Goal: Communication & Community: Answer question/provide support

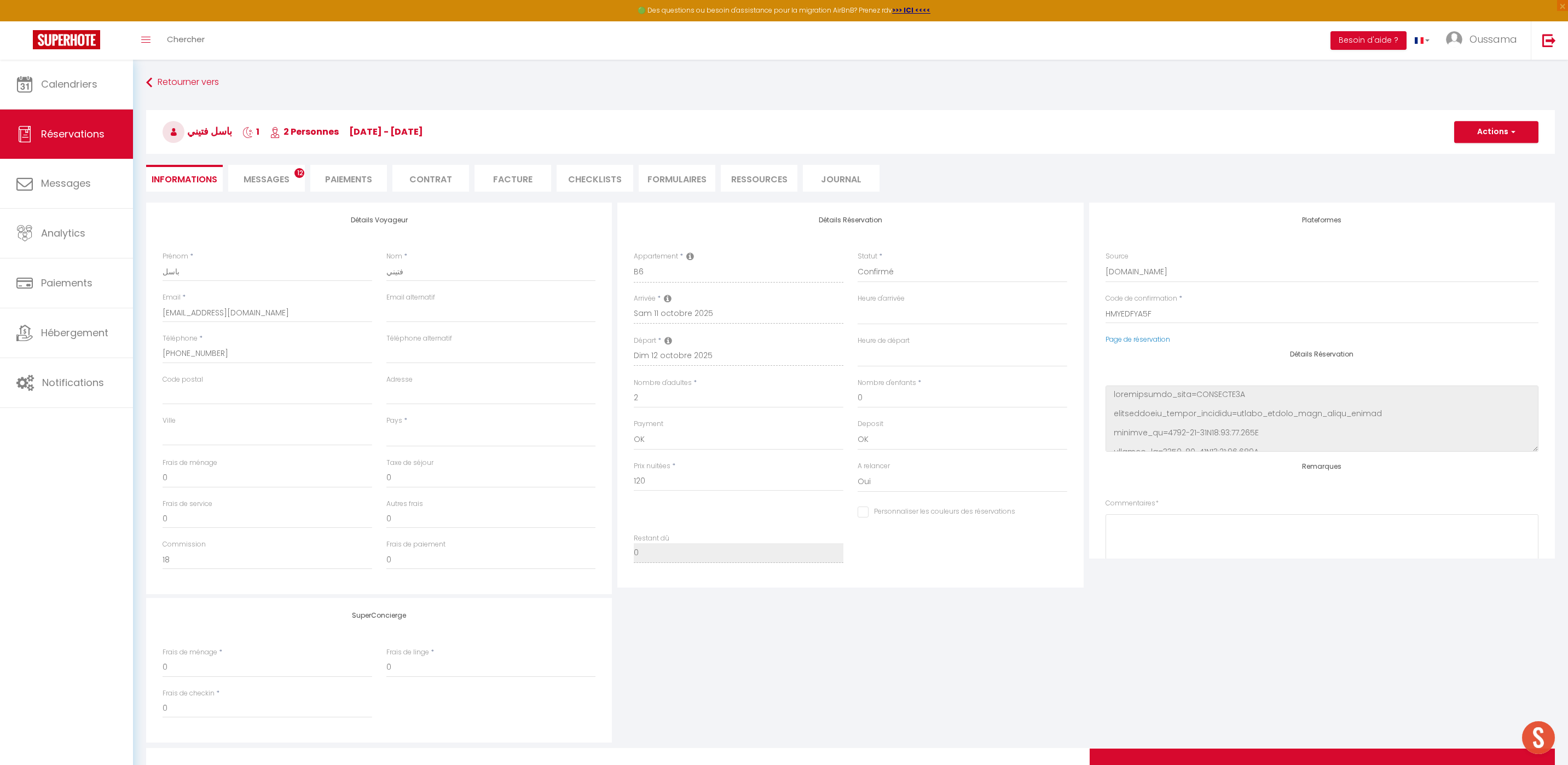
select select
select select "51770"
select select
select select "1"
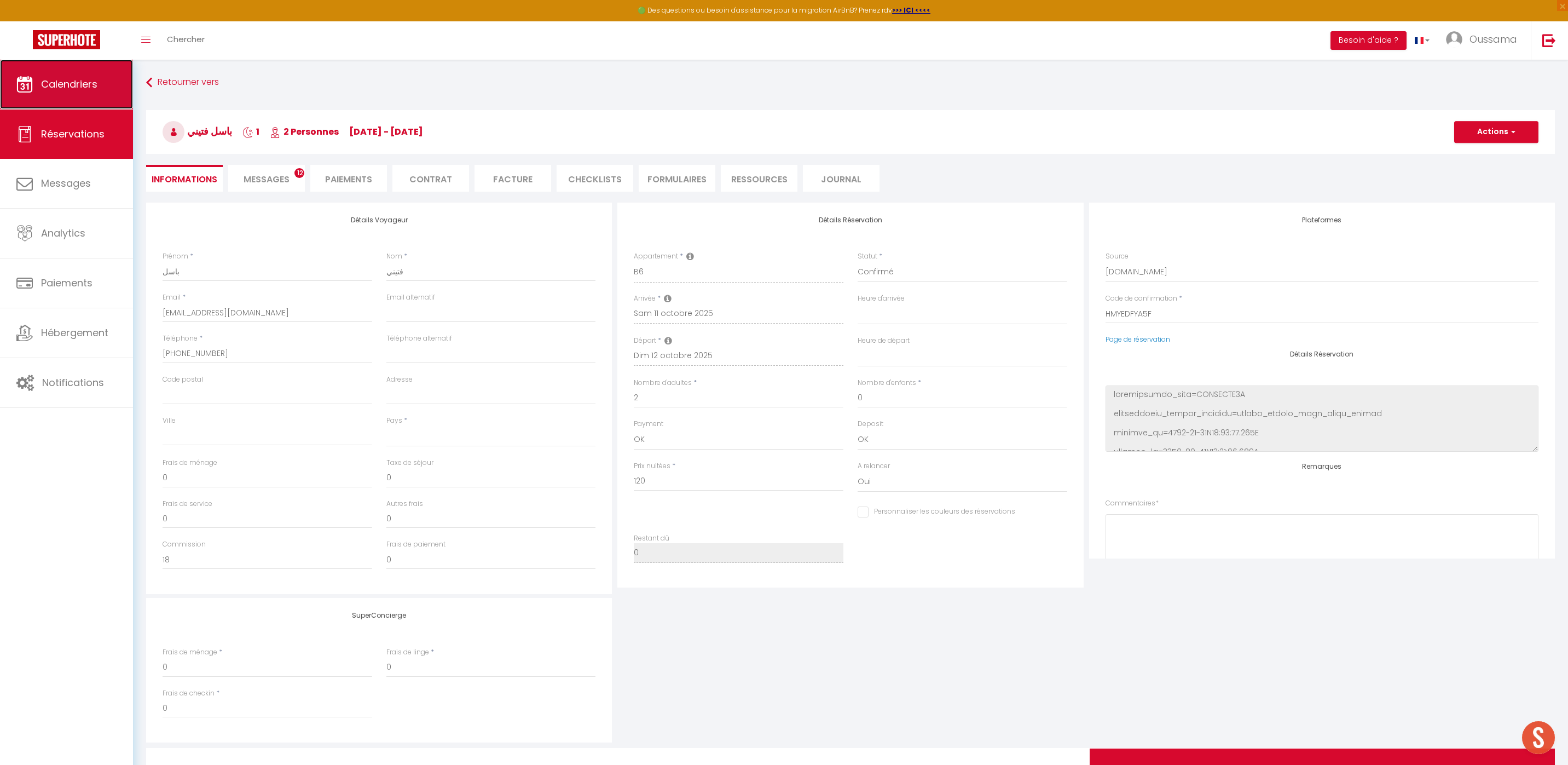
click at [109, 86] on link "Calendriers" at bounding box center [66, 84] width 133 height 49
click at [112, 96] on link "Calendriers" at bounding box center [66, 84] width 133 height 49
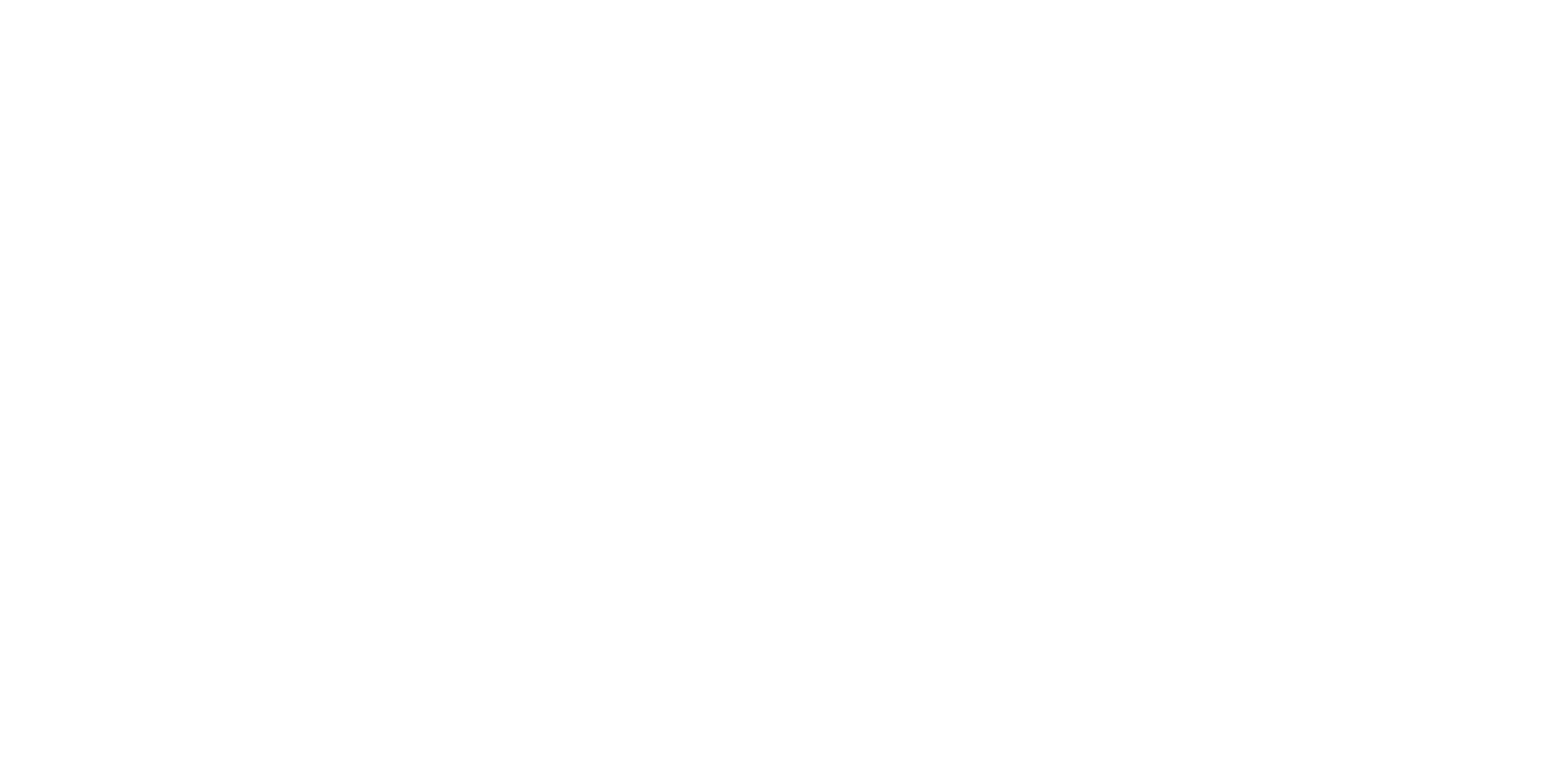
select select
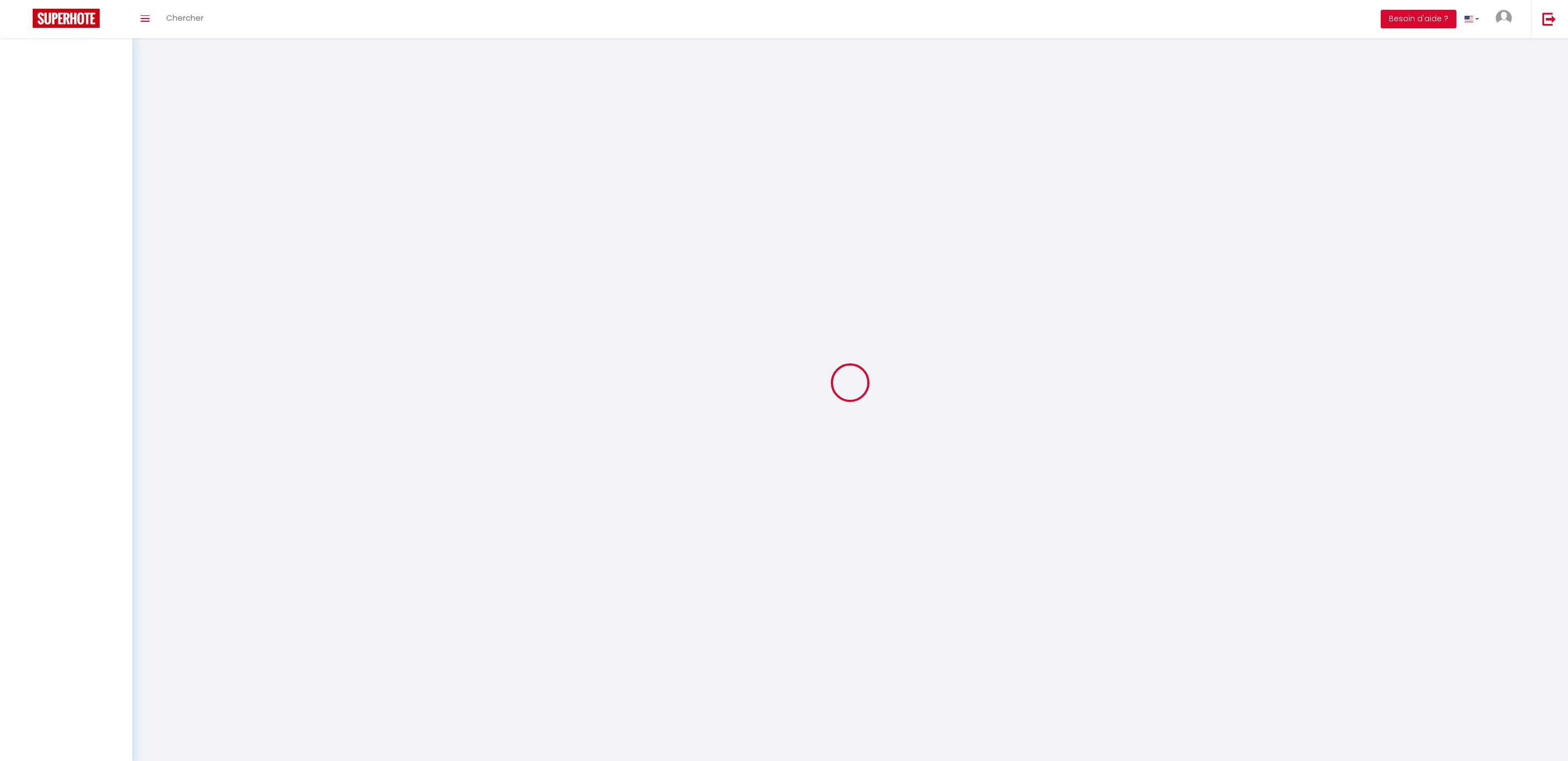
select select
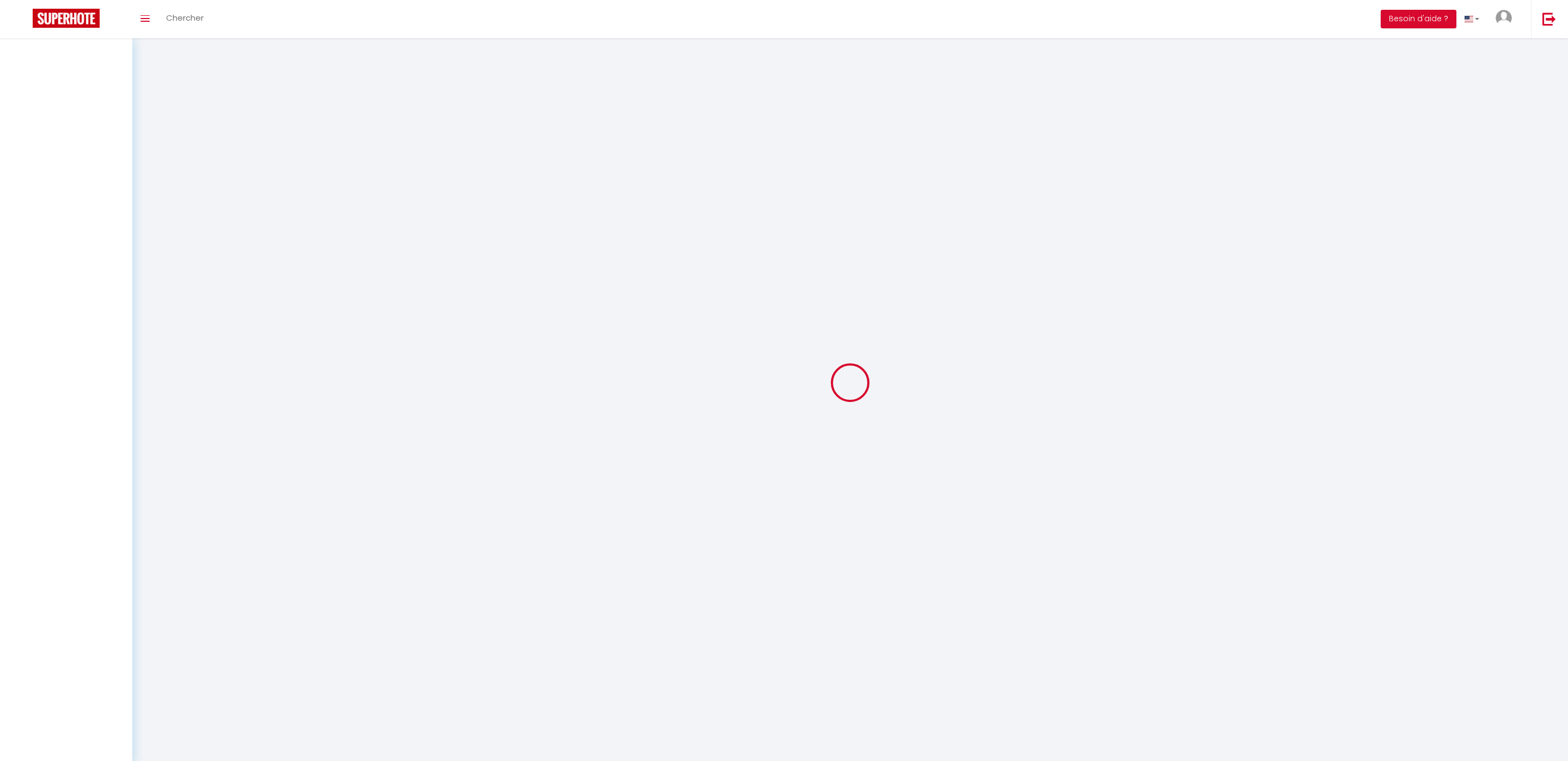
select select
checkbox input "false"
select select
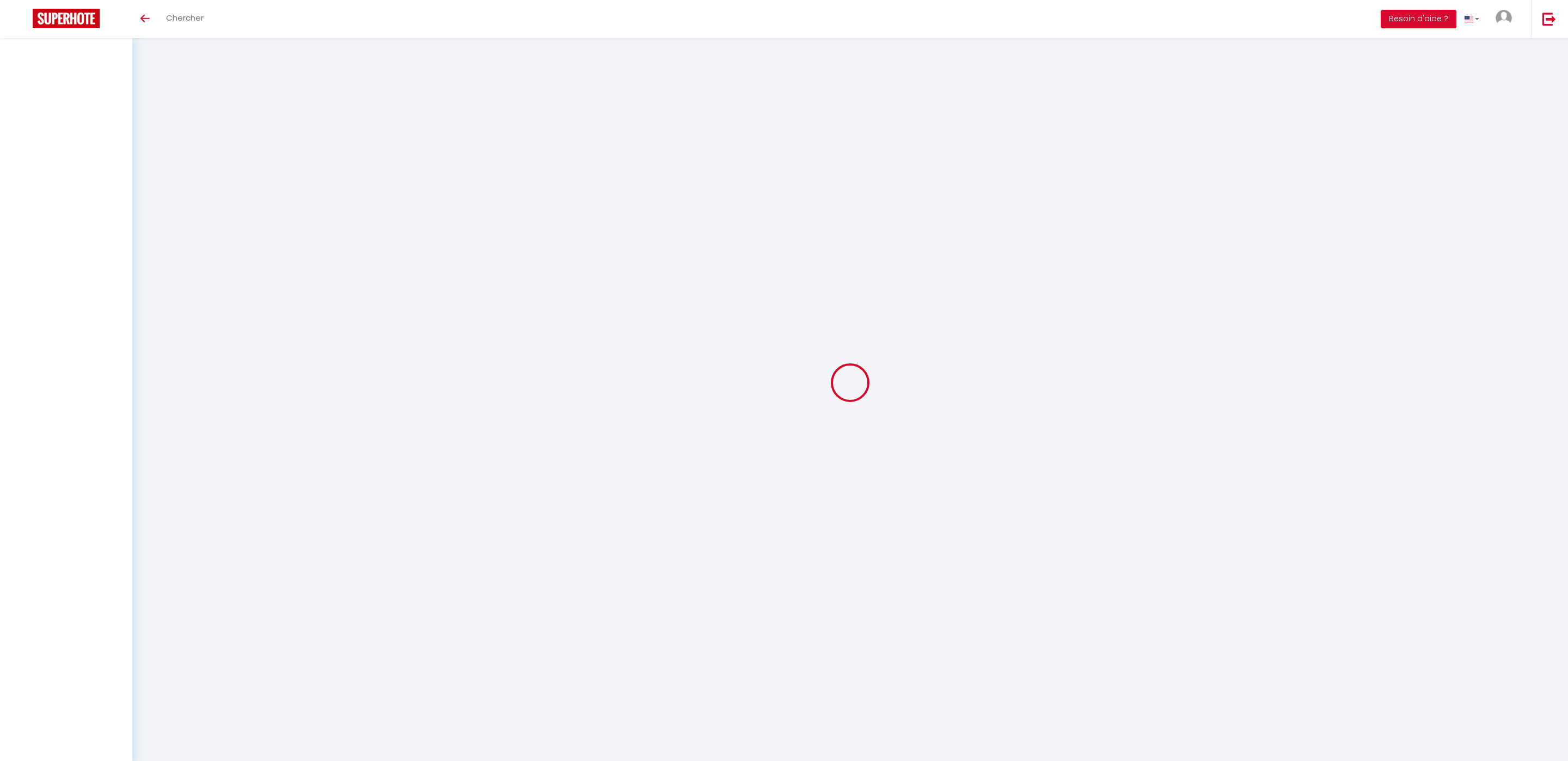
select select
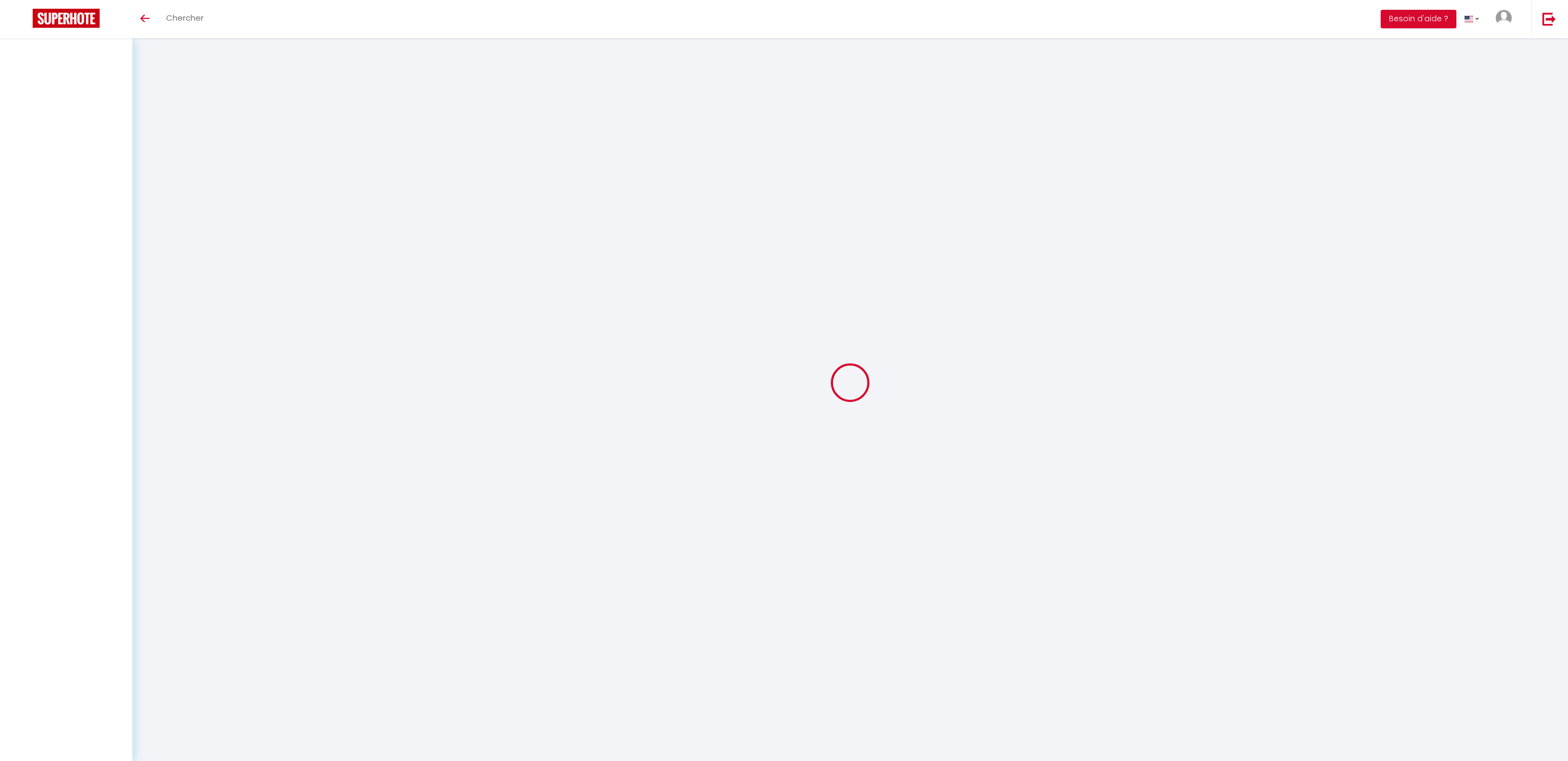
checkbox input "false"
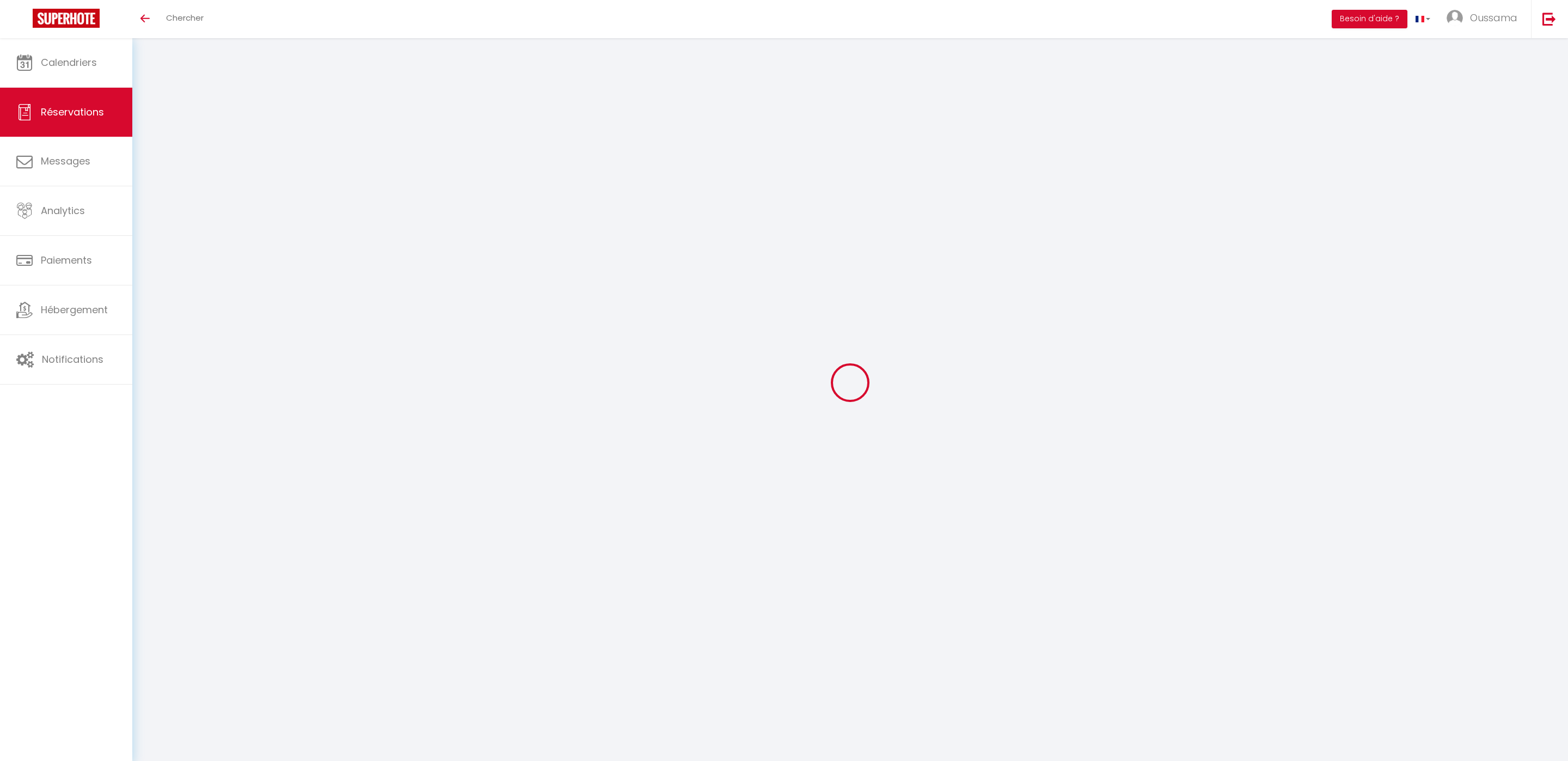
select select
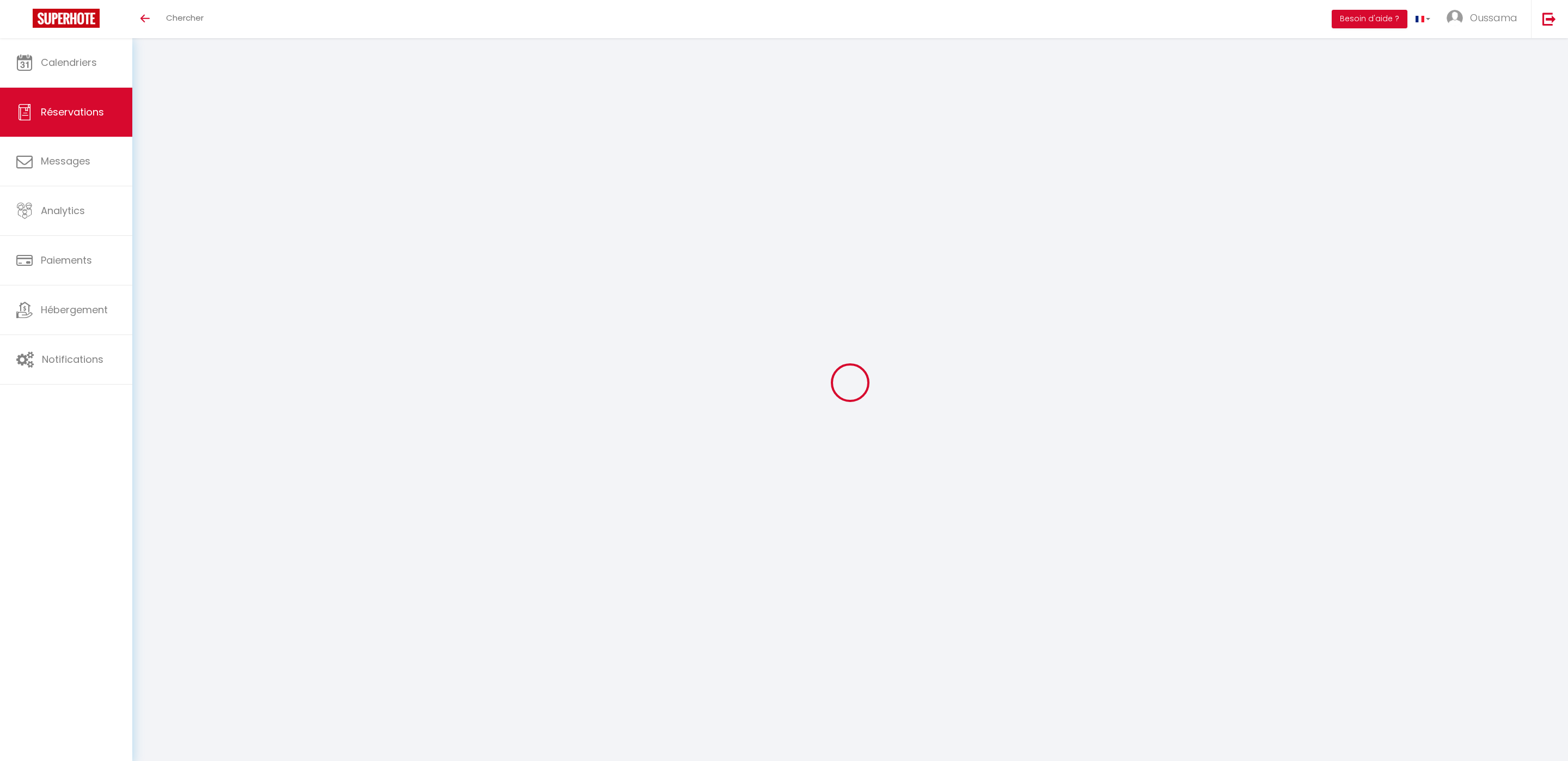
select select
checkbox input "false"
select select
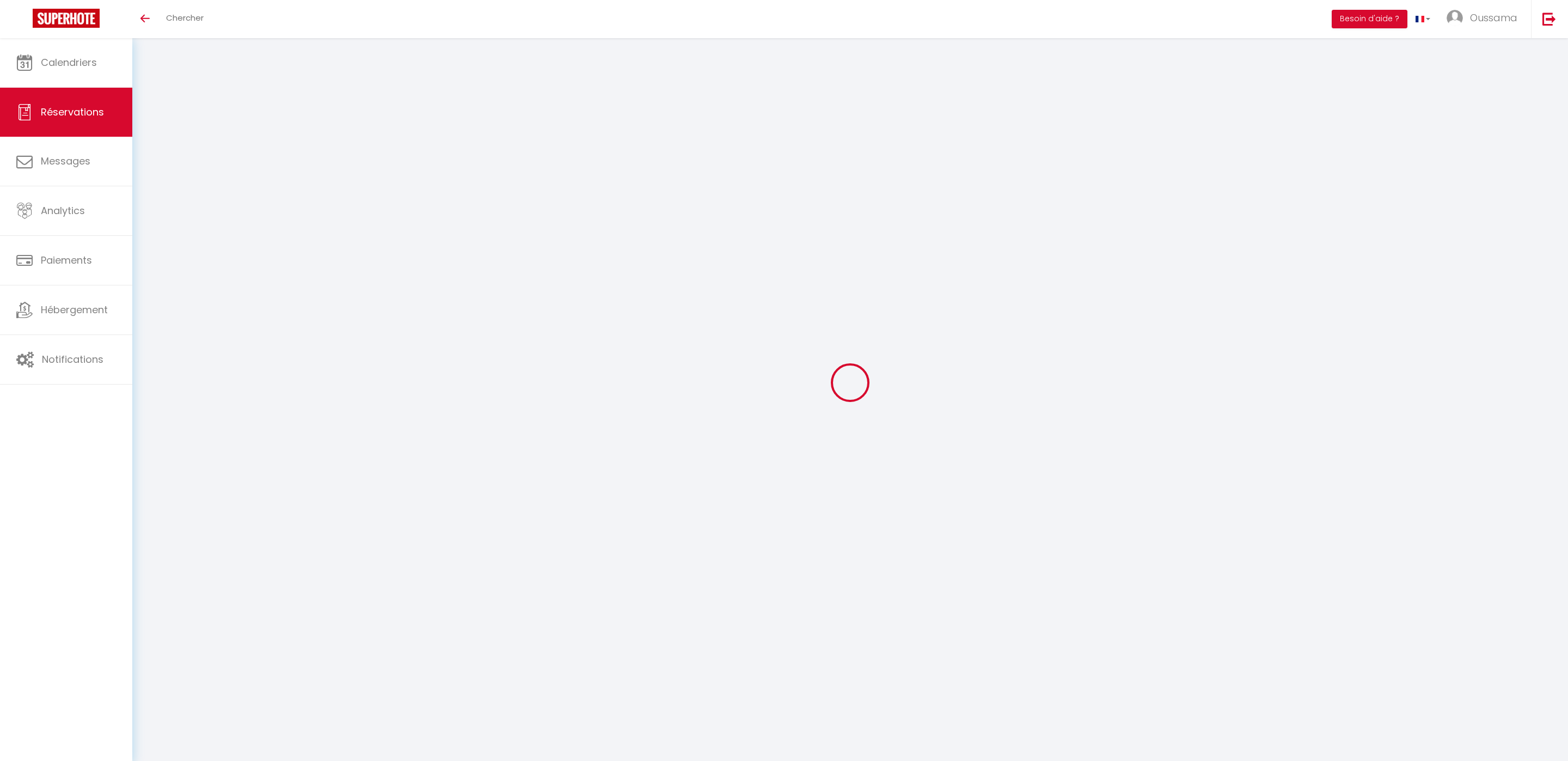
select select
checkbox input "false"
select select
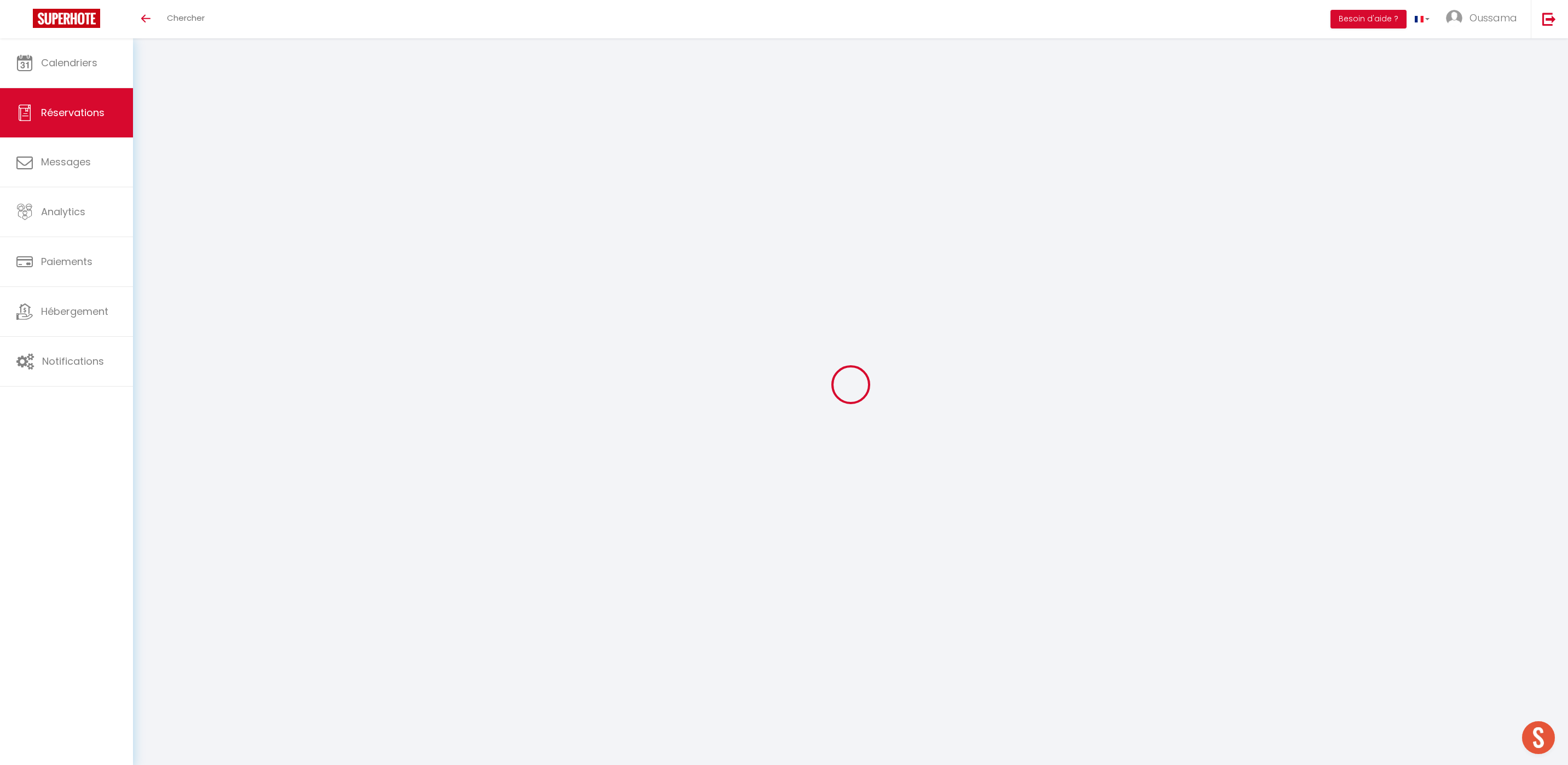
type input "باسل"
type input "فتيني"
type input "[EMAIL_ADDRESS][DOMAIN_NAME]"
type input "[PHONE_NUMBER]"
select select
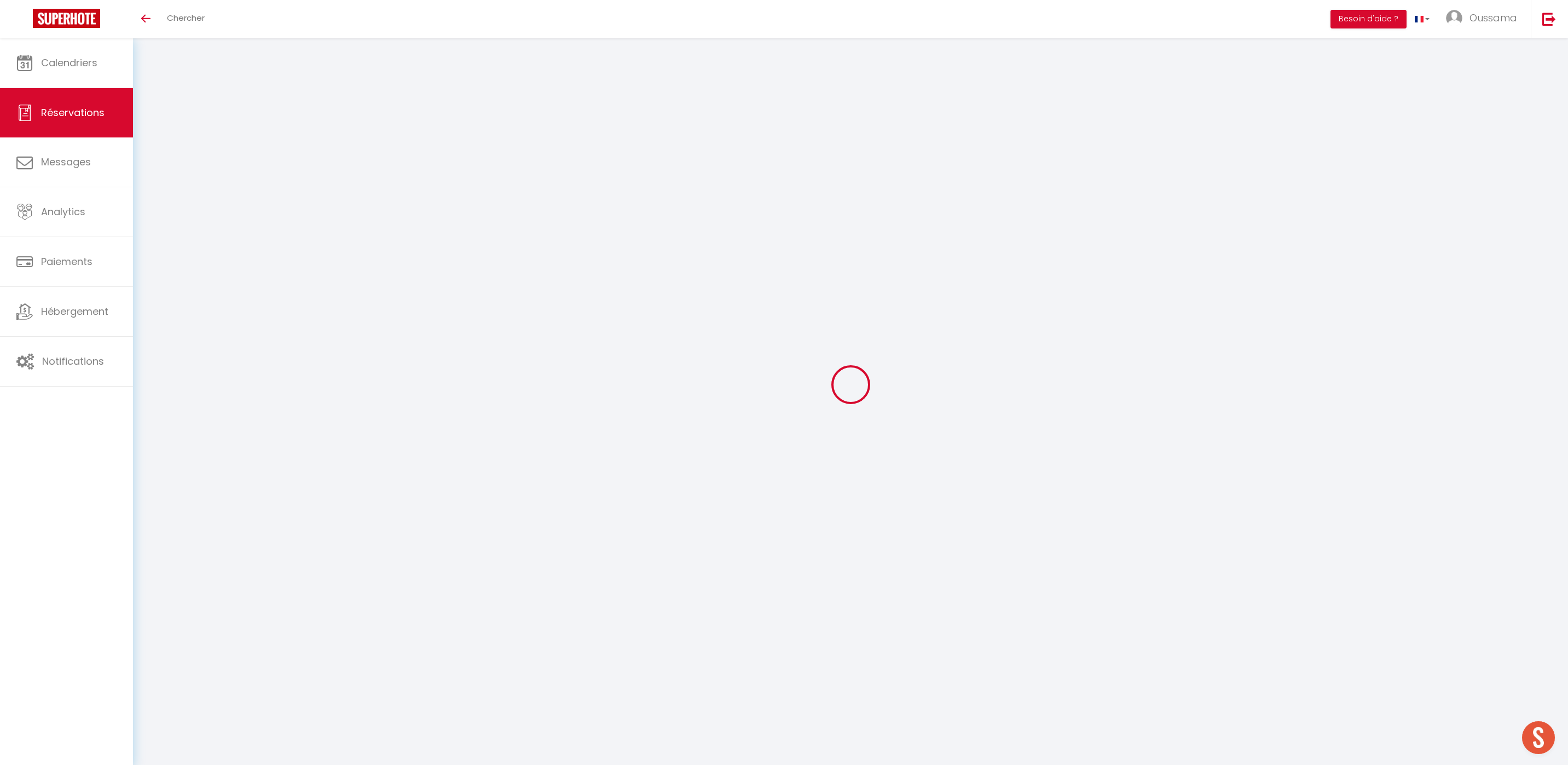
type input "18"
select select "51770"
select select "1"
select select
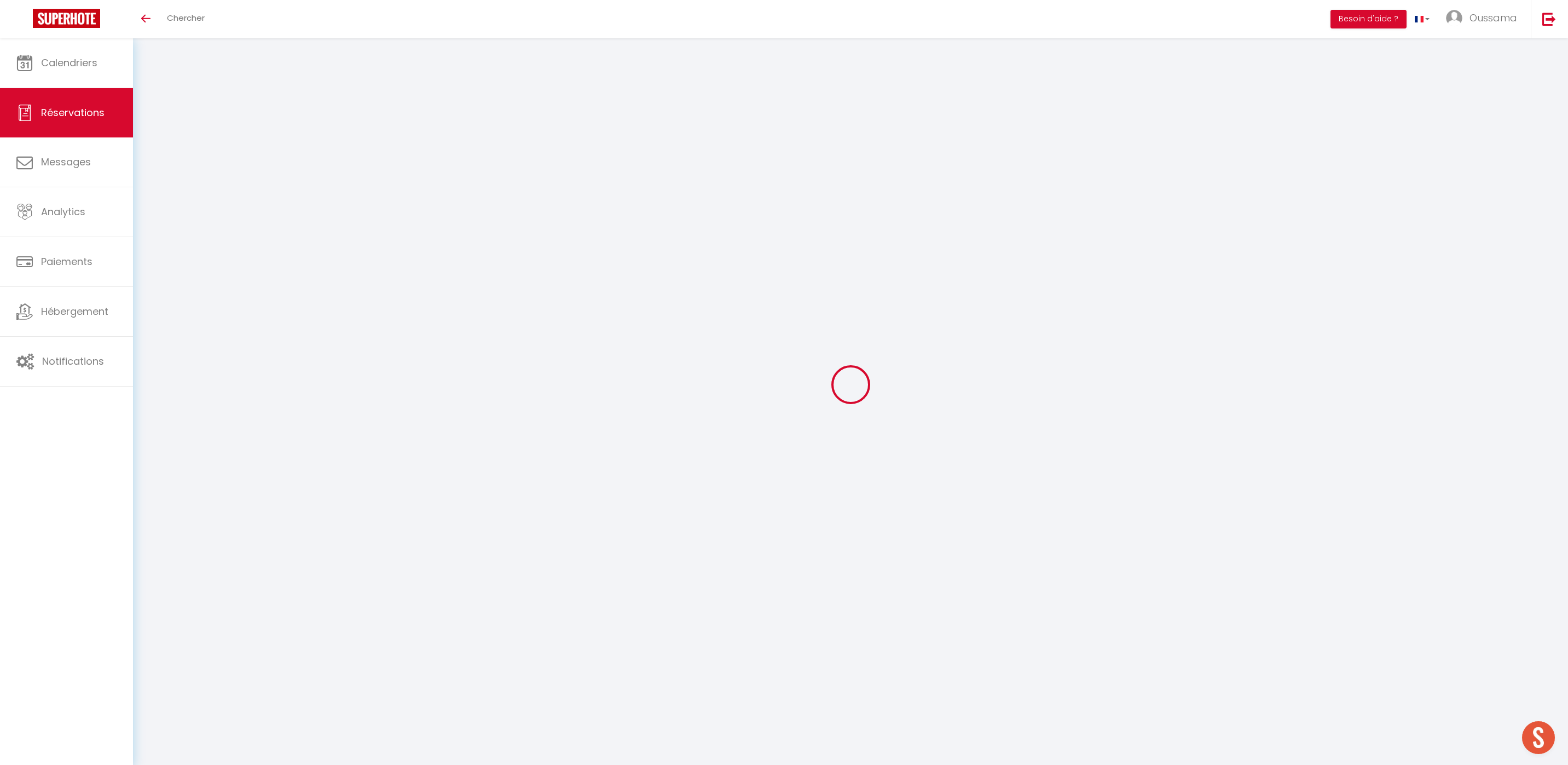
type input "2"
select select "12"
select select
type input "120"
checkbox input "false"
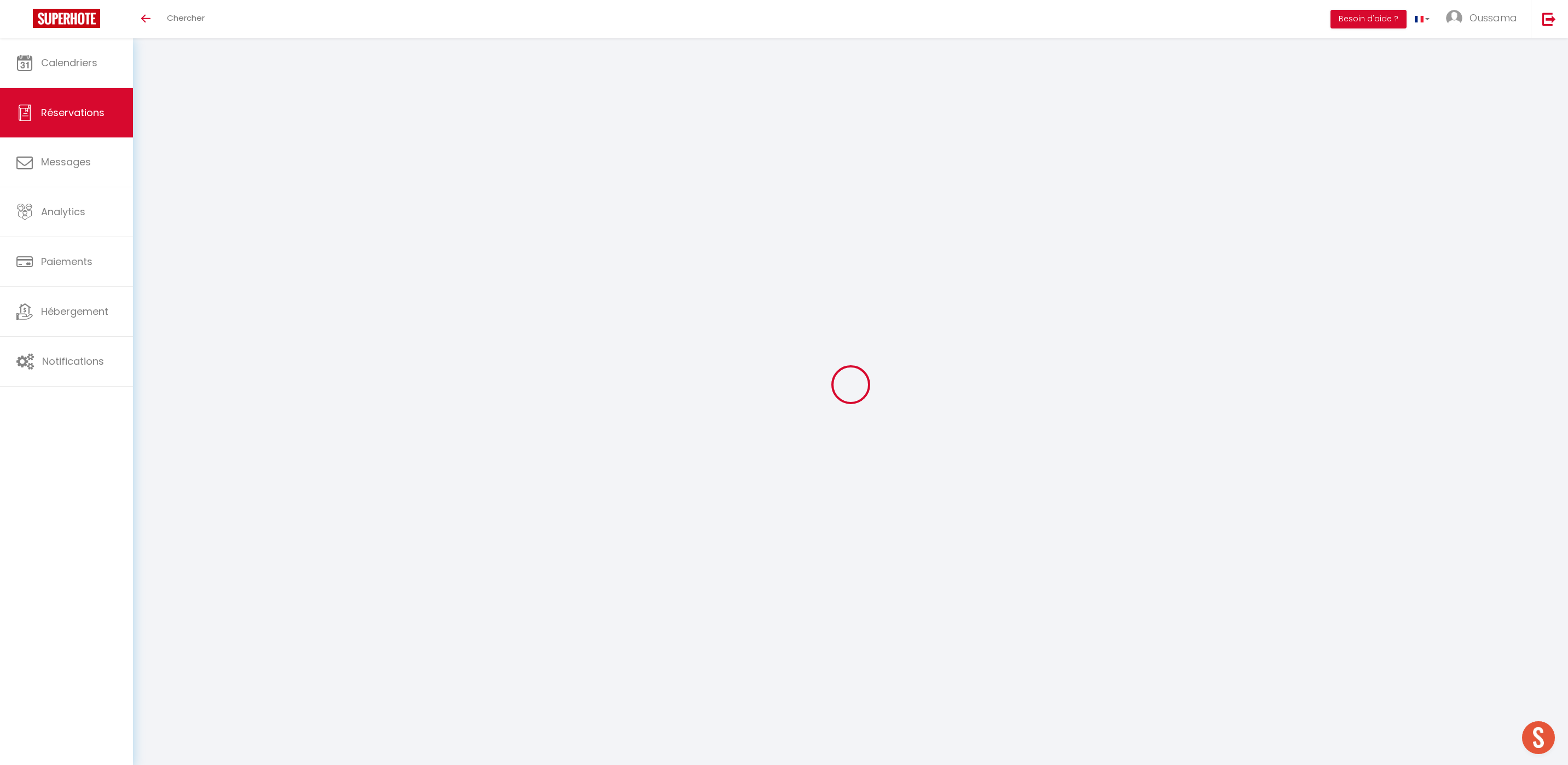
type input "0"
select select "1"
type input "0"
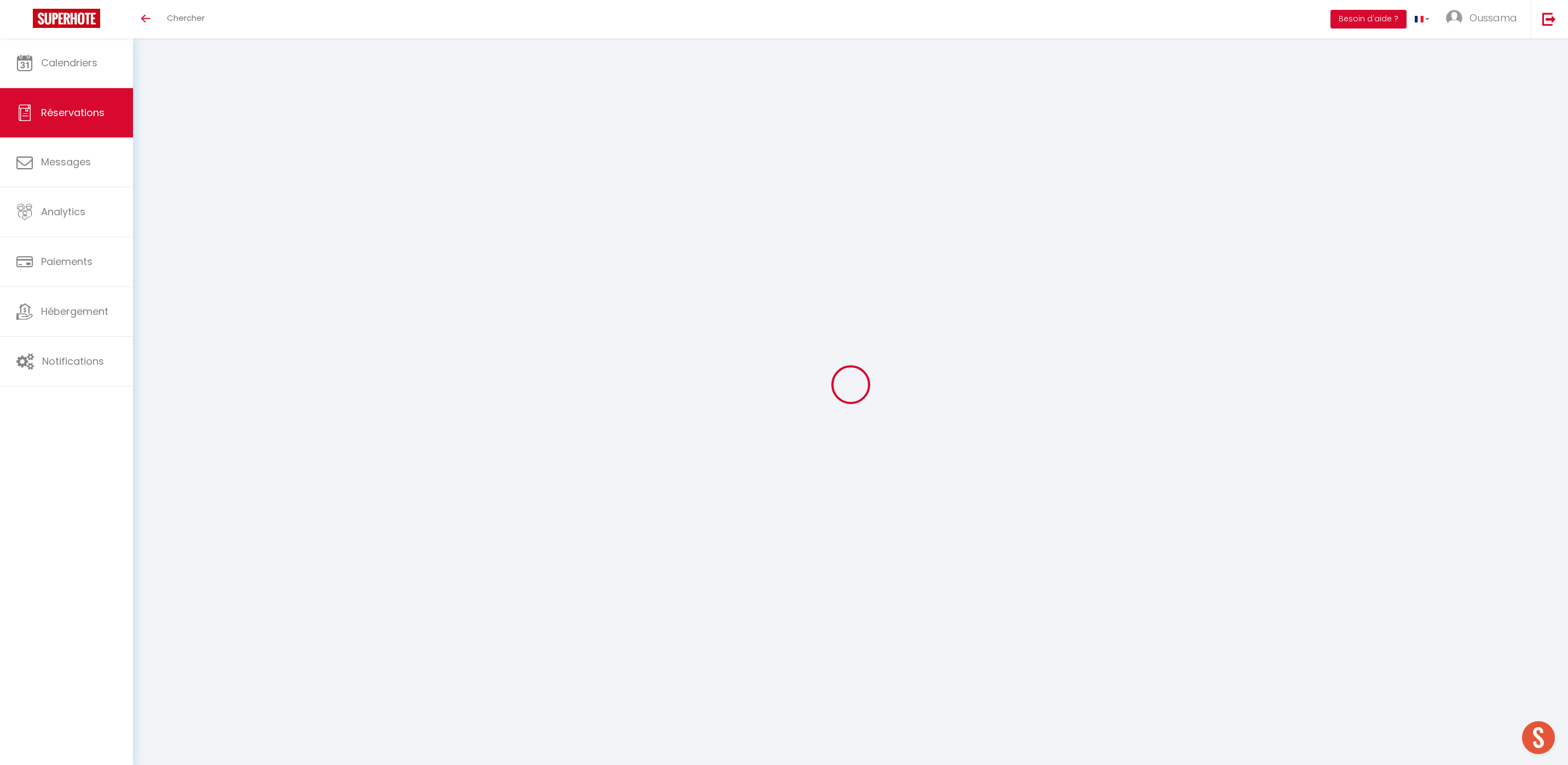
select select
select select "15"
checkbox input "false"
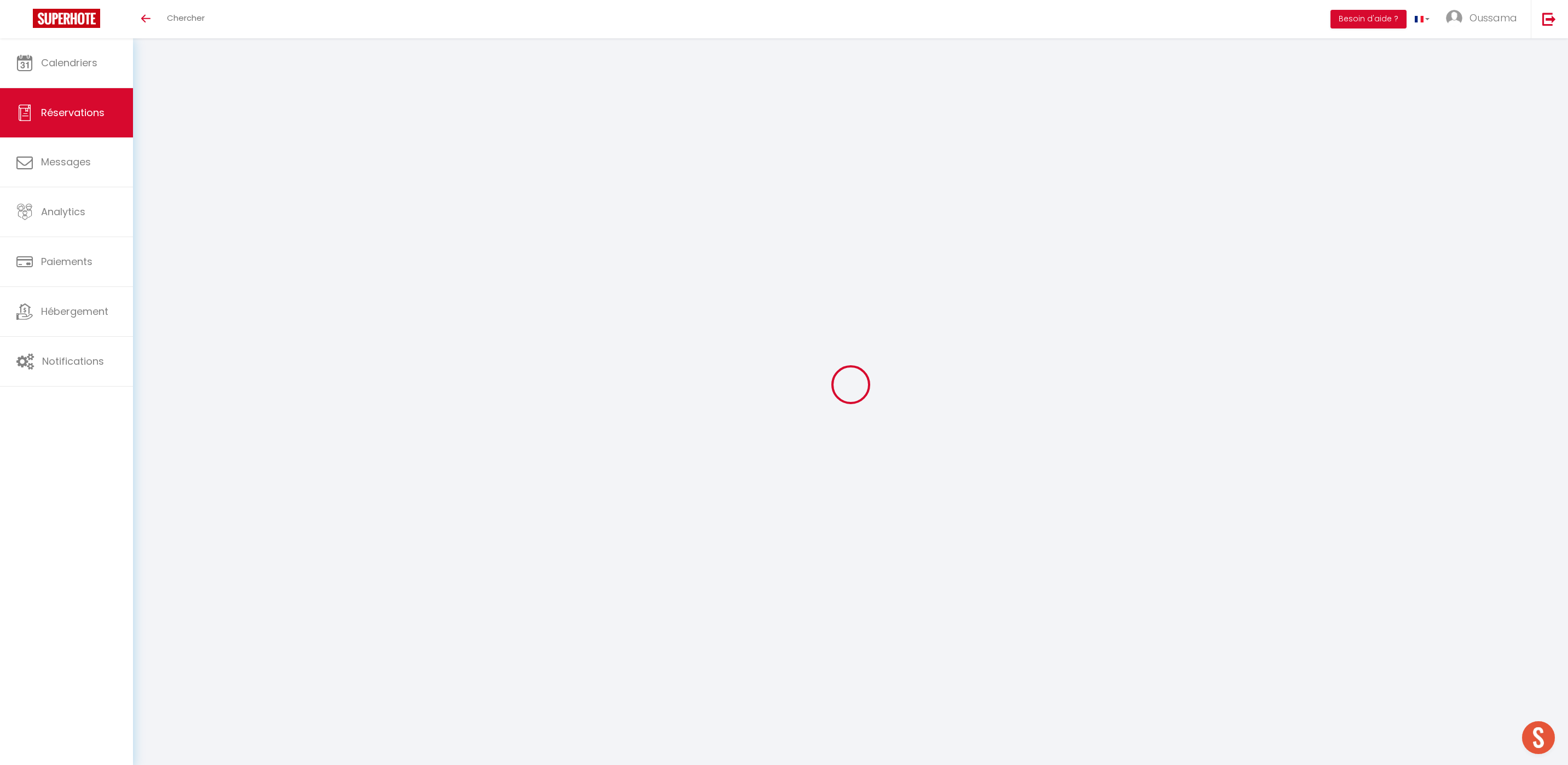
select select
checkbox input "false"
select select
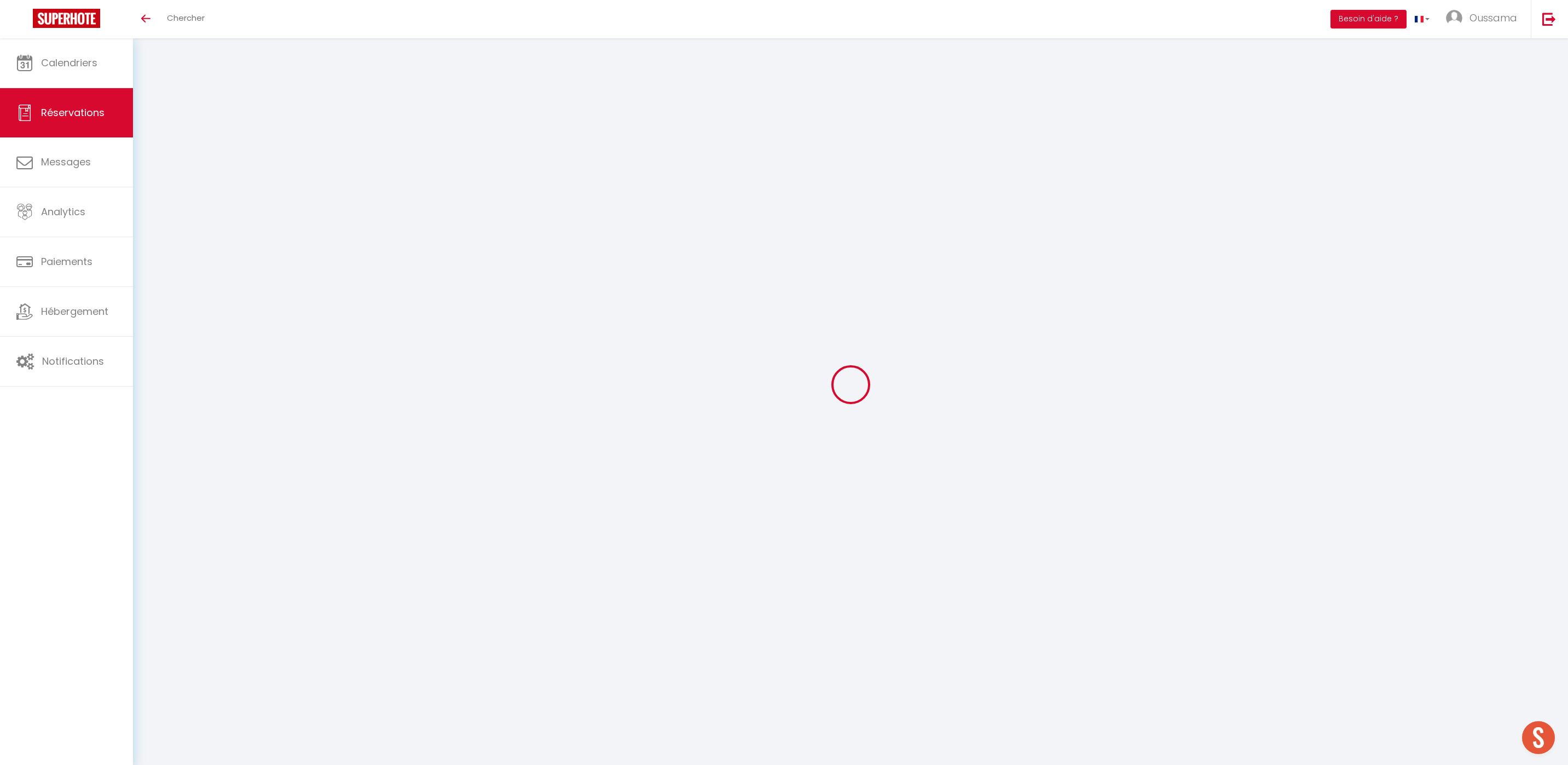
select select
checkbox input "false"
select select
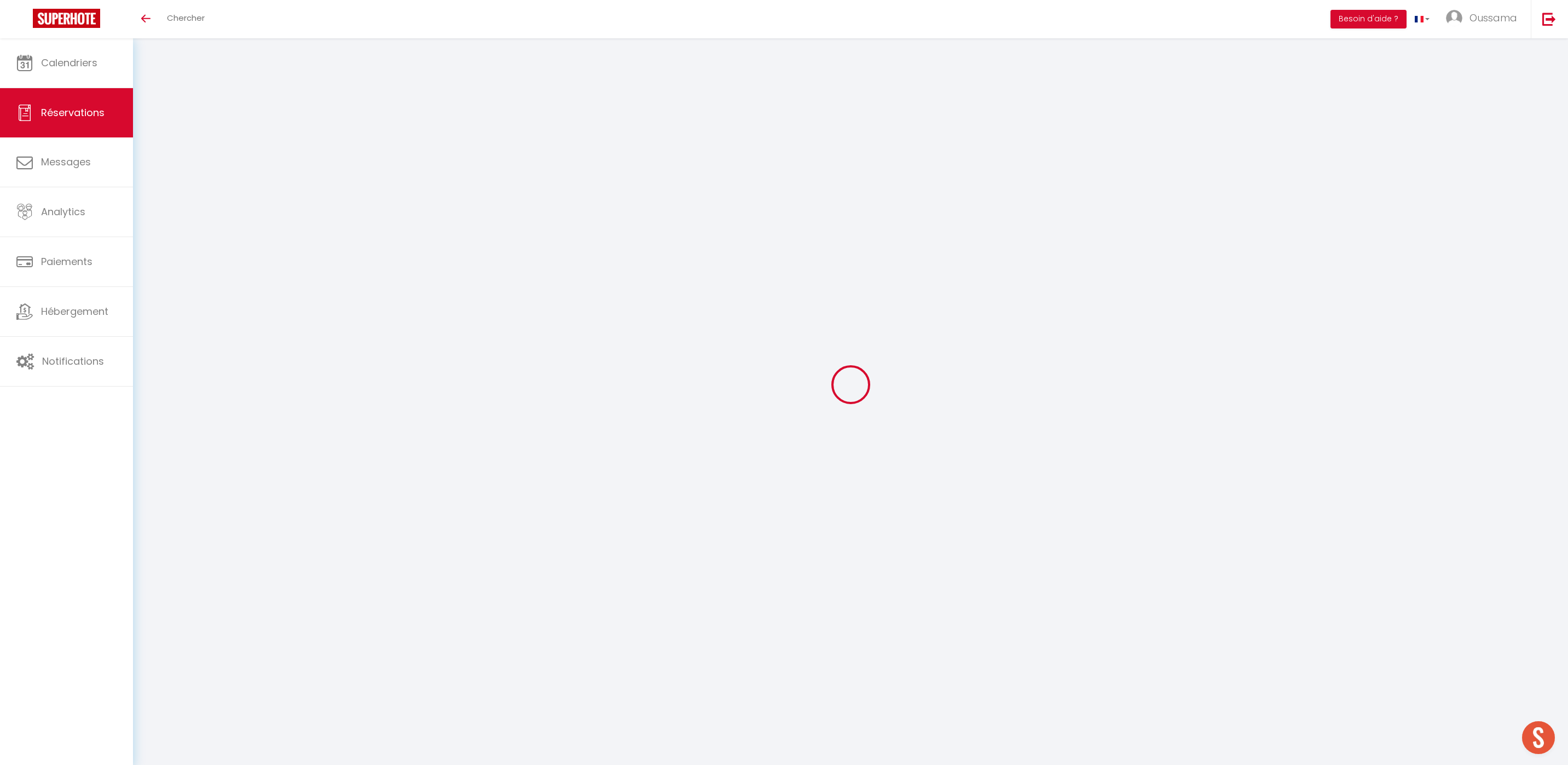
select select
checkbox input "false"
select select
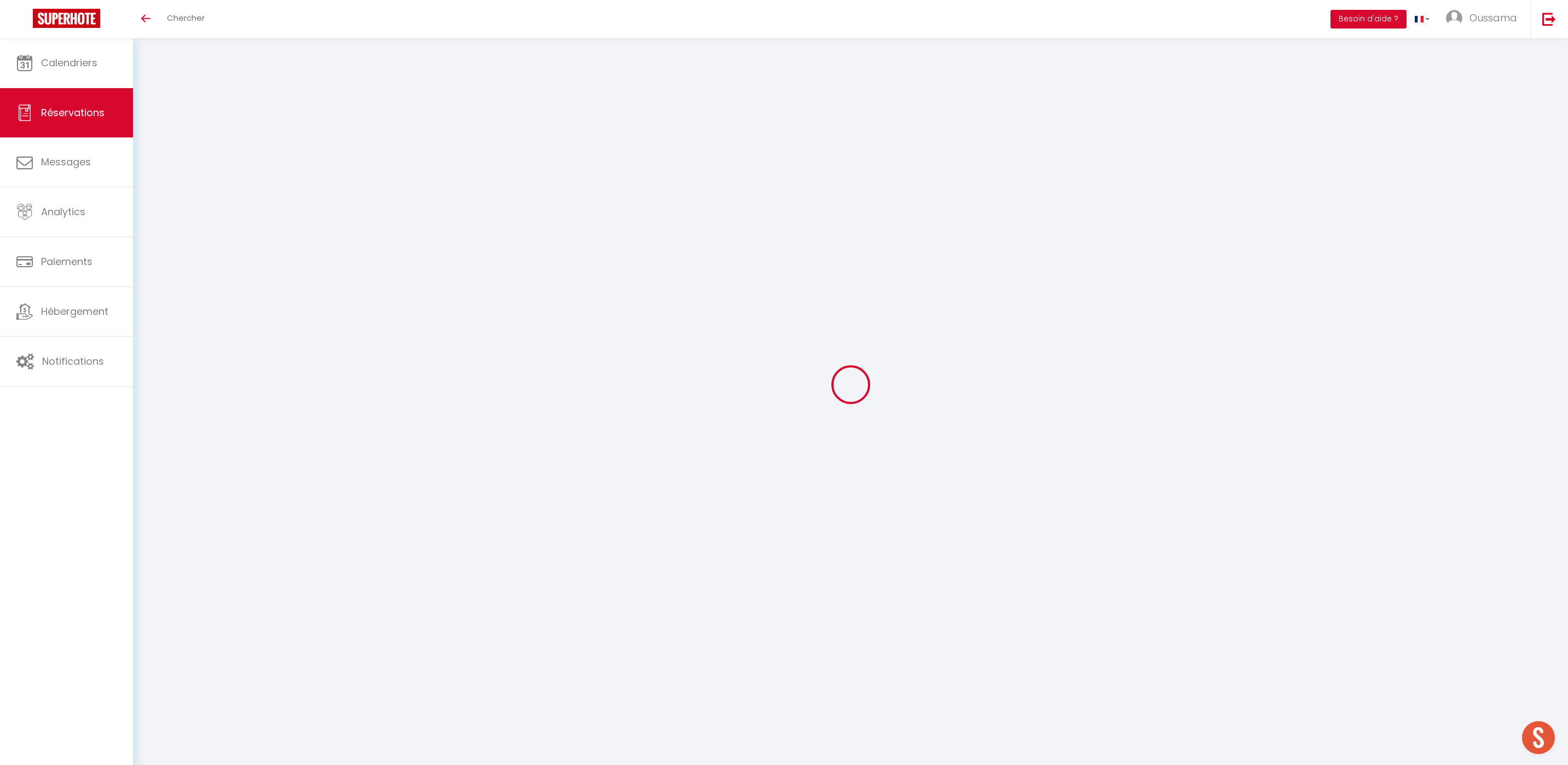
checkbox input "false"
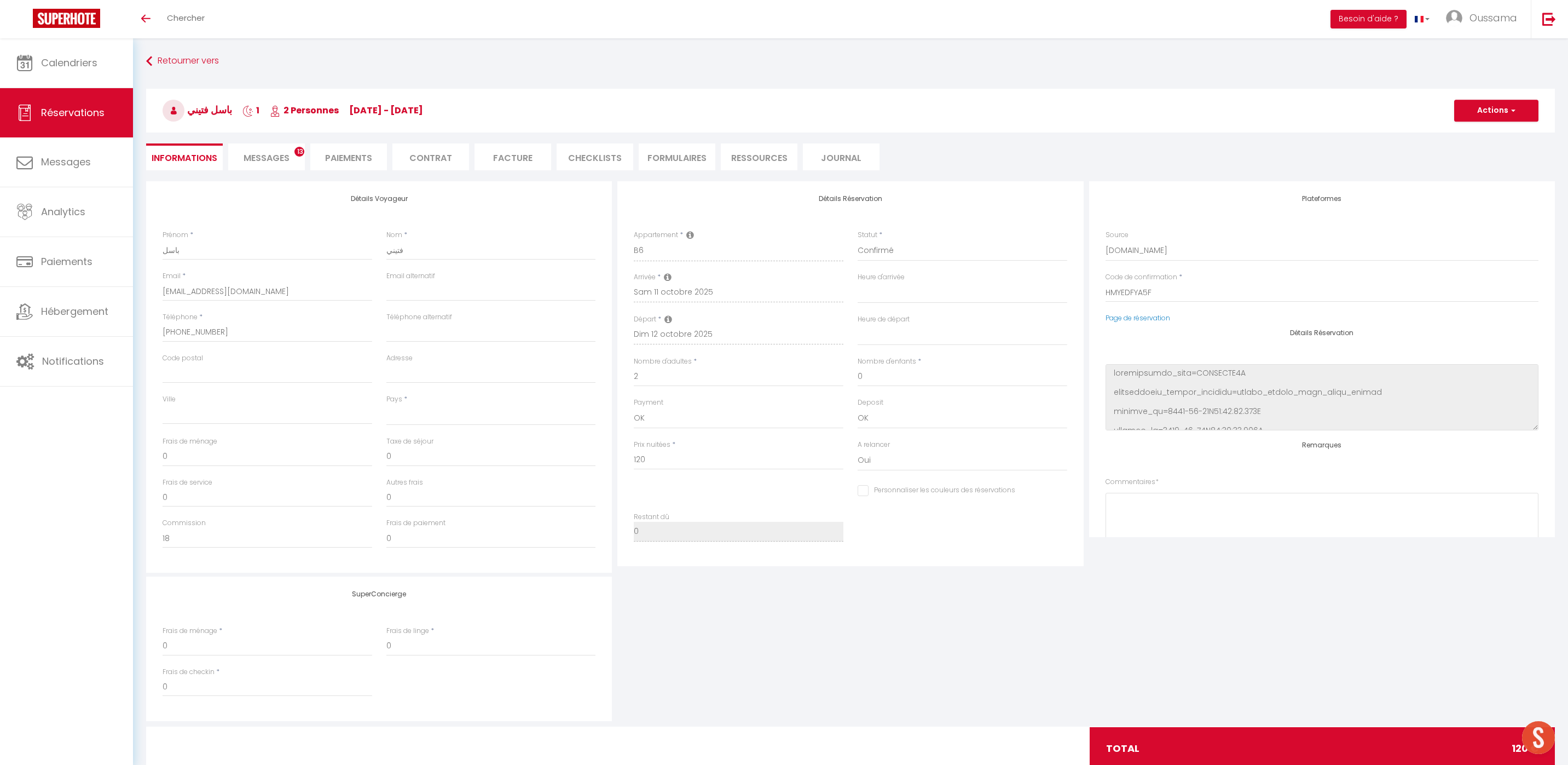
select select
checkbox input "false"
select select
click at [97, 74] on link "Calendriers" at bounding box center [66, 62] width 133 height 49
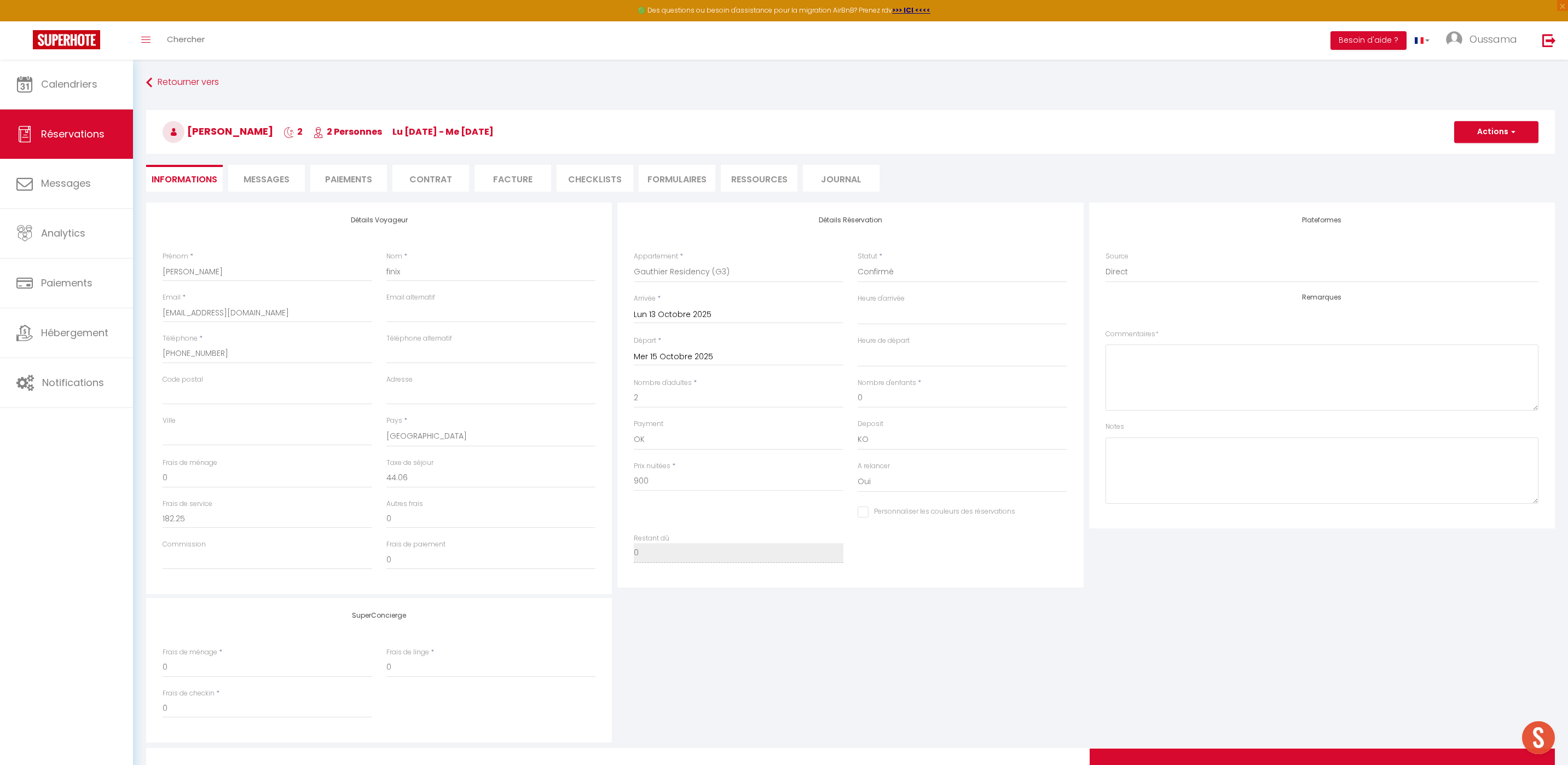
select select "21028"
select select
select select "14"
click at [81, 80] on span "Calendriers" at bounding box center [69, 84] width 56 height 14
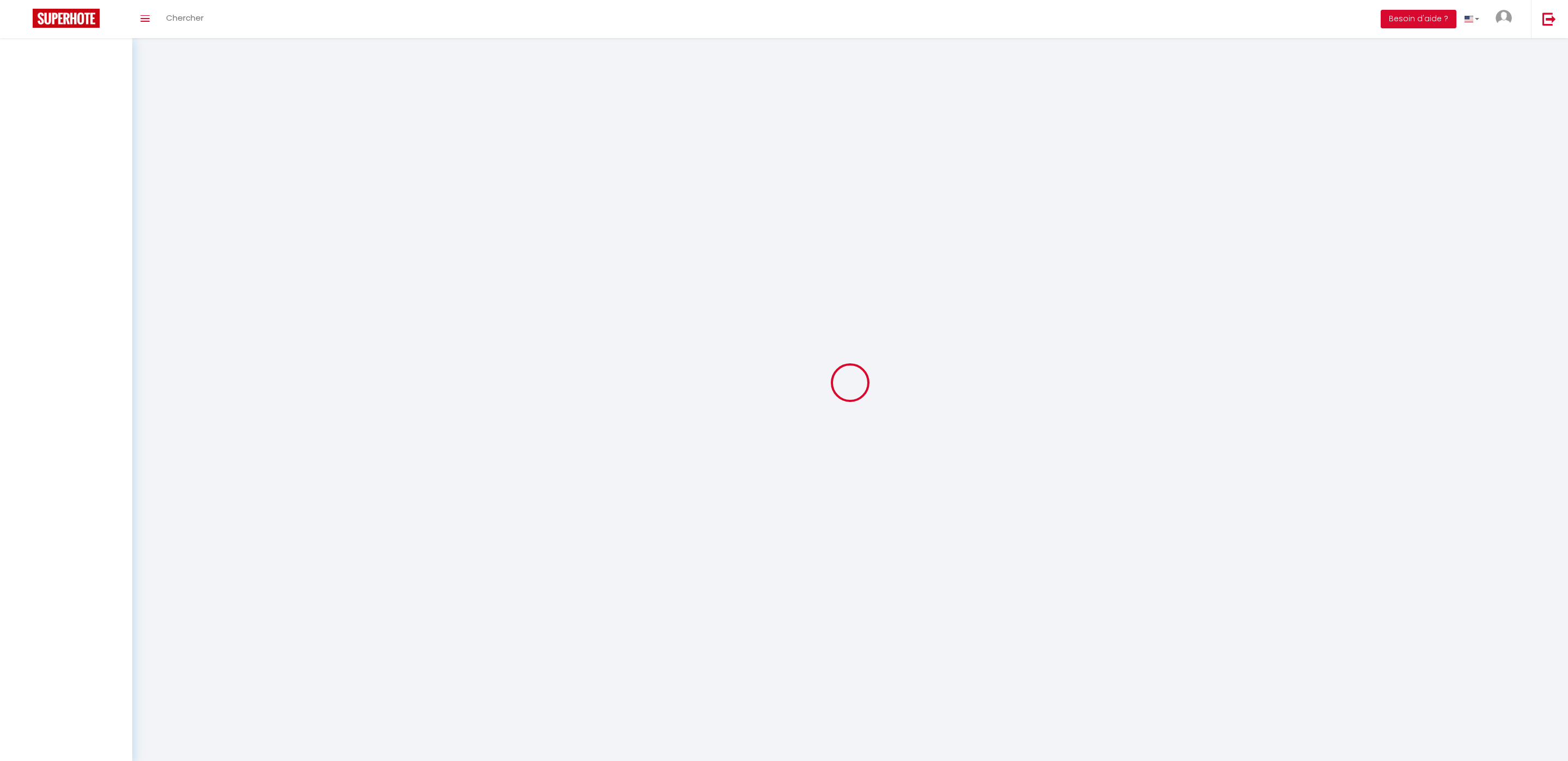
select select
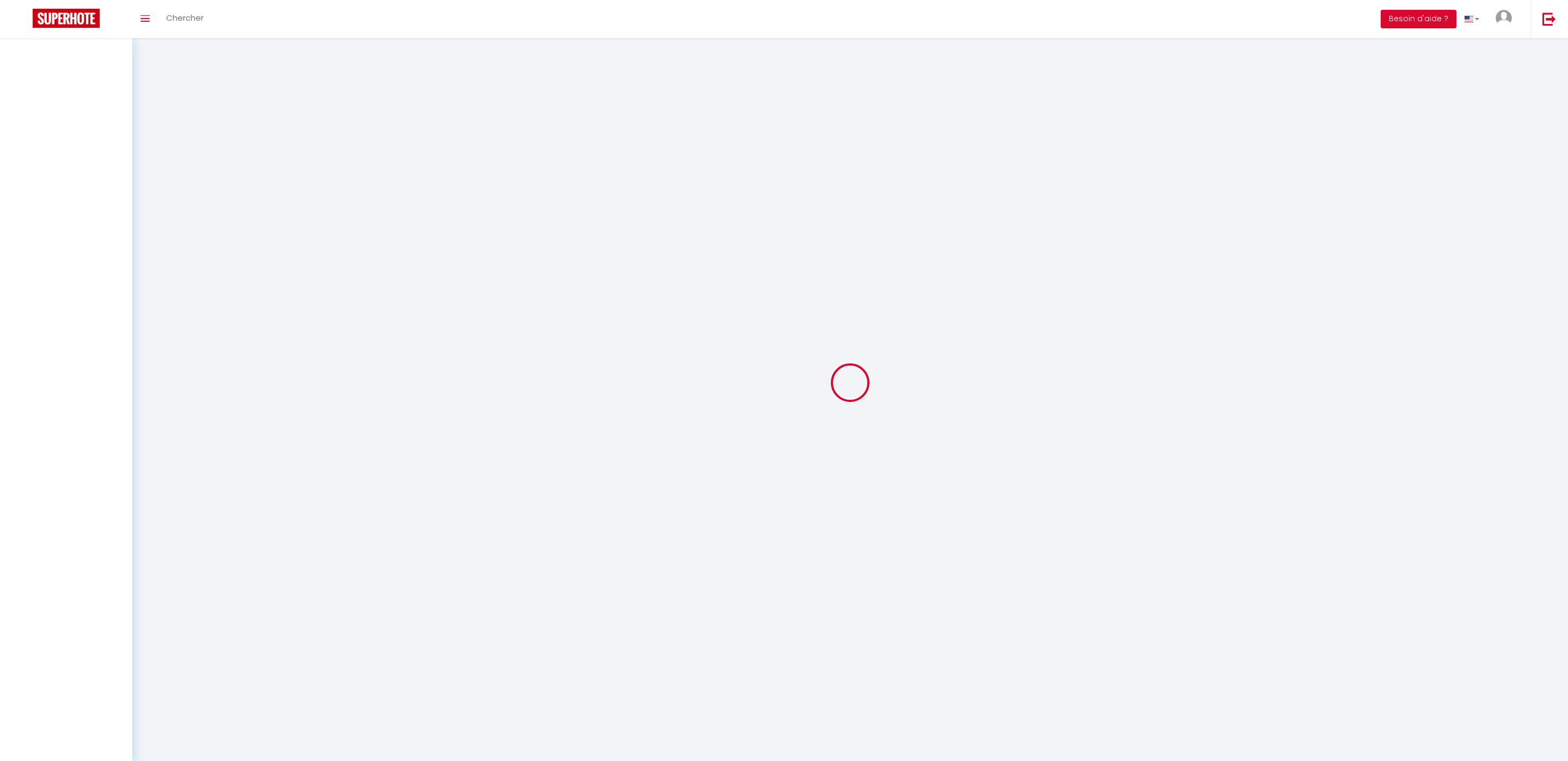
select select
checkbox input "false"
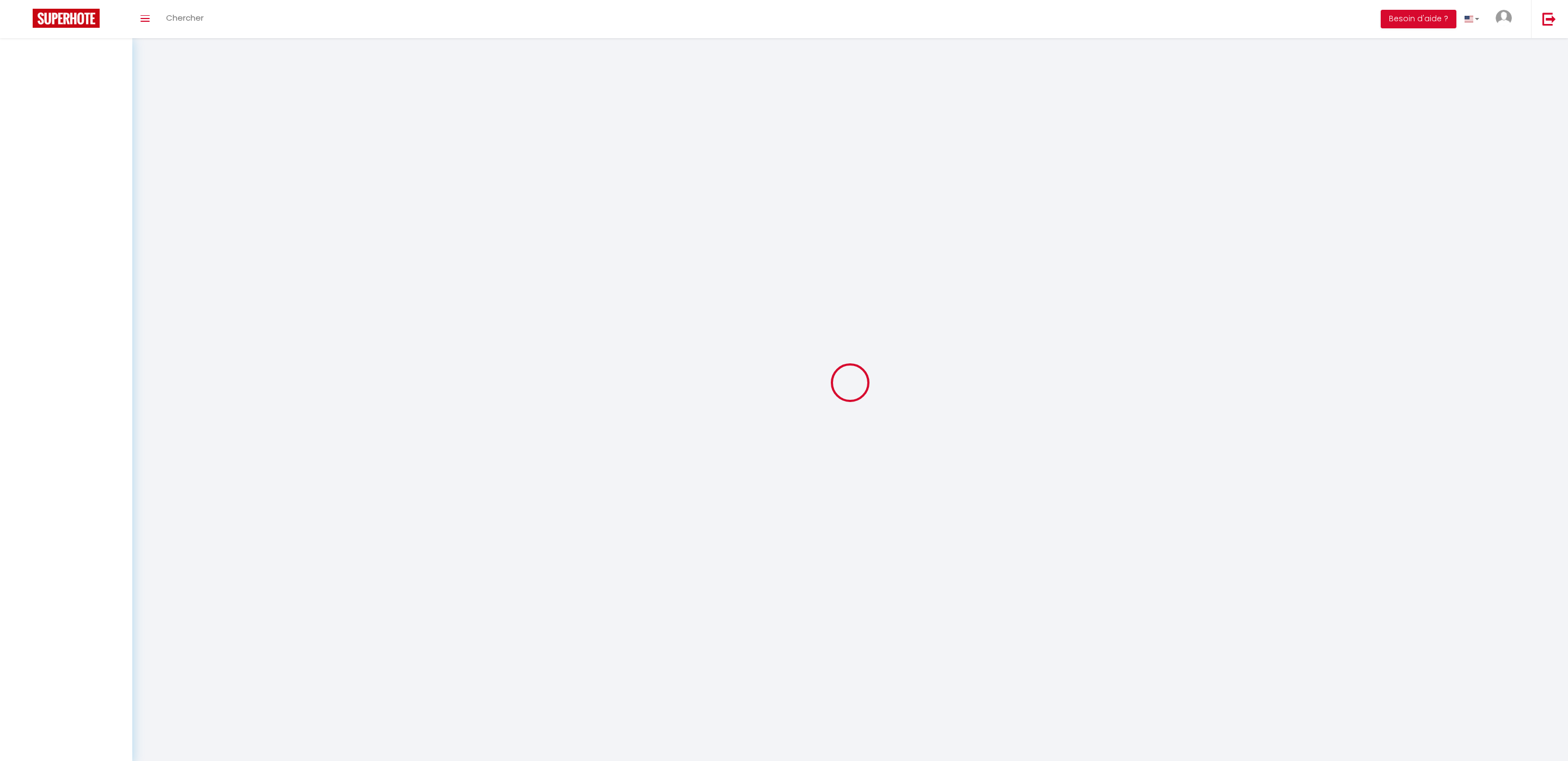
select select
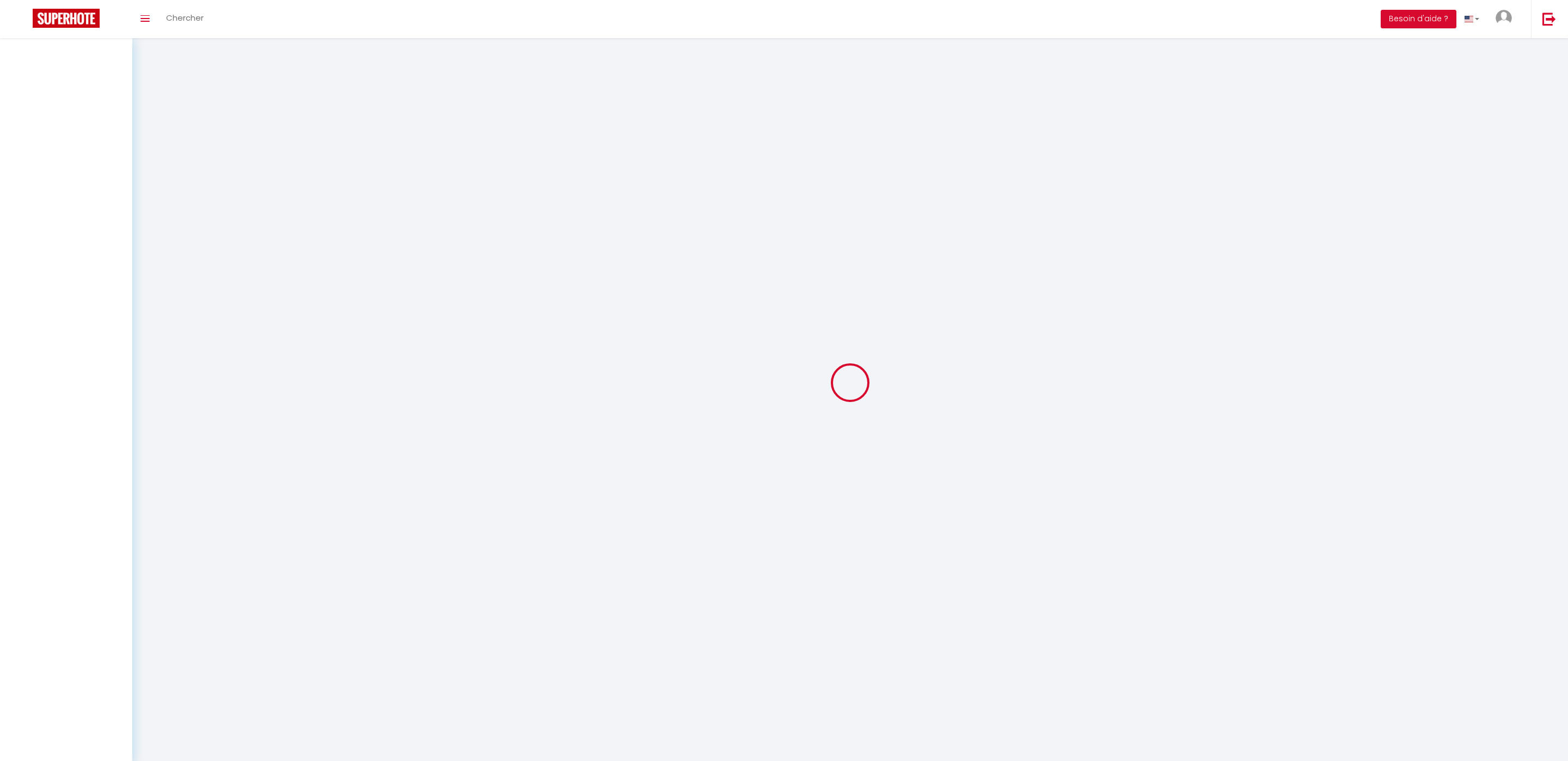
select select
checkbox input "false"
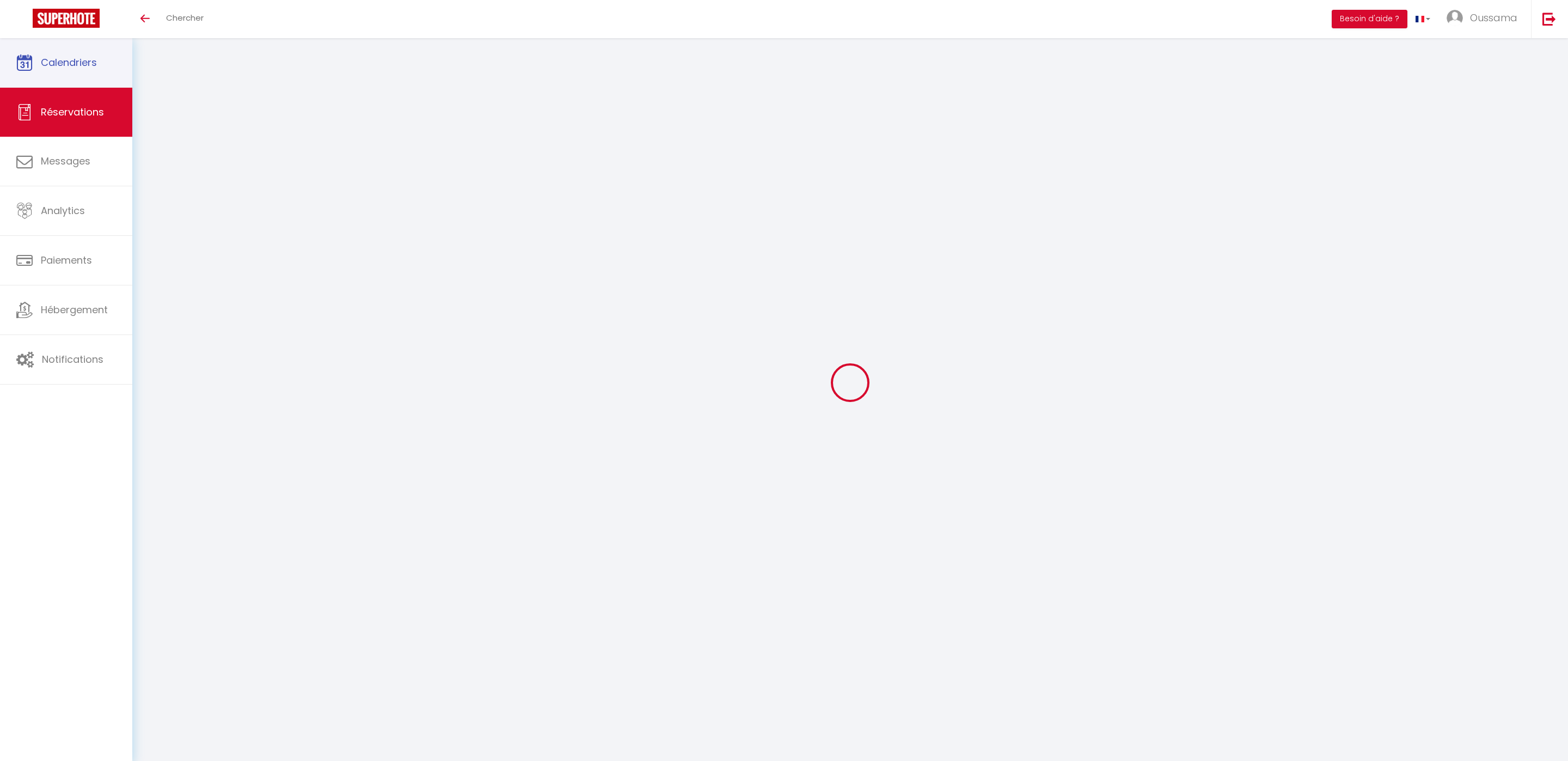
select select
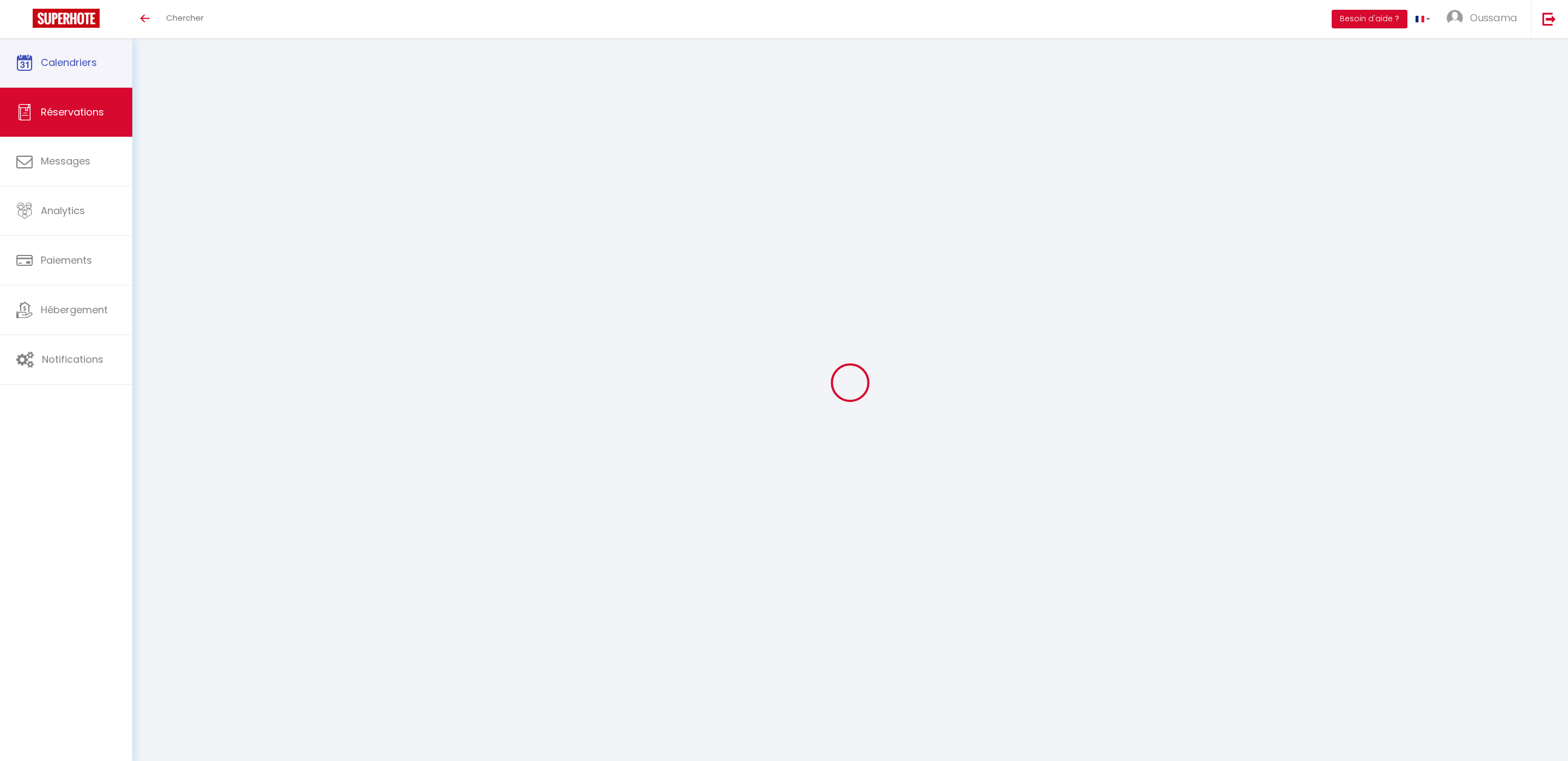
select select
checkbox input "false"
select select
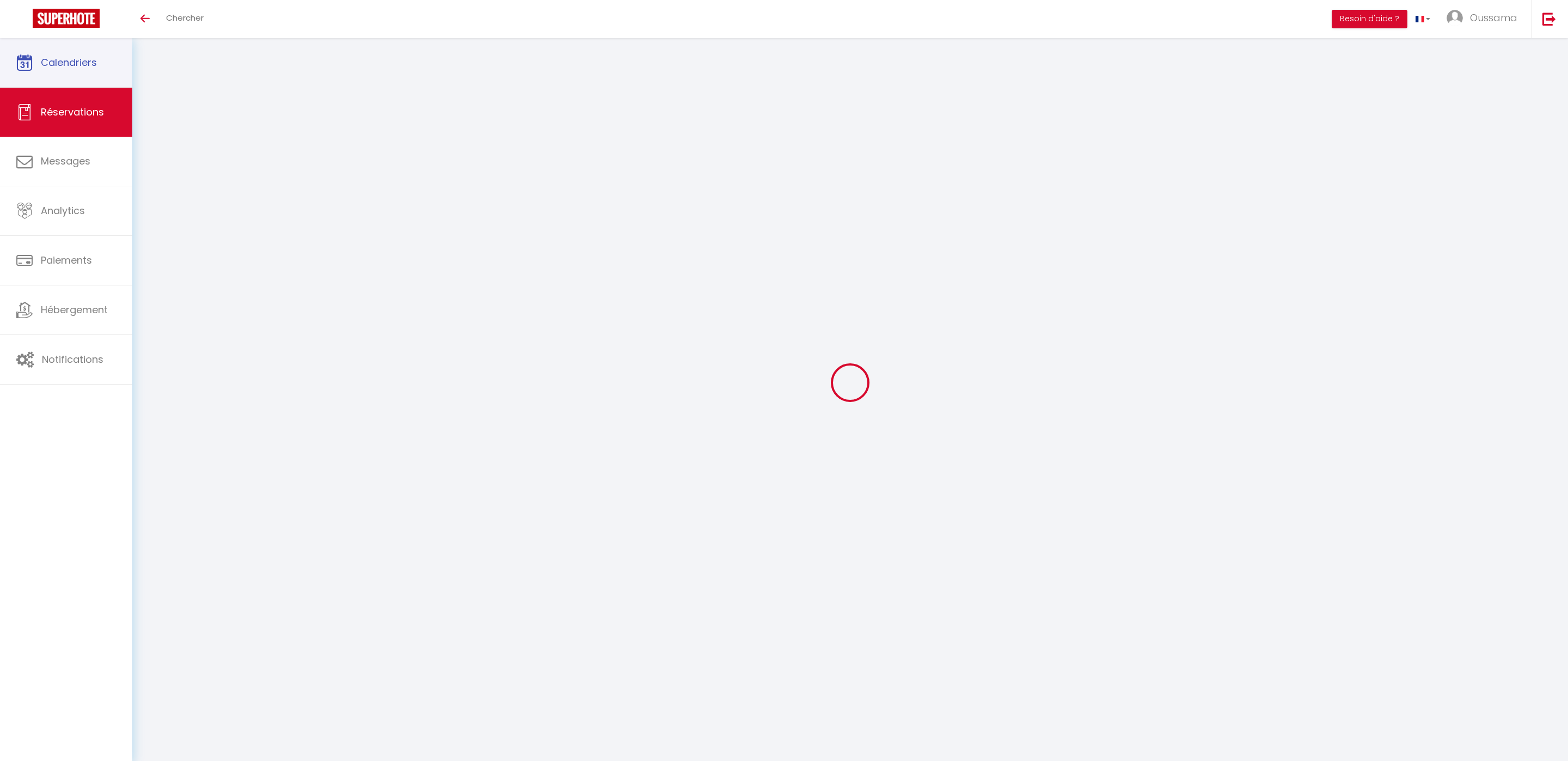
select select
checkbox input "false"
select select
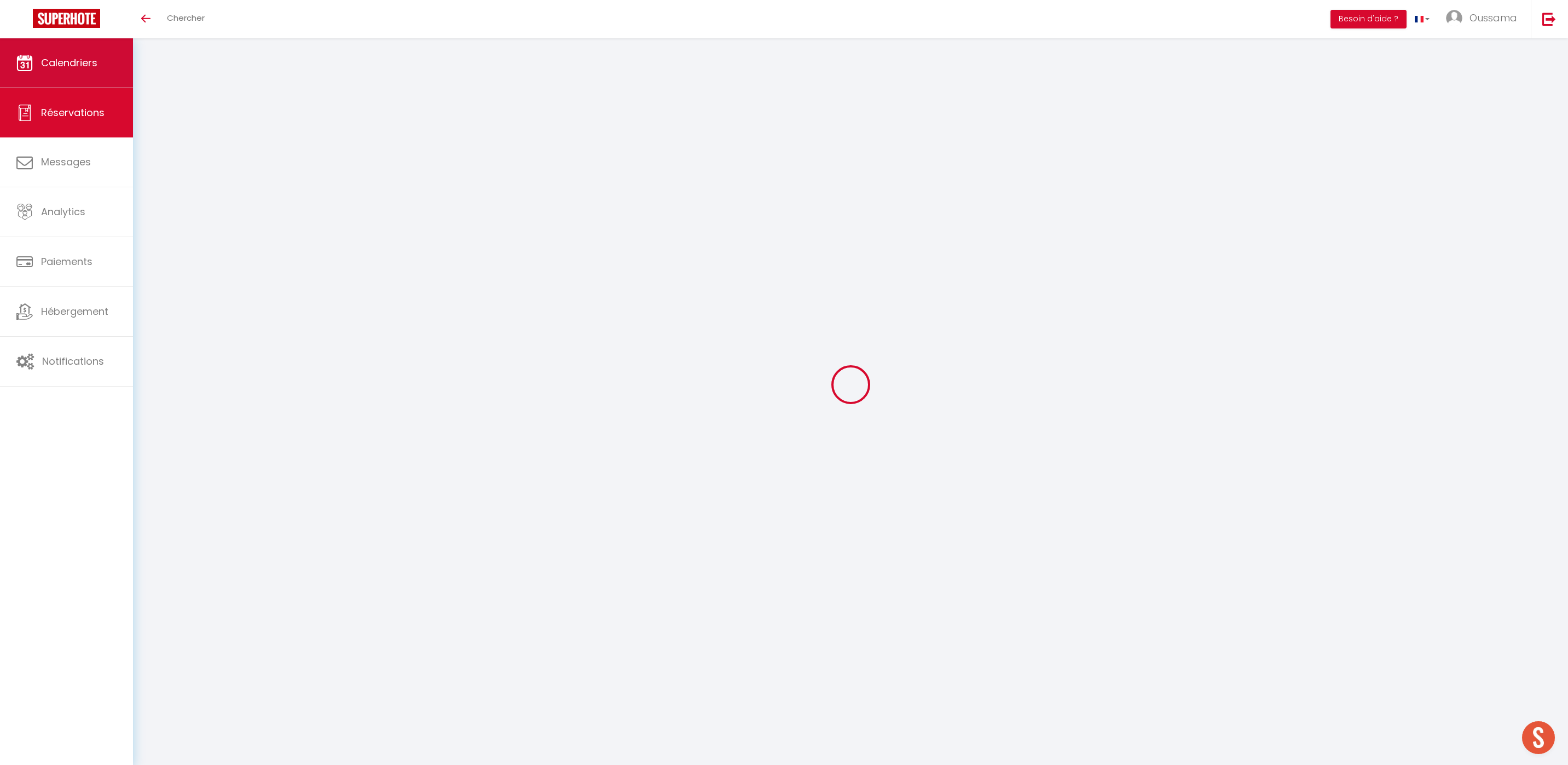
type input "باسل"
type input "فتيني"
type input "[EMAIL_ADDRESS][DOMAIN_NAME]"
type input "[PHONE_NUMBER]"
select select
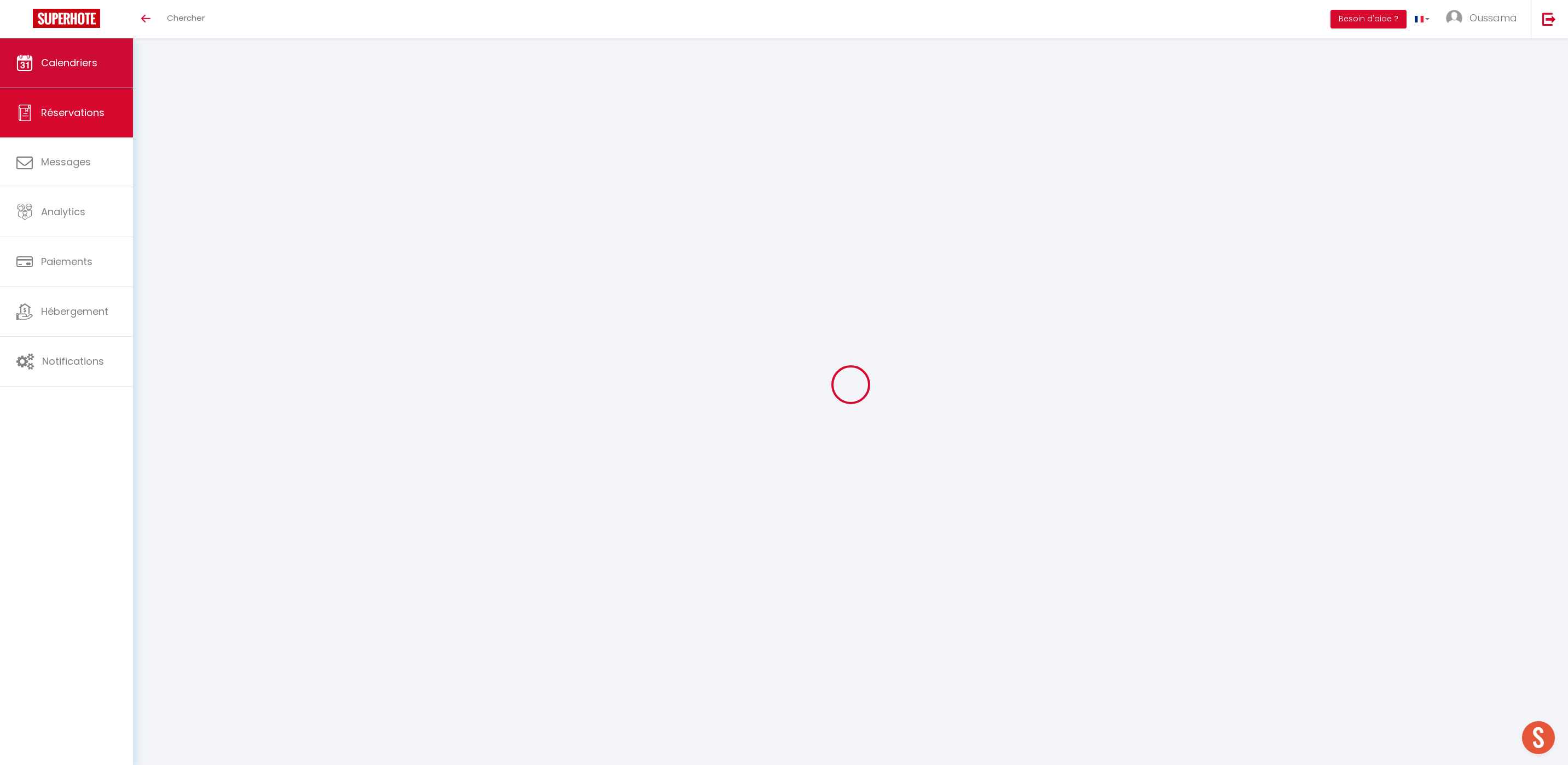
type input "18"
select select "51770"
select select "1"
select select
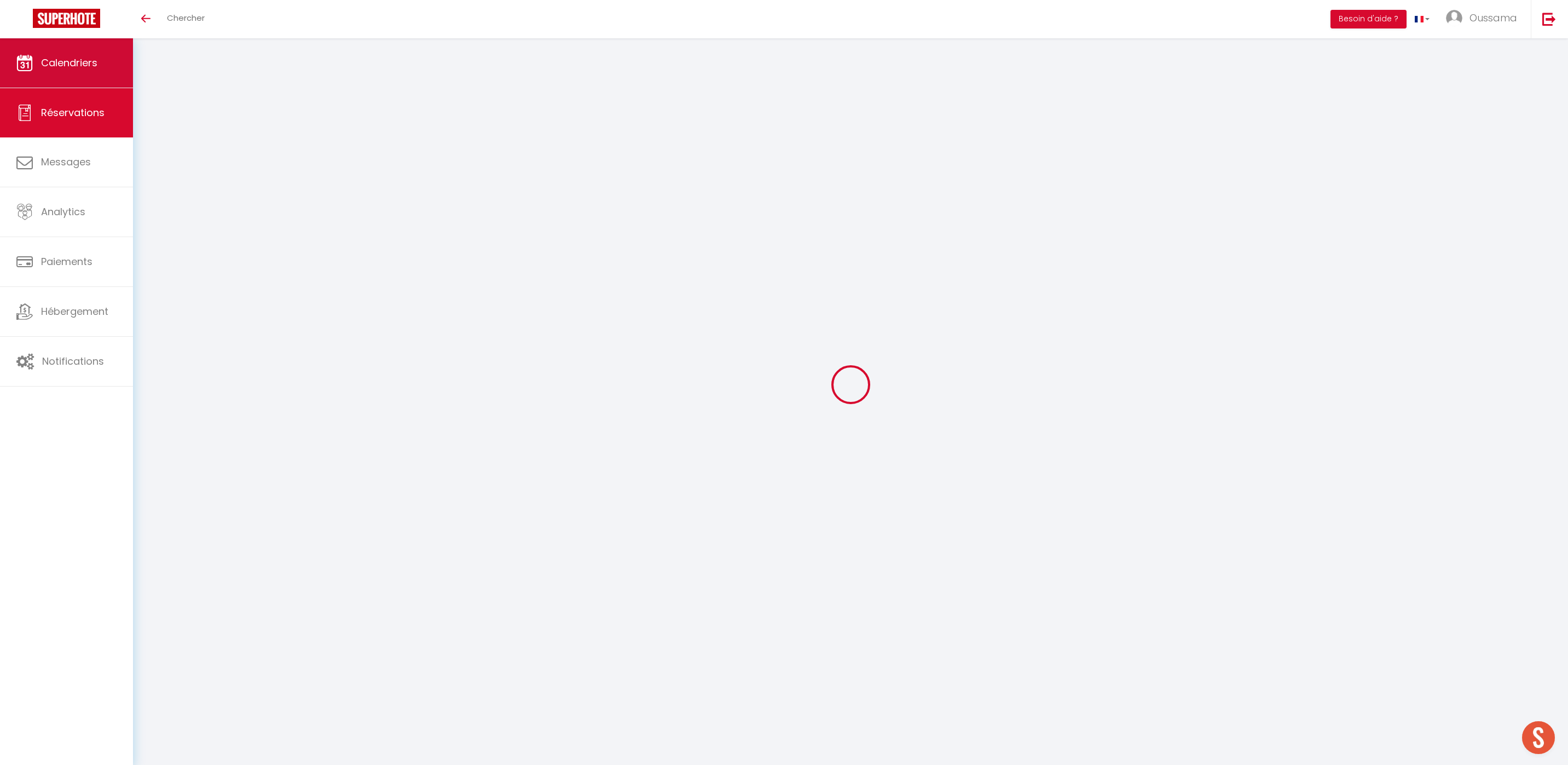
type input "2"
select select "12"
select select
type input "120"
checkbox input "false"
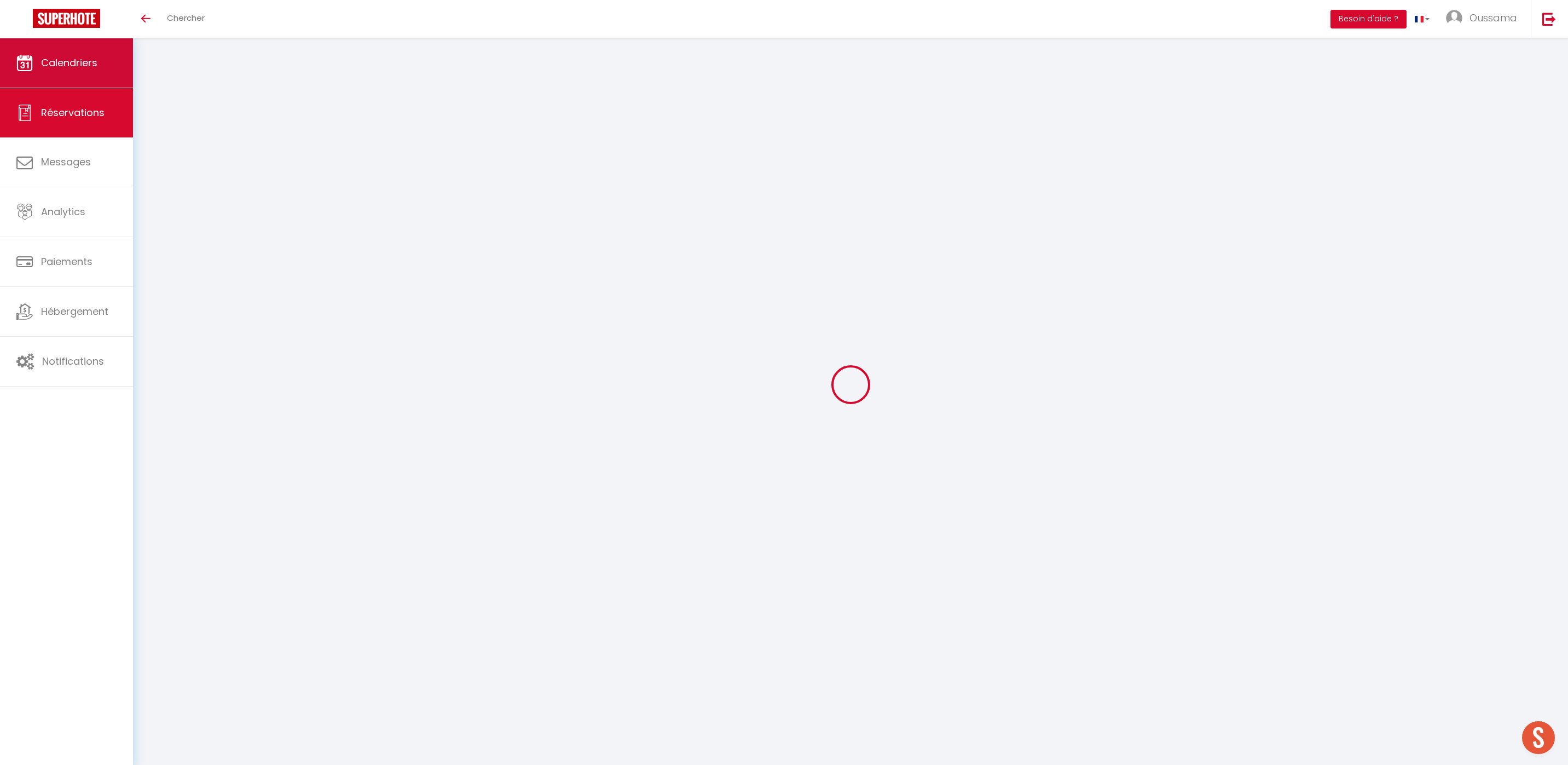
type input "0"
select select "1"
type input "0"
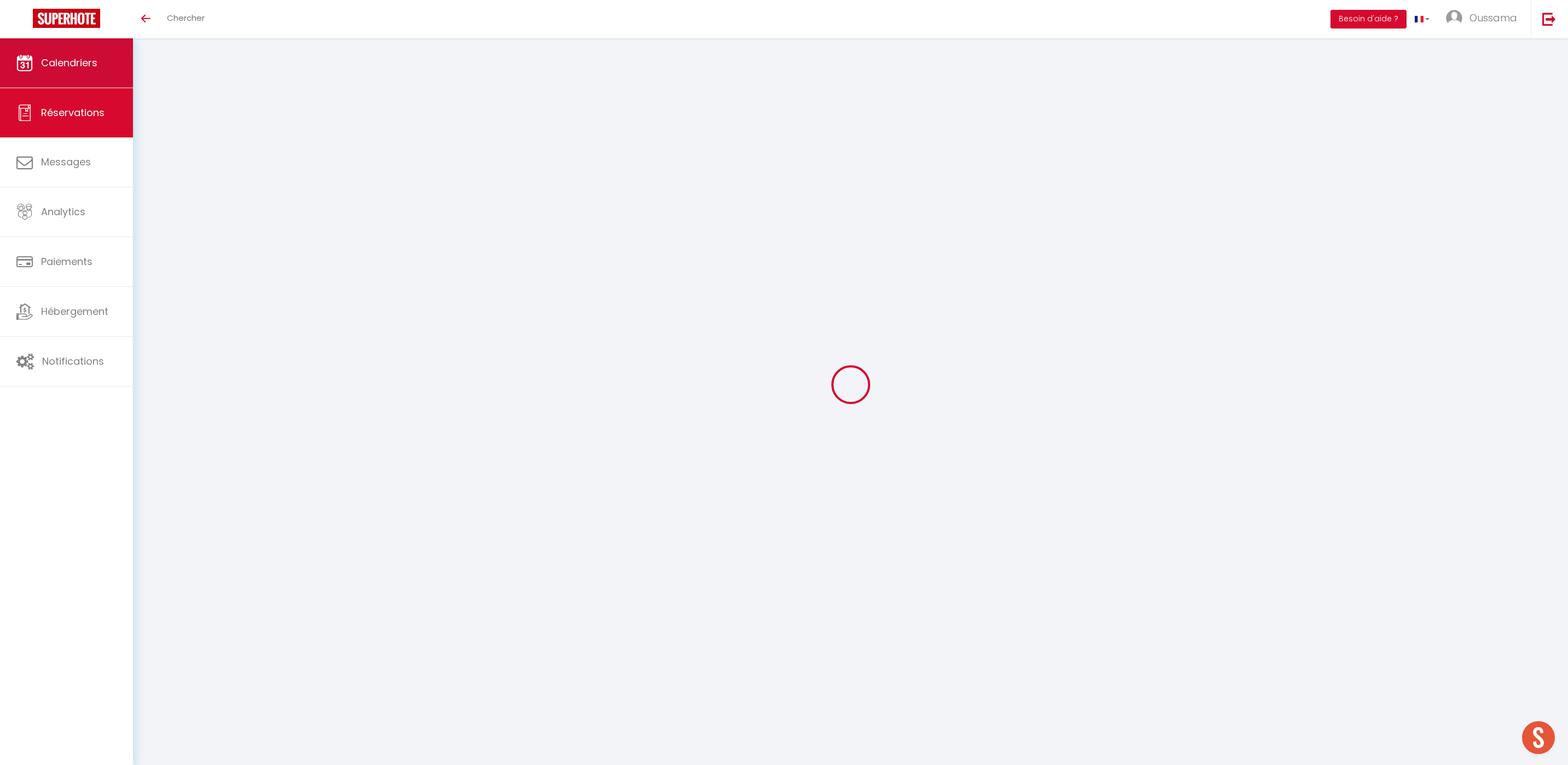
select select
select select "15"
checkbox input "false"
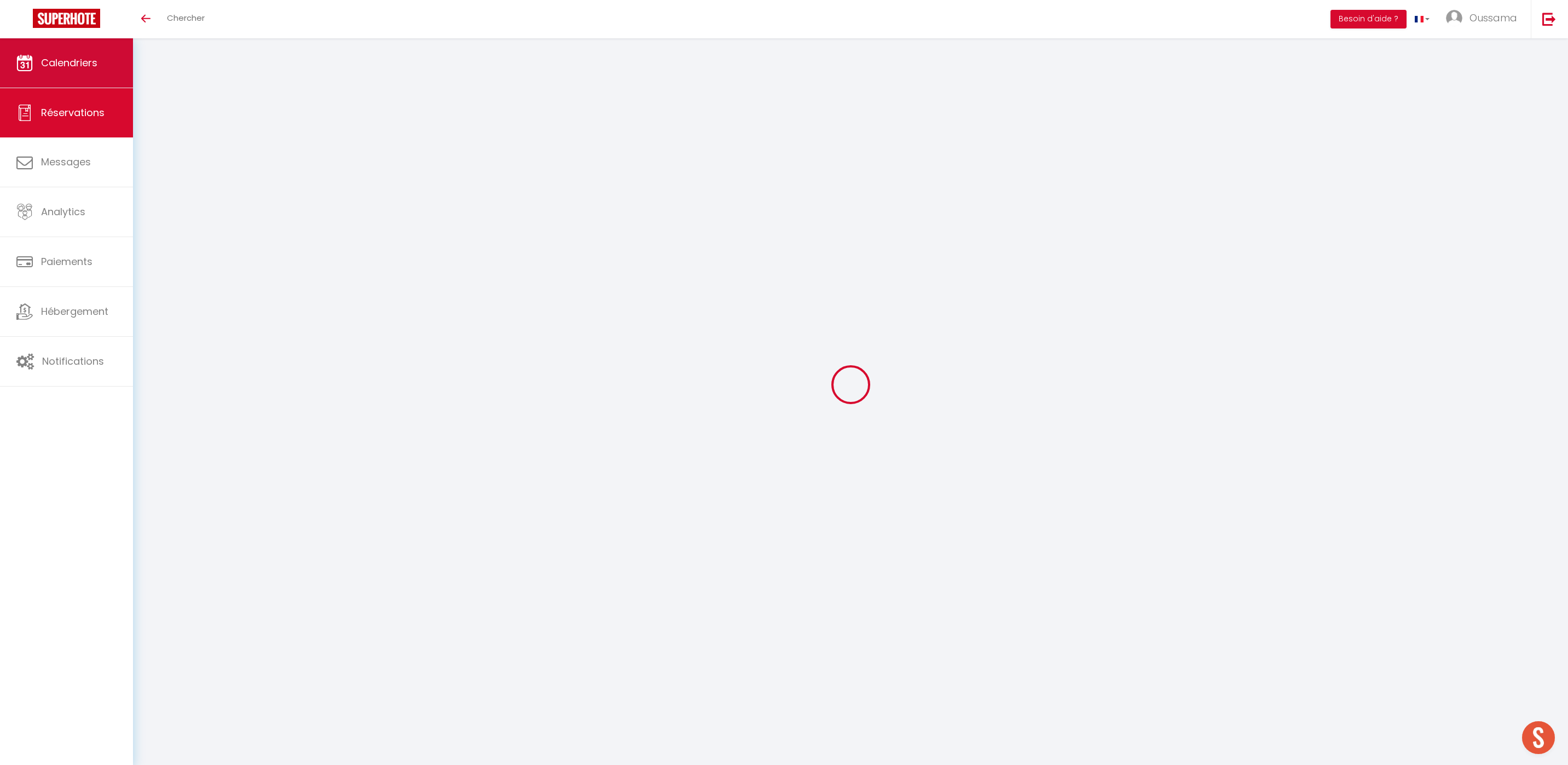
select select
checkbox input "false"
select select
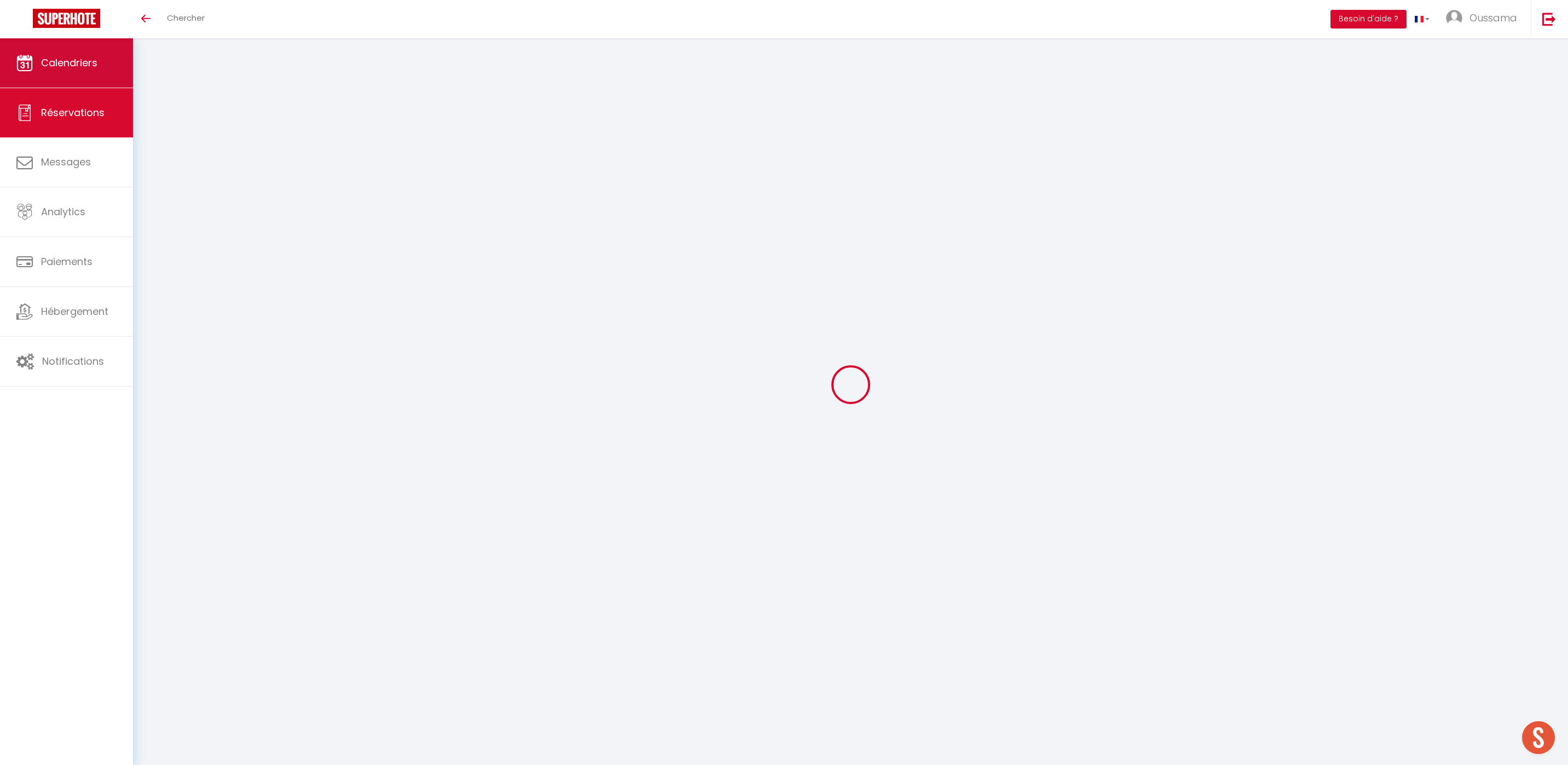
select select
checkbox input "false"
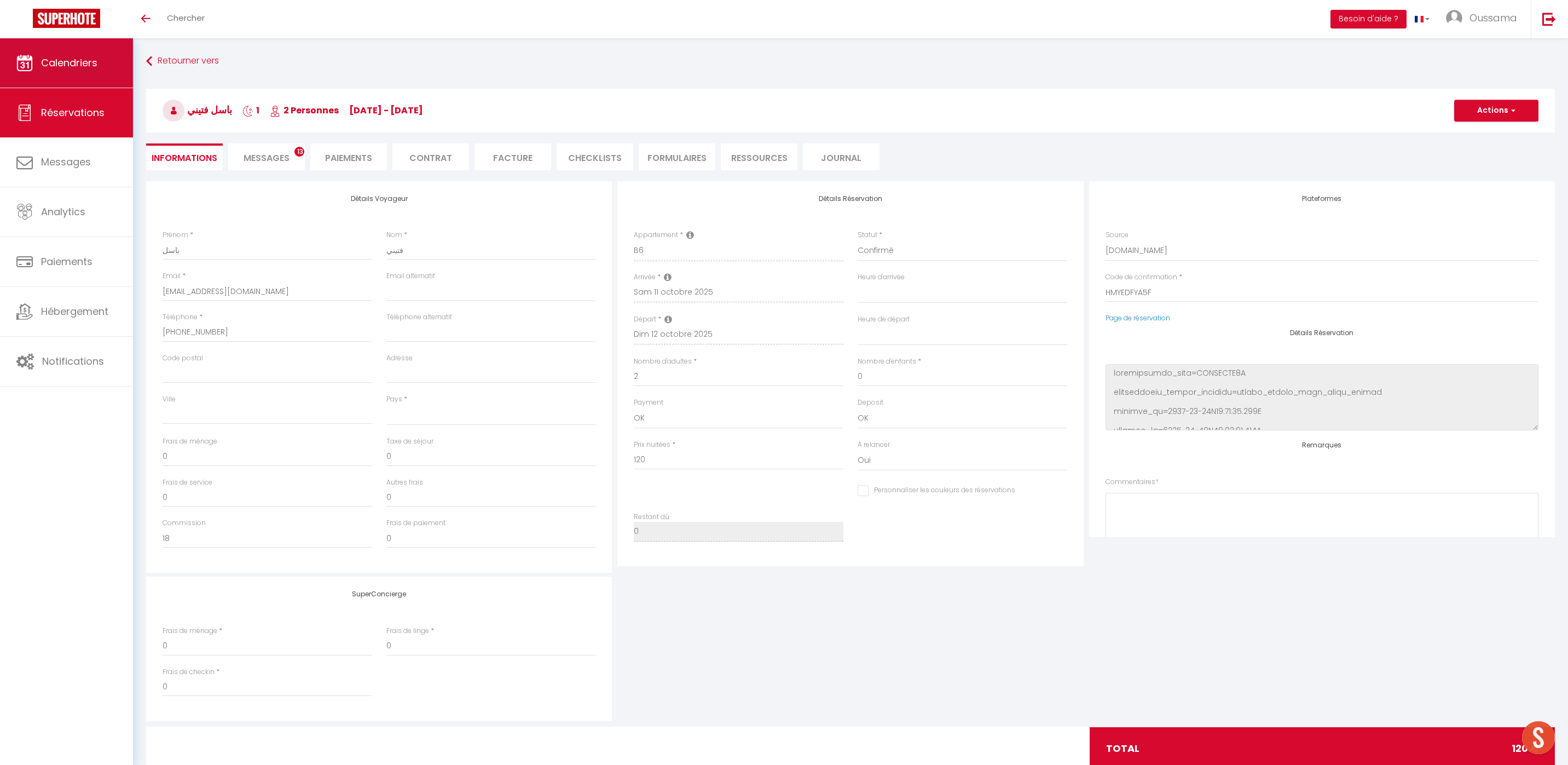
select select
checkbox input "false"
select select
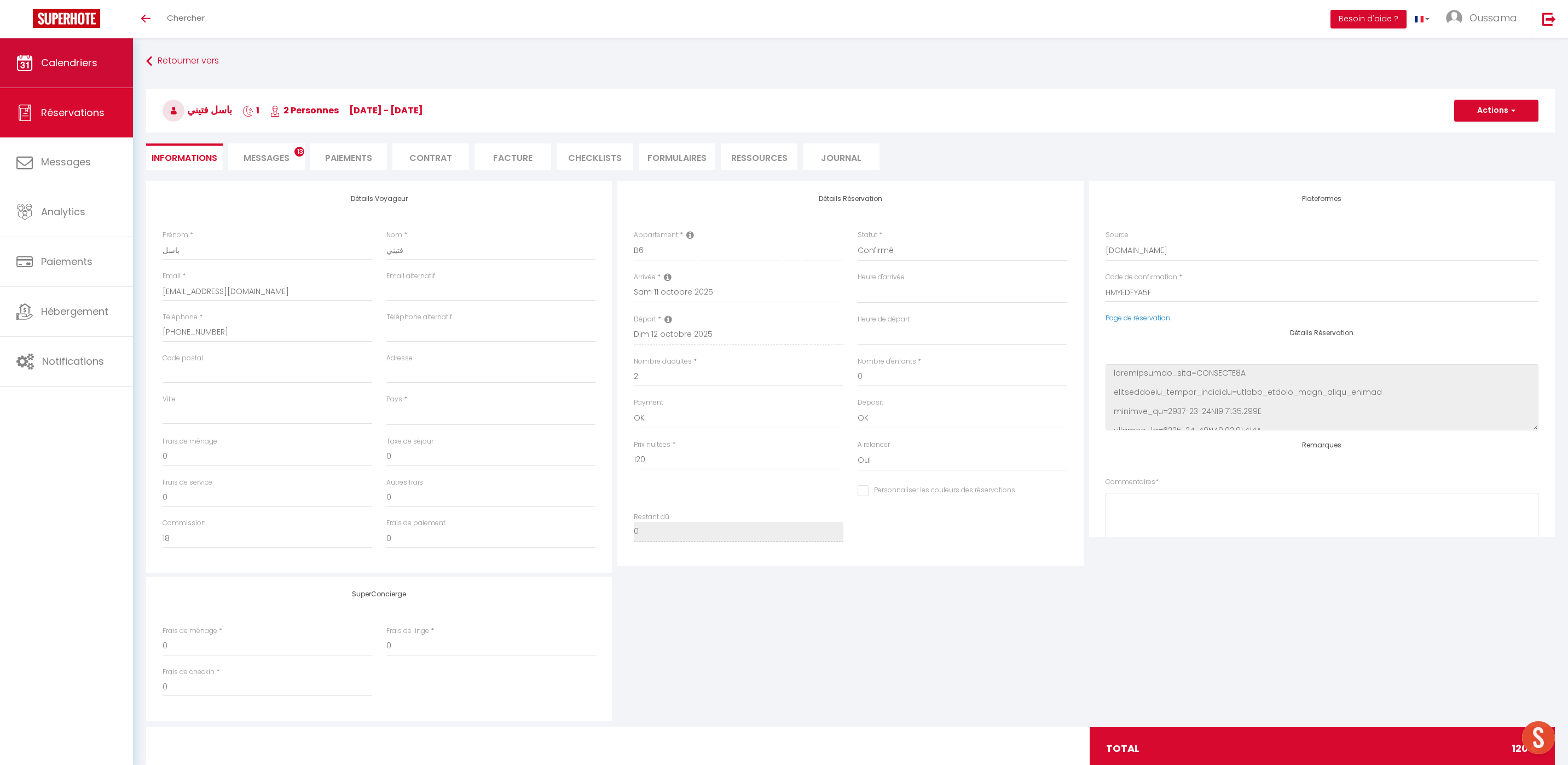
checkbox input "false"
select select
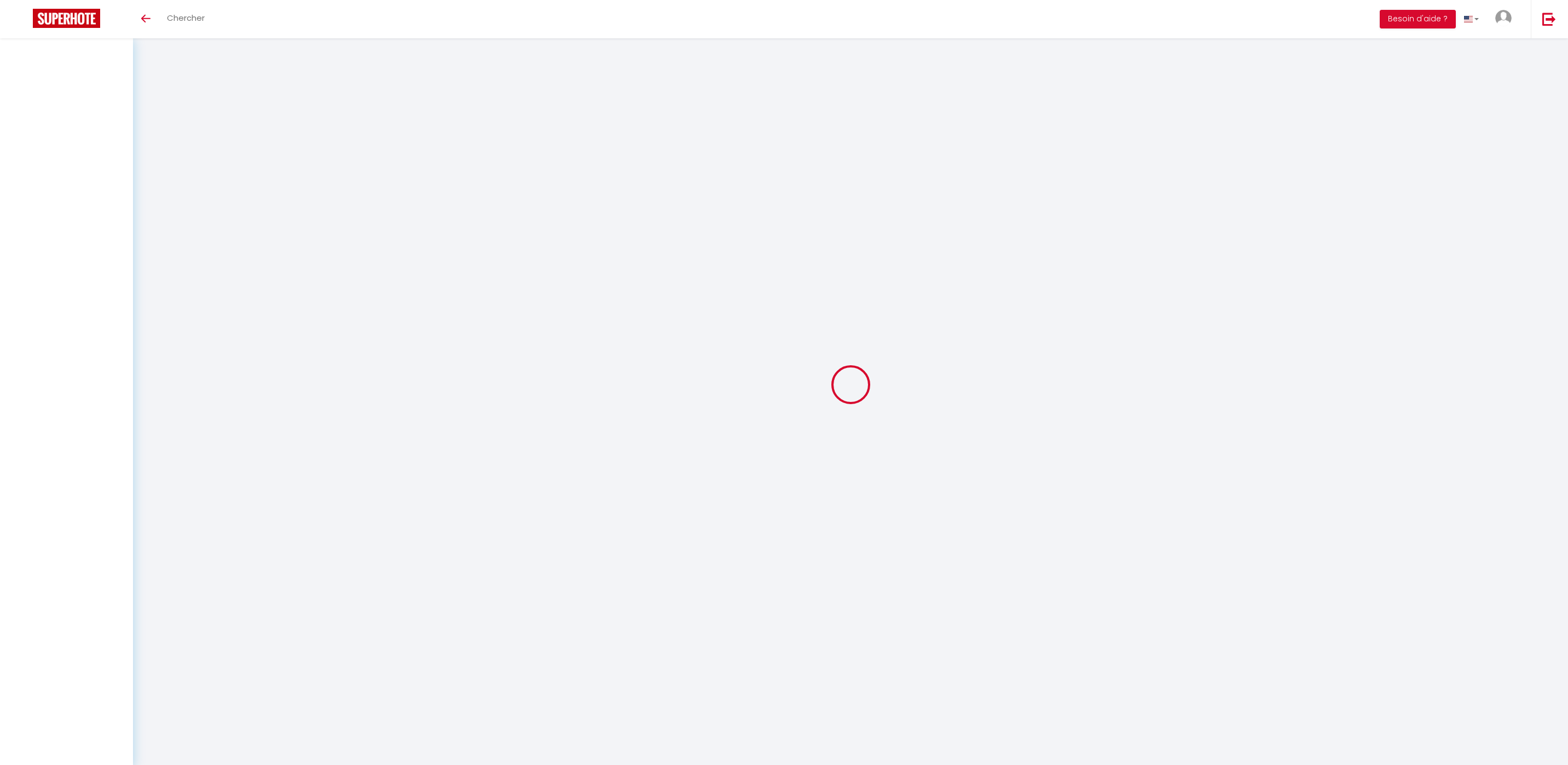
select select
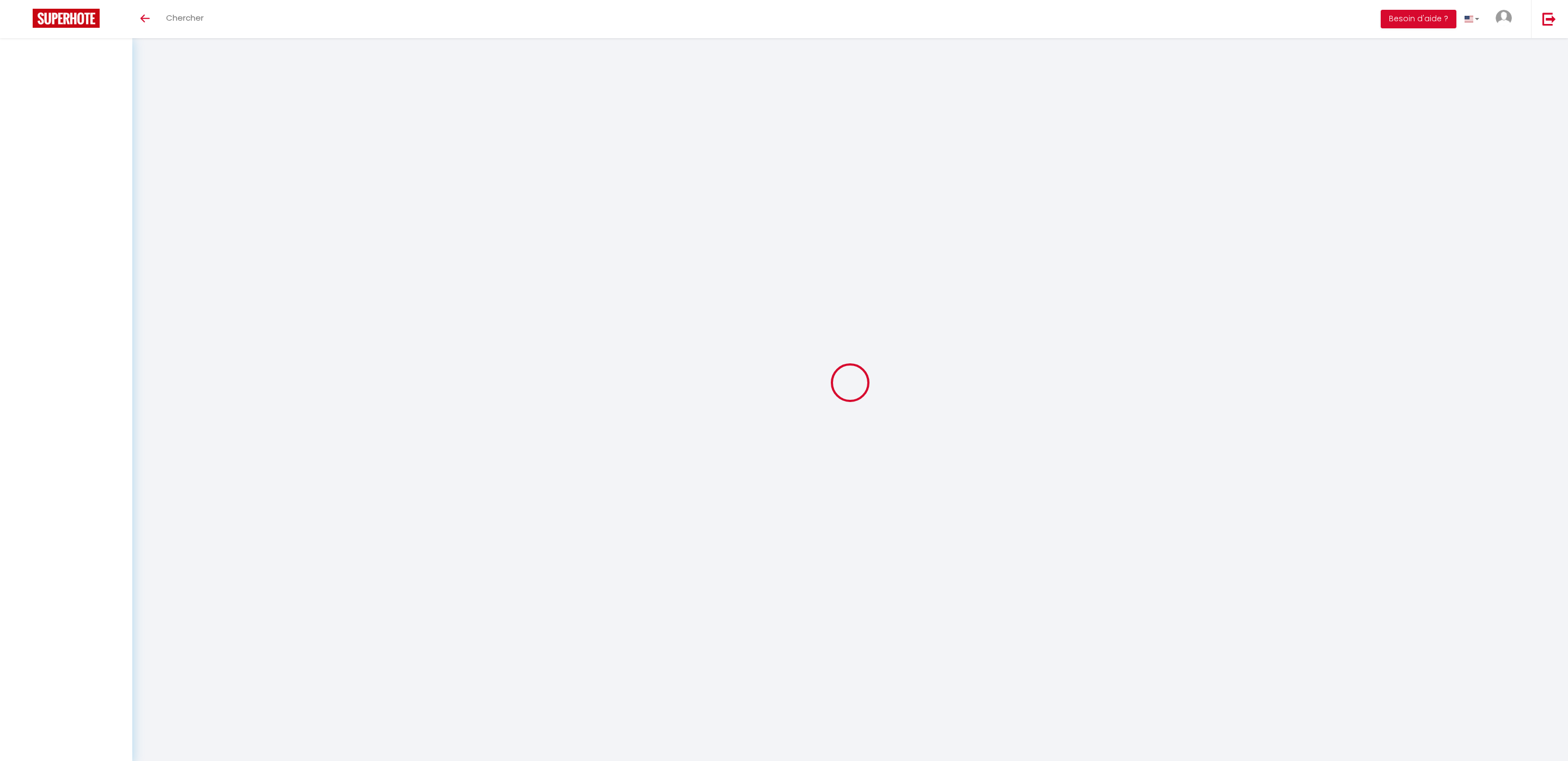
select select
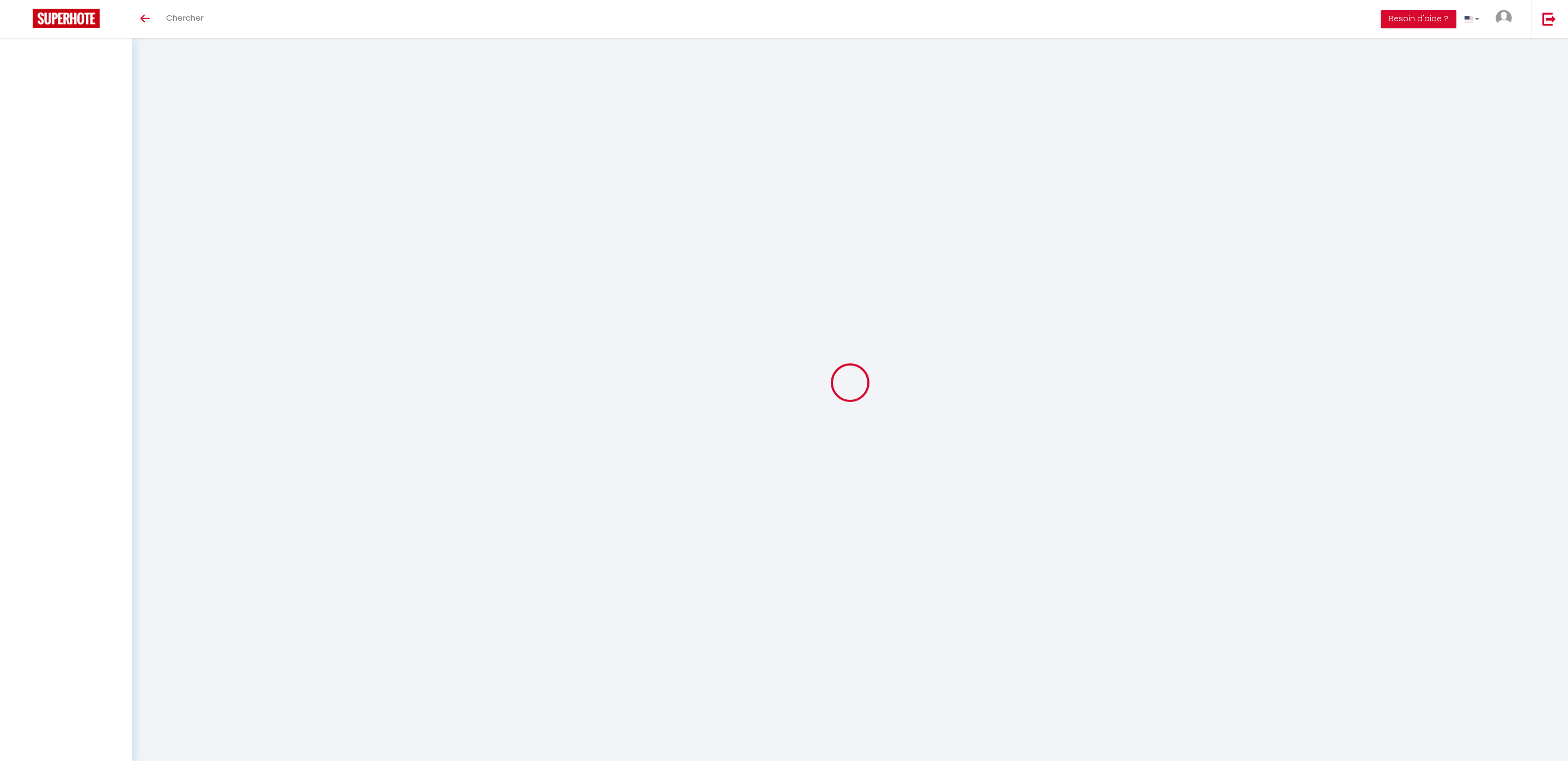
checkbox input "false"
select select
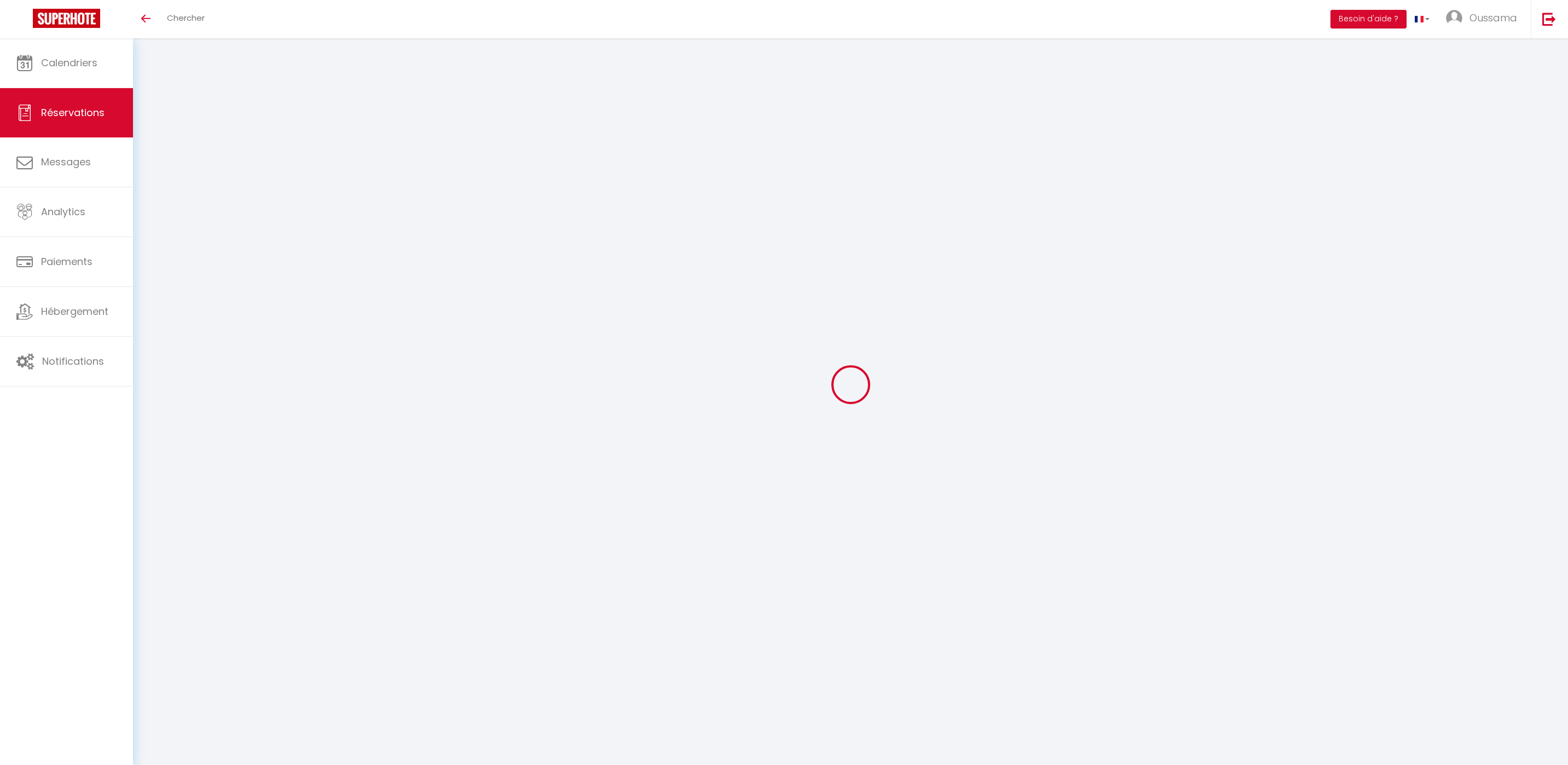
select select
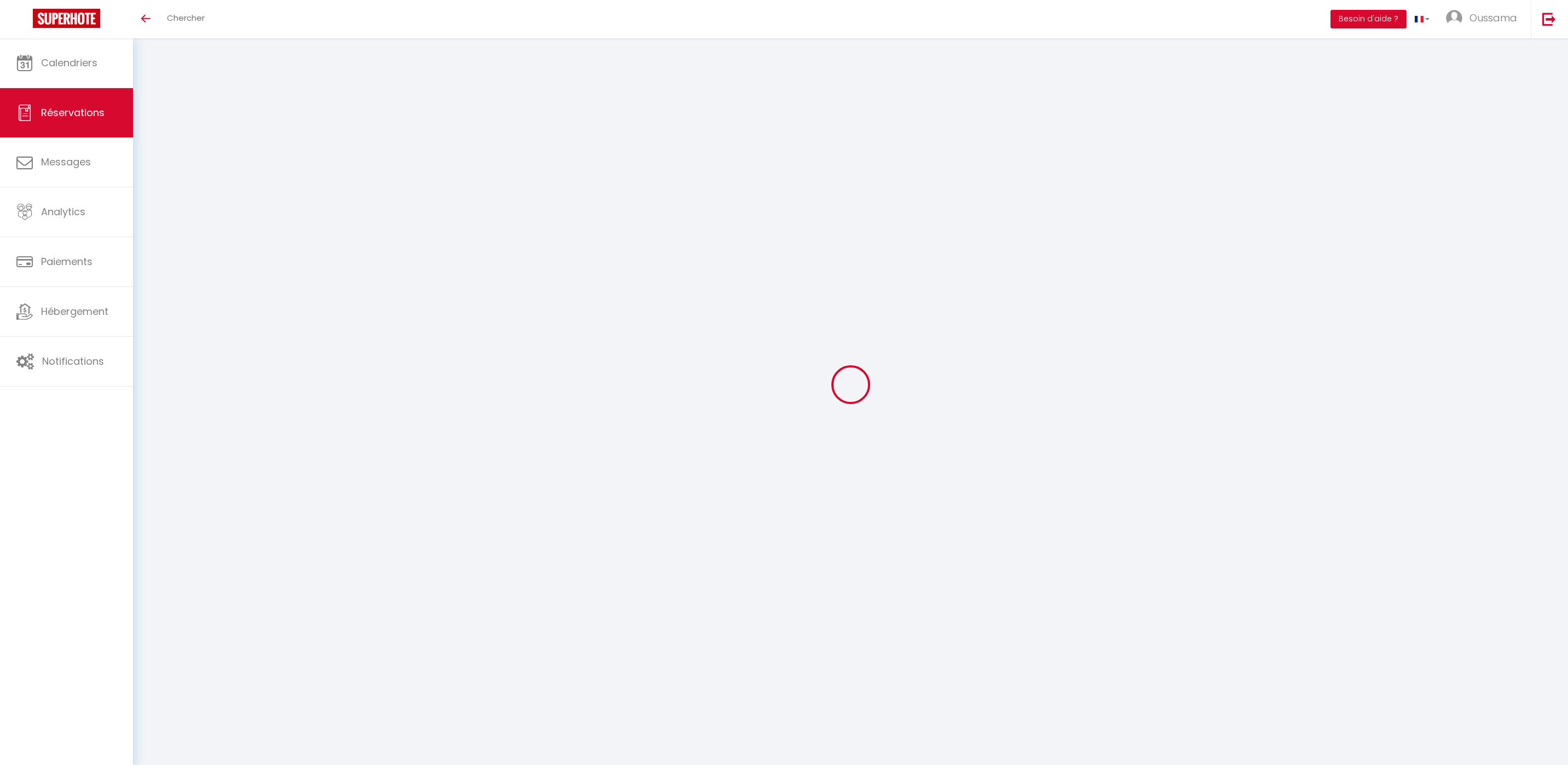
select select
checkbox input "false"
type input "باسل"
type input "فتيني"
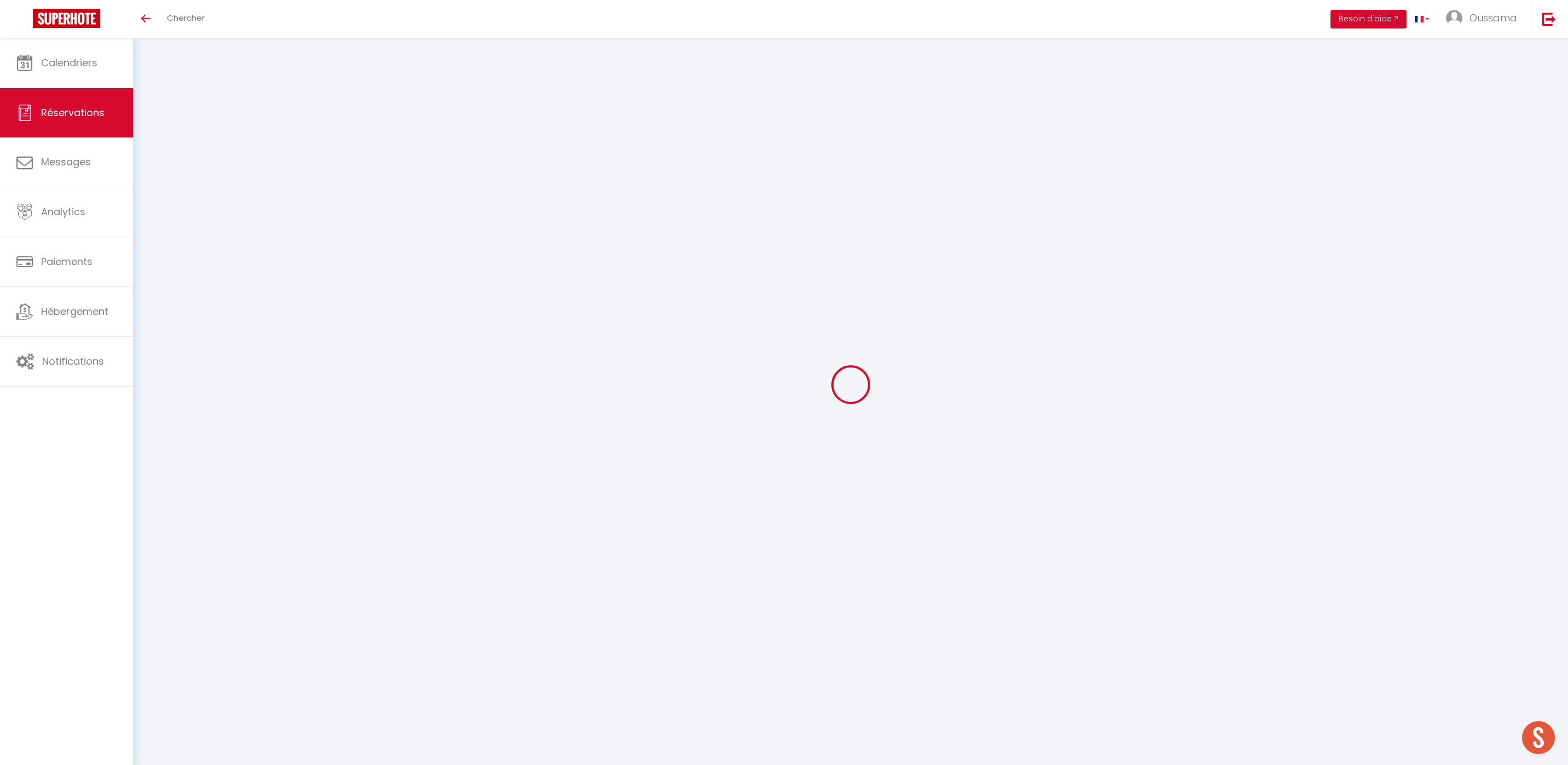
type input "53kq1651lcocimqjngrznyxucbh8@reply.superhote.com"
type input "+966564334964"
select select
type input "18"
select select "51770"
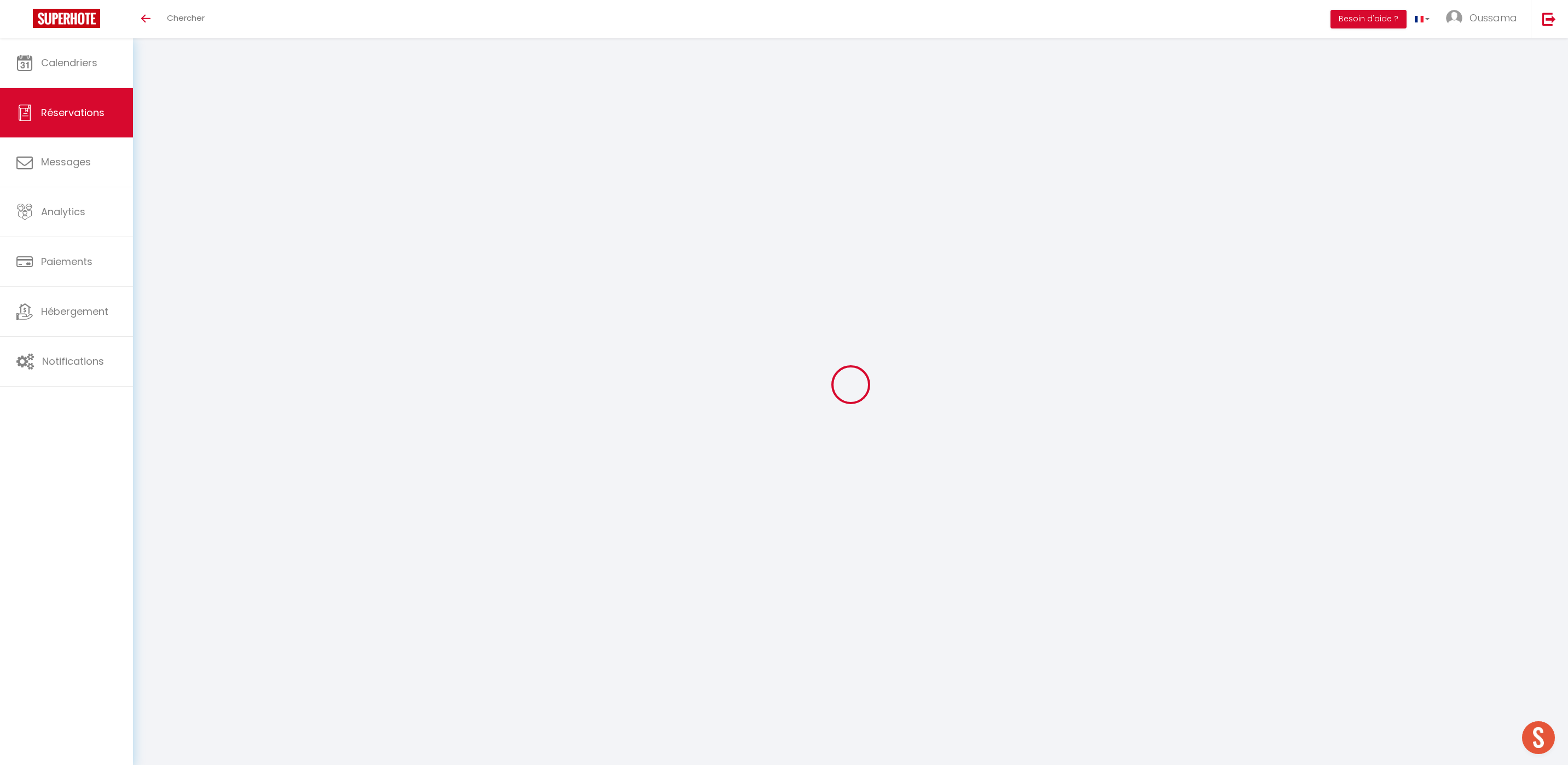
select select "1"
select select
type input "2"
select select "12"
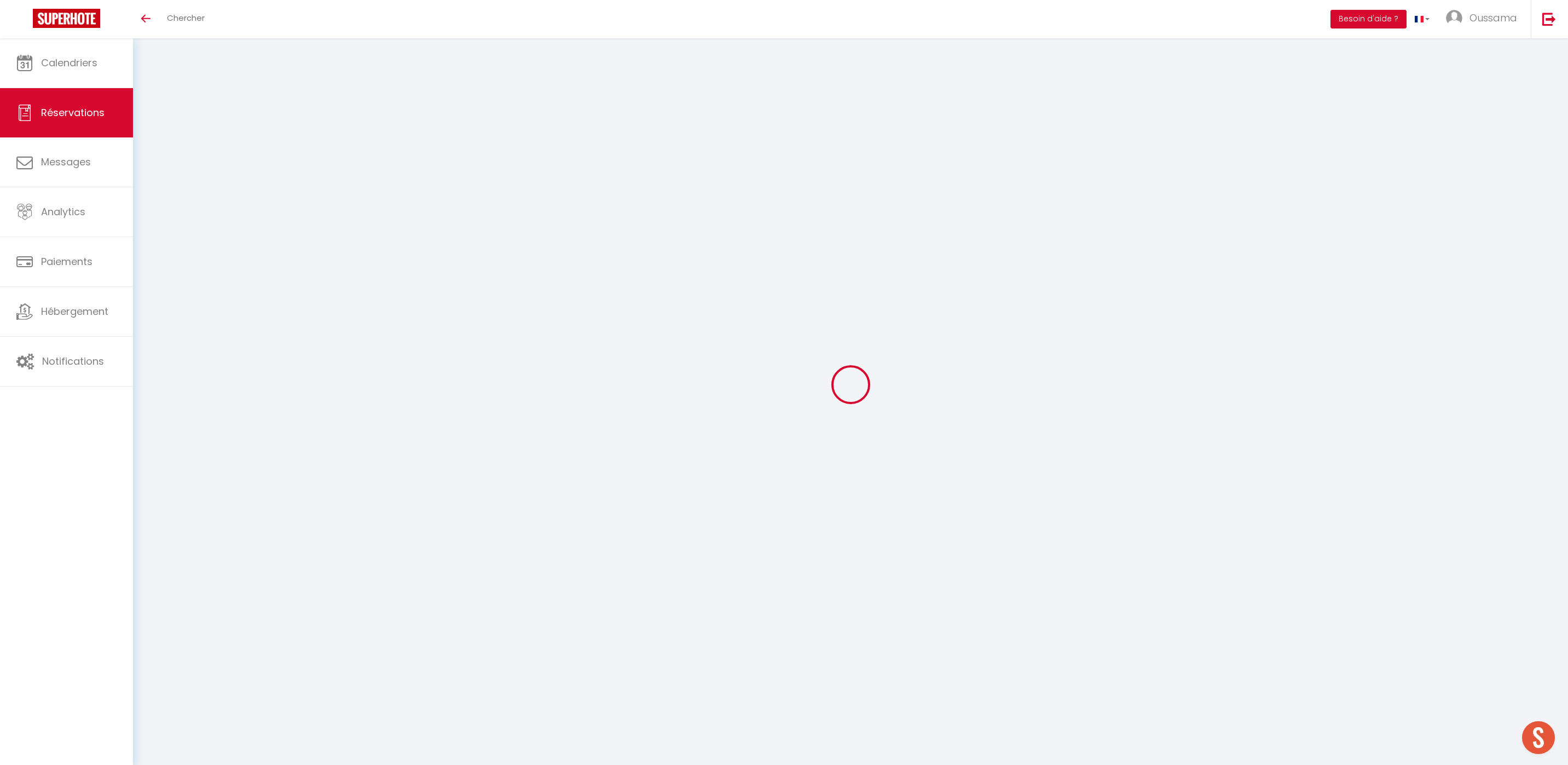
select select
type input "120"
checkbox input "false"
type input "0"
select select "1"
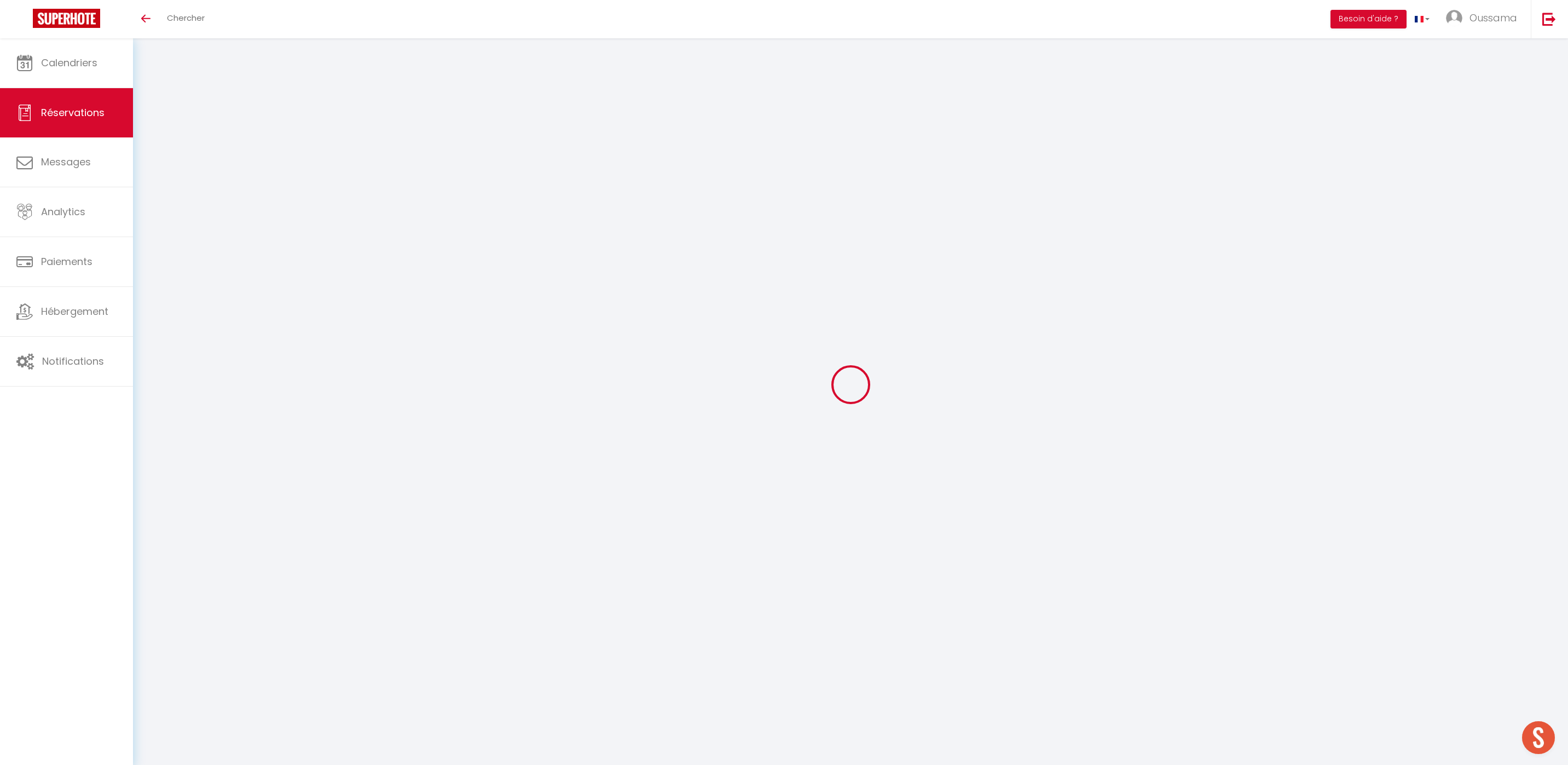
type input "0"
select select
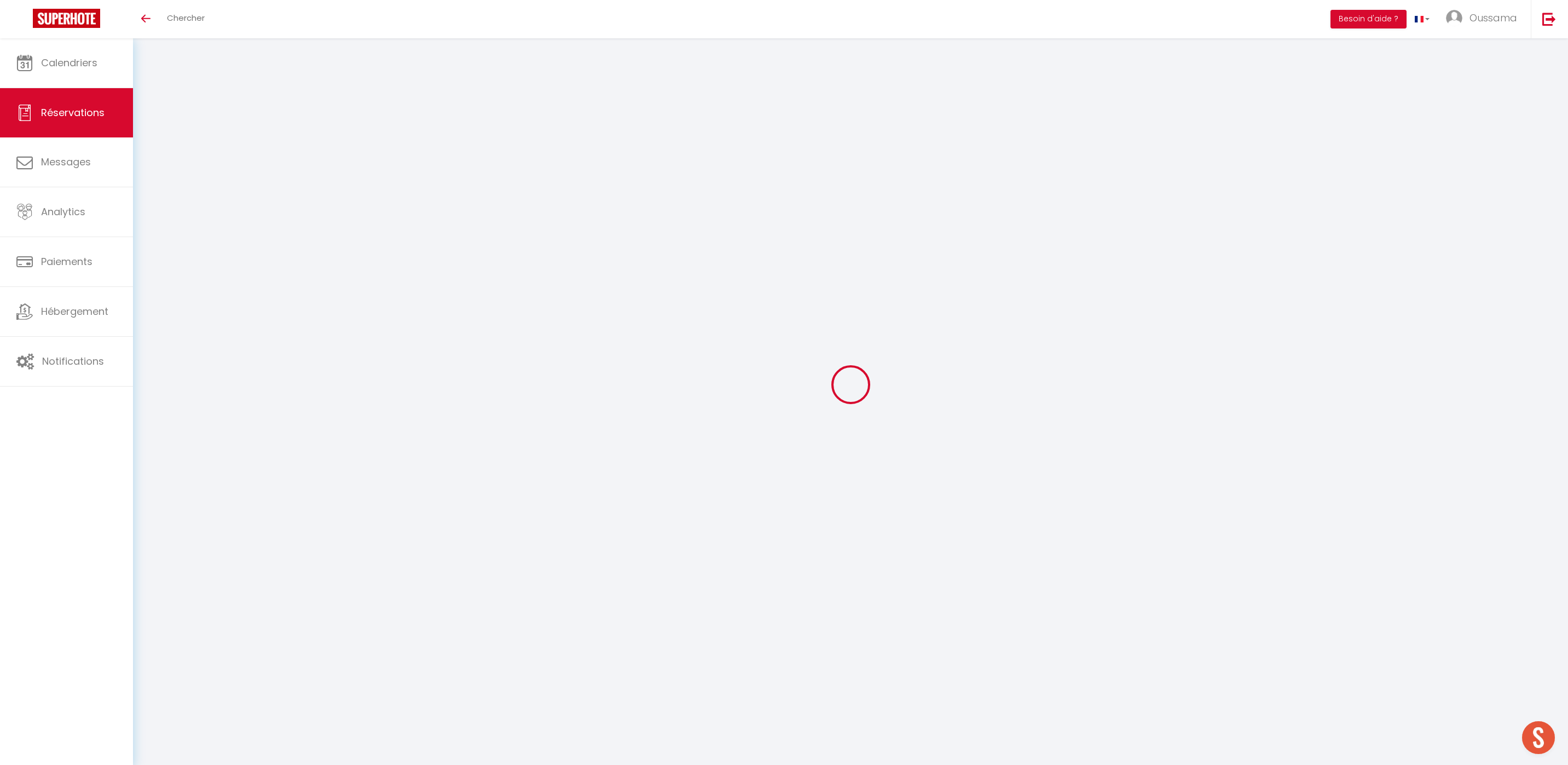
select select
select select "15"
checkbox input "false"
select select
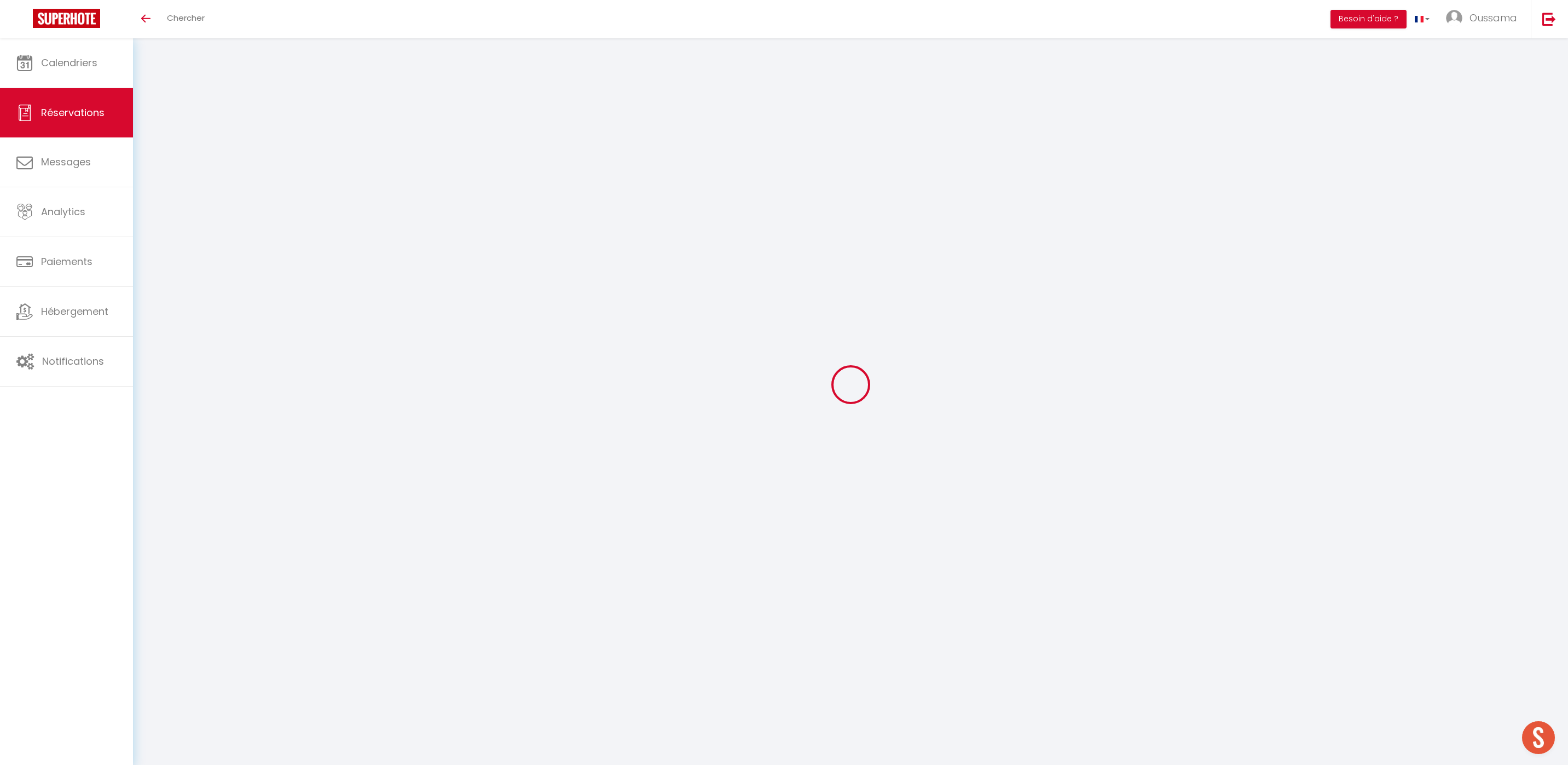
select select
checkbox input "false"
select select
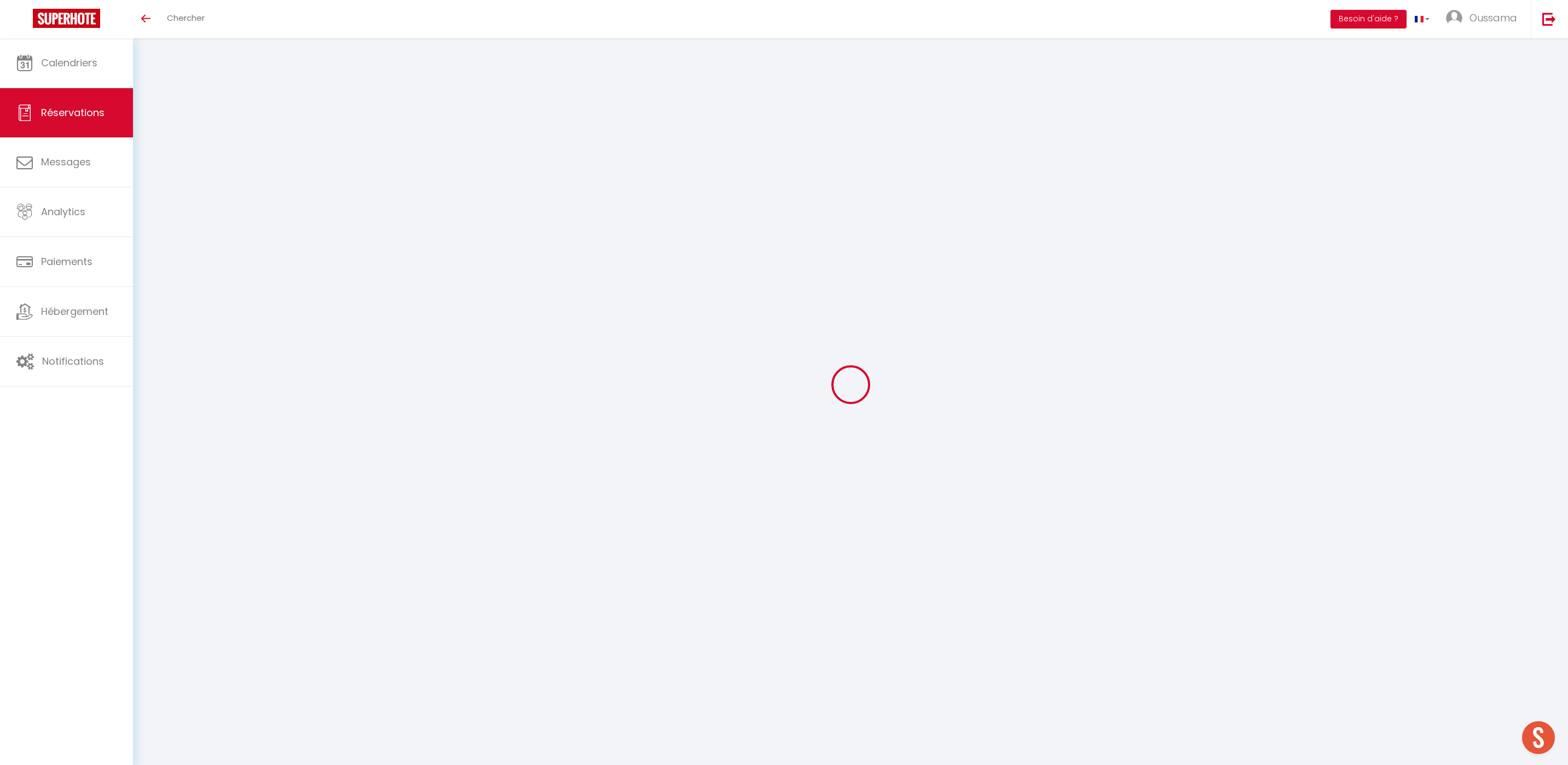
checkbox input "false"
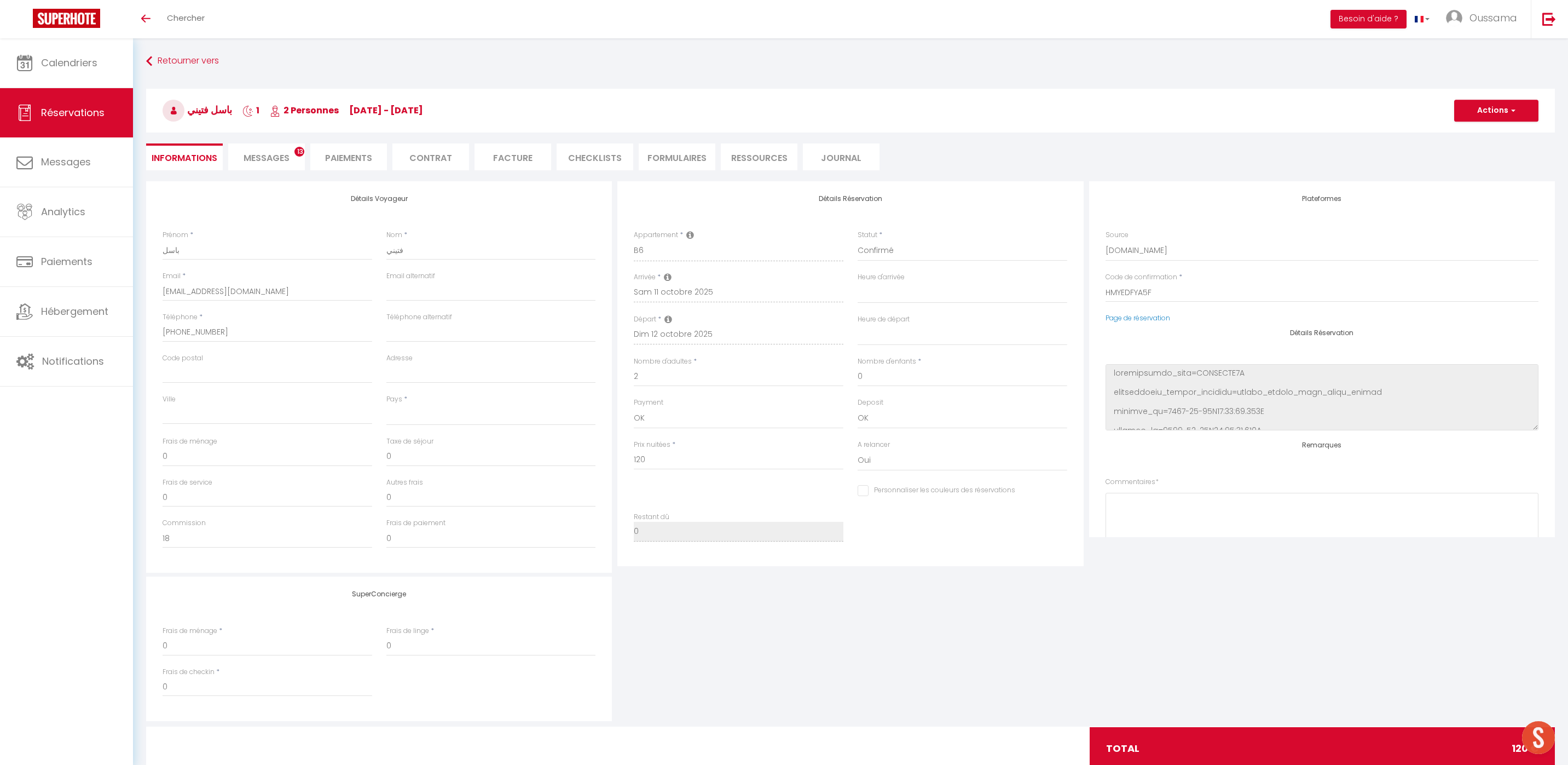
select select
checkbox input "false"
select select
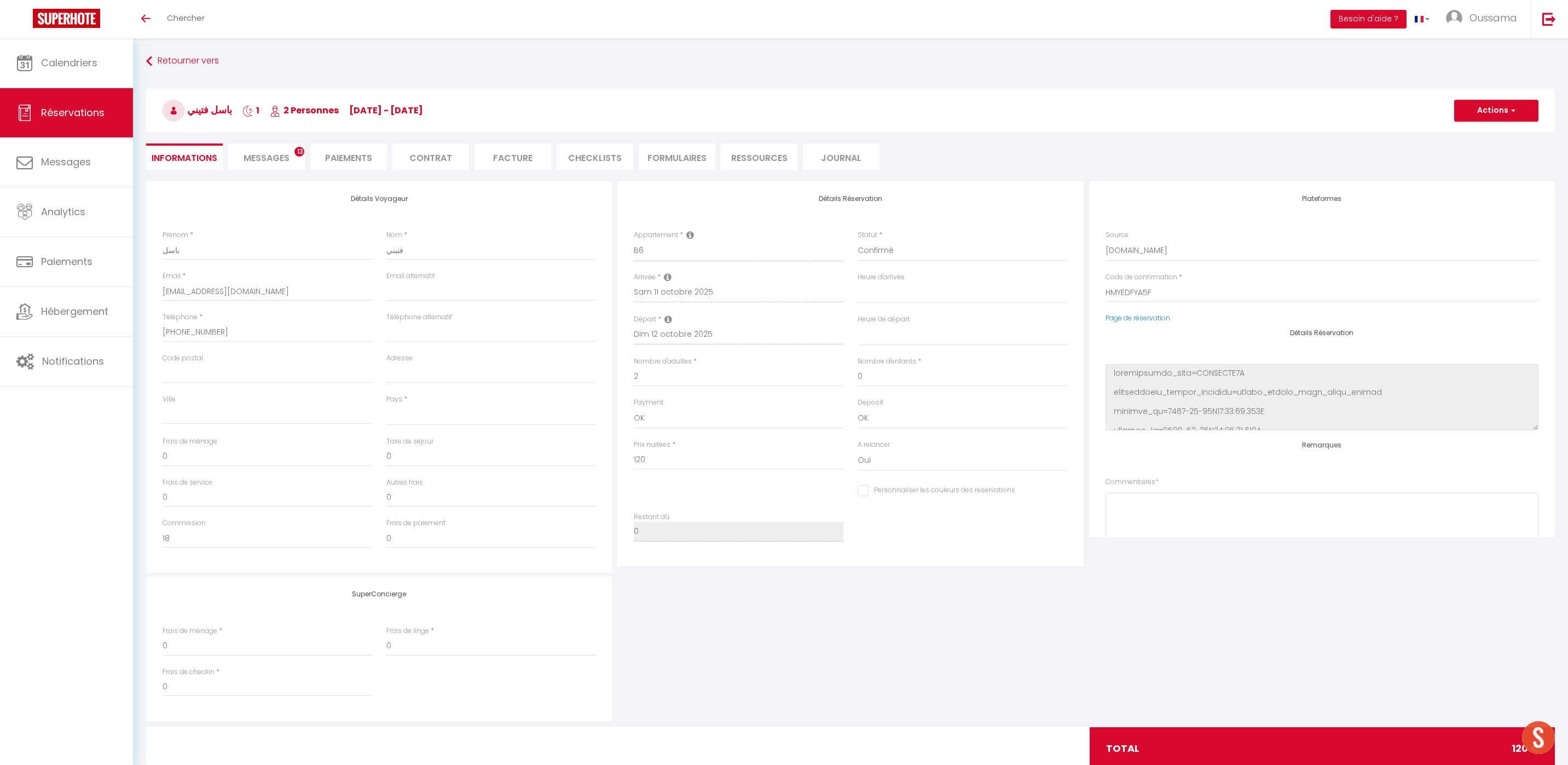
checkbox input "false"
select select
click at [97, 81] on link "Calendriers" at bounding box center [66, 62] width 133 height 49
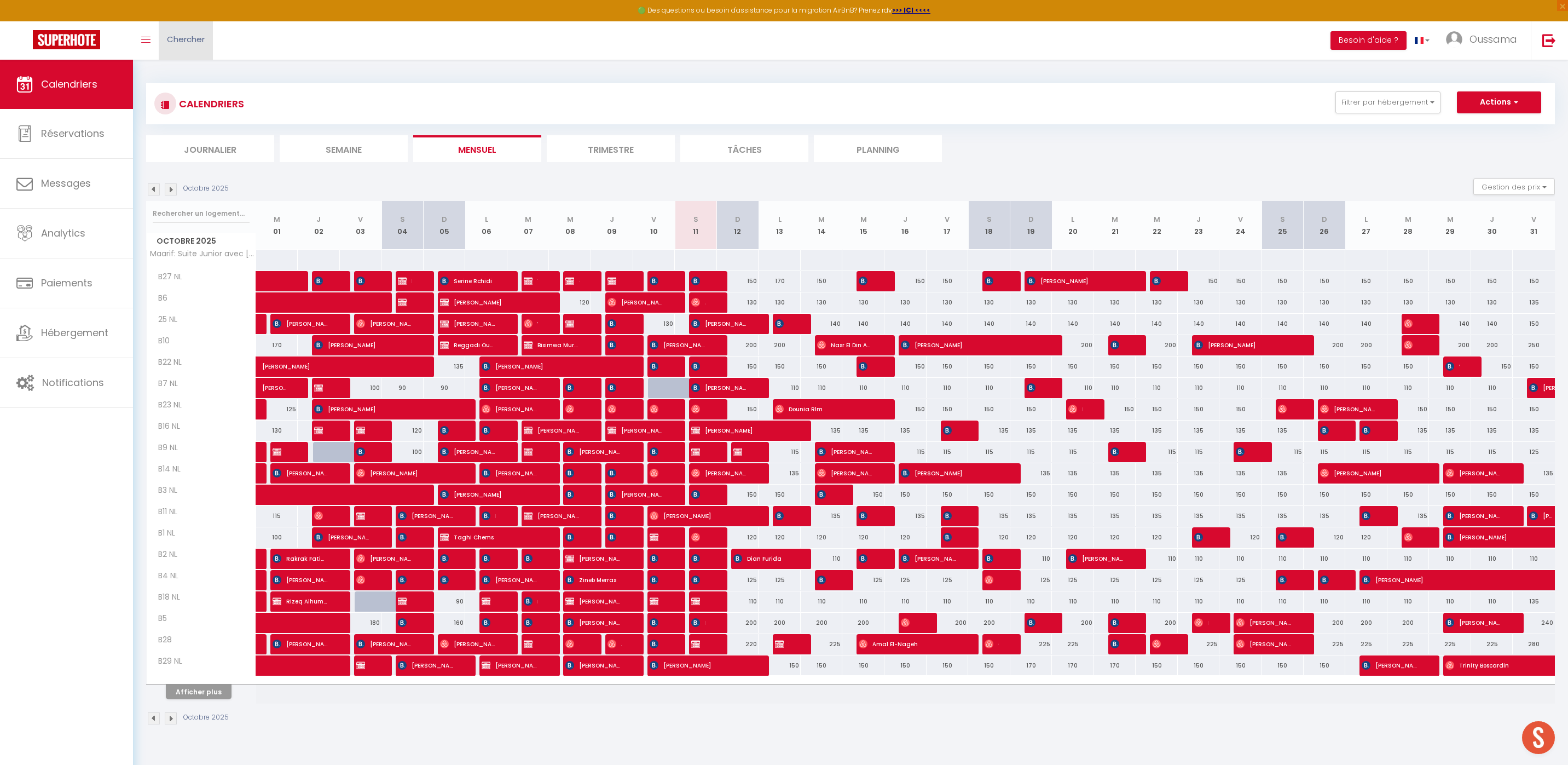
scroll to position [60, 0]
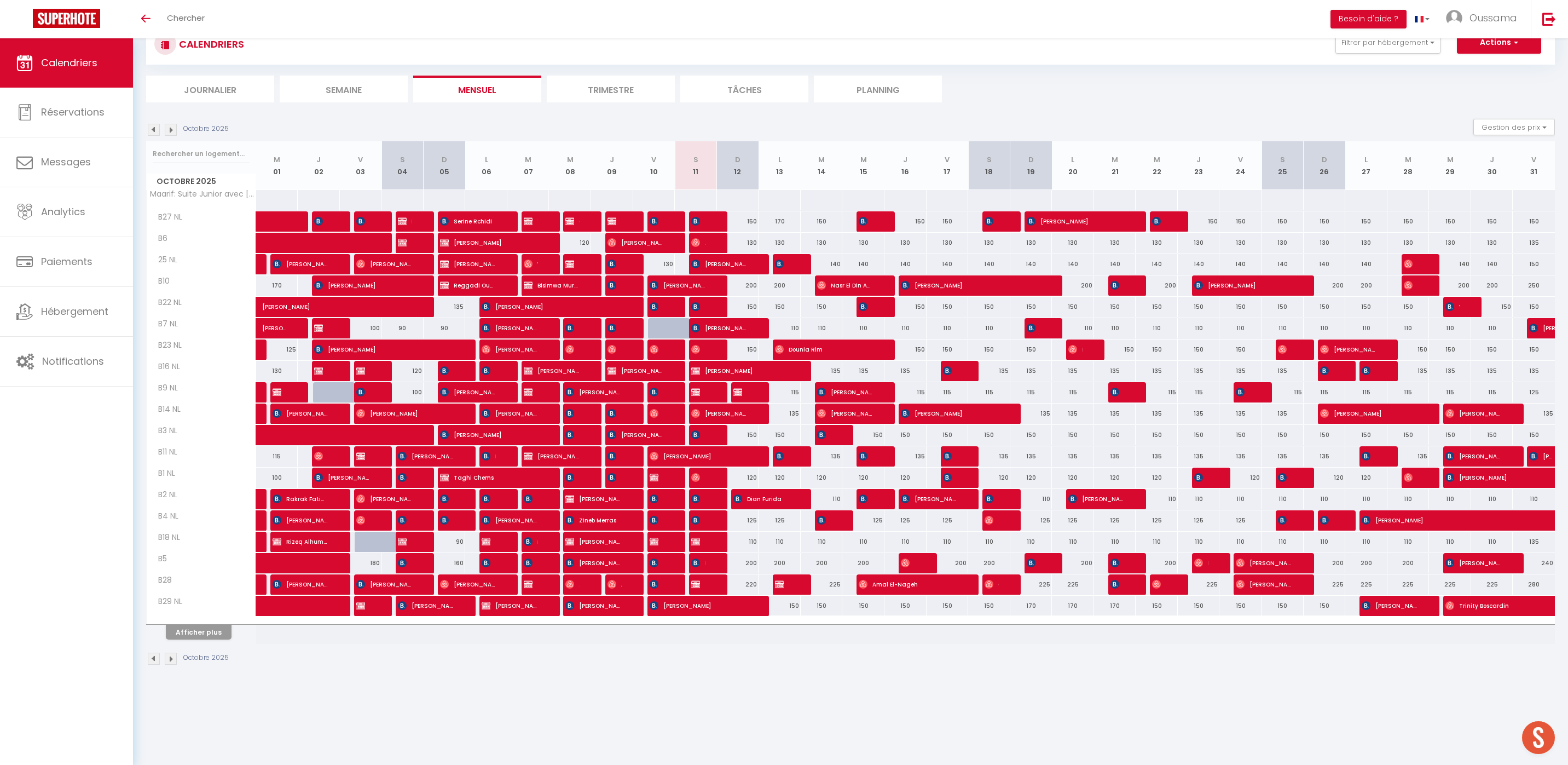
scroll to position [38, 0]
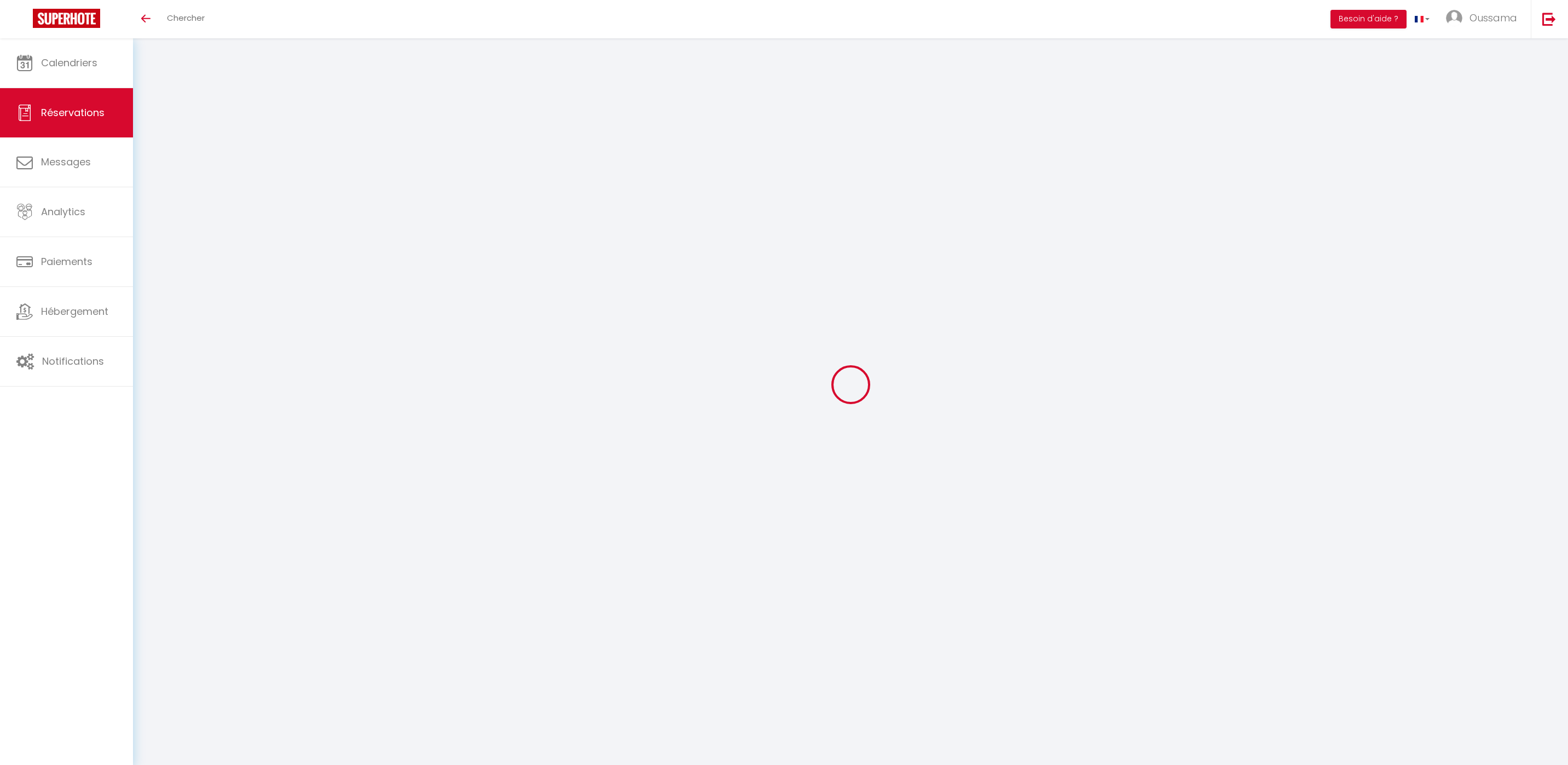
select select
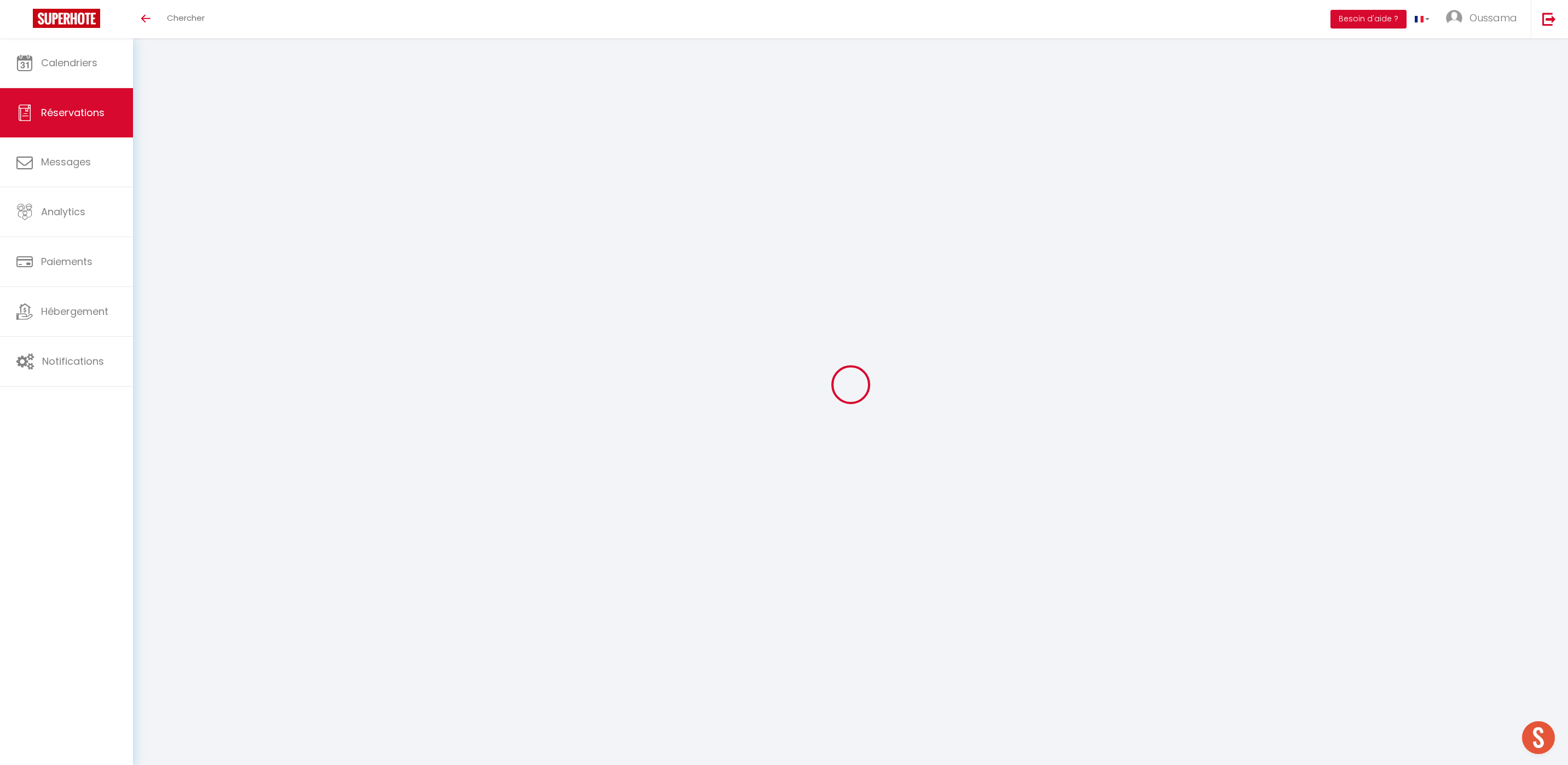
type input "[PERSON_NAME]"
type input "finix"
type input "[EMAIL_ADDRESS][DOMAIN_NAME]"
type input "[PHONE_NUMBER]"
select select "FR"
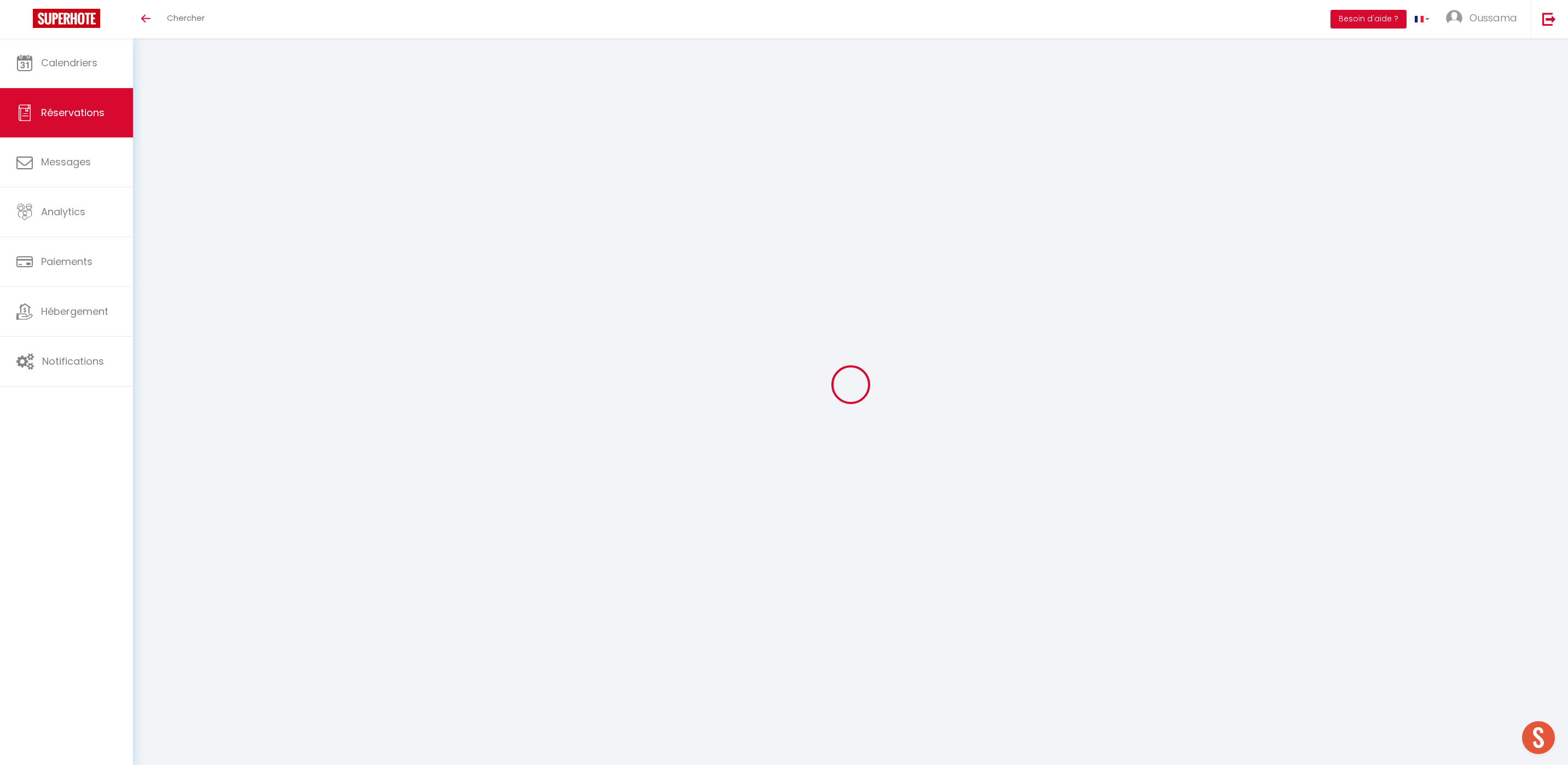
type input "182.25"
select select "21028"
select select "3"
type input "Lun 13 Octobre 2025"
select select
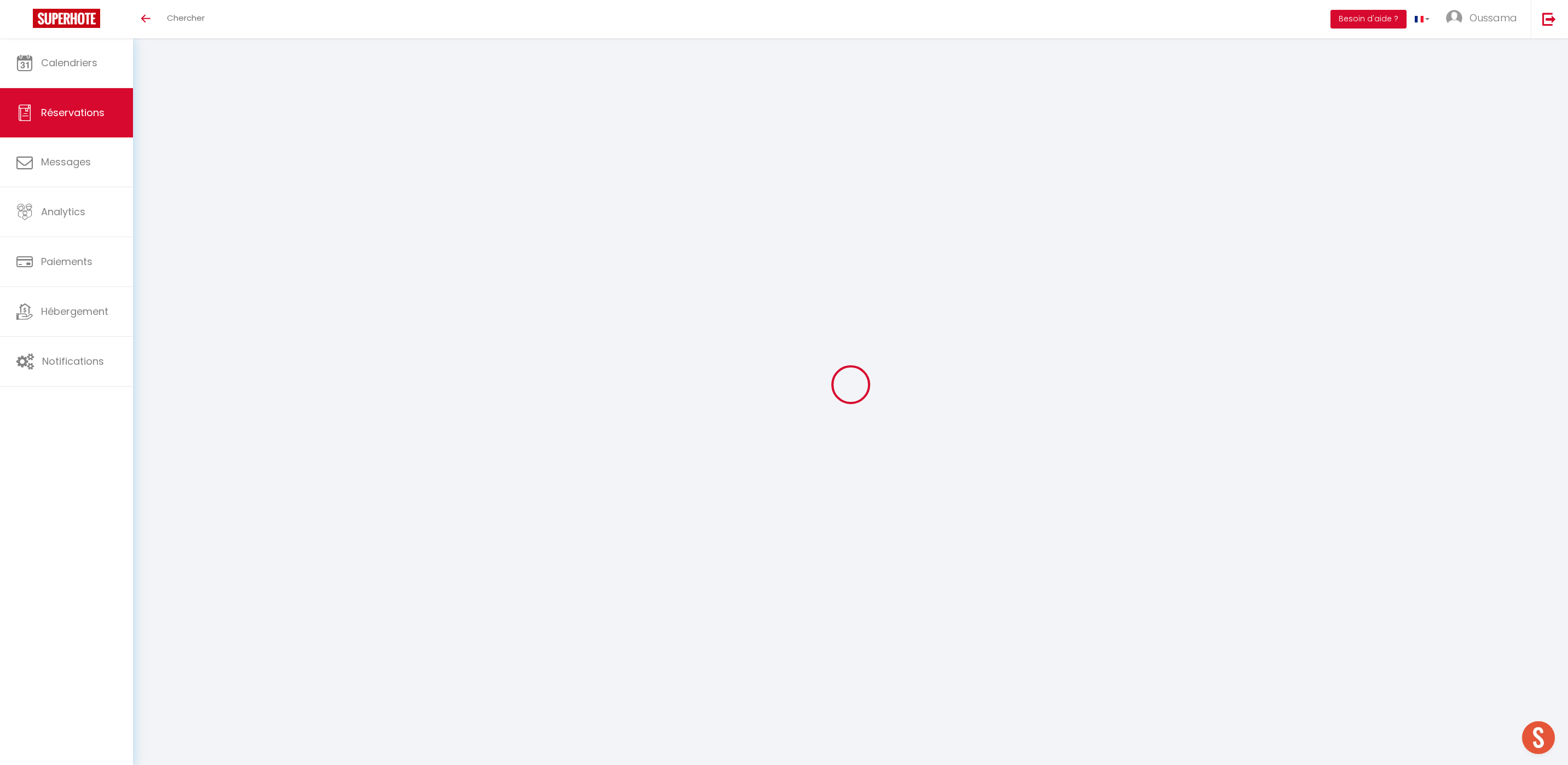
type input "Mer 15 Octobre 2025"
select select
type input "2"
select select "12"
select select
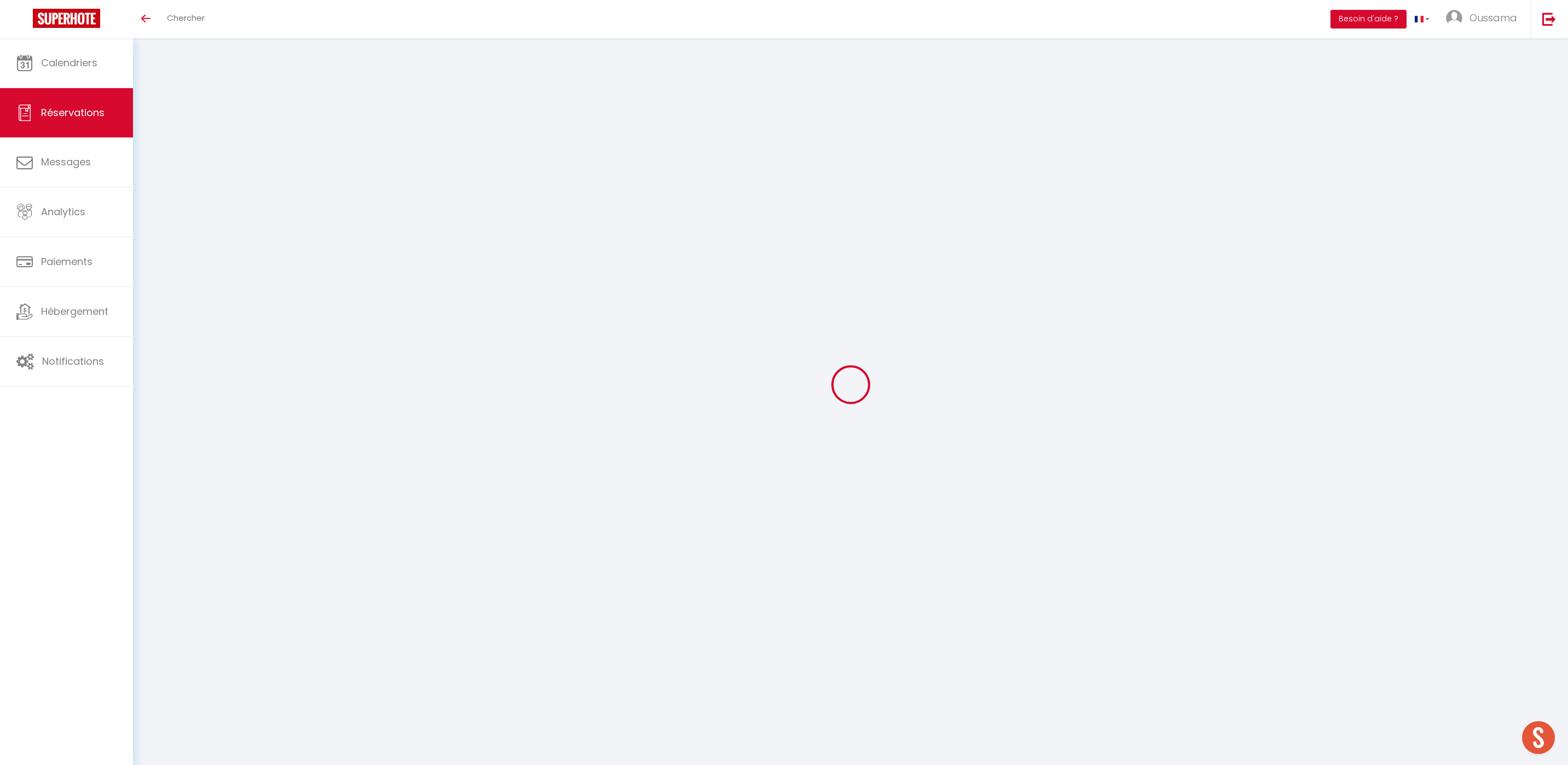
type input "900"
checkbox input "false"
type input "0"
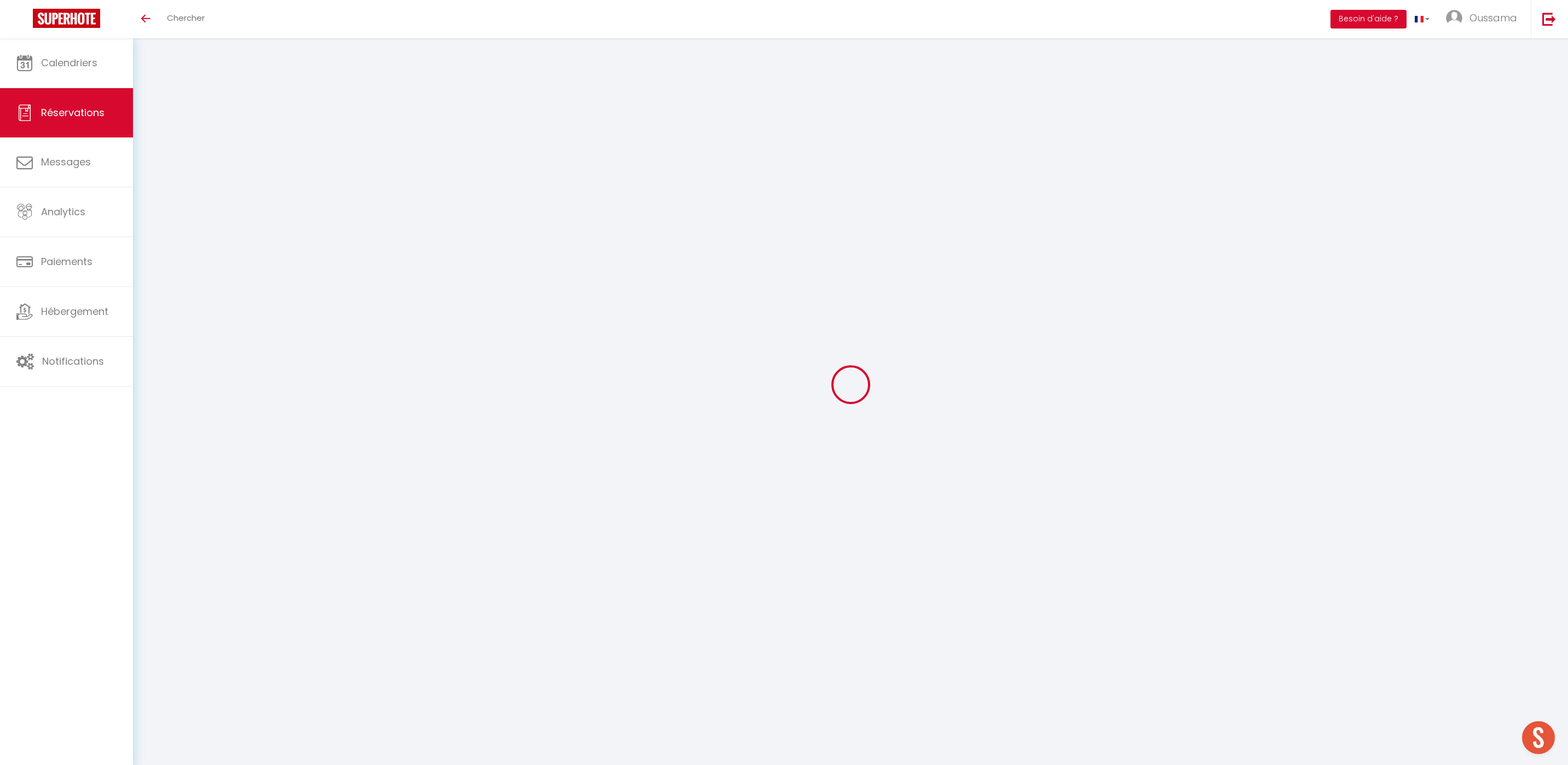
type input "0"
select select
select select "14"
checkbox input "false"
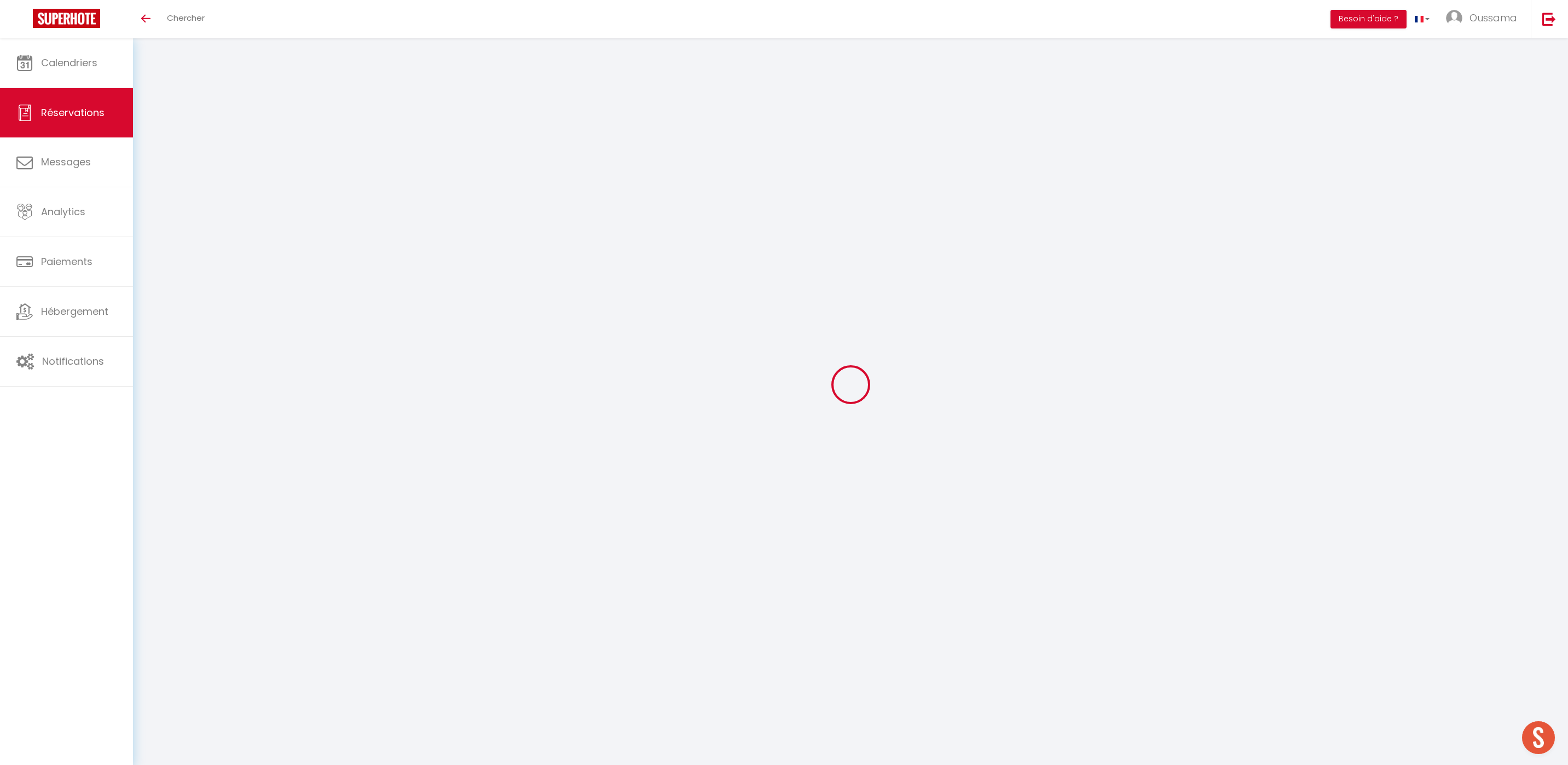
select select
checkbox input "false"
select select
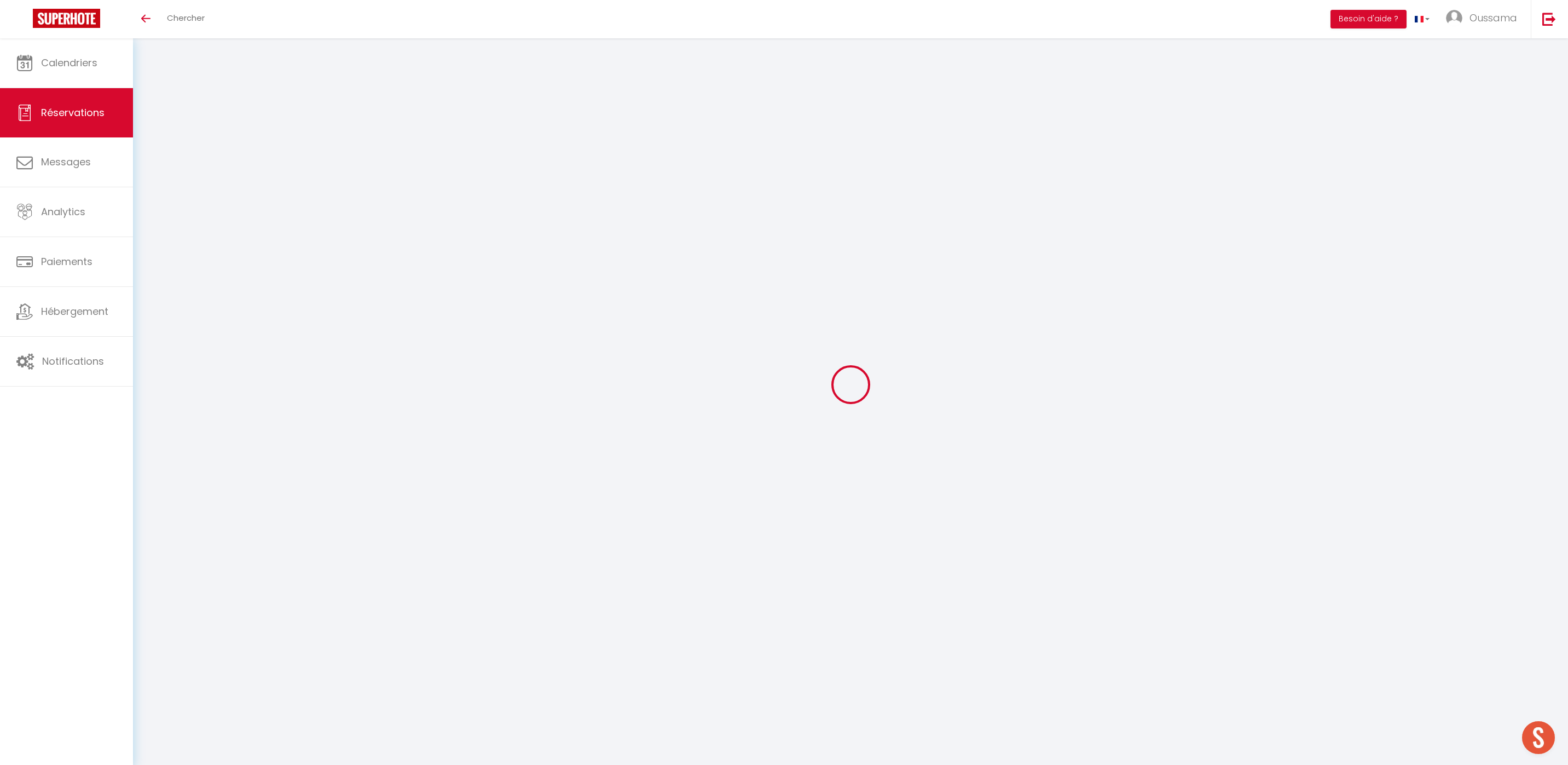
checkbox input "false"
type input "44.06"
select select
checkbox input "false"
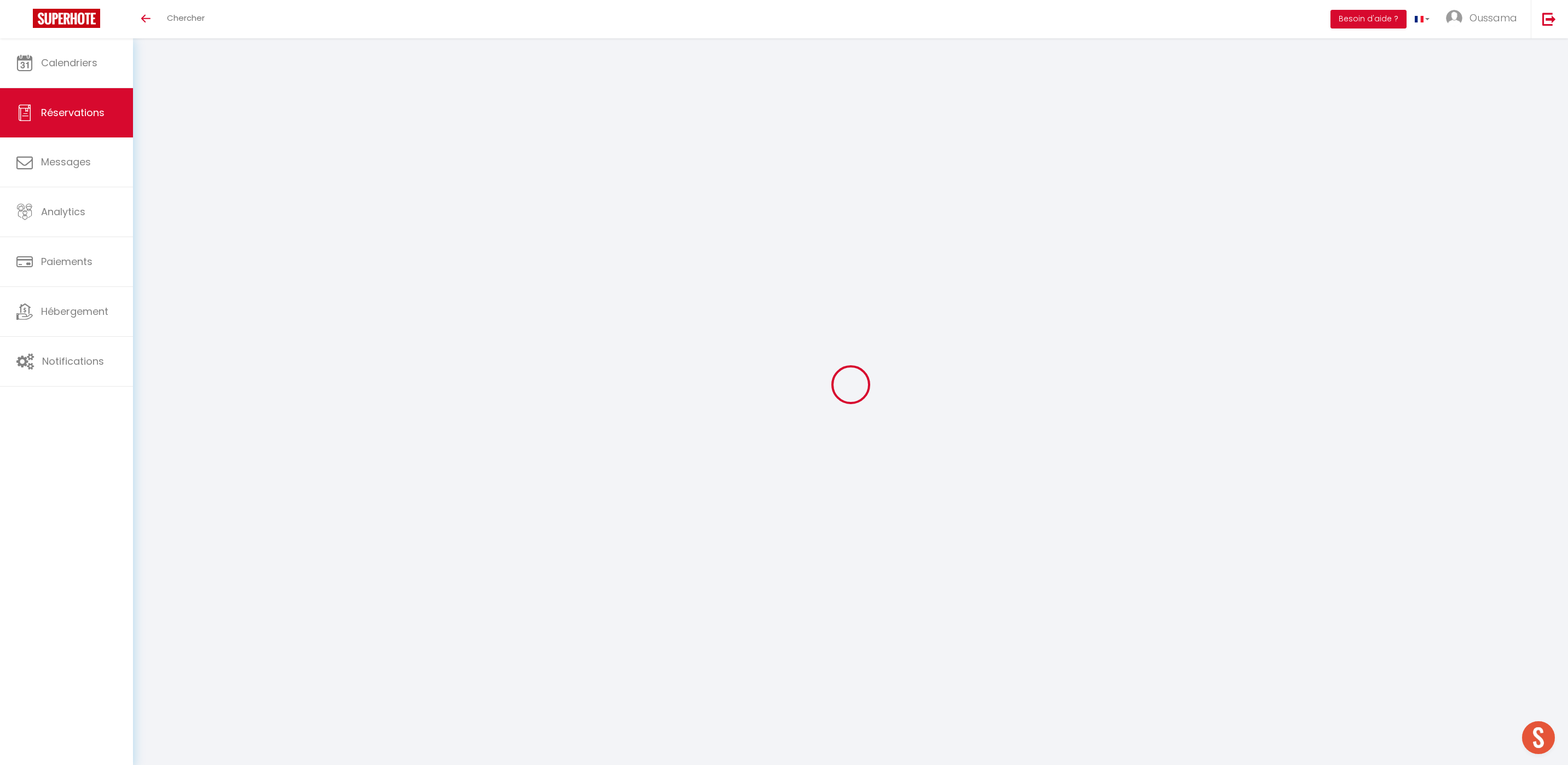
select select
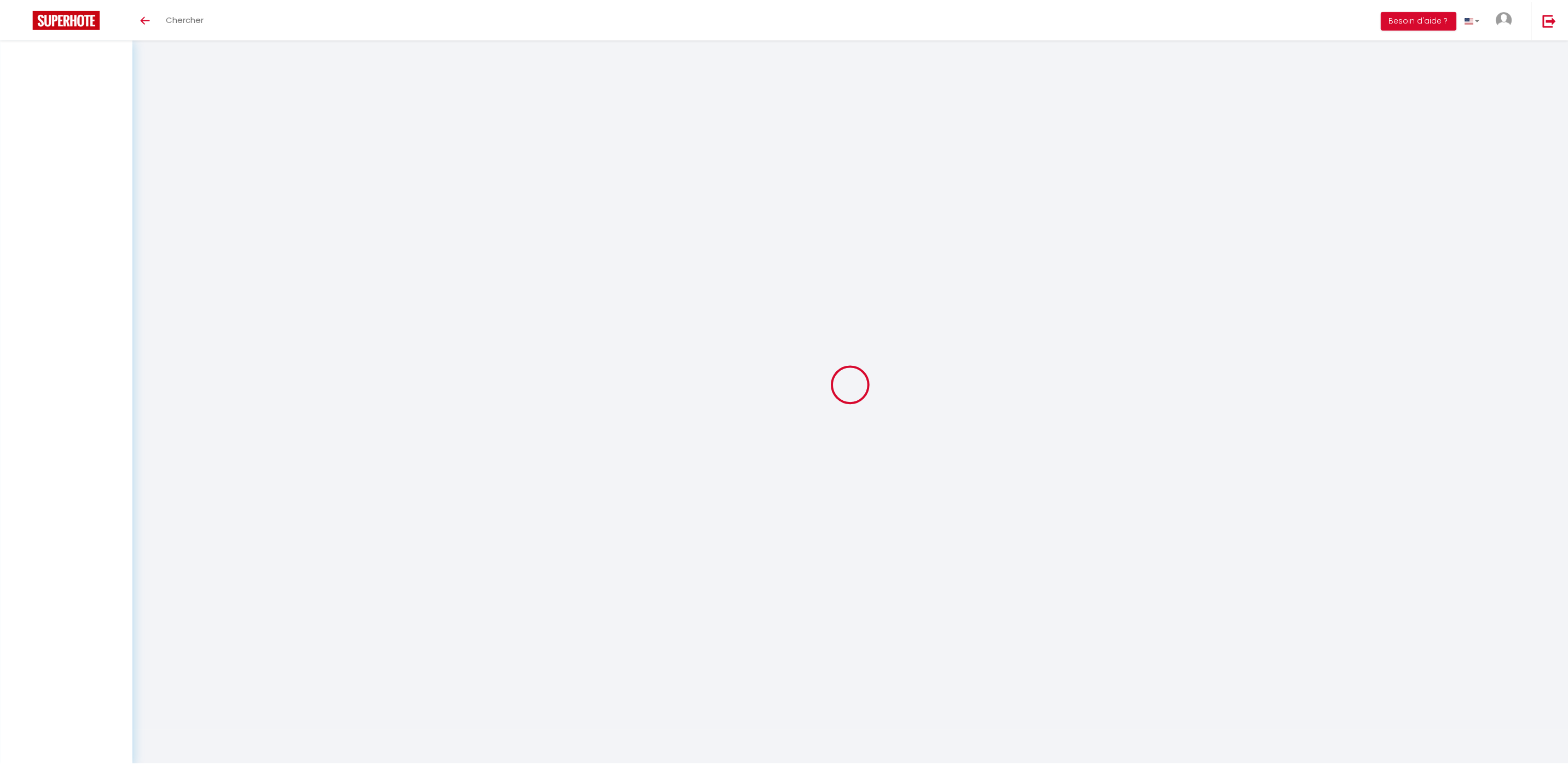
scroll to position [38, 0]
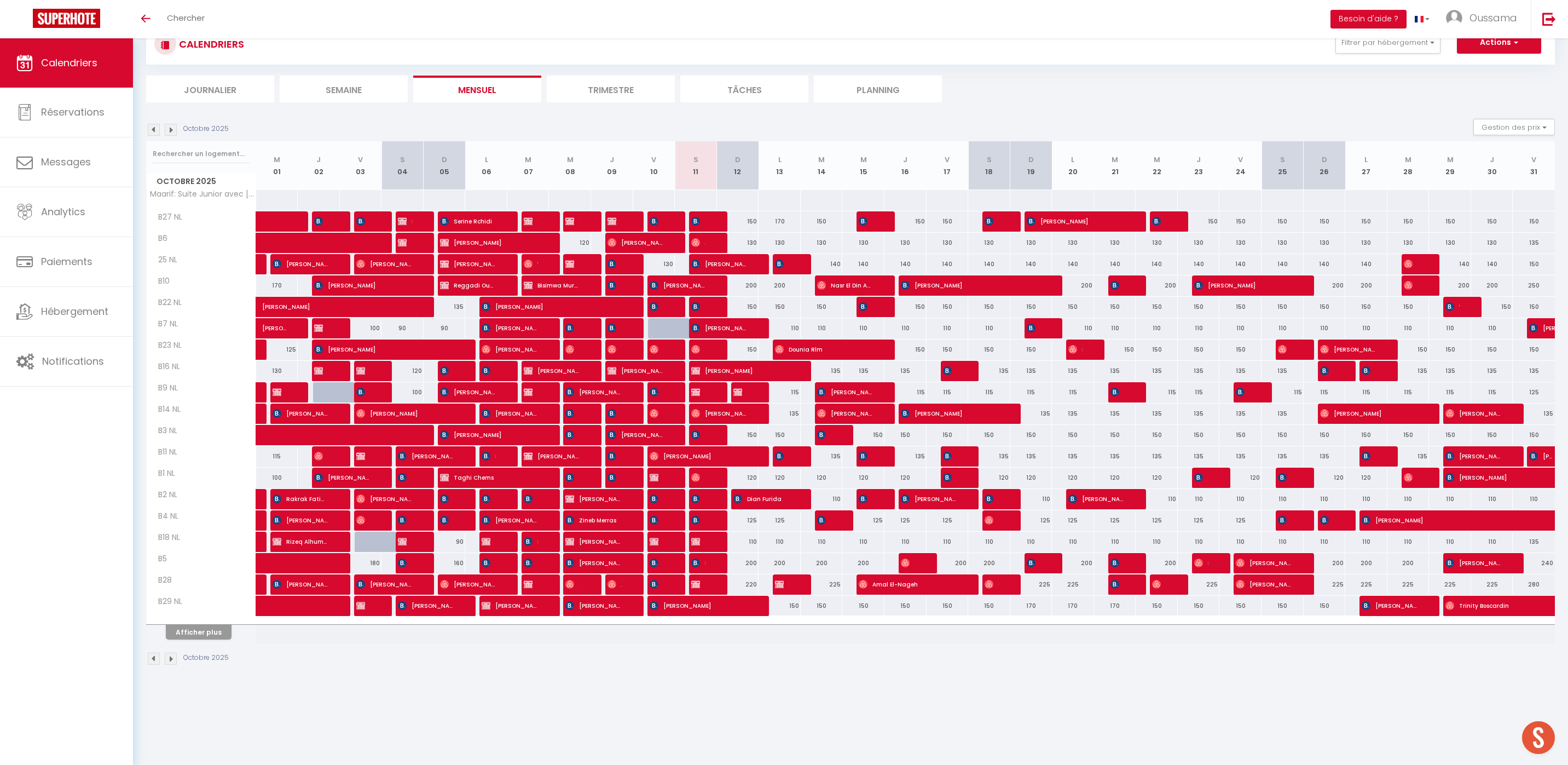
drag, startPoint x: 1180, startPoint y: 90, endPoint x: 1422, endPoint y: 577, distance: 543.8
click at [1563, 640] on div "CALENDRIERS Filtrer par hébergement AGADIR [GEOGRAPHIC_DATA] studio A2 by TCE […" at bounding box center [850, 345] width 1434 height 689
drag, startPoint x: 1400, startPoint y: 591, endPoint x: 1441, endPoint y: 554, distance: 55.2
click at [1411, 581] on div "225" at bounding box center [1409, 584] width 42 height 20
type input "225"
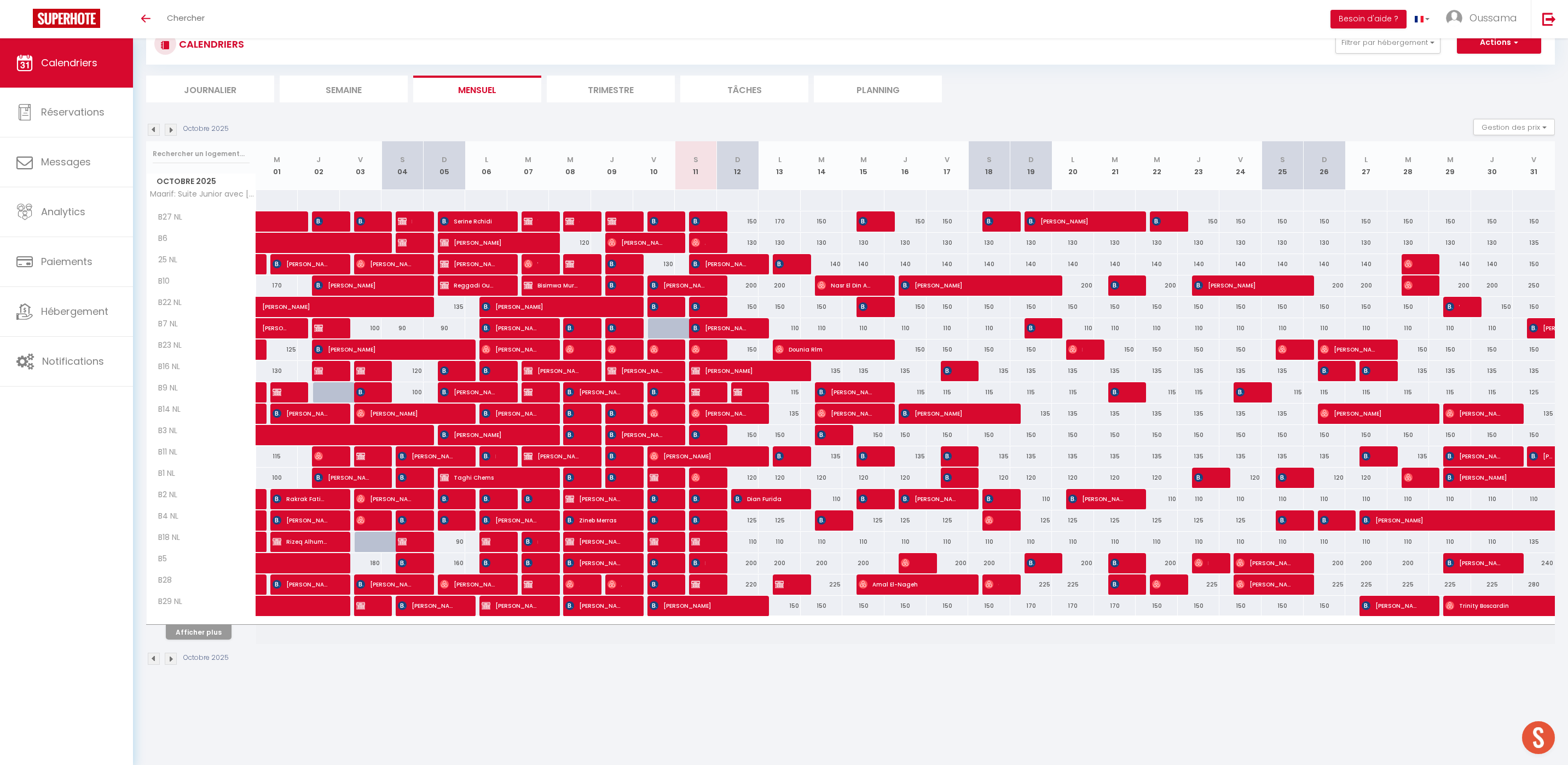
type input "[DATE] Octobre 2025"
type input "Mer 29 Octobre 2025"
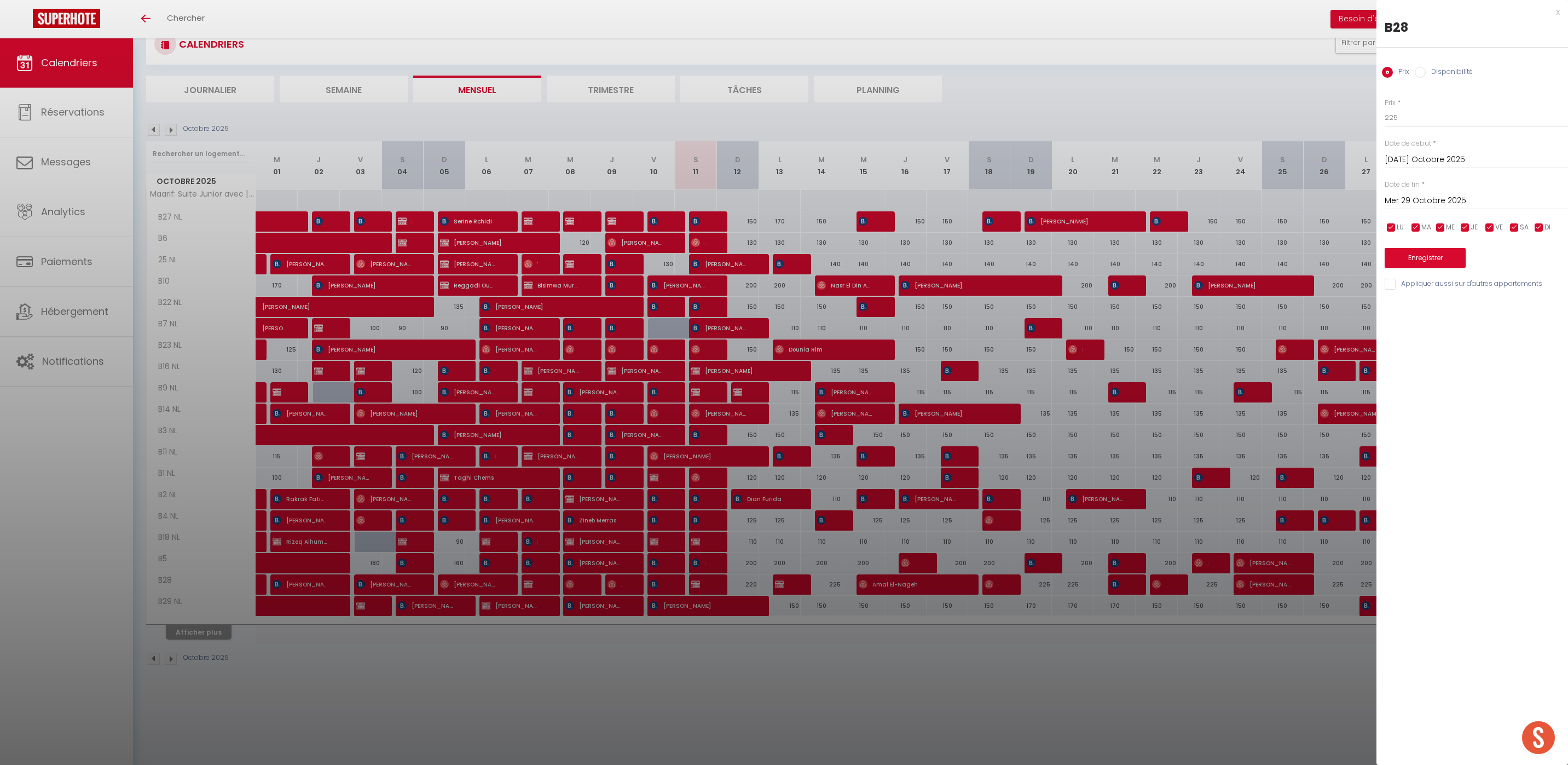
click at [1444, 555] on div "x B28 Prix Disponibilité Prix * 225 Statut * Disponible Indisponible Date de dé…" at bounding box center [1472, 382] width 191 height 765
drag, startPoint x: 1447, startPoint y: 555, endPoint x: 1463, endPoint y: 561, distance: 17.1
click at [1463, 561] on div "x B28 Prix Disponibilité Prix * 225 Statut * Disponible Indisponible Date de dé…" at bounding box center [1472, 382] width 191 height 765
click at [1152, 722] on div at bounding box center [784, 382] width 1568 height 765
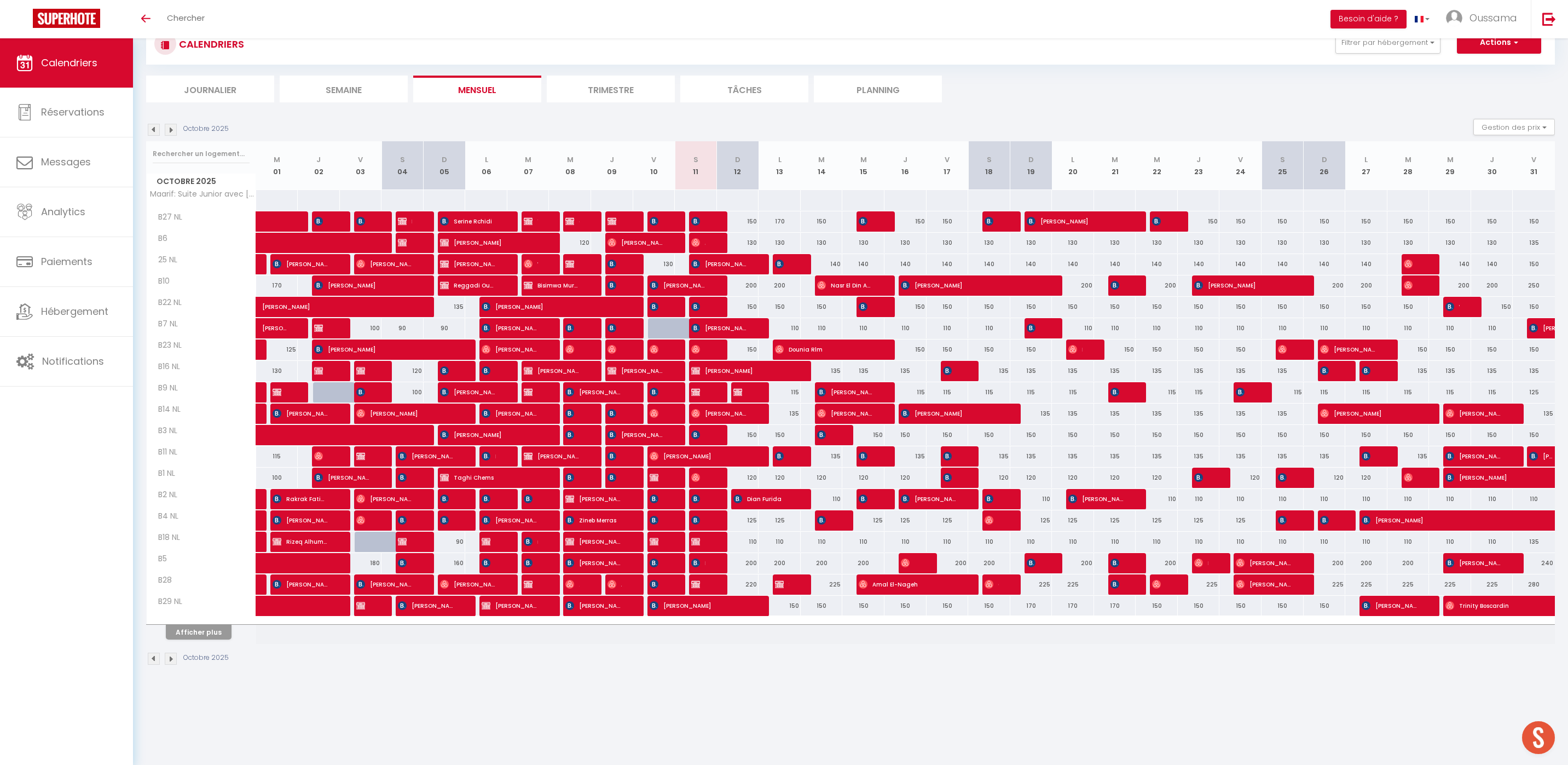
drag, startPoint x: 1142, startPoint y: 717, endPoint x: 1152, endPoint y: 722, distance: 11.2
click at [1152, 722] on body "🟢 Des questions ou besoin d'assistance pour la migration AirBnB? Prenez rdv >>>…" at bounding box center [784, 382] width 1568 height 765
click at [1410, 49] on button "Filtrer par hébergement" at bounding box center [1387, 42] width 105 height 22
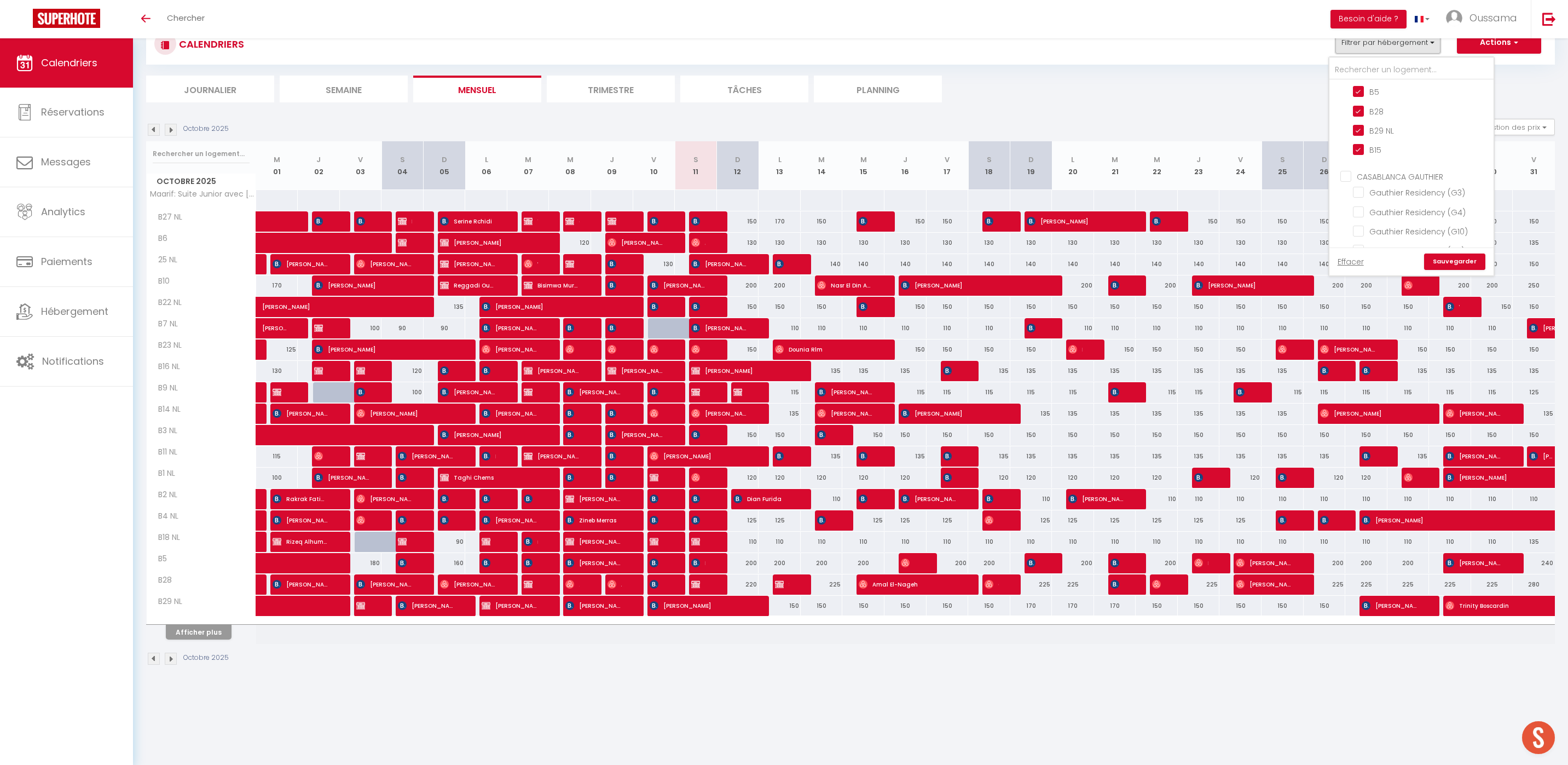
scroll to position [777, 0]
click at [1348, 133] on input "CASABLANCA GAUTHIER" at bounding box center [1422, 138] width 164 height 11
checkbox input "true"
checkbox input "false"
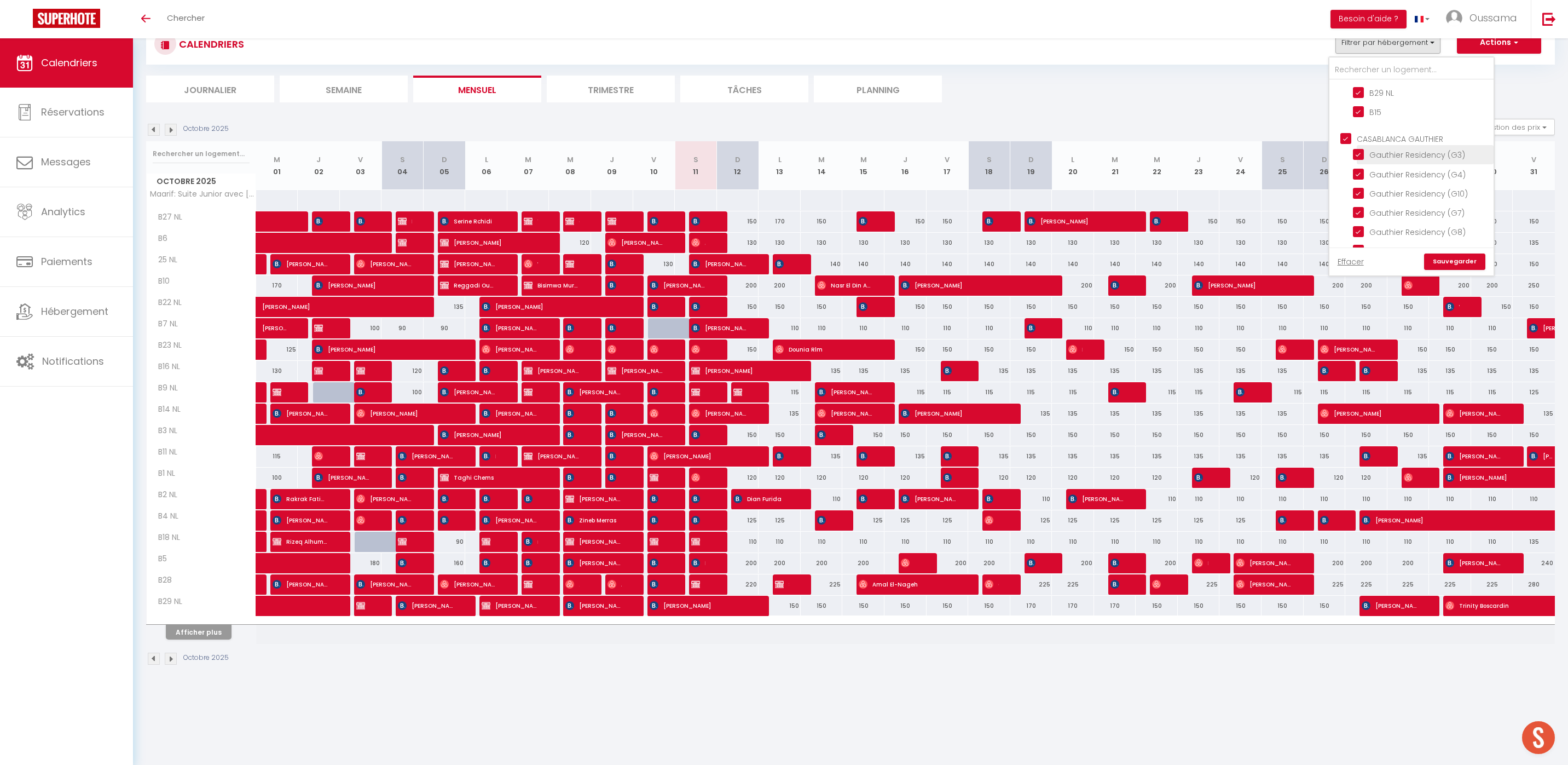
checkbox input "false"
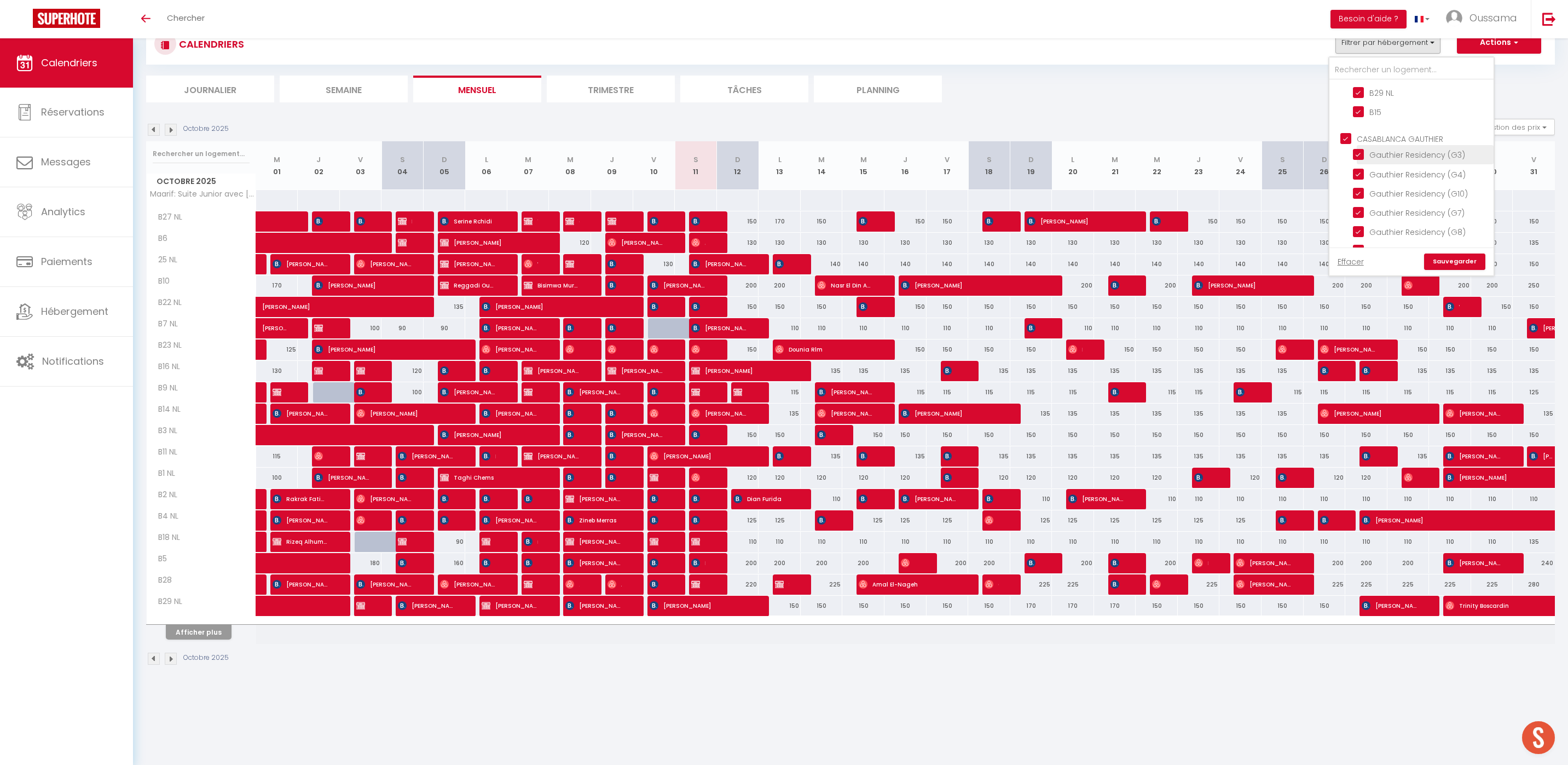
checkbox input "false"
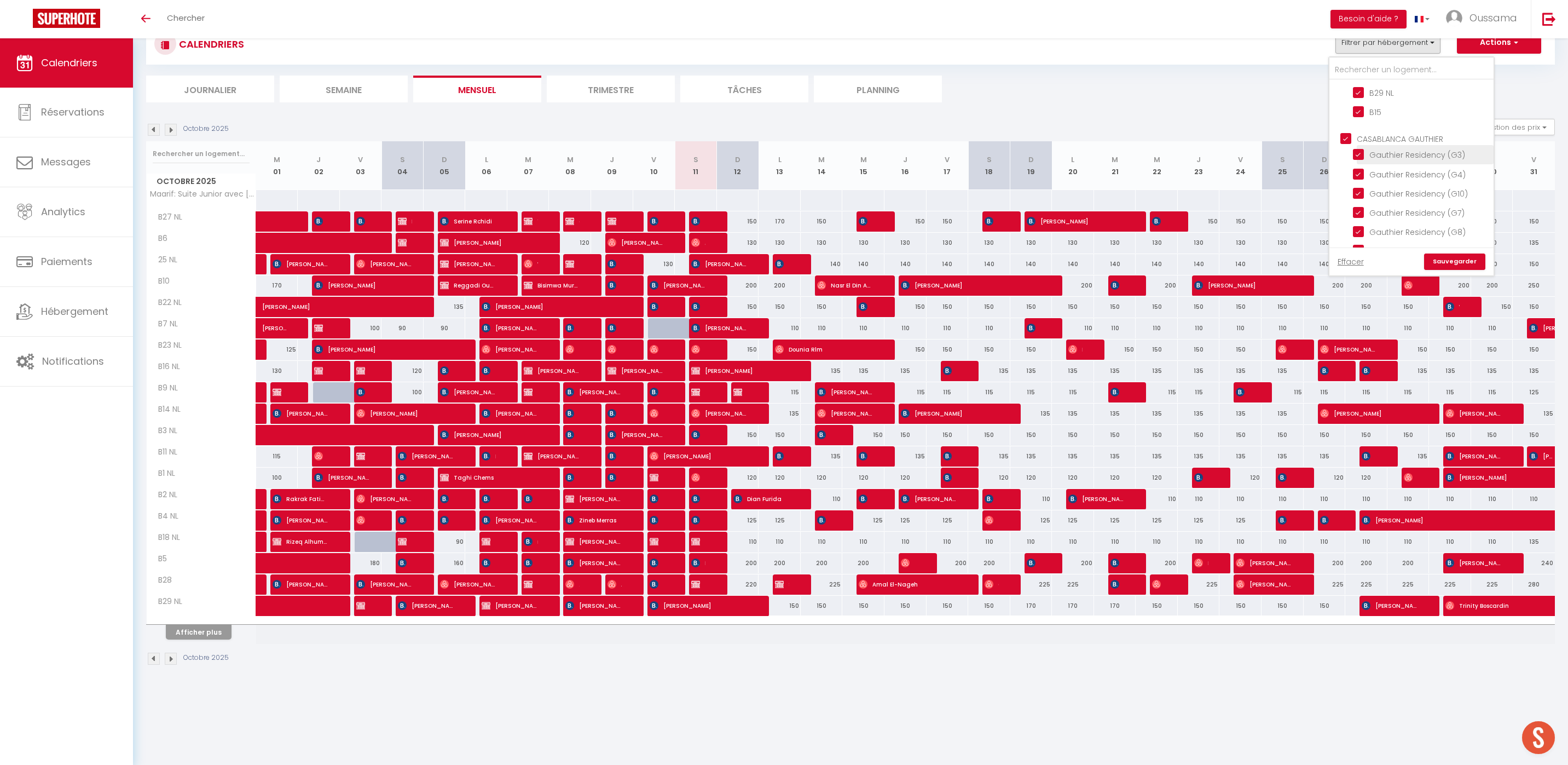
checkbox input "true"
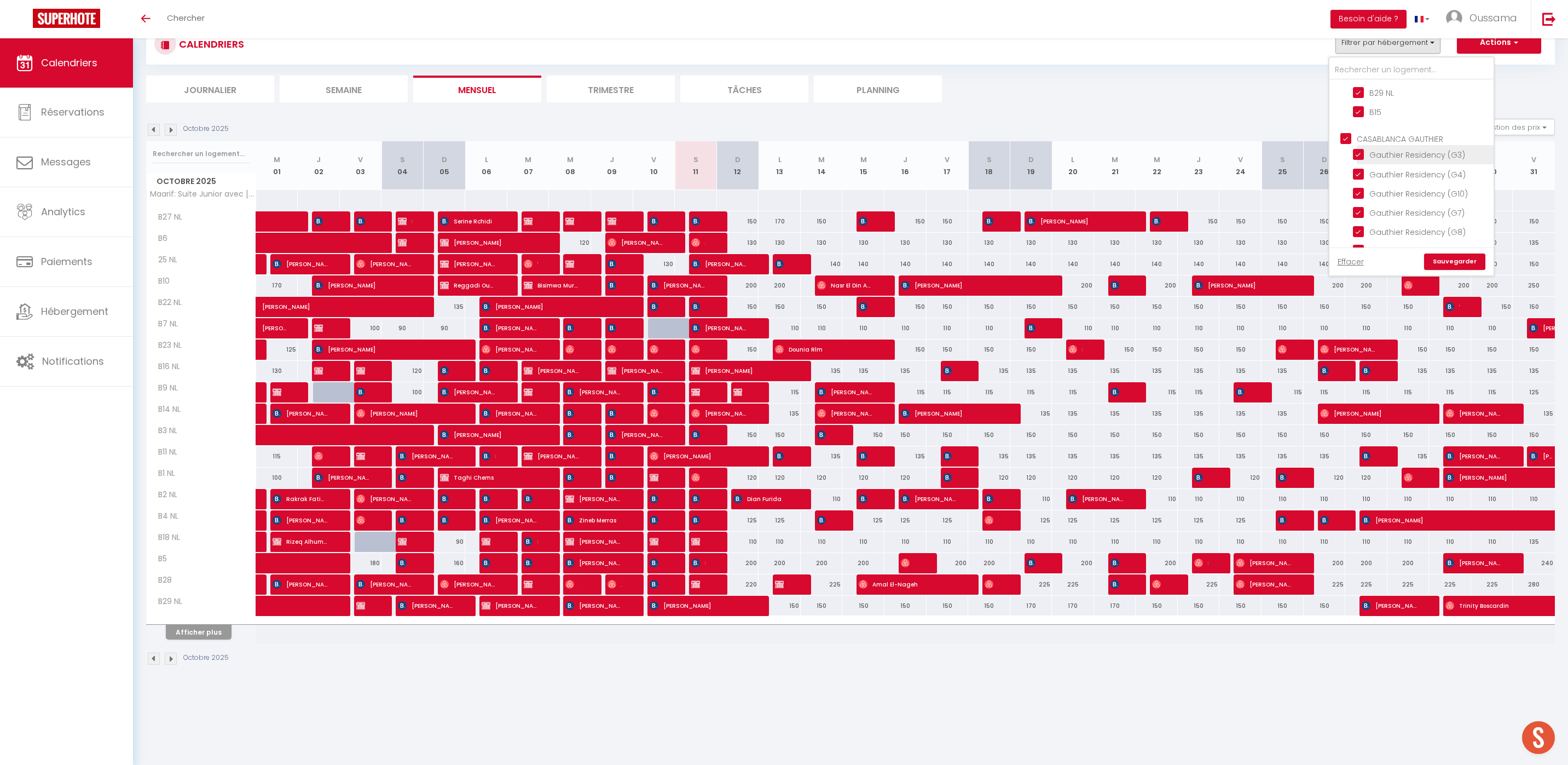
checkbox input "true"
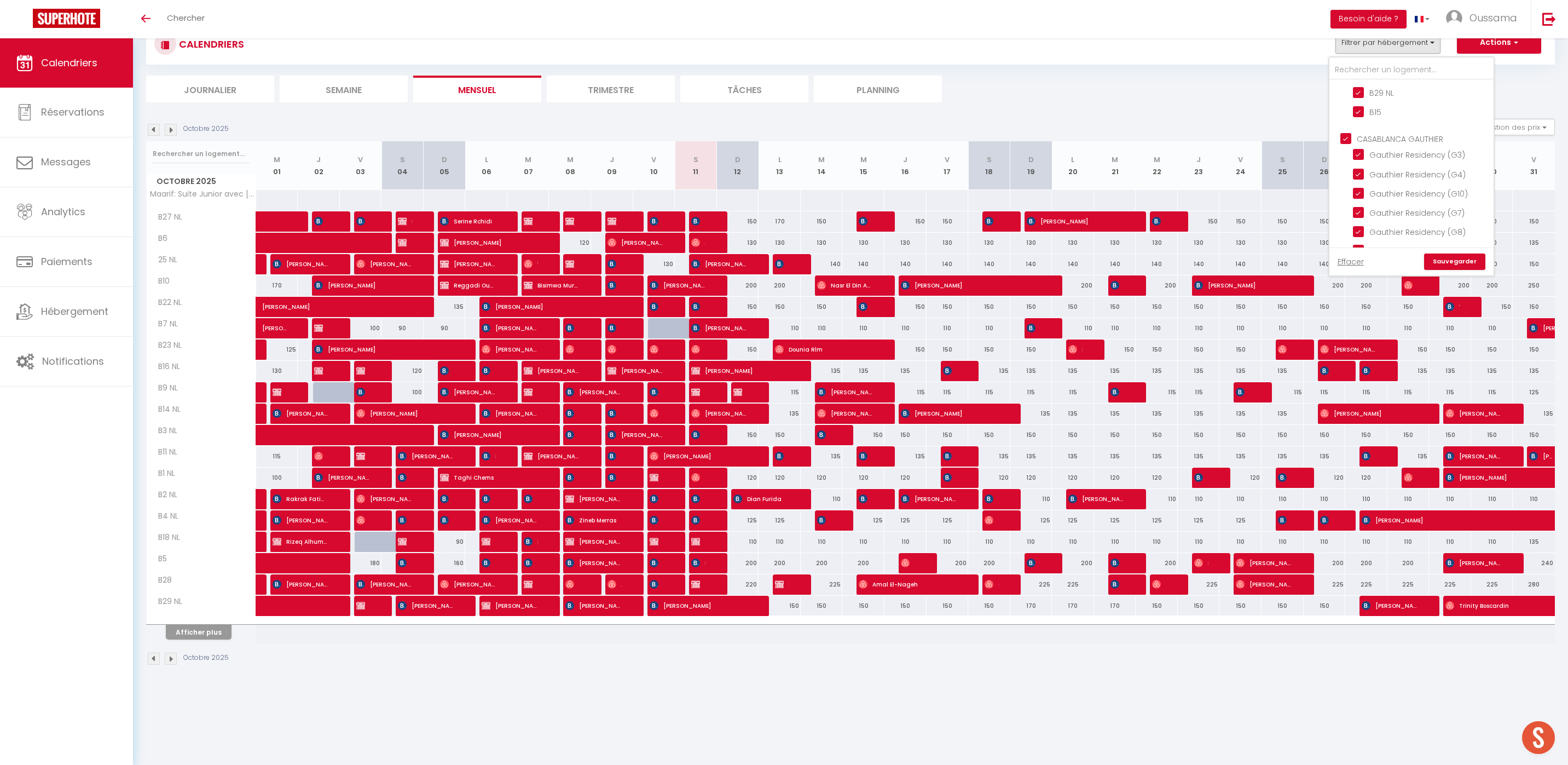
click at [1467, 263] on link "Sauvegarder" at bounding box center [1454, 262] width 61 height 17
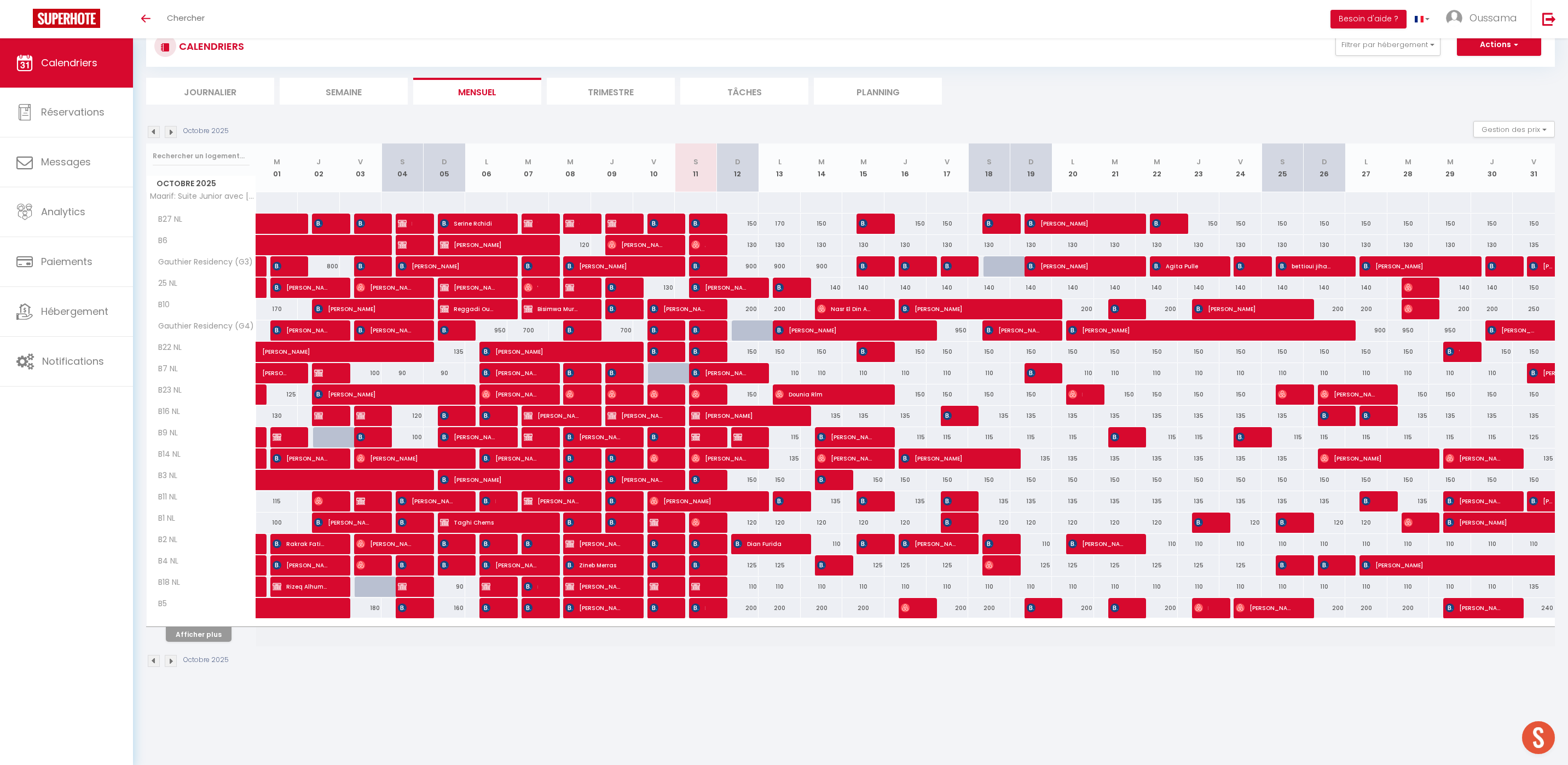
scroll to position [38, 0]
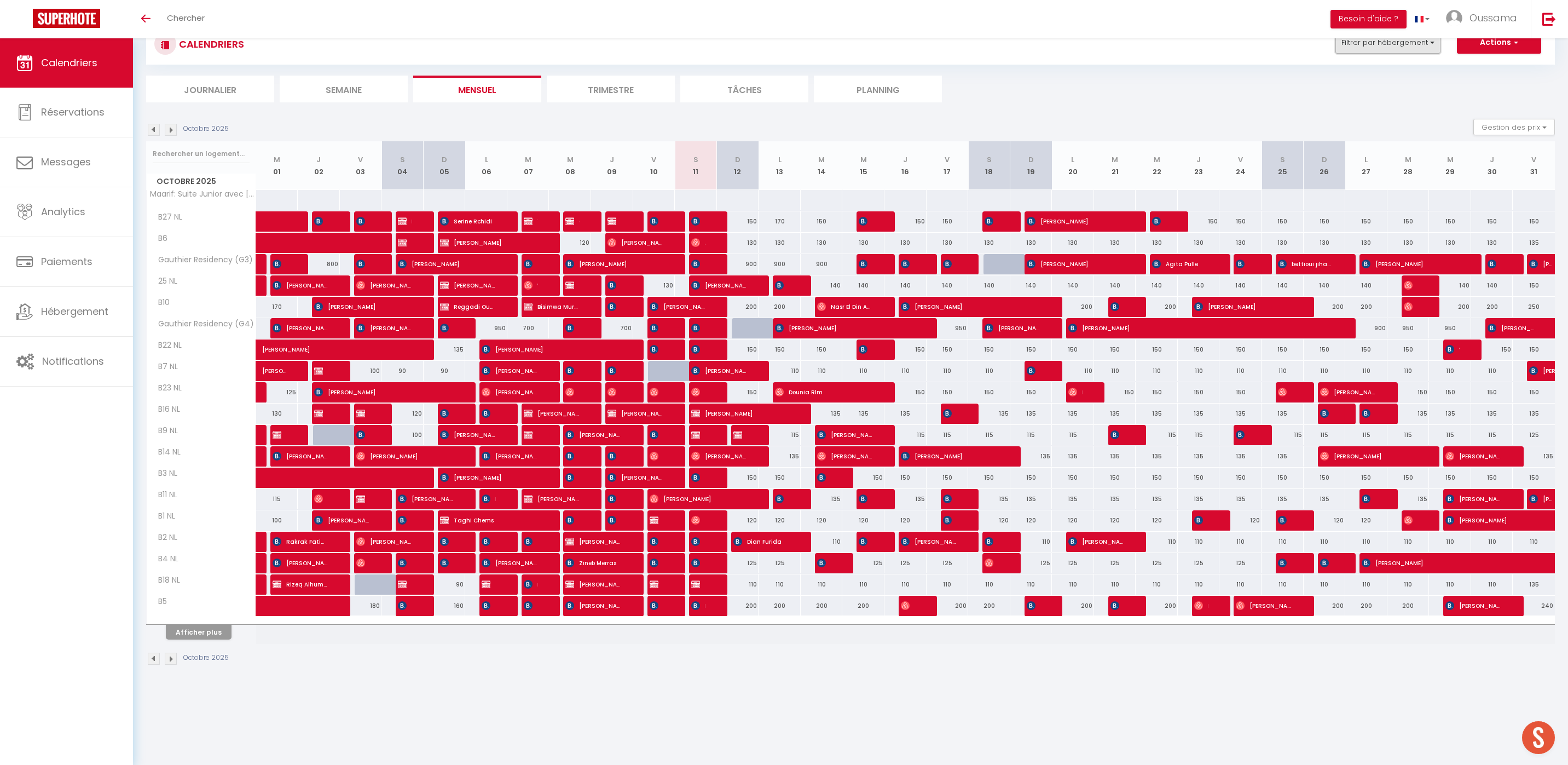
click at [1391, 46] on button "Filtrer par hébergement" at bounding box center [1387, 42] width 105 height 22
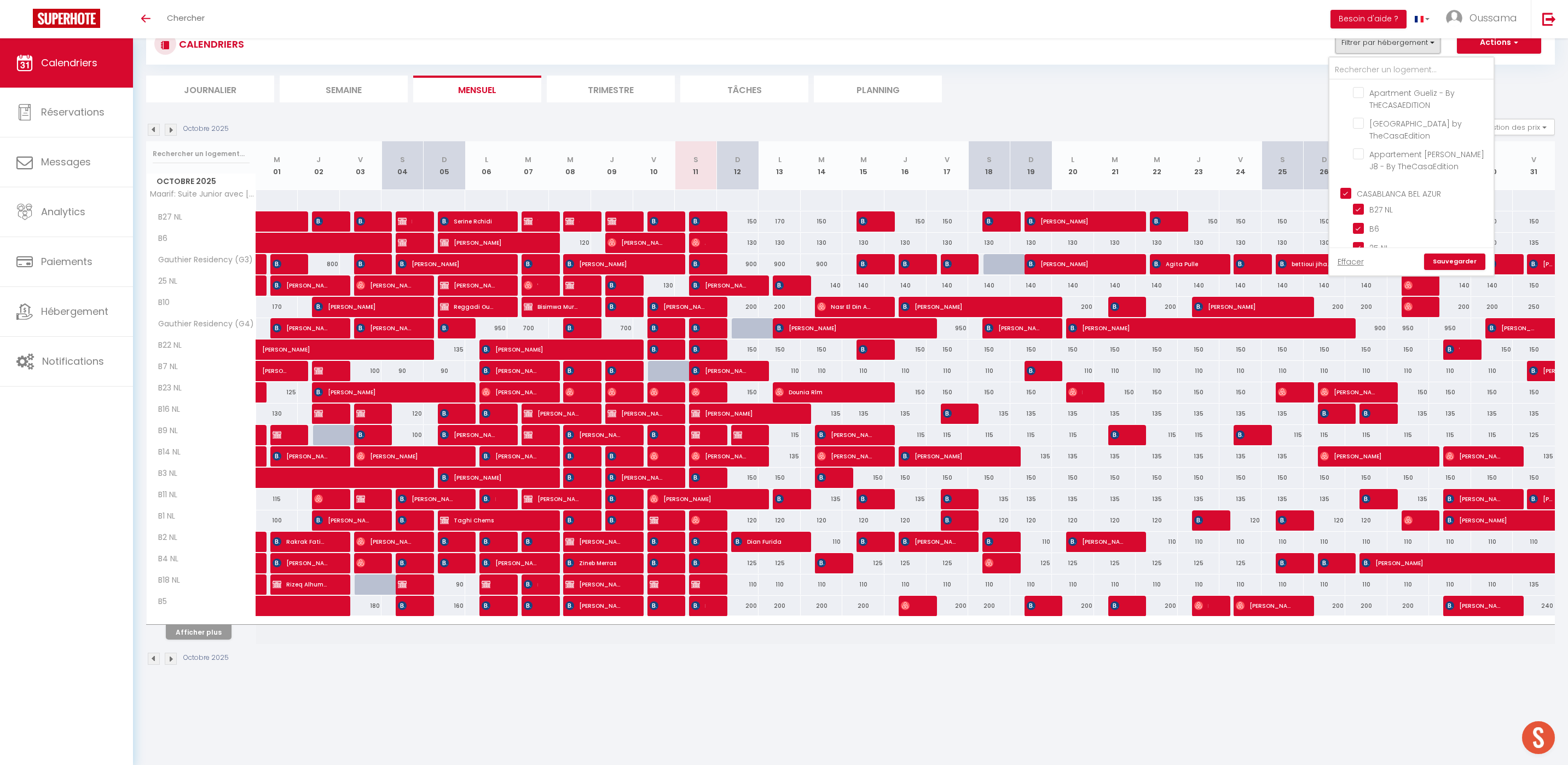
scroll to position [380, 0]
click at [1346, 123] on input "CASABLANCA BEL AZUR" at bounding box center [1422, 126] width 164 height 11
checkbox input "false"
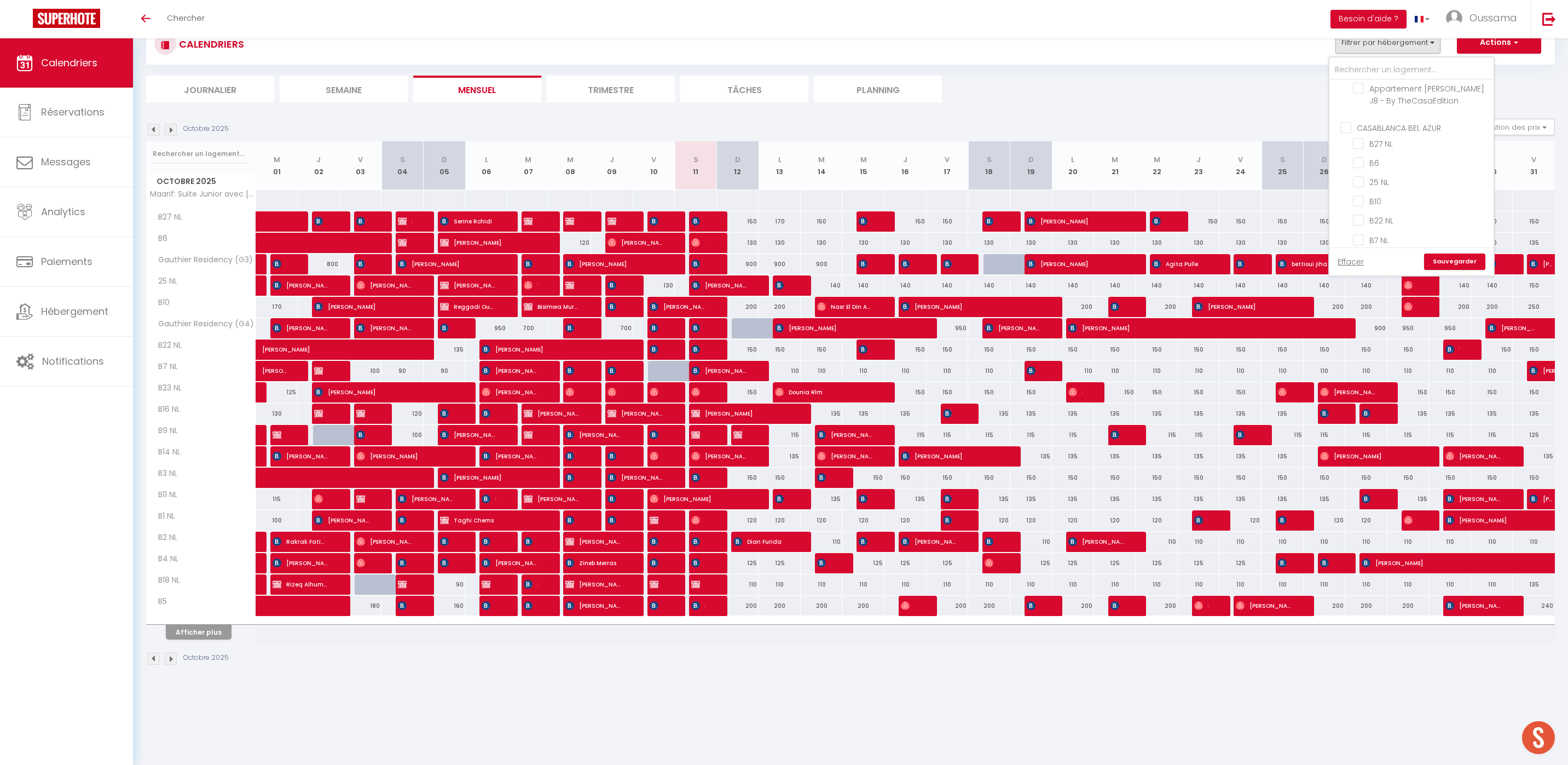
checkbox input "false"
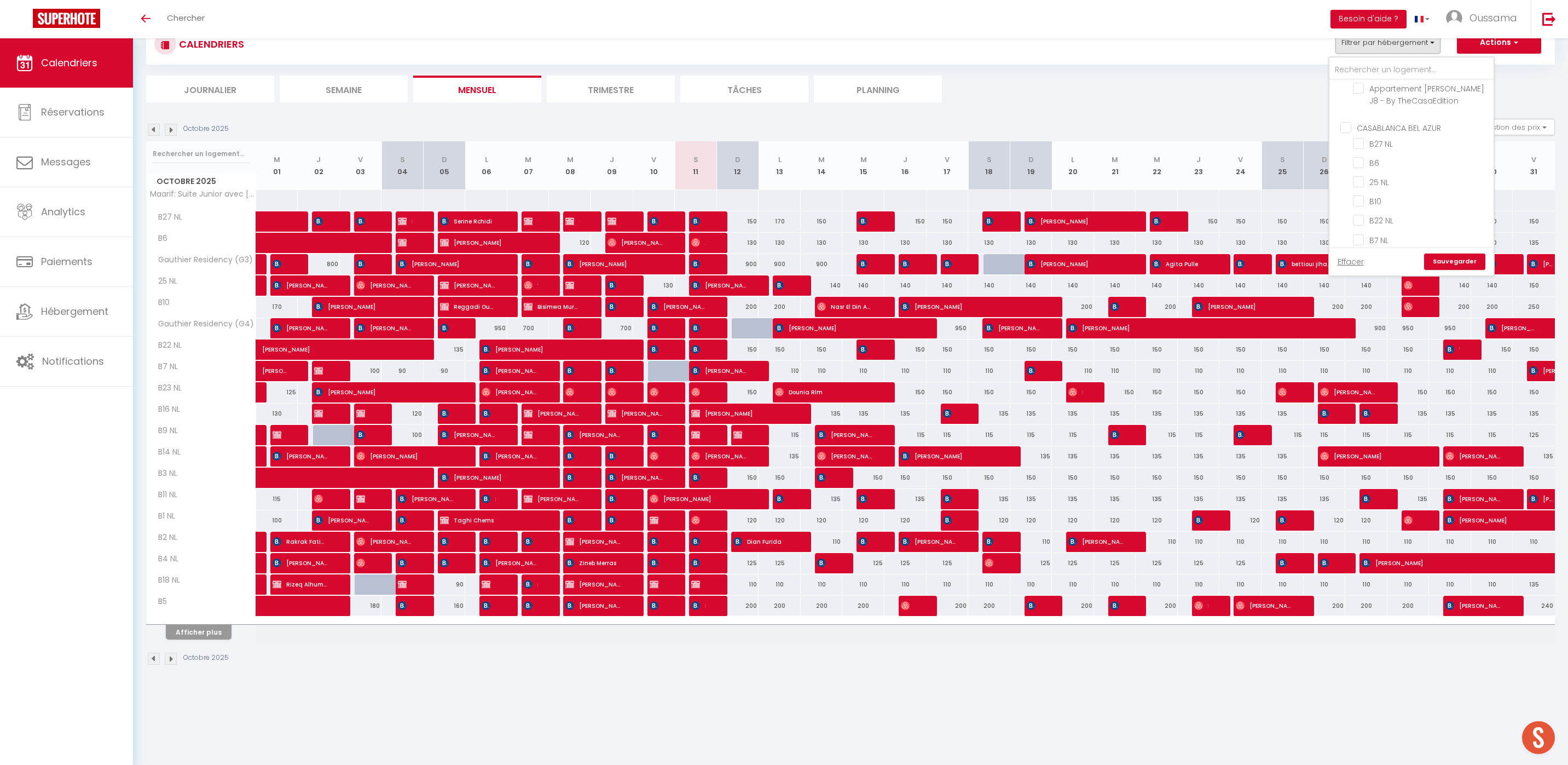
checkbox input "false"
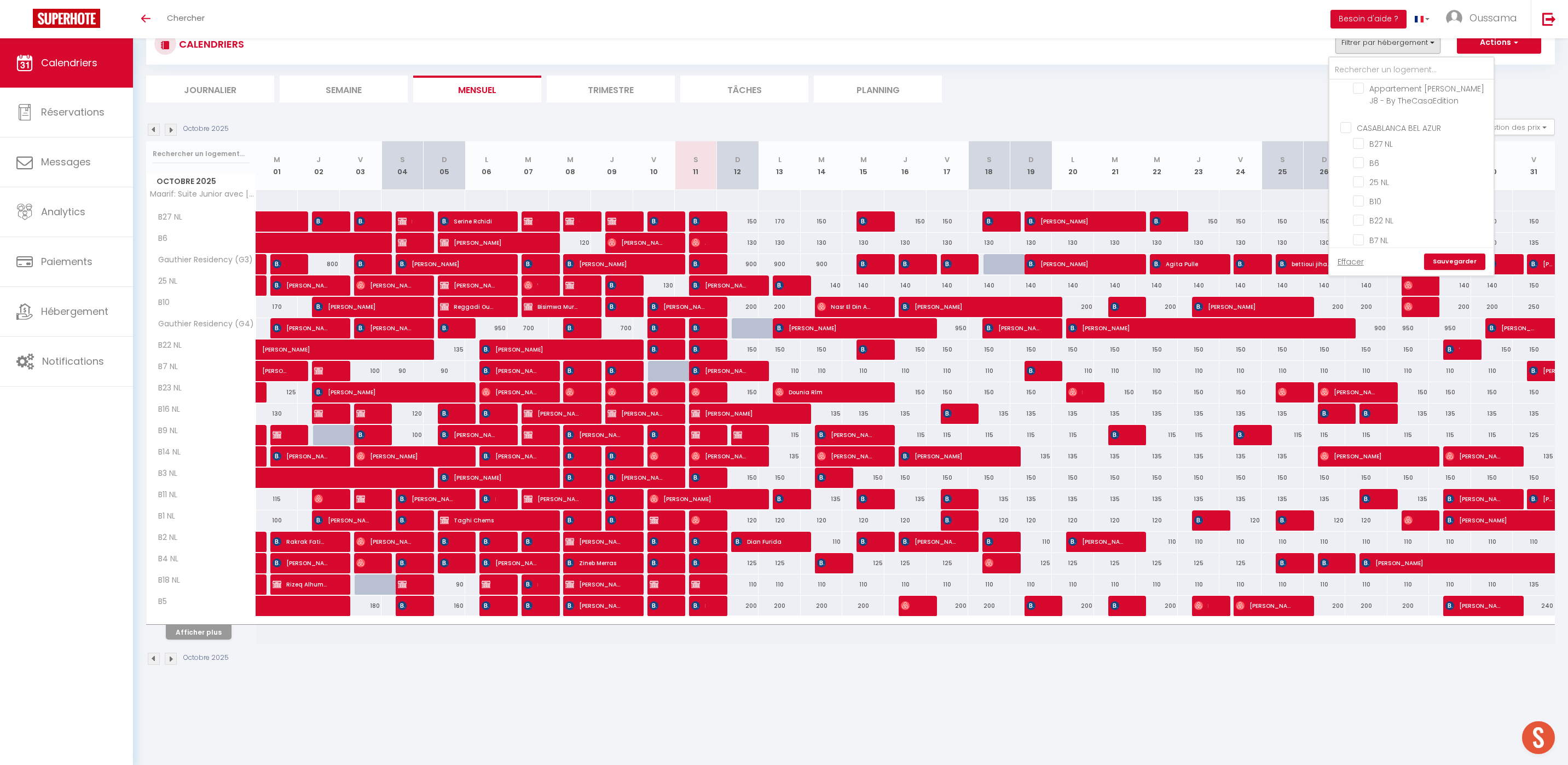
checkbox input "false"
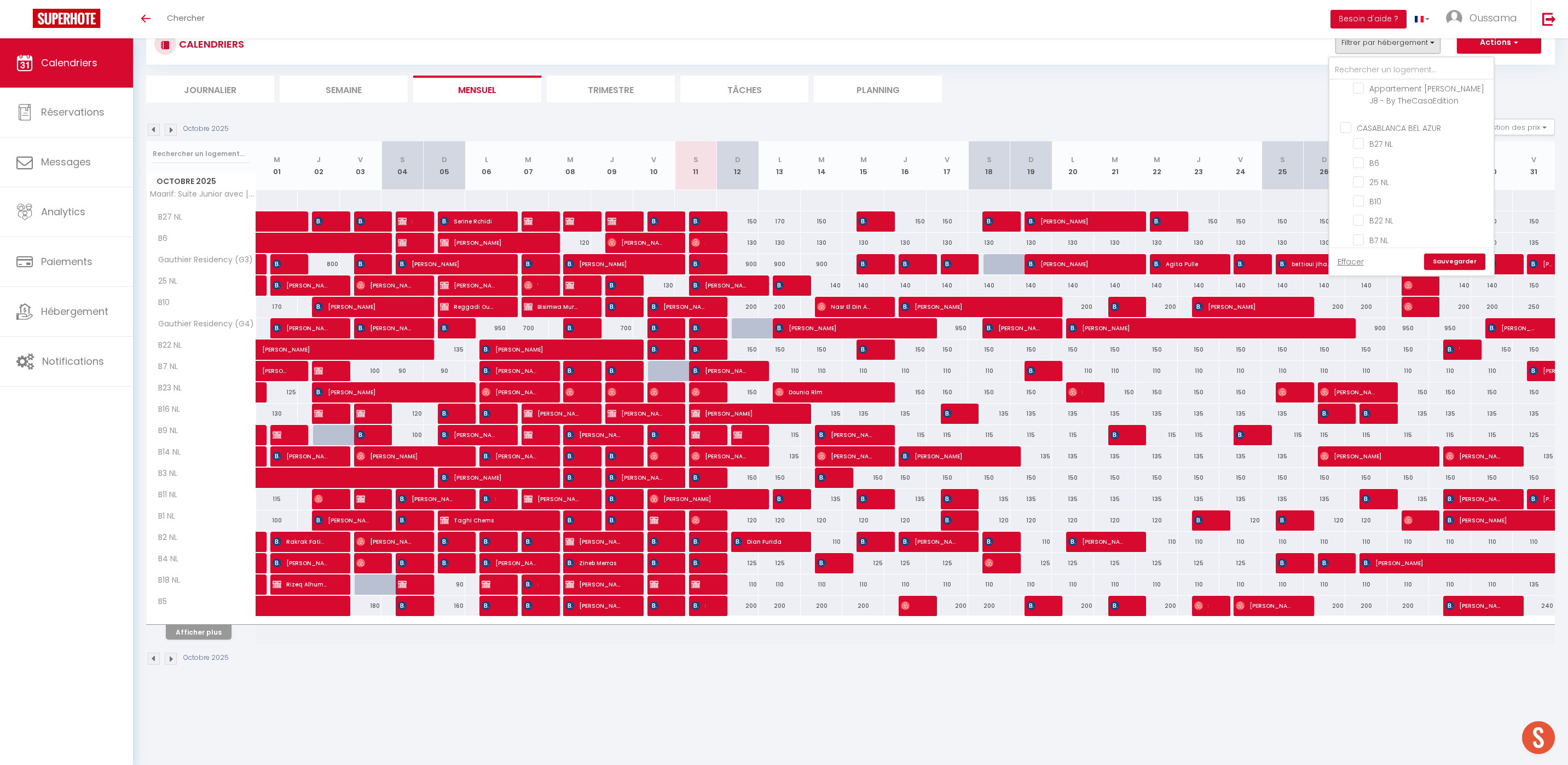
checkbox input "false"
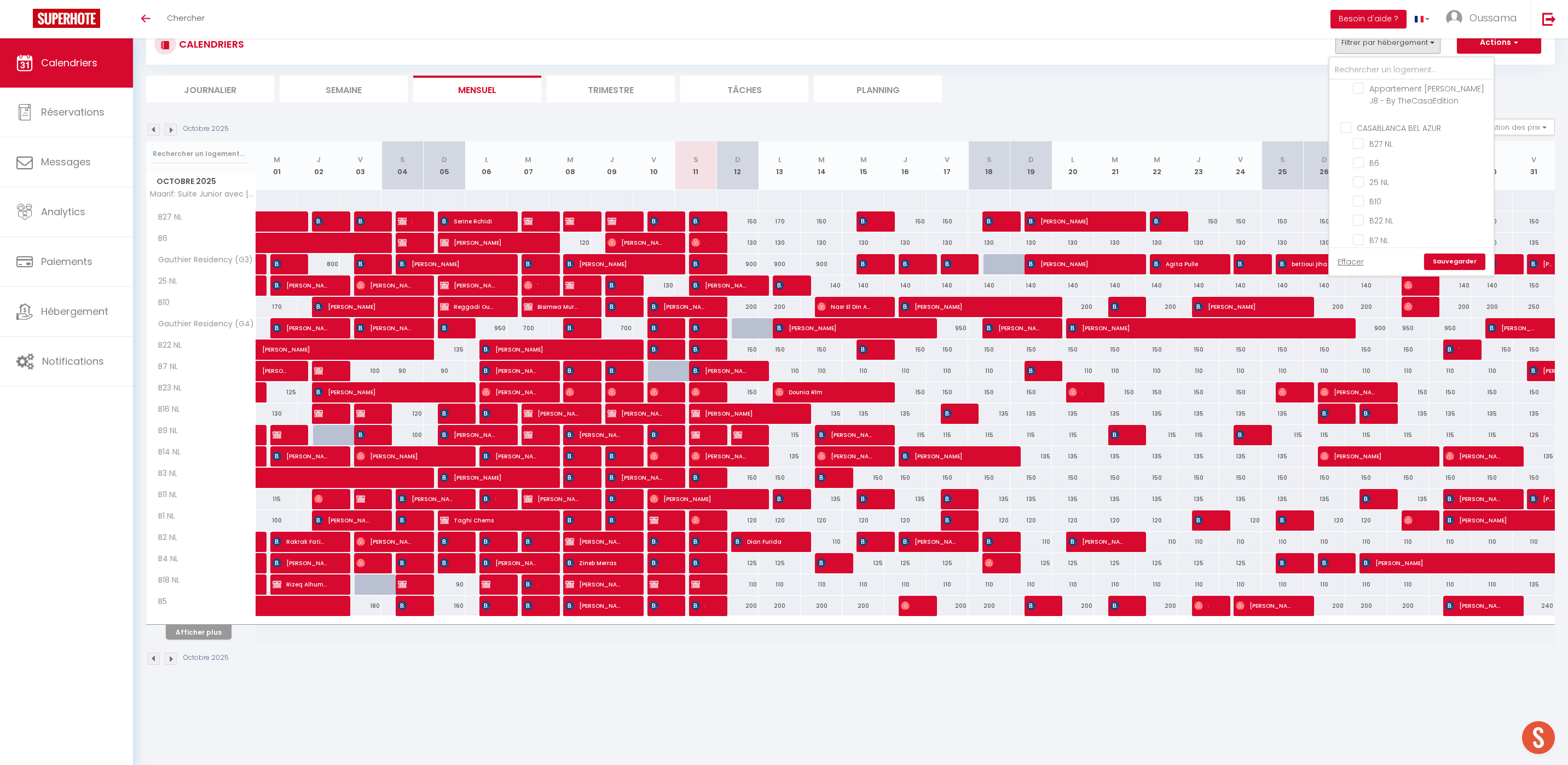
checkbox input "false"
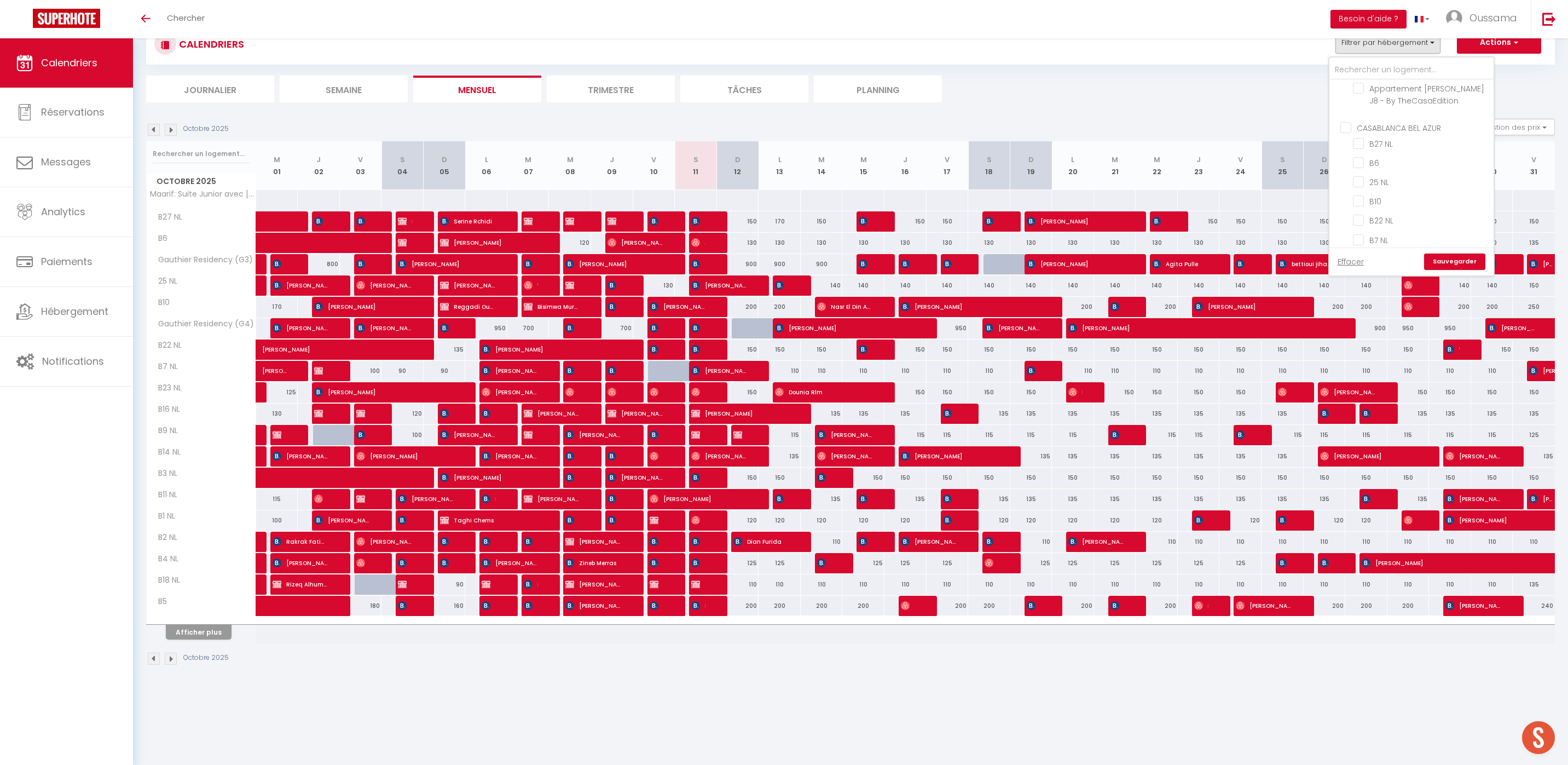
checkbox input "false"
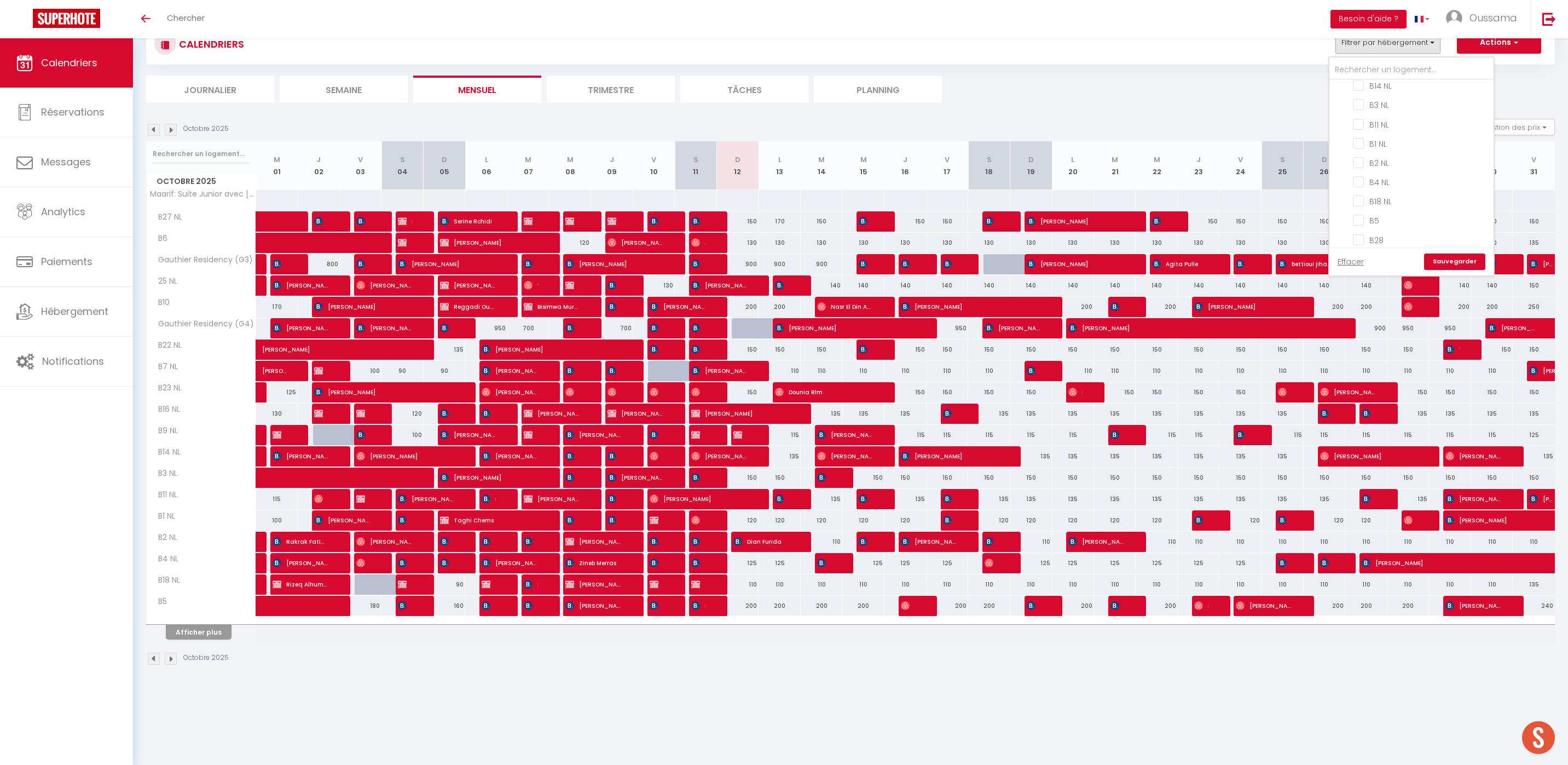
scroll to position [737, 0]
click at [1471, 264] on link "Sauvegarder" at bounding box center [1454, 262] width 61 height 17
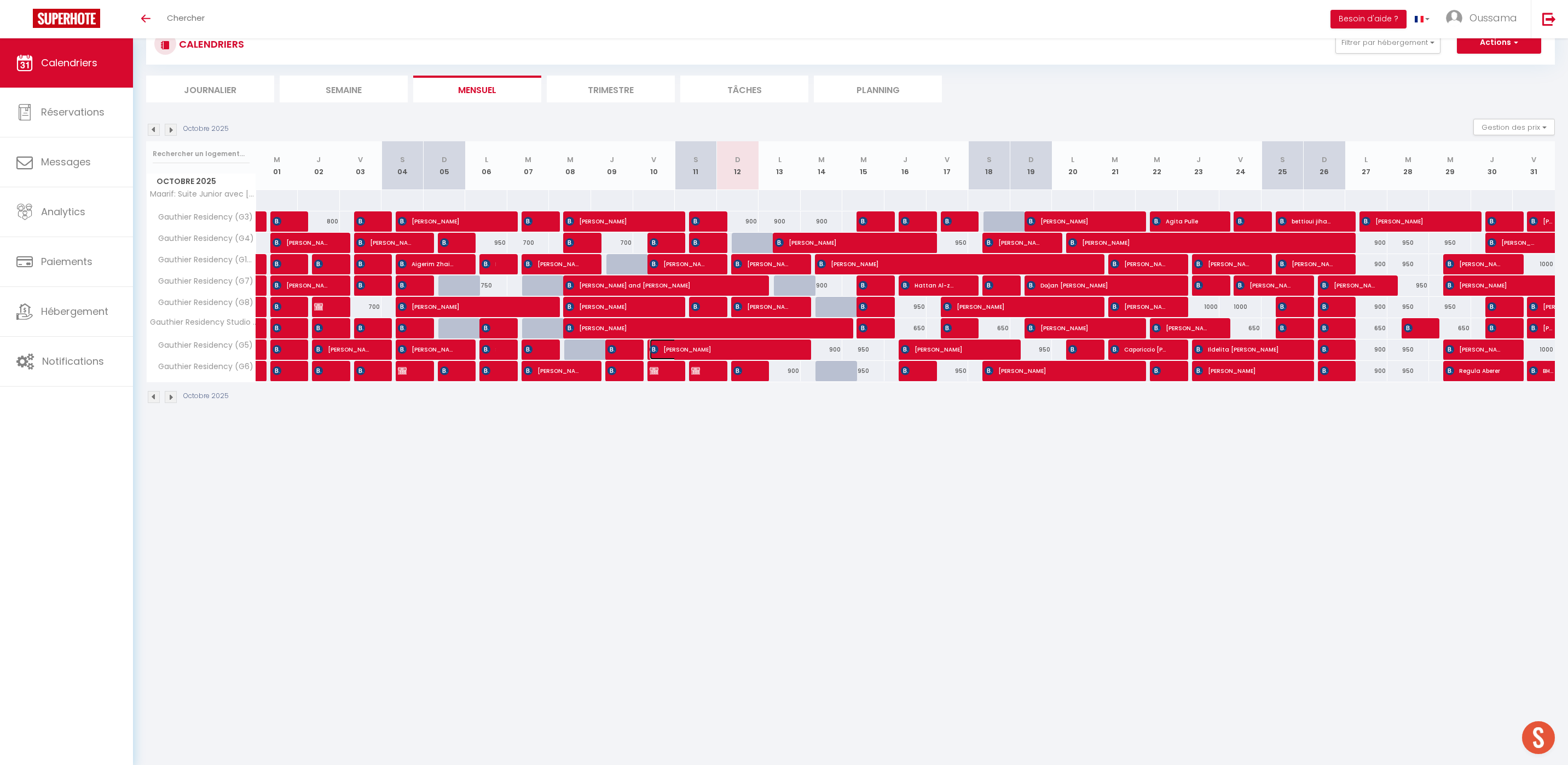
click at [671, 350] on span "[PERSON_NAME]" at bounding box center [719, 348] width 140 height 20
select select "OK"
select select "0"
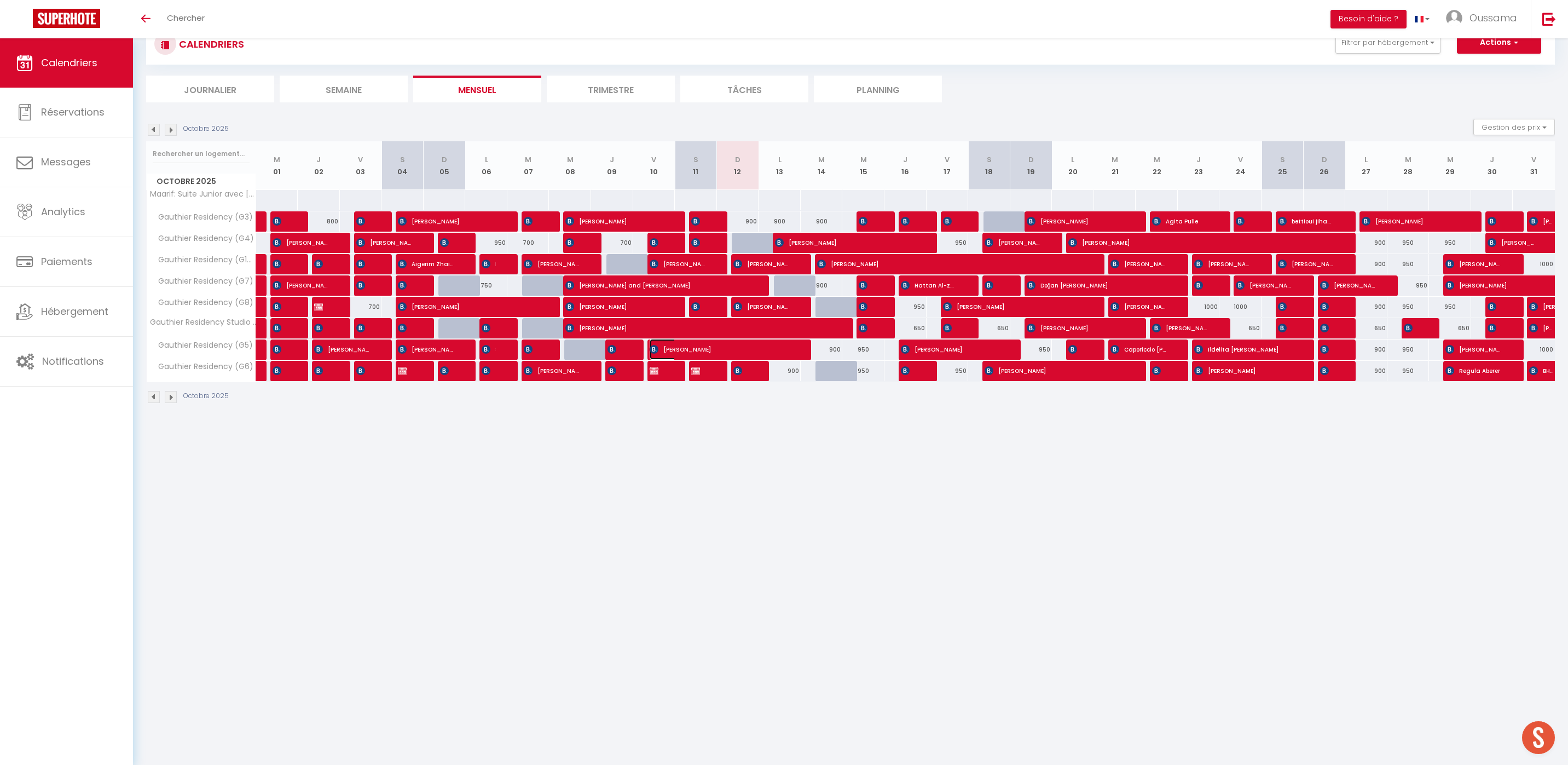
select select "1"
select select
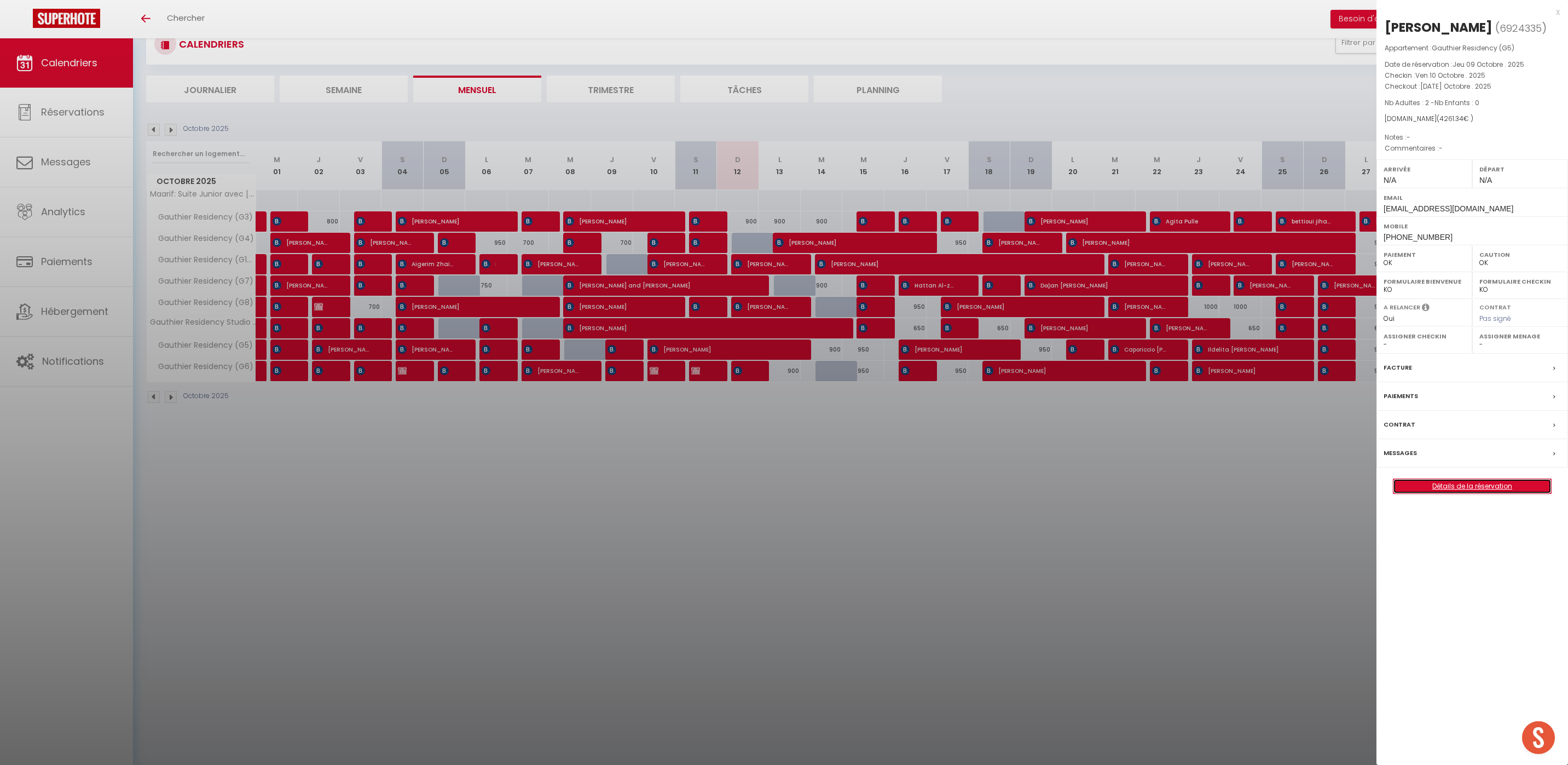
click at [1467, 490] on link "Détails de la réservation" at bounding box center [1472, 486] width 158 height 14
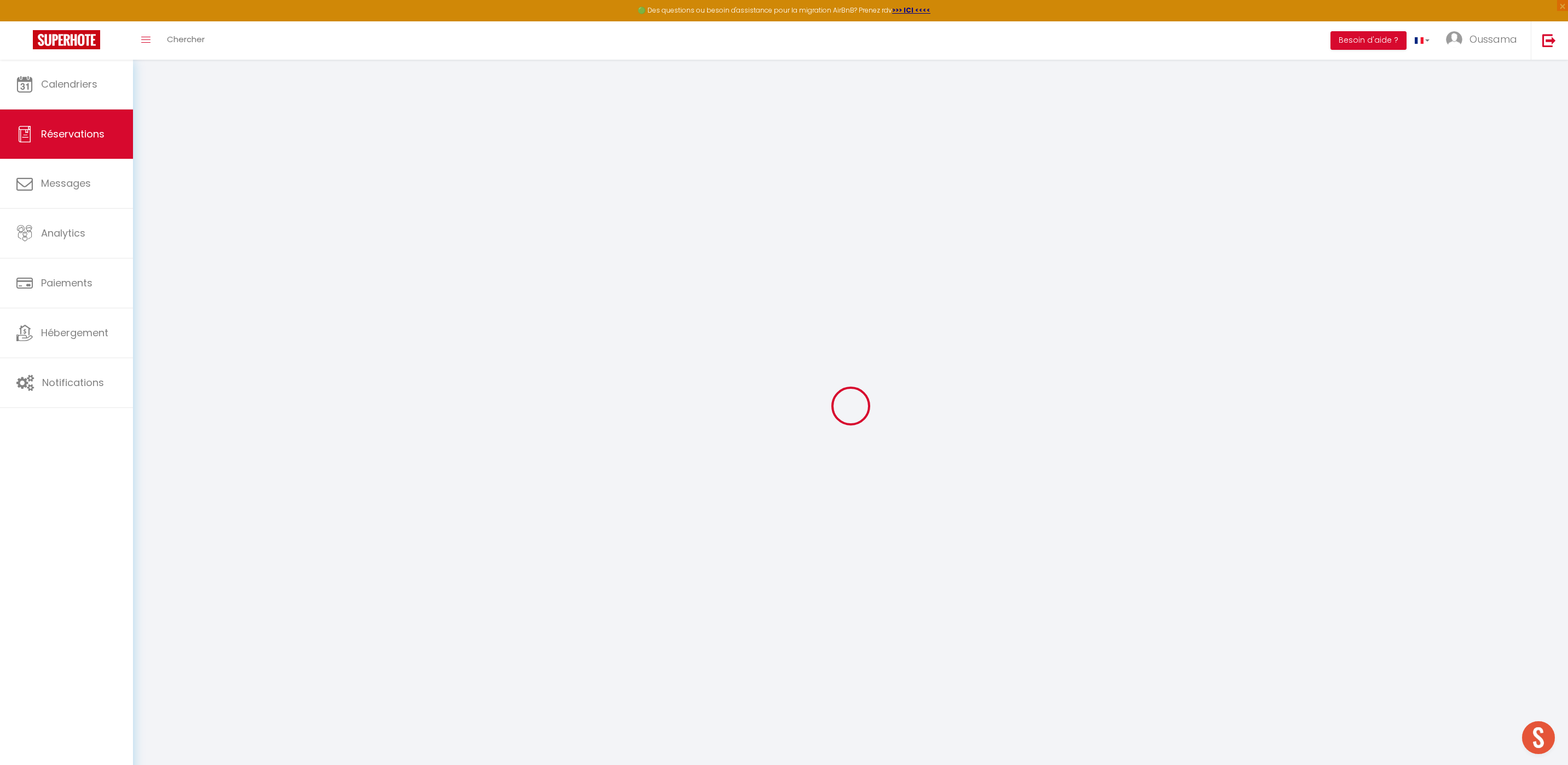
type input "Anouar"
type input "Rehioui"
type input "[EMAIL_ADDRESS][DOMAIN_NAME]"
type input "[PHONE_NUMBER]"
type input "."
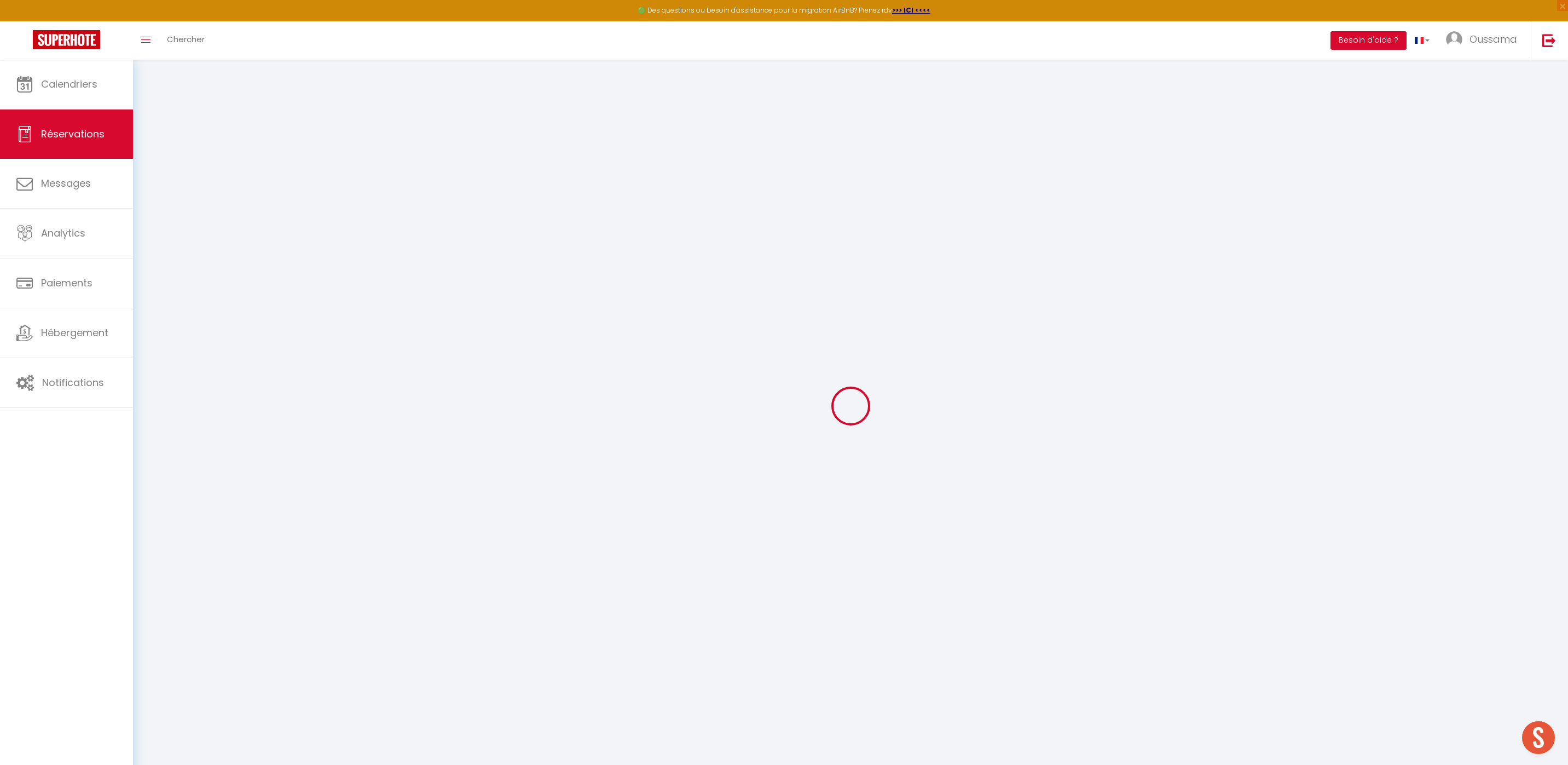
select select "FR"
type input "1021.27"
select select "19917"
select select "1"
select select
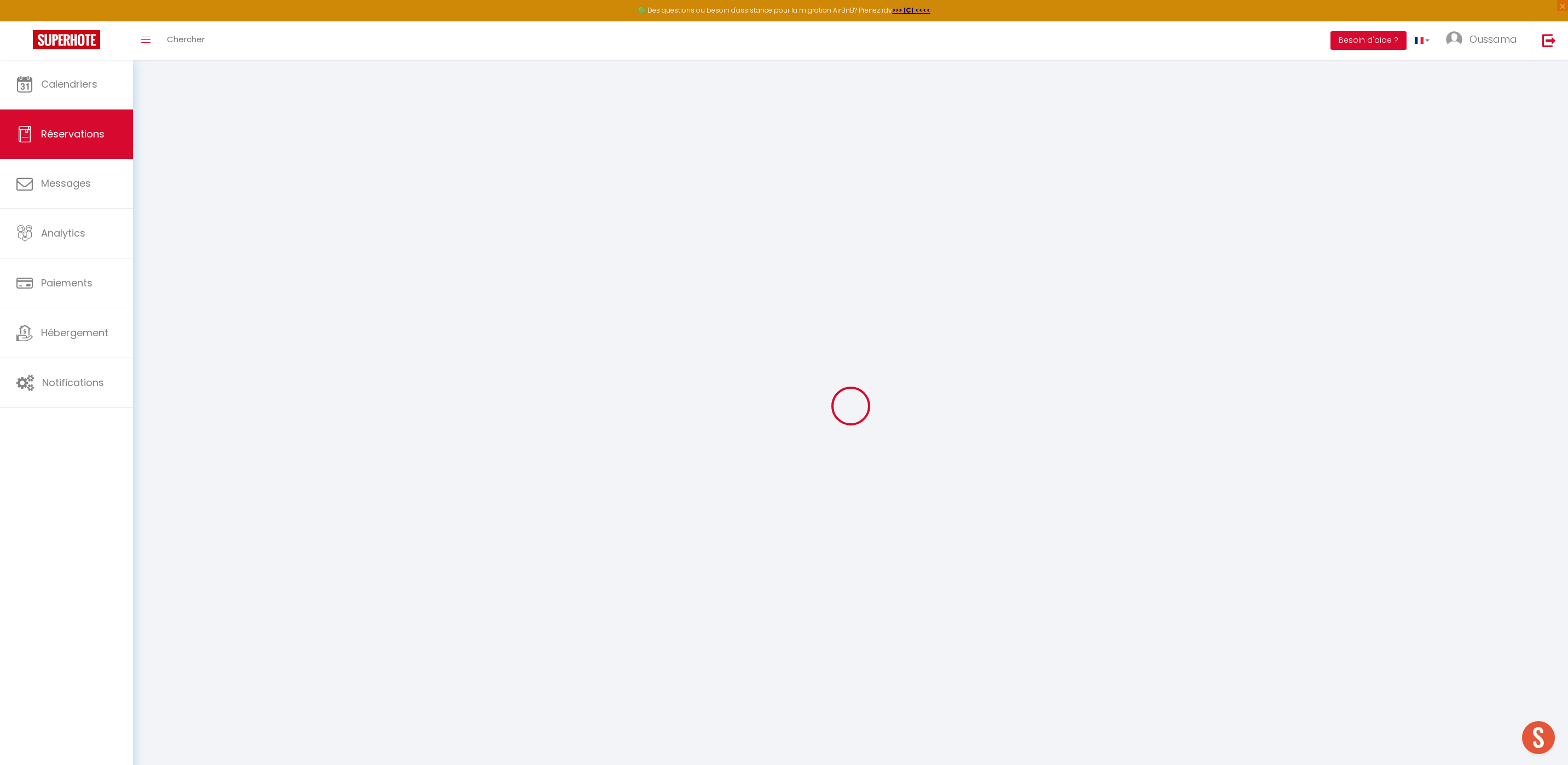
select select
type input "2"
select select "12"
select select "15"
type input "4085.1"
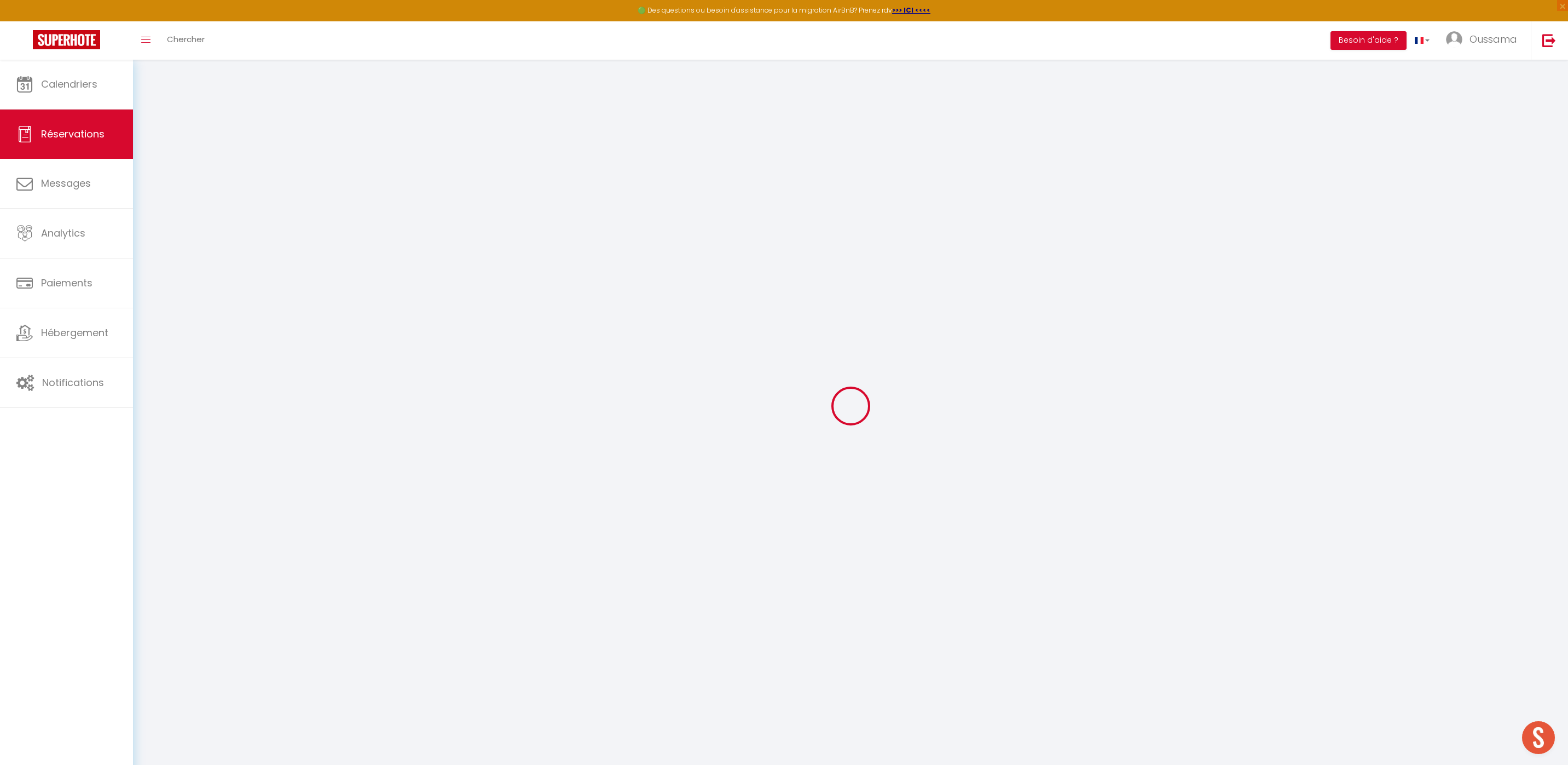
checkbox input "false"
type input "0"
select select "2"
type input "0"
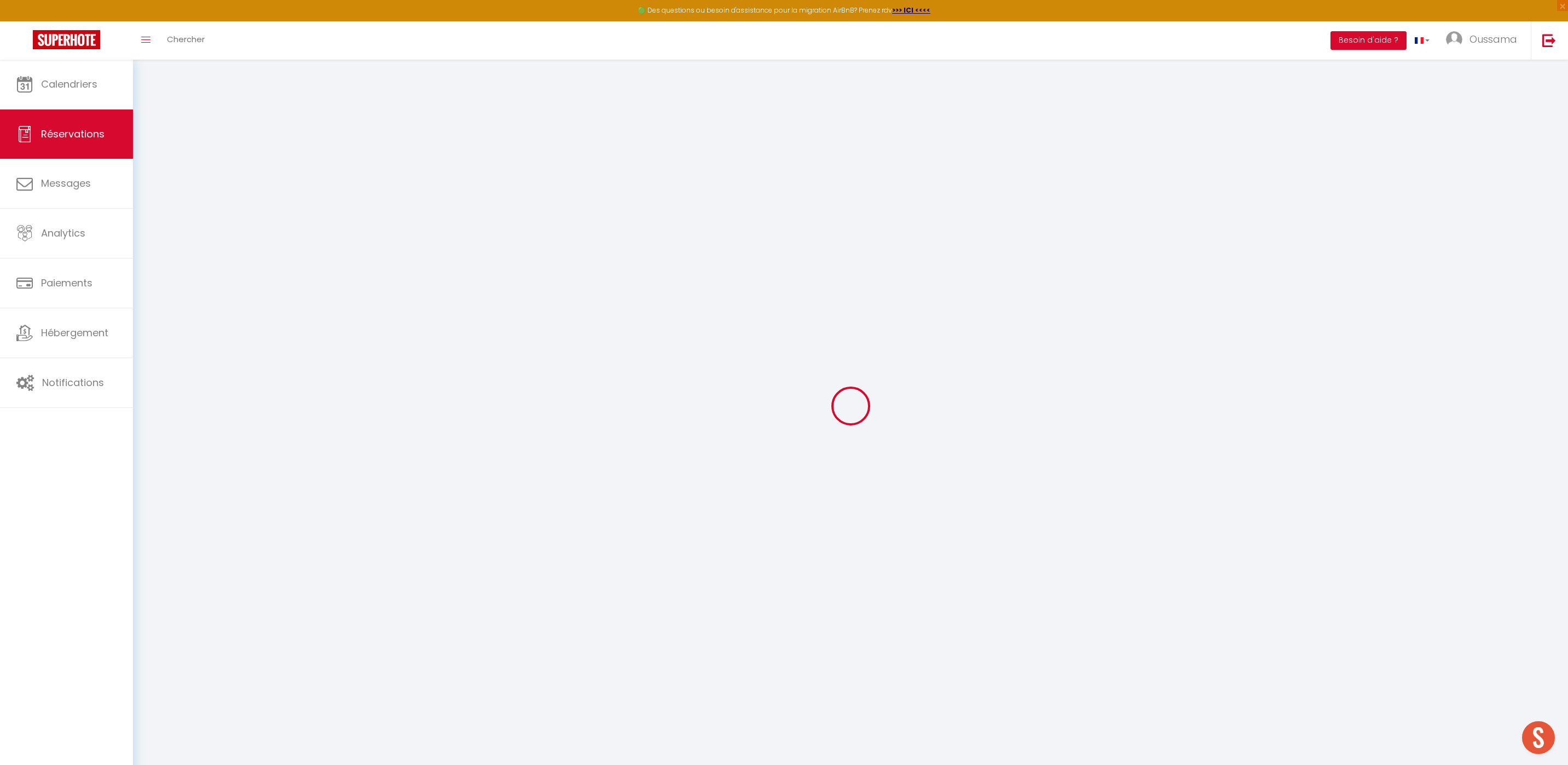
type input "0"
select select
checkbox input "false"
select select
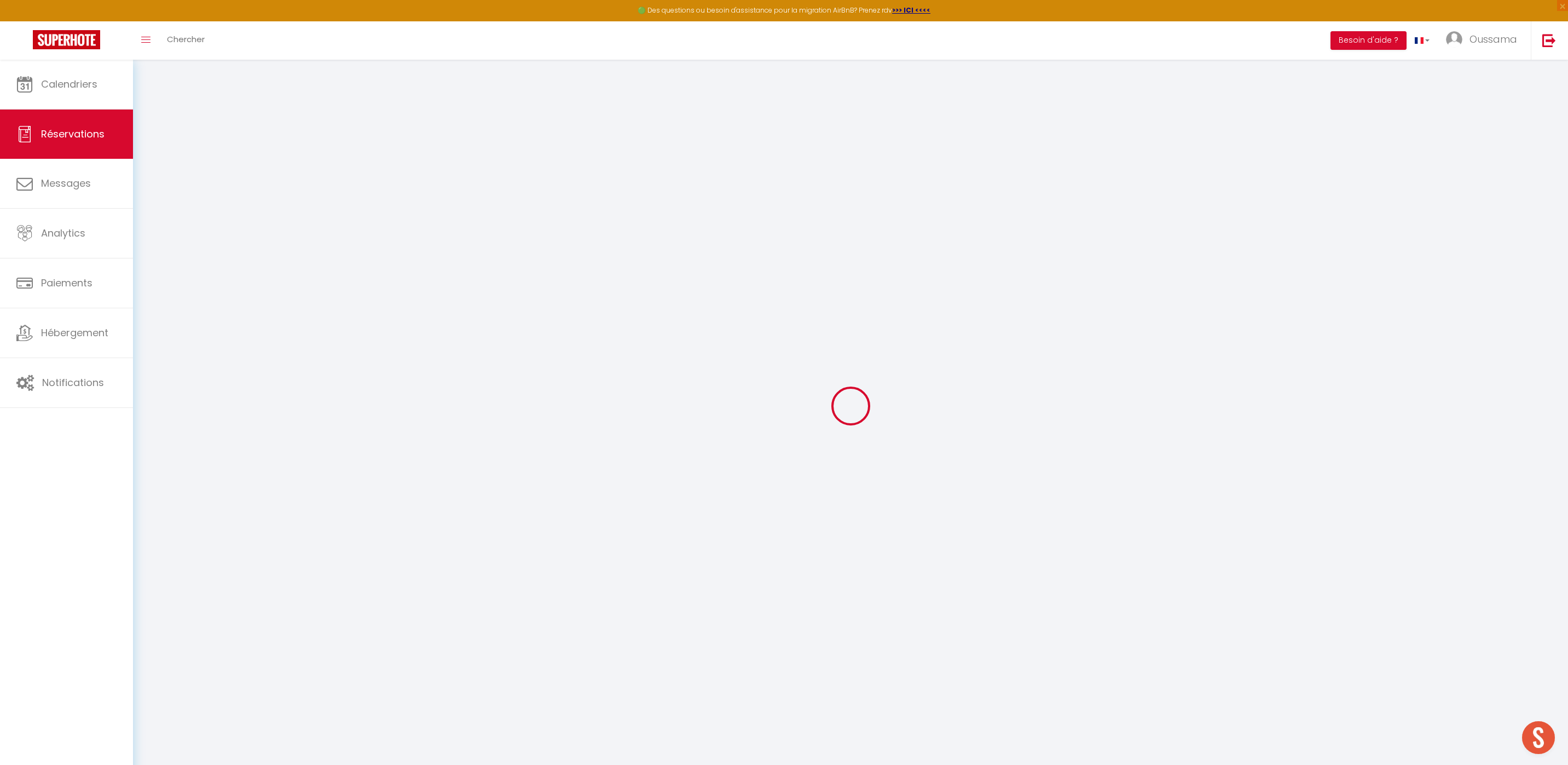
select select
checkbox input "false"
select select
checkbox input "false"
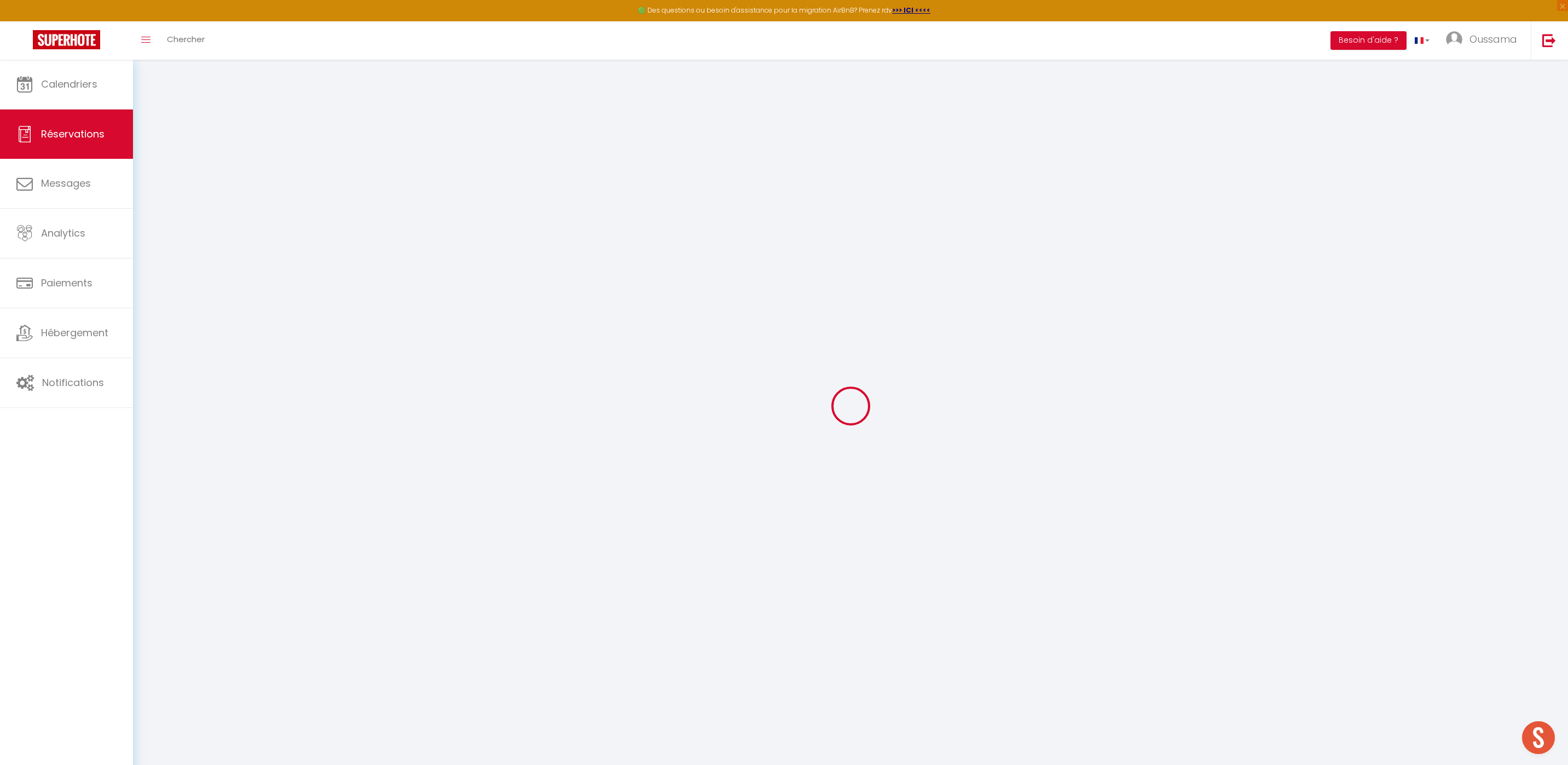
select select
checkbox input "false"
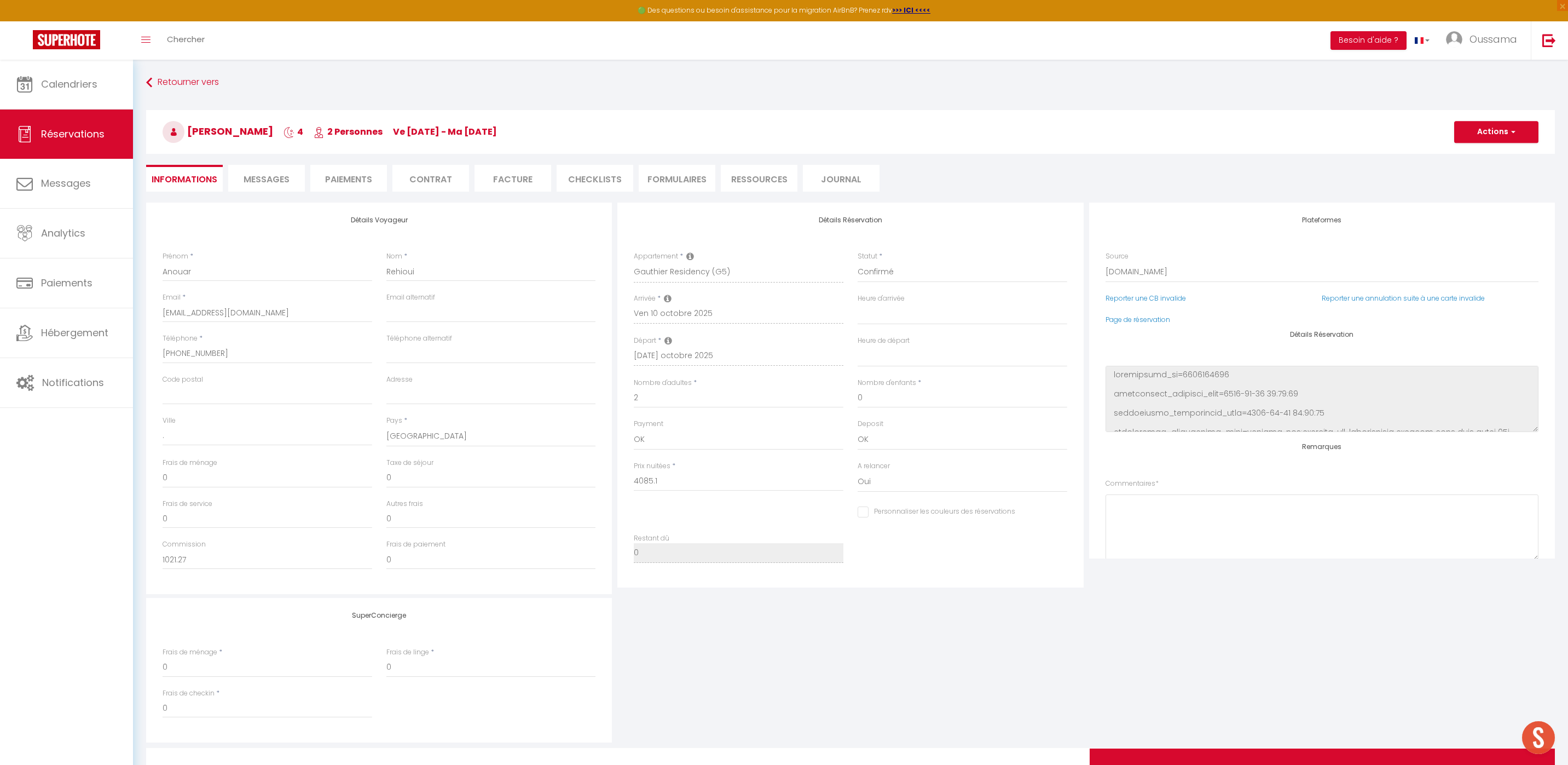
type input "176.24"
select select
checkbox input "false"
select select
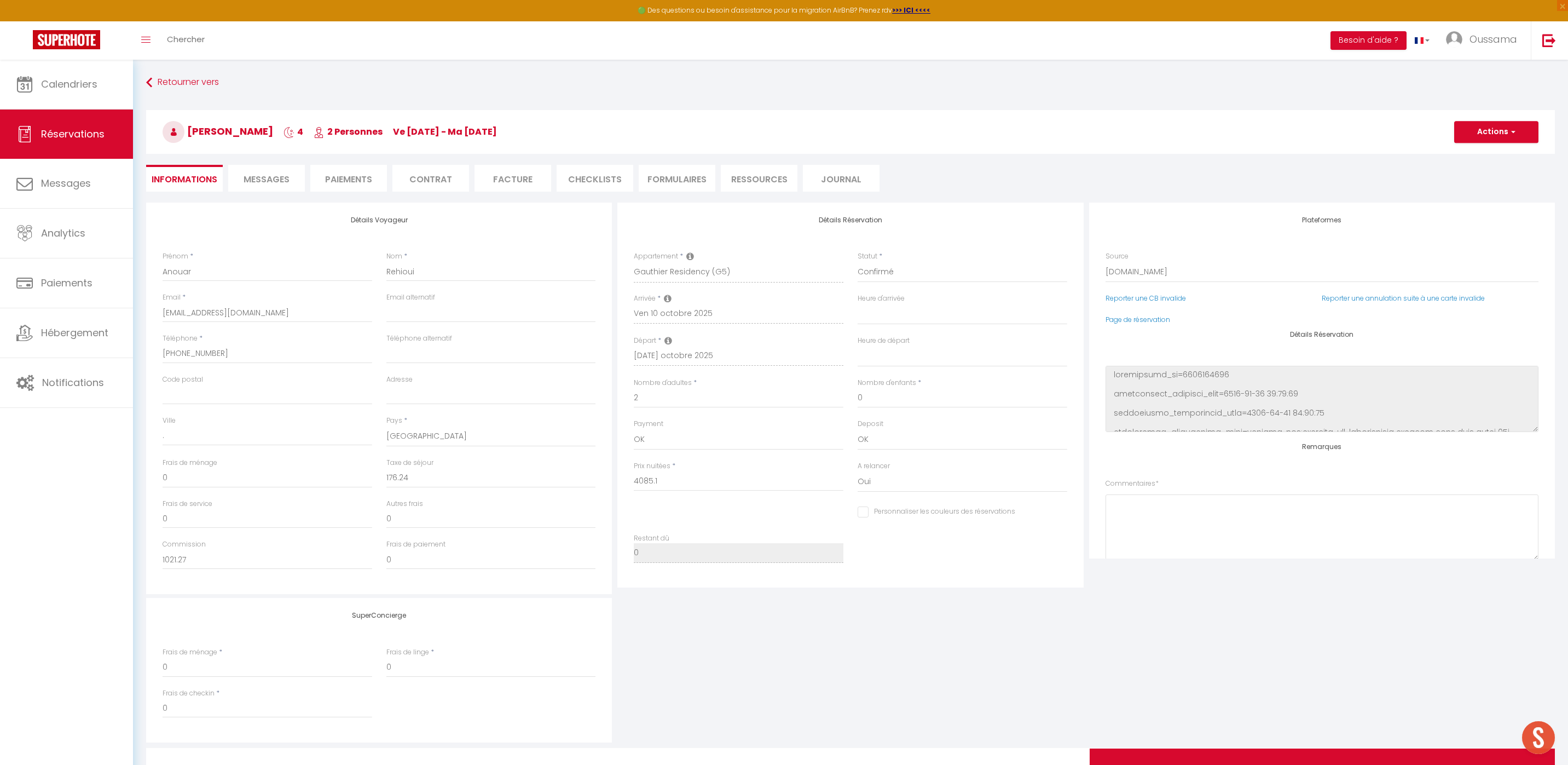
select select
click at [1136, 320] on link "Page de réservation" at bounding box center [1137, 320] width 64 height 9
click at [78, 96] on link "Calendriers" at bounding box center [66, 84] width 133 height 49
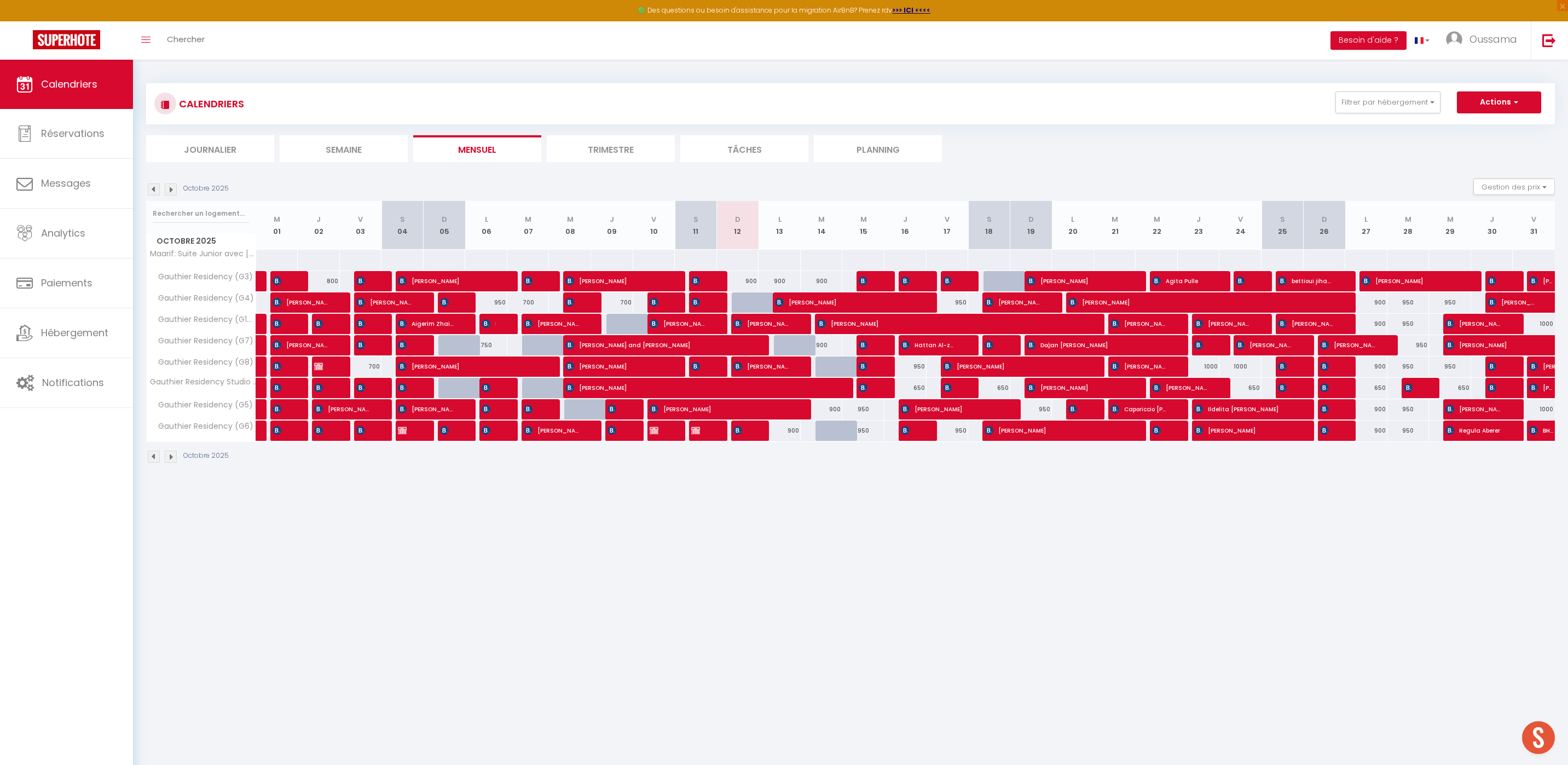
click at [208, 144] on li "Journalier" at bounding box center [210, 148] width 128 height 27
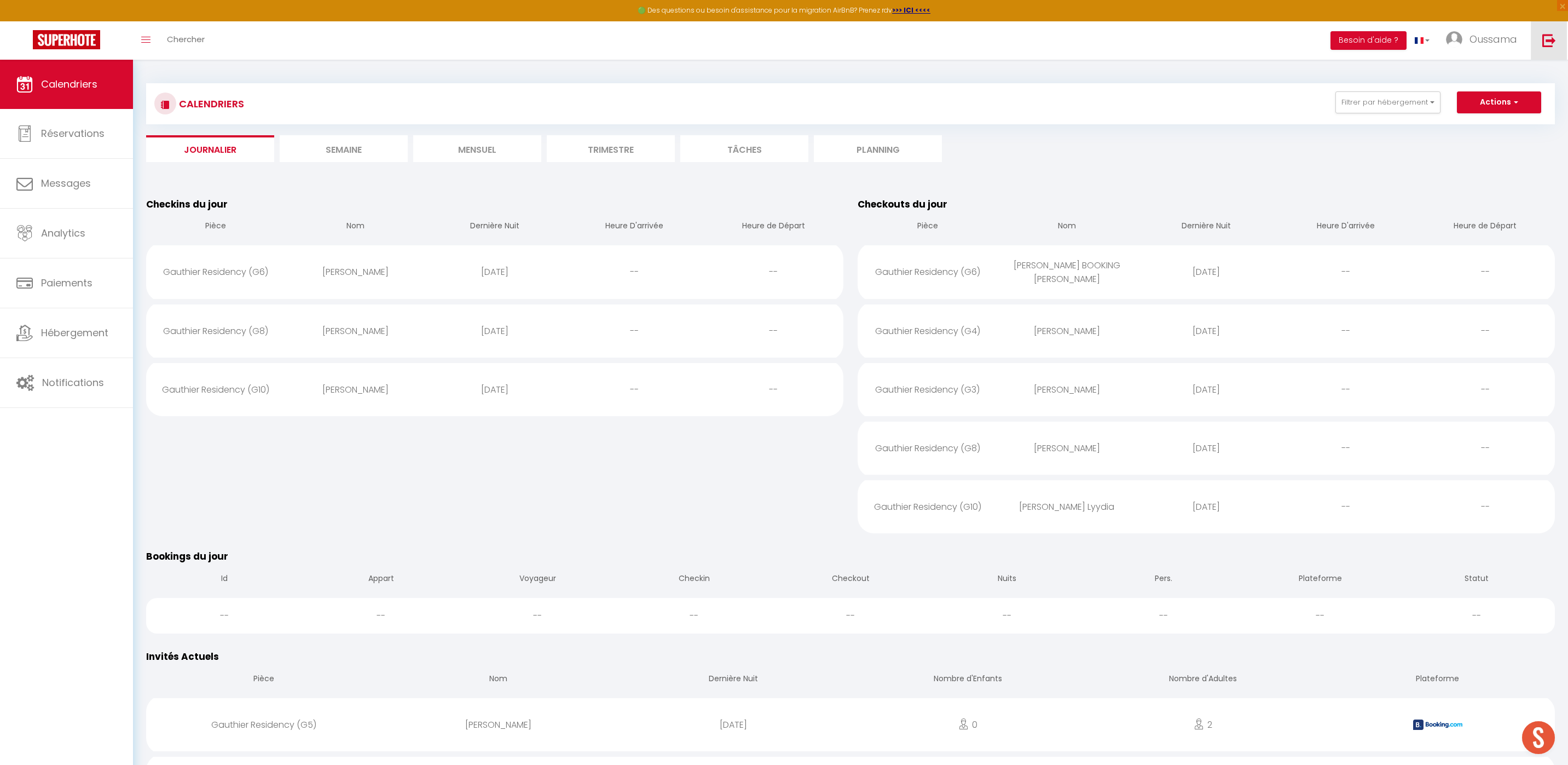
click at [1560, 51] on link at bounding box center [1548, 40] width 36 height 38
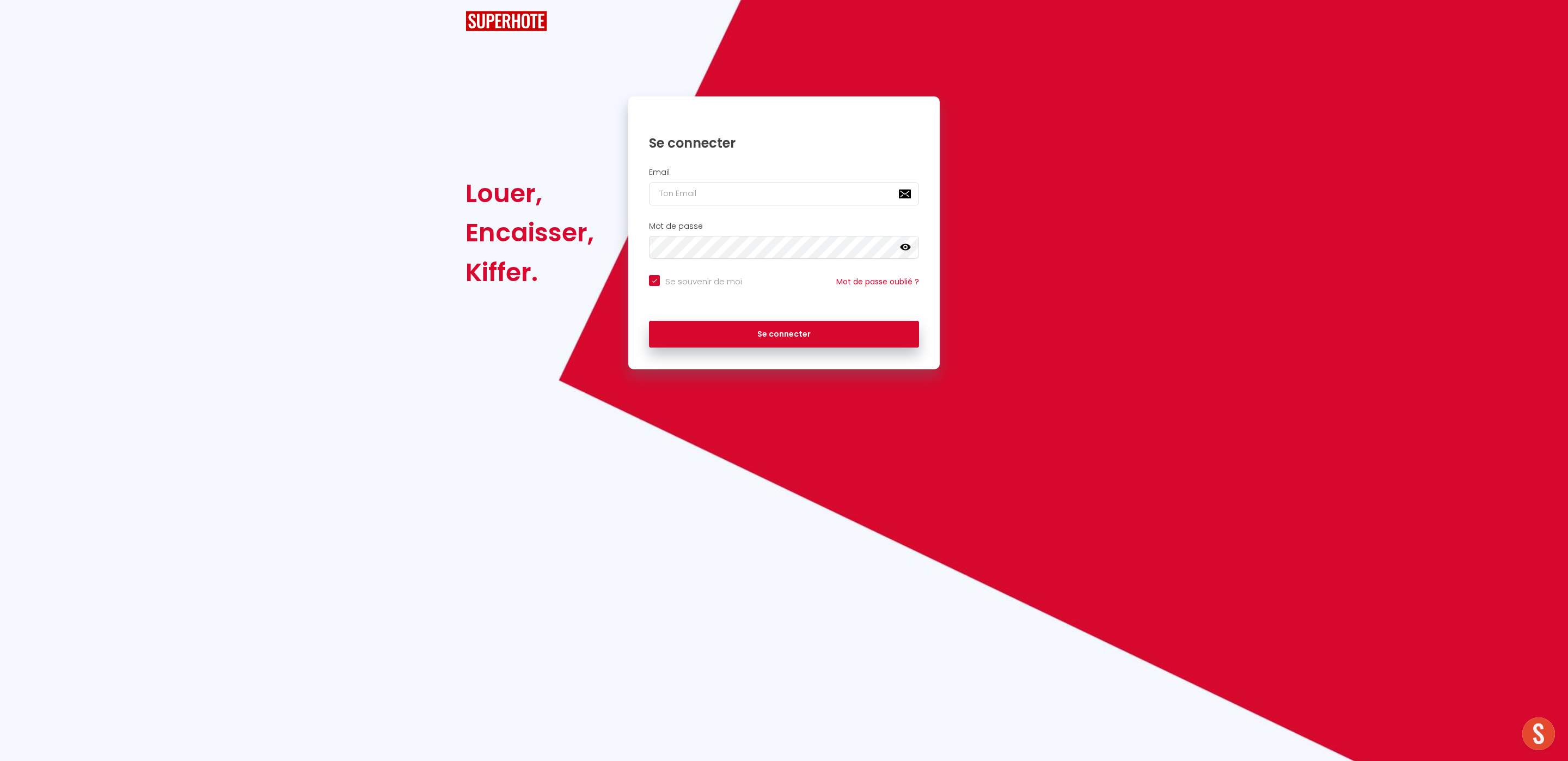
checkbox input "true"
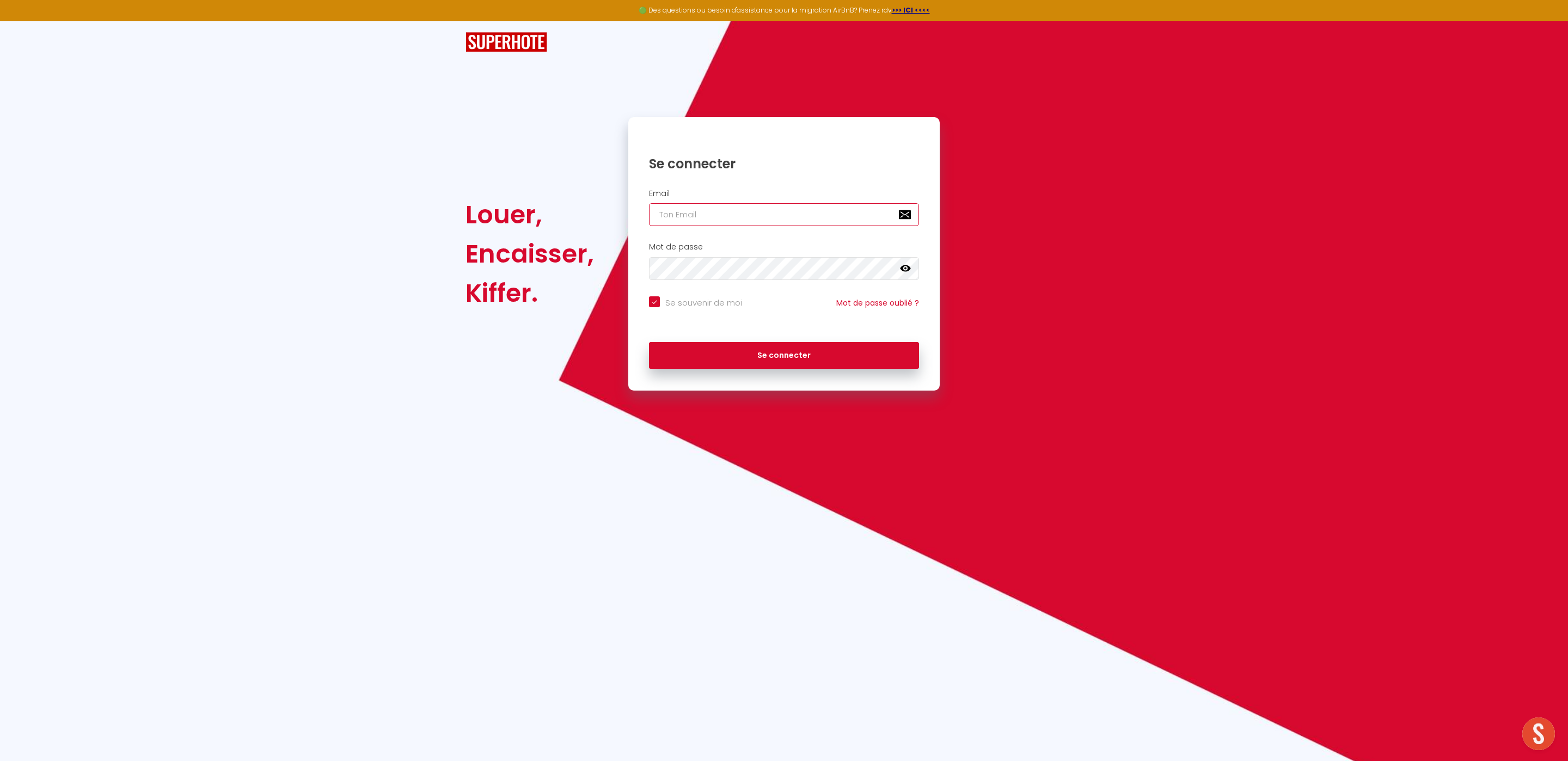
type input "[EMAIL_ADDRESS][DOMAIN_NAME]"
click at [784, 362] on button "Se connecter" at bounding box center [784, 356] width 270 height 27
checkbox input "true"
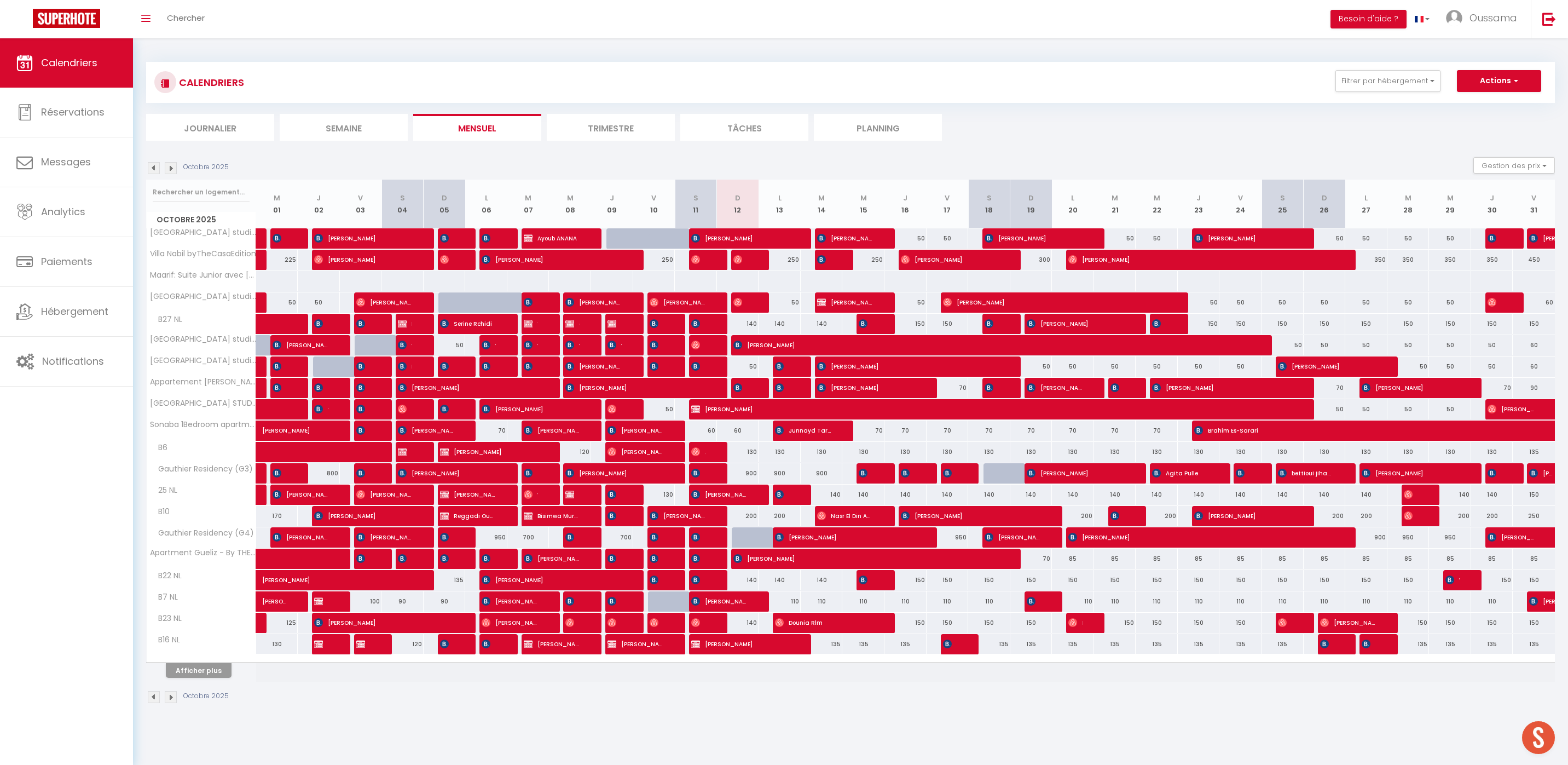
click at [215, 139] on li "Journalier" at bounding box center [210, 127] width 128 height 27
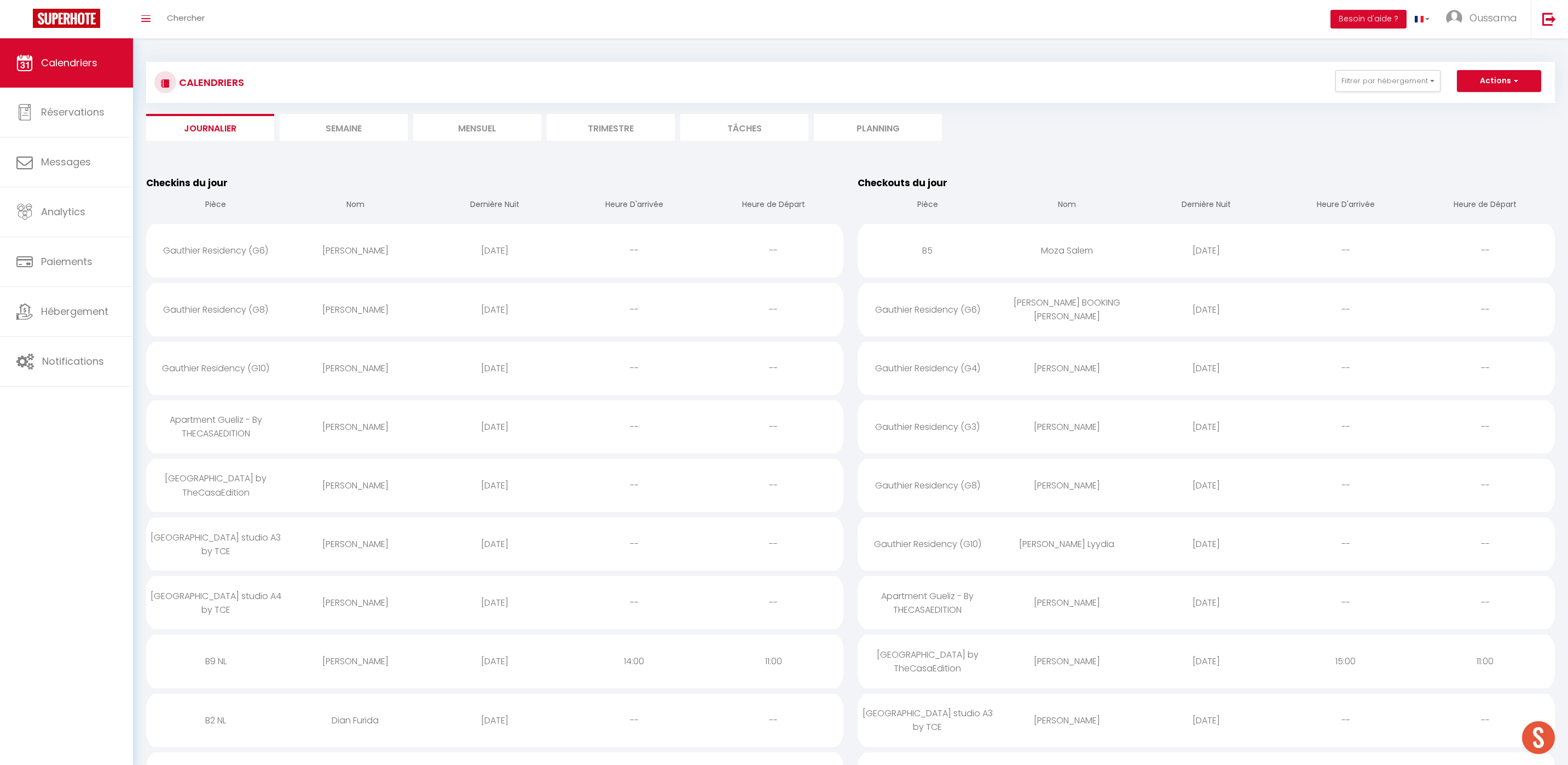
click at [345, 253] on div "[PERSON_NAME]" at bounding box center [356, 250] width 140 height 36
select select "0"
select select "1"
select select
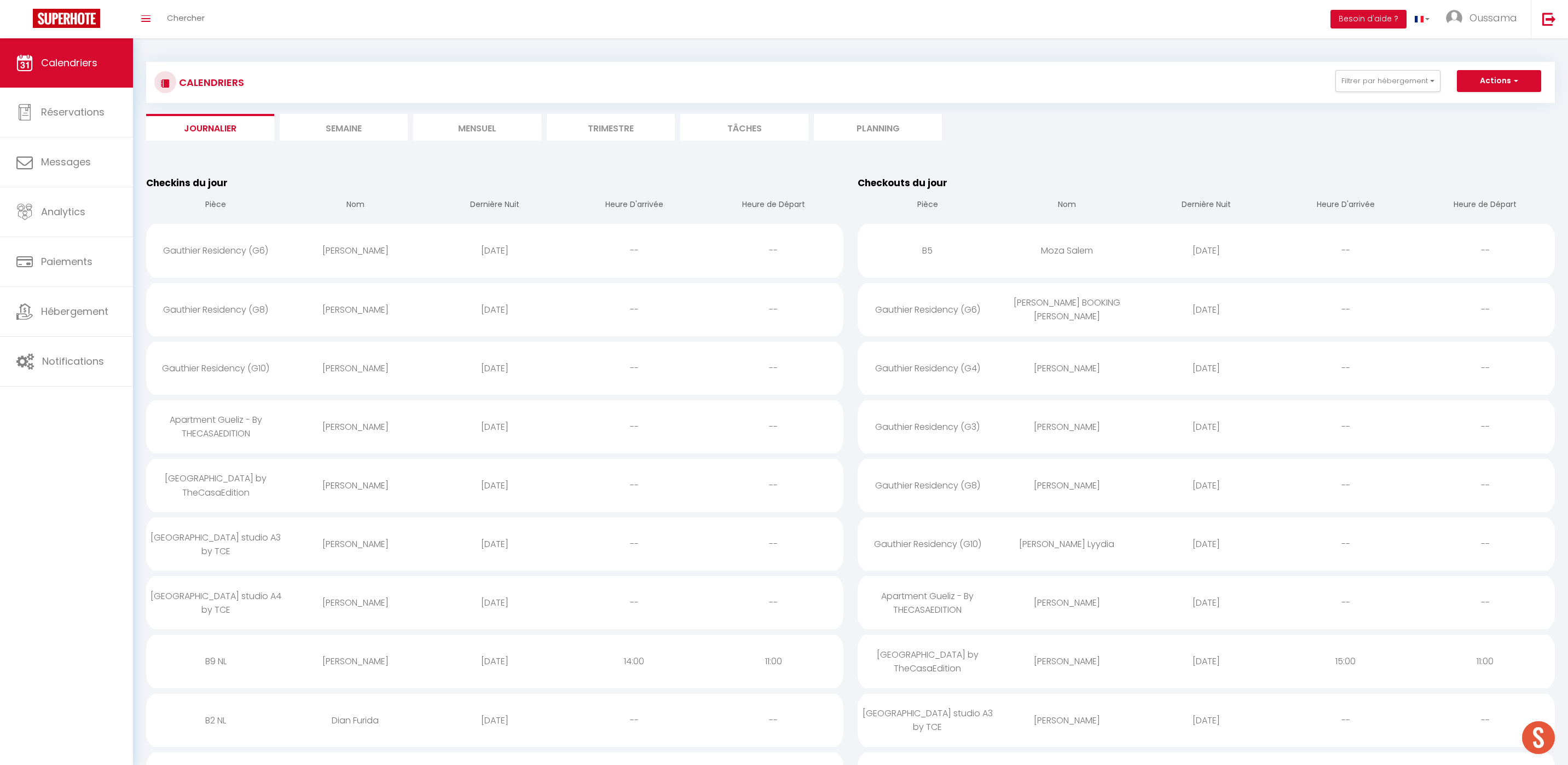
select select
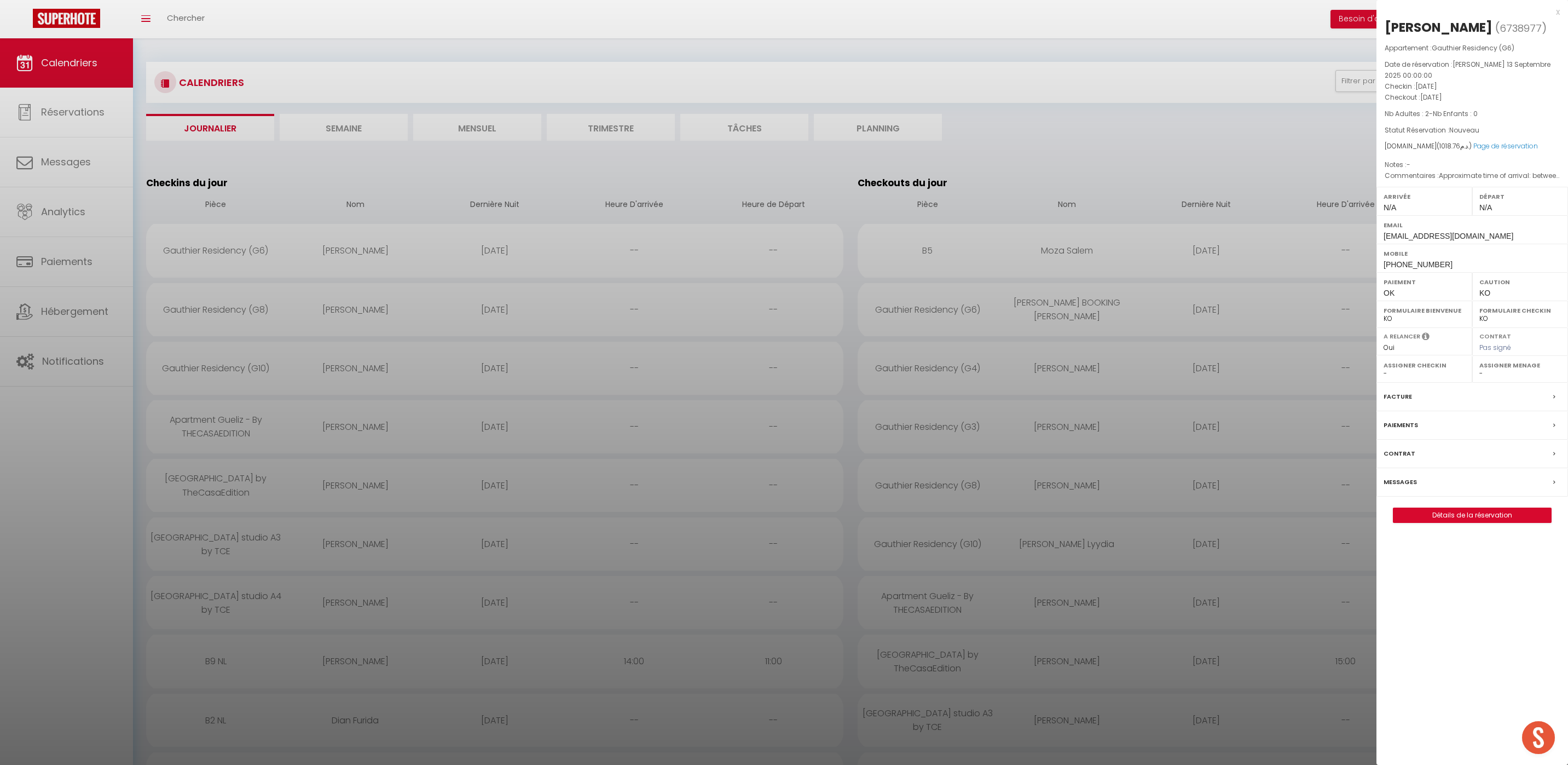
click at [1409, 484] on label "Messages" at bounding box center [1400, 482] width 33 height 11
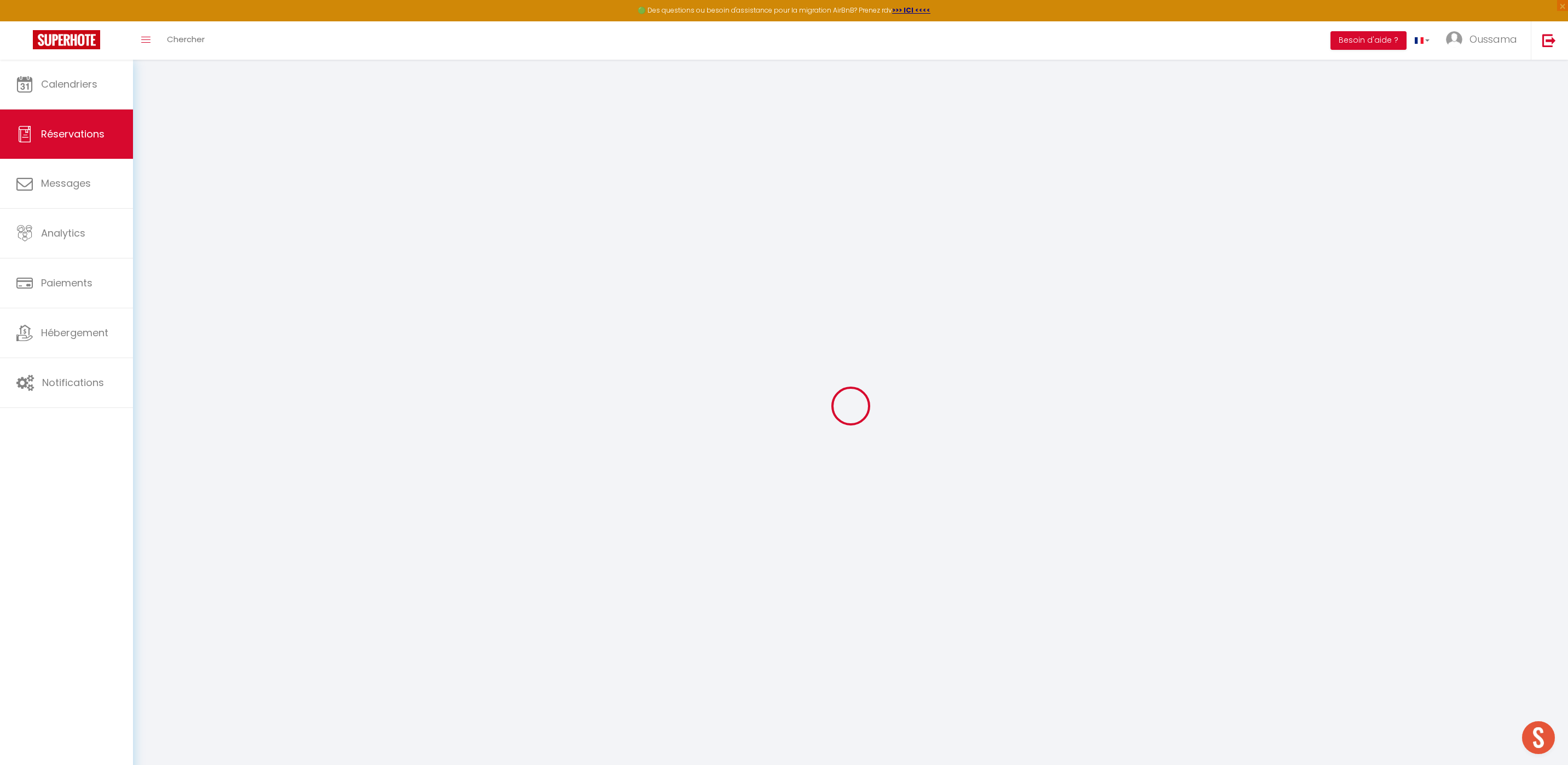
select select
checkbox input "false"
select select
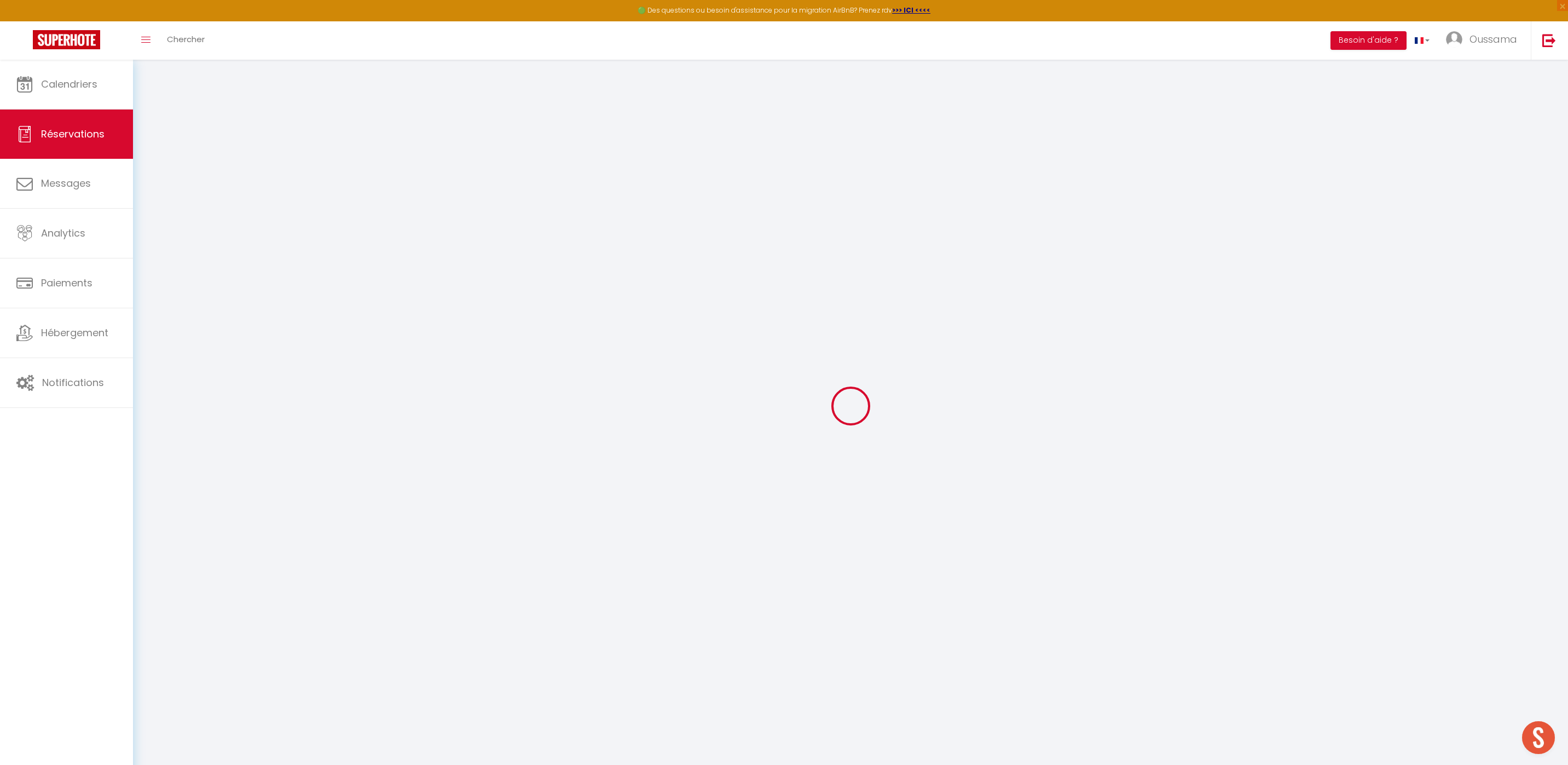
checkbox input "false"
type textarea "Approximate time of arrival: between 12:00 and 13:00"
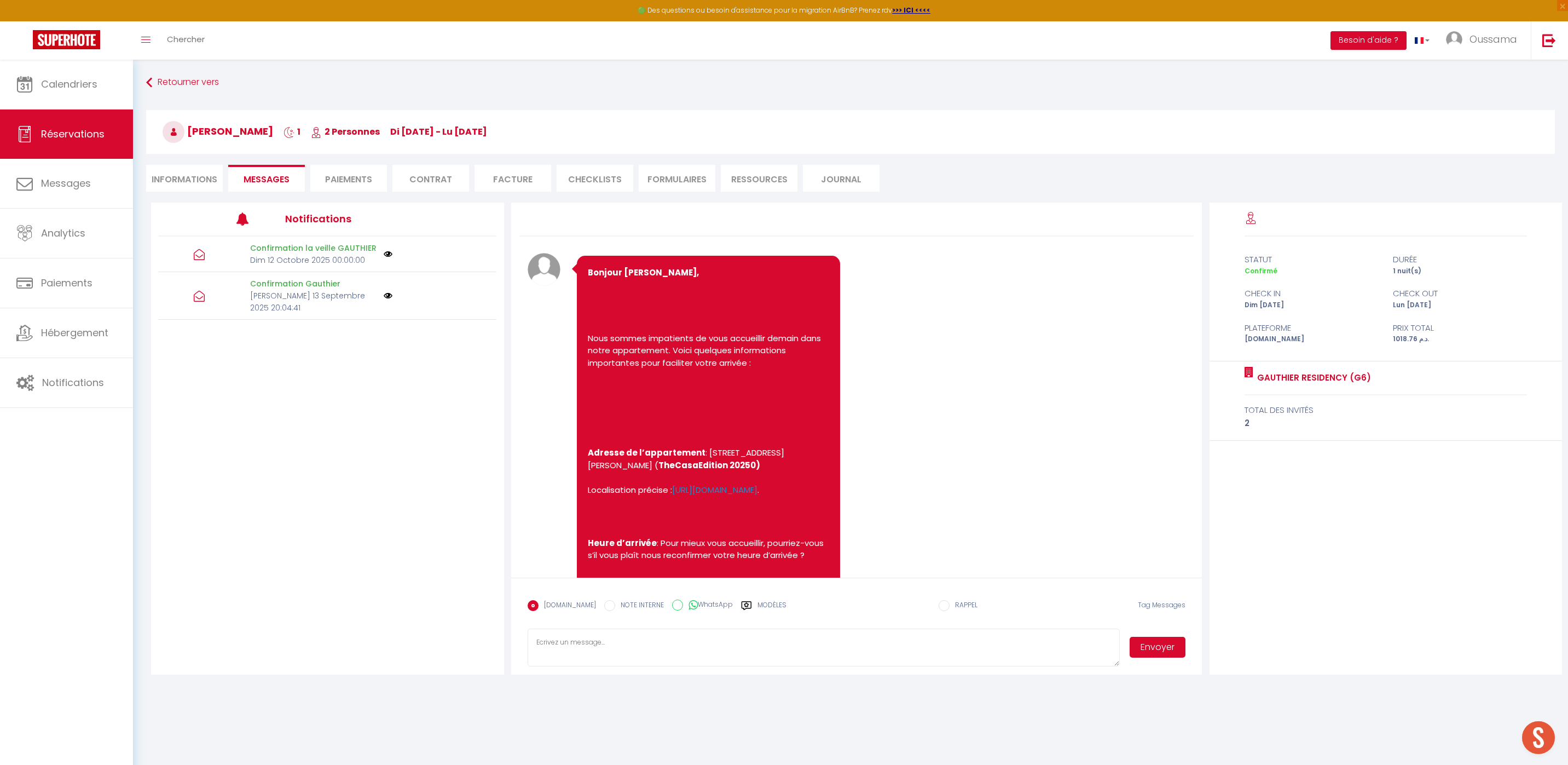
scroll to position [464, 0]
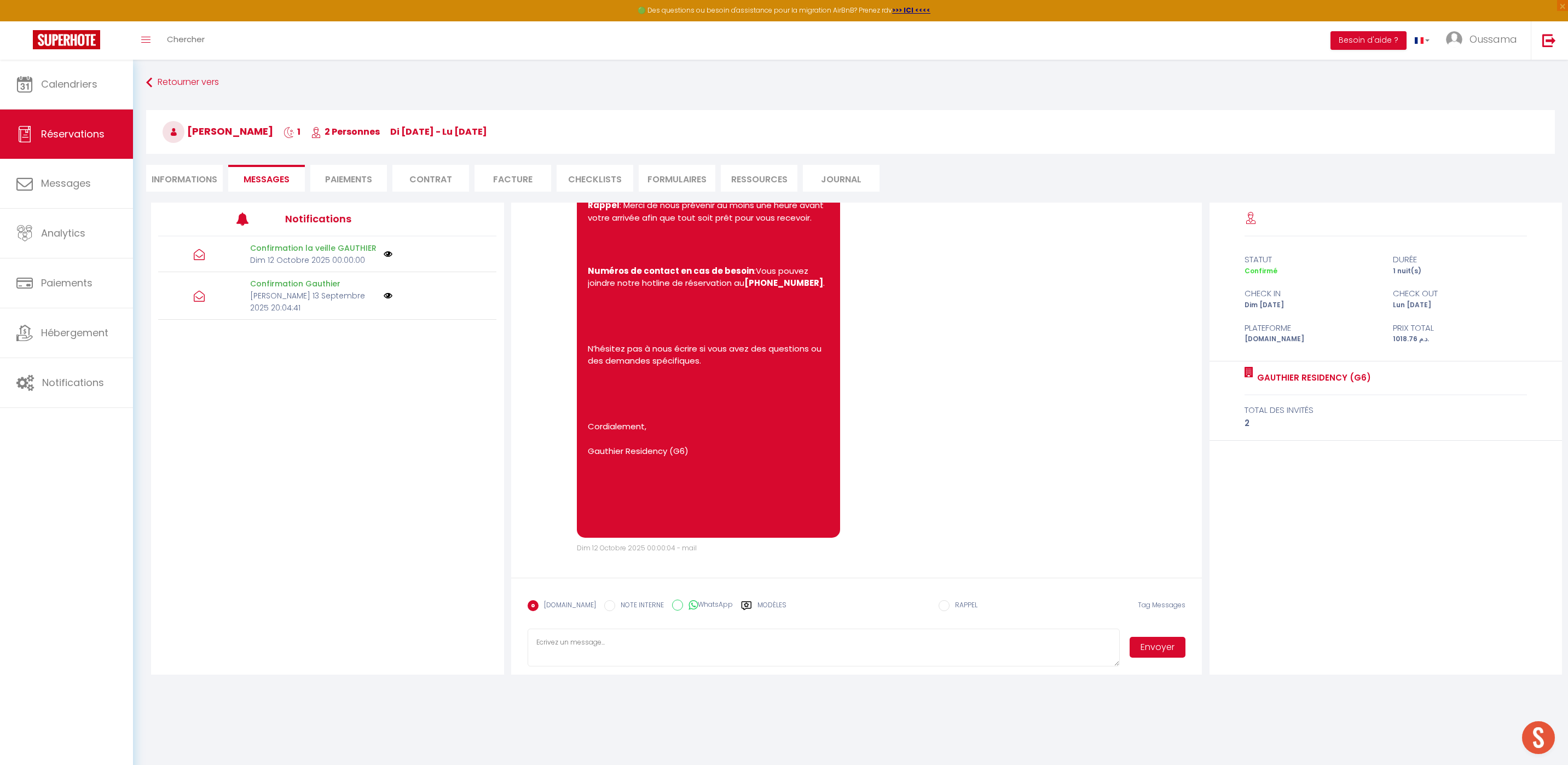
click at [672, 606] on input "WhatsApp" at bounding box center [677, 605] width 11 height 11
radio input "true"
radio input "false"
click at [762, 606] on label "Modèles" at bounding box center [771, 609] width 29 height 19
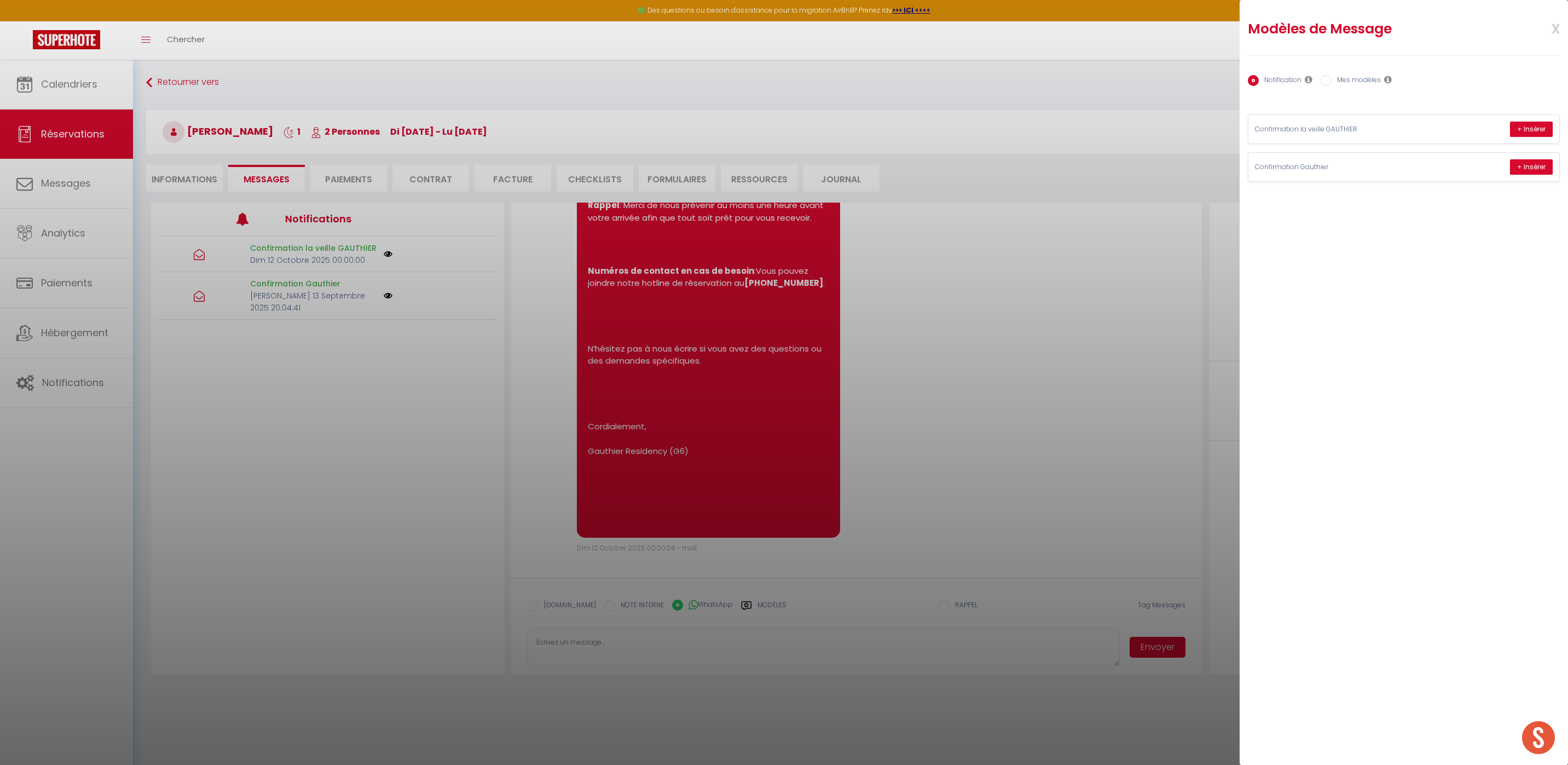
click at [1346, 82] on label "Mes modèles" at bounding box center [1356, 81] width 49 height 12
click at [1331, 82] on input "Mes modèles" at bounding box center [1326, 80] width 11 height 11
radio input "true"
radio input "false"
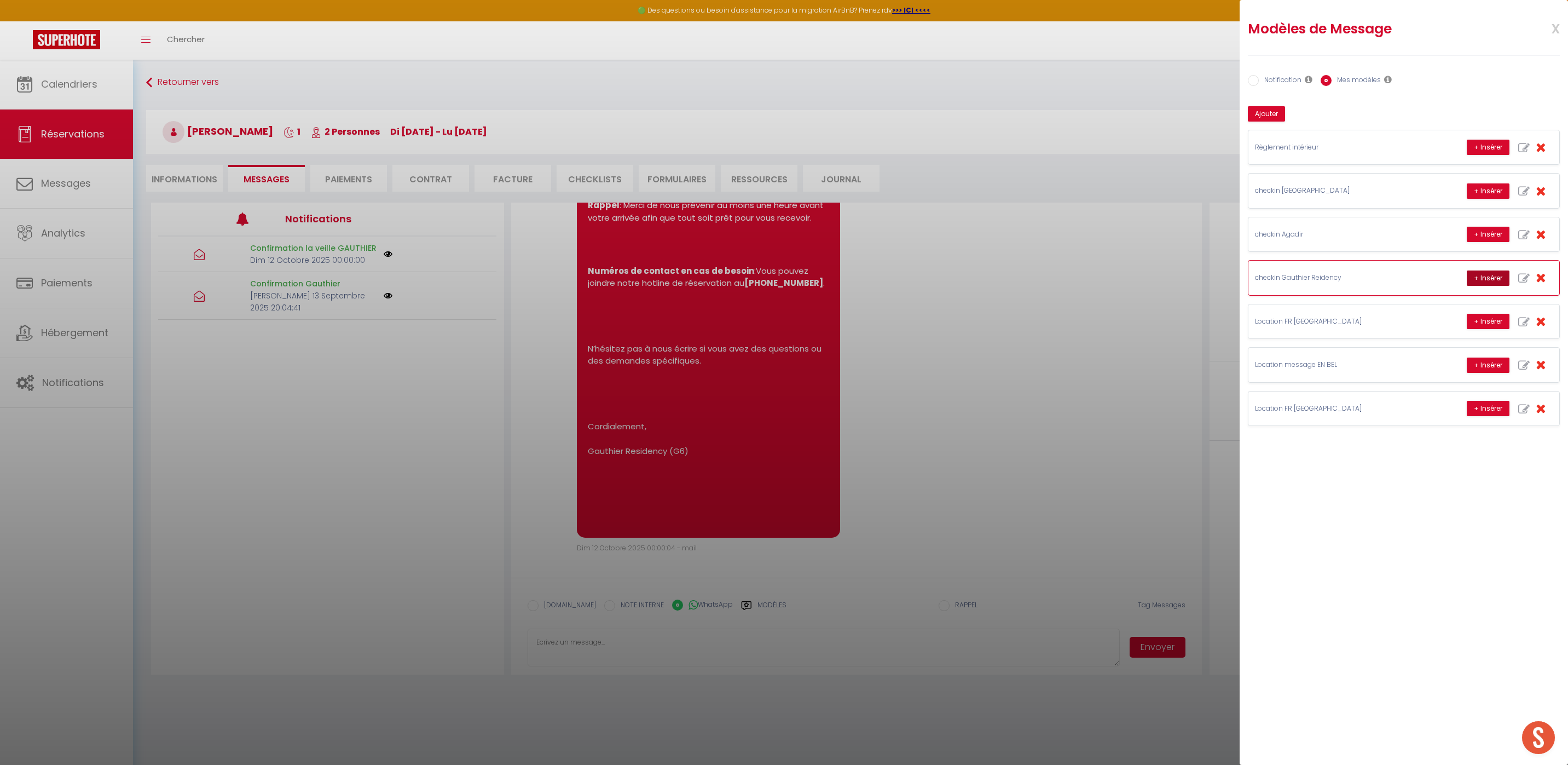
click at [1473, 276] on button "+ Insérer" at bounding box center [1488, 278] width 42 height 15
type textarea "Hello [PERSON_NAME], this is [PERSON_NAME] from Thecasaedition, the apartment t…"
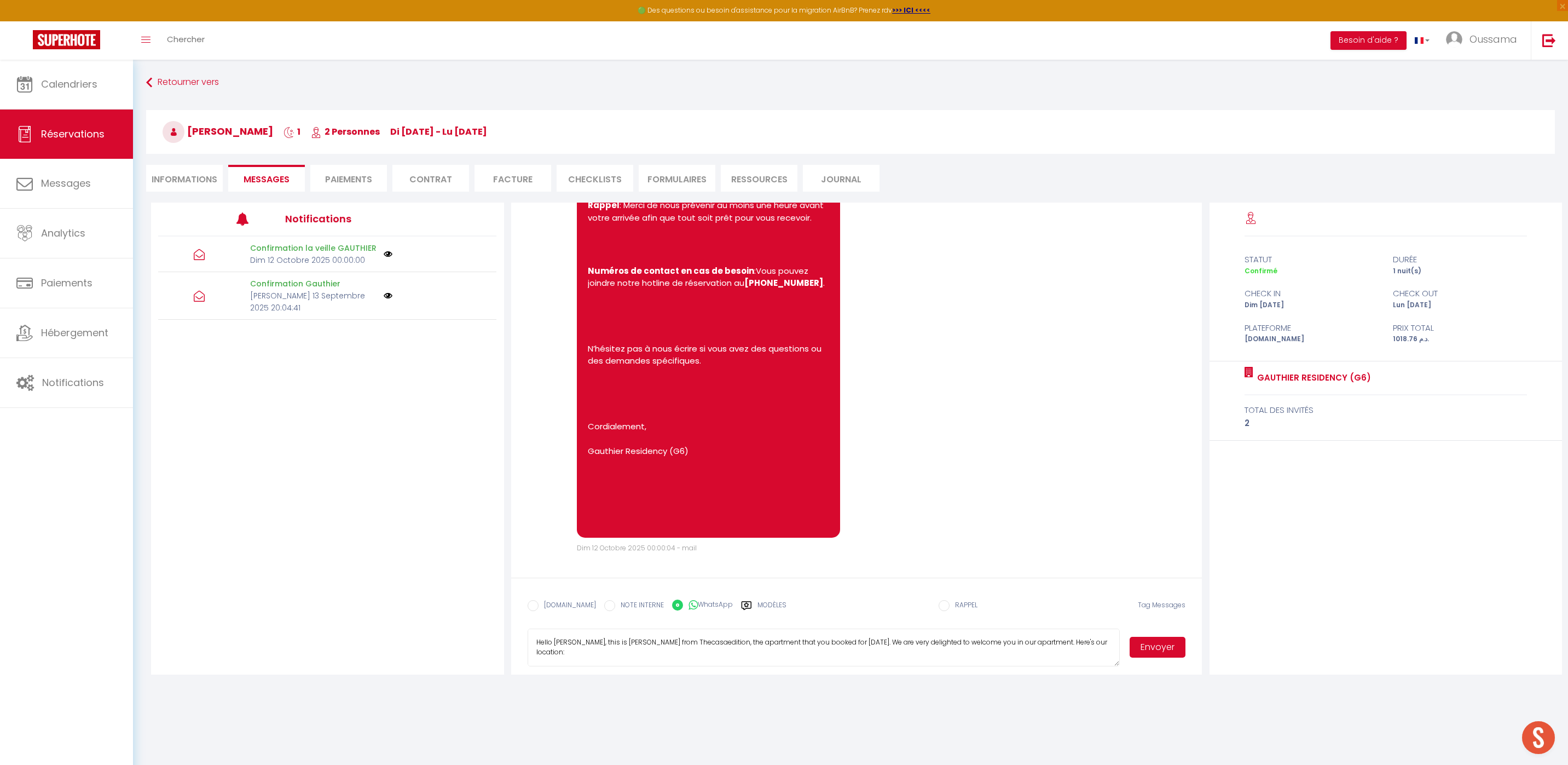
click at [1158, 647] on button "Envoyer" at bounding box center [1158, 647] width 56 height 20
click at [83, 95] on link "Calendriers" at bounding box center [66, 84] width 133 height 49
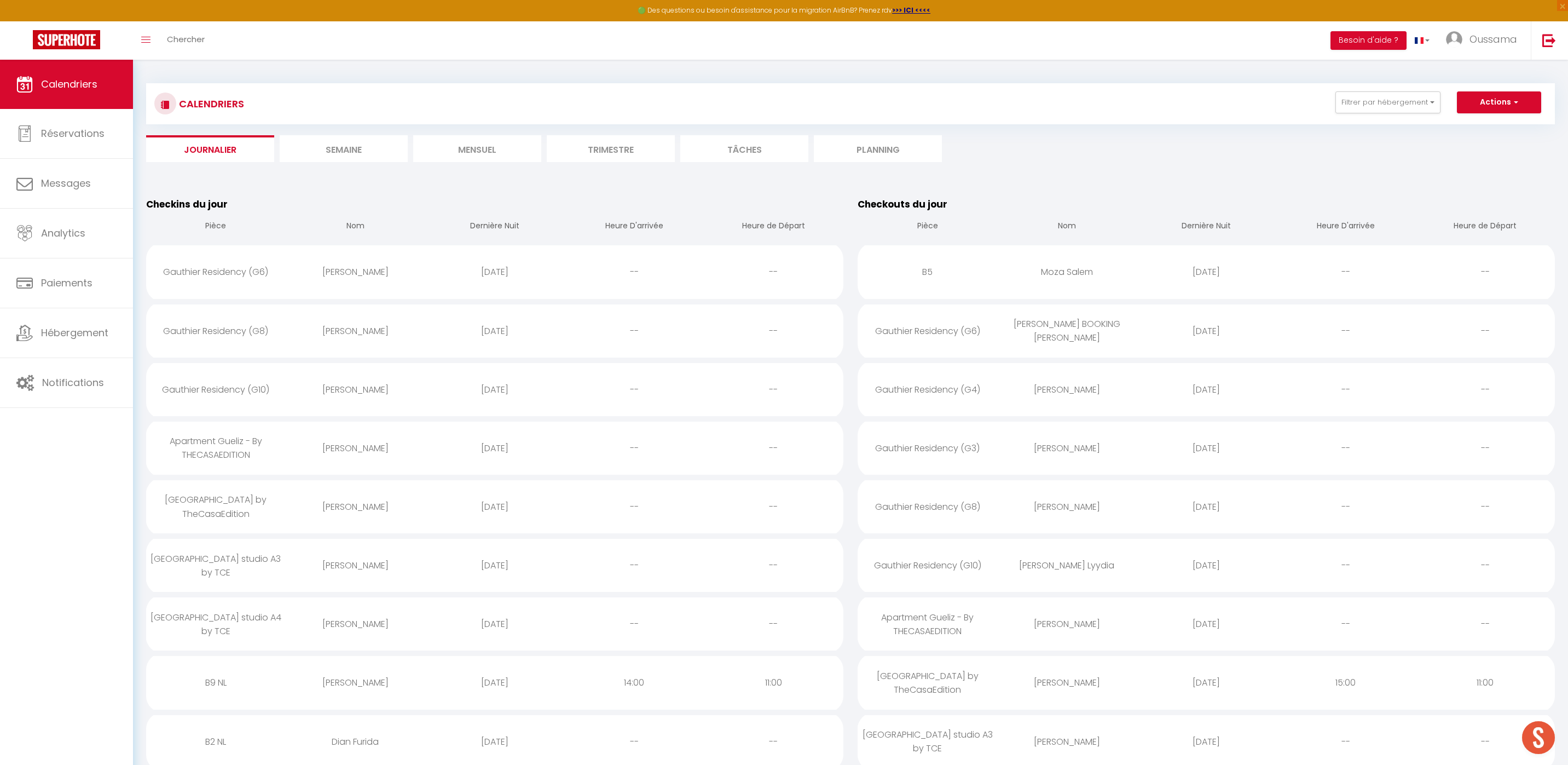
click at [344, 330] on div "[PERSON_NAME]" at bounding box center [356, 331] width 140 height 36
select select "0"
select select "1"
select select
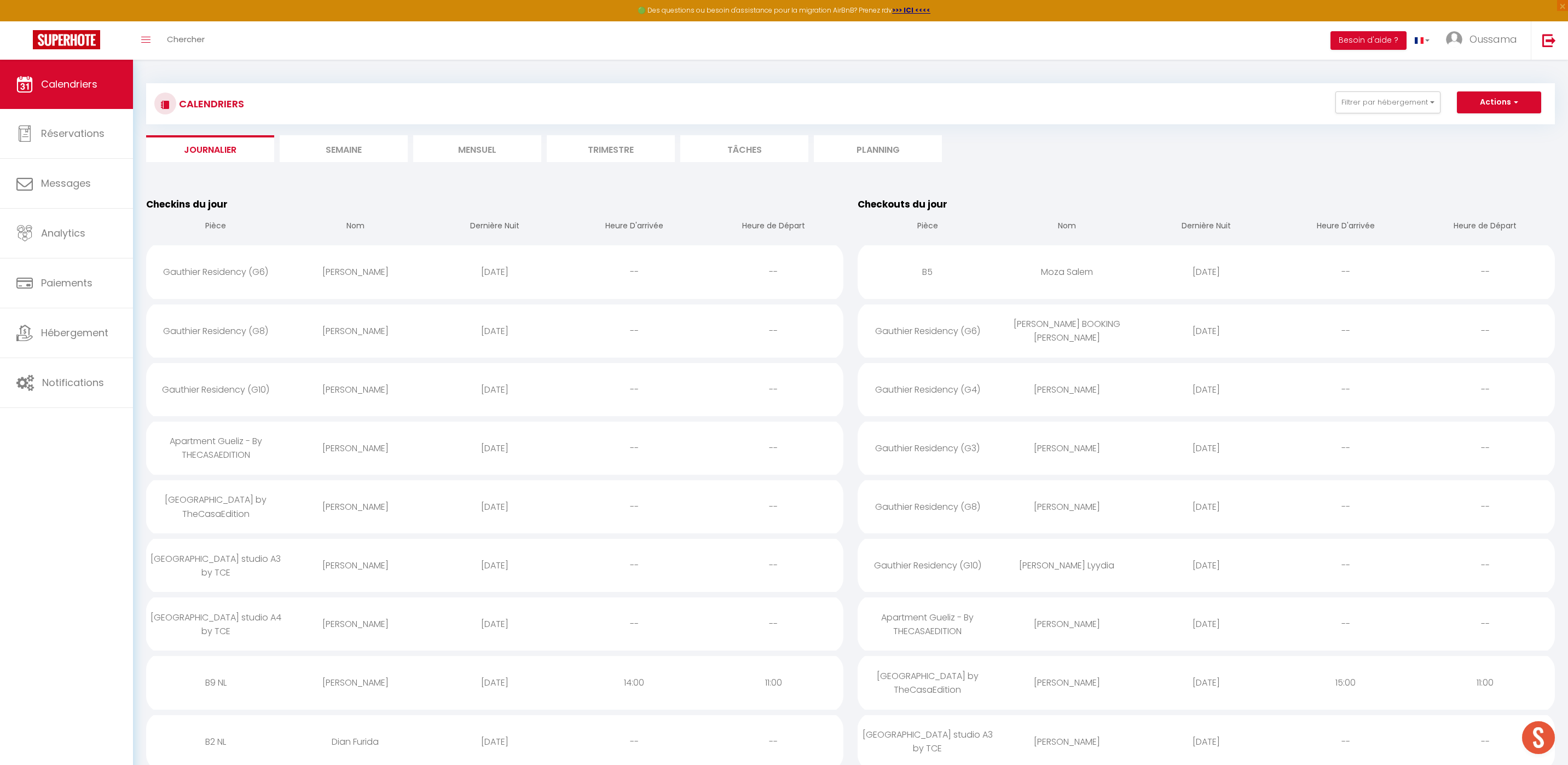
select select
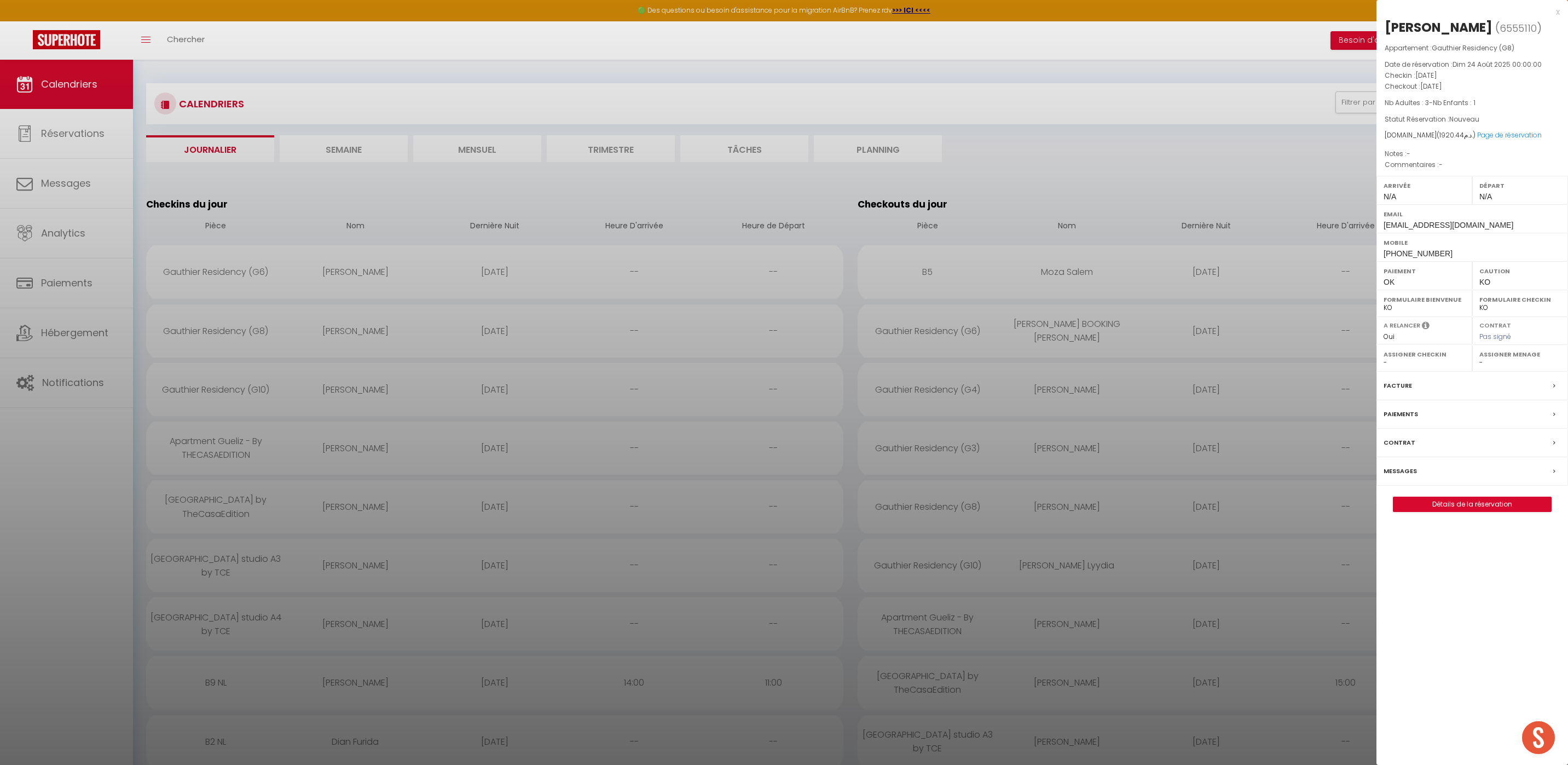
click at [1401, 467] on label "Messages" at bounding box center [1400, 471] width 33 height 11
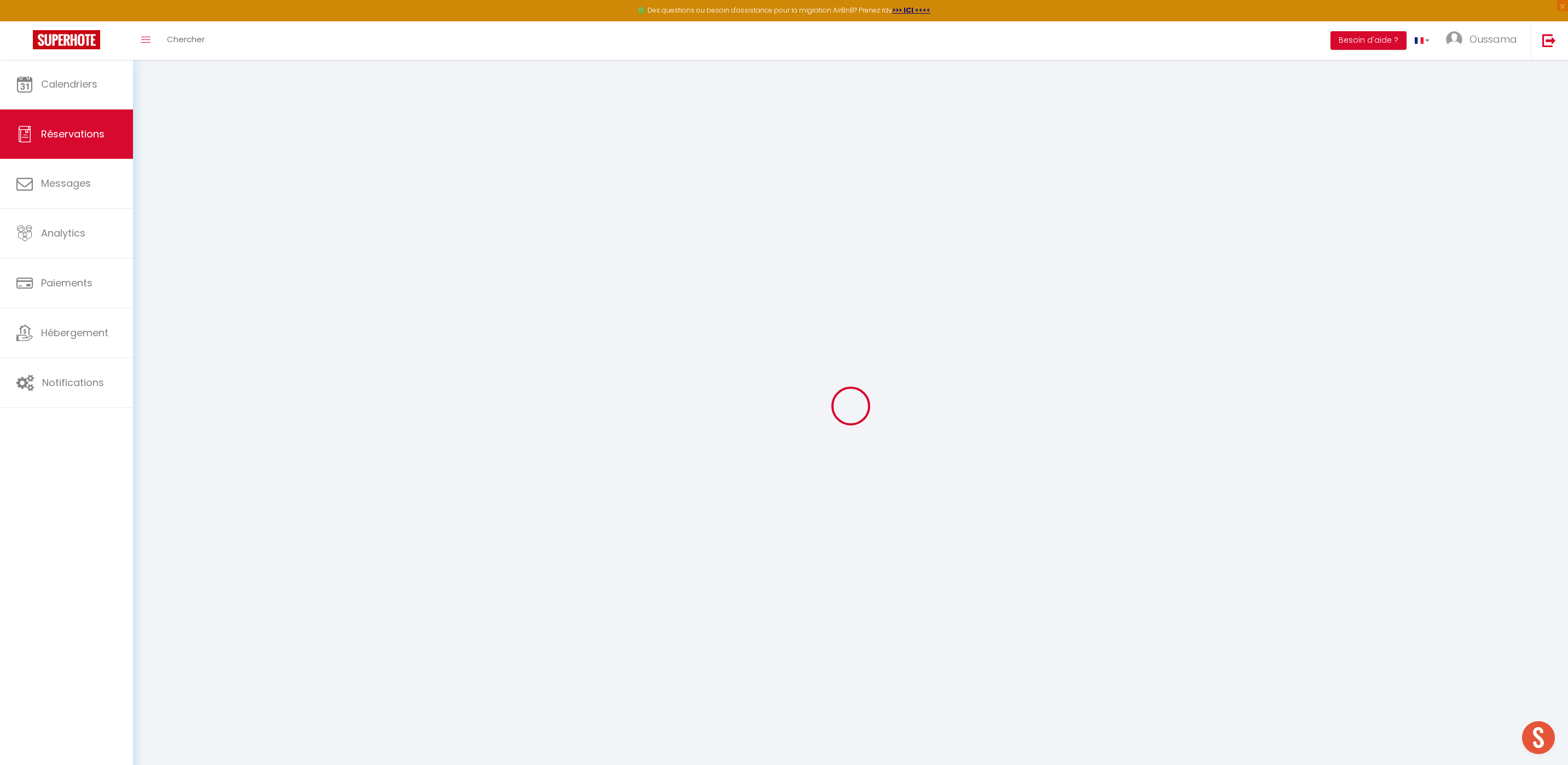
select select
checkbox input "false"
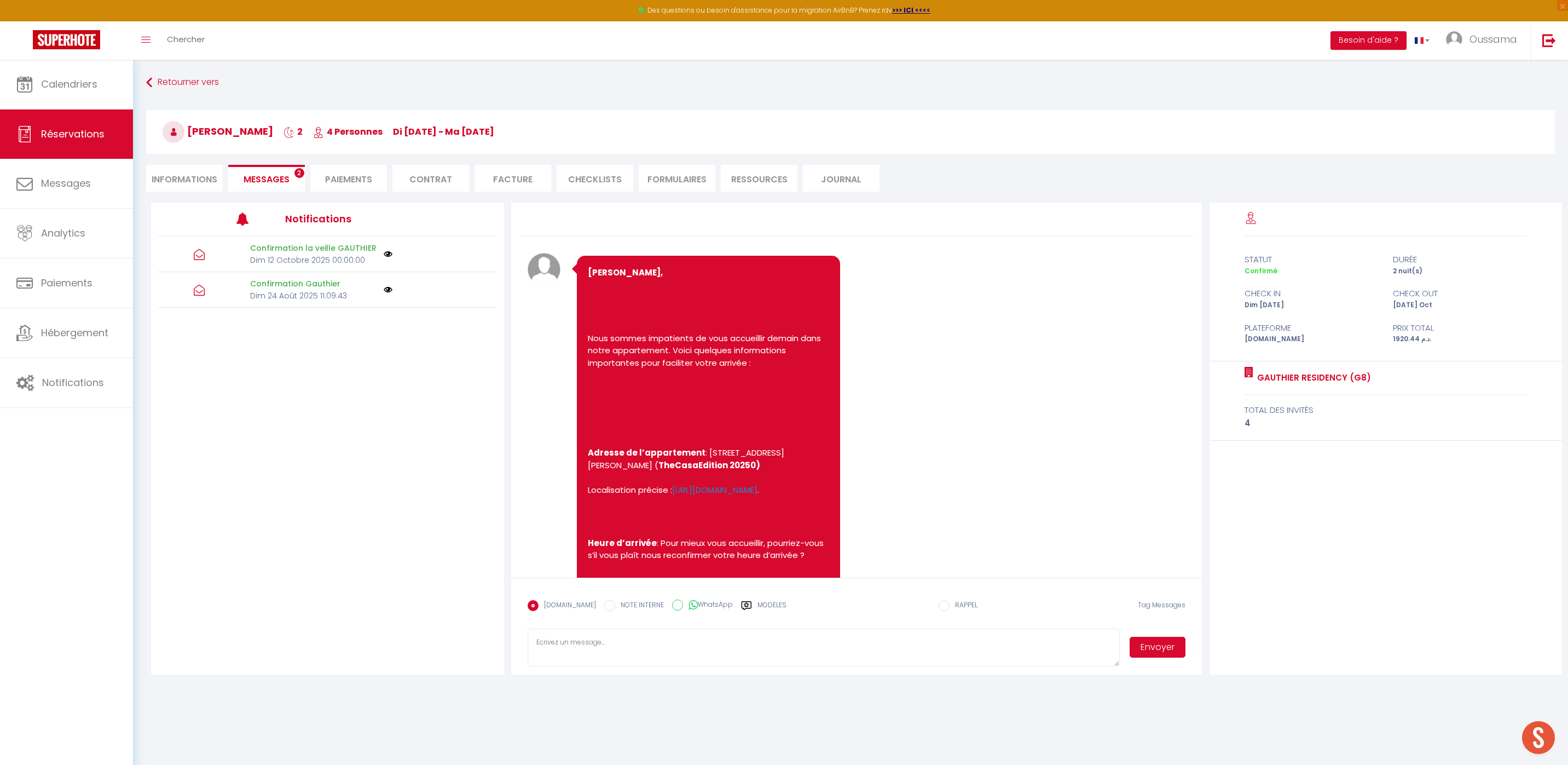
scroll to position [685, 0]
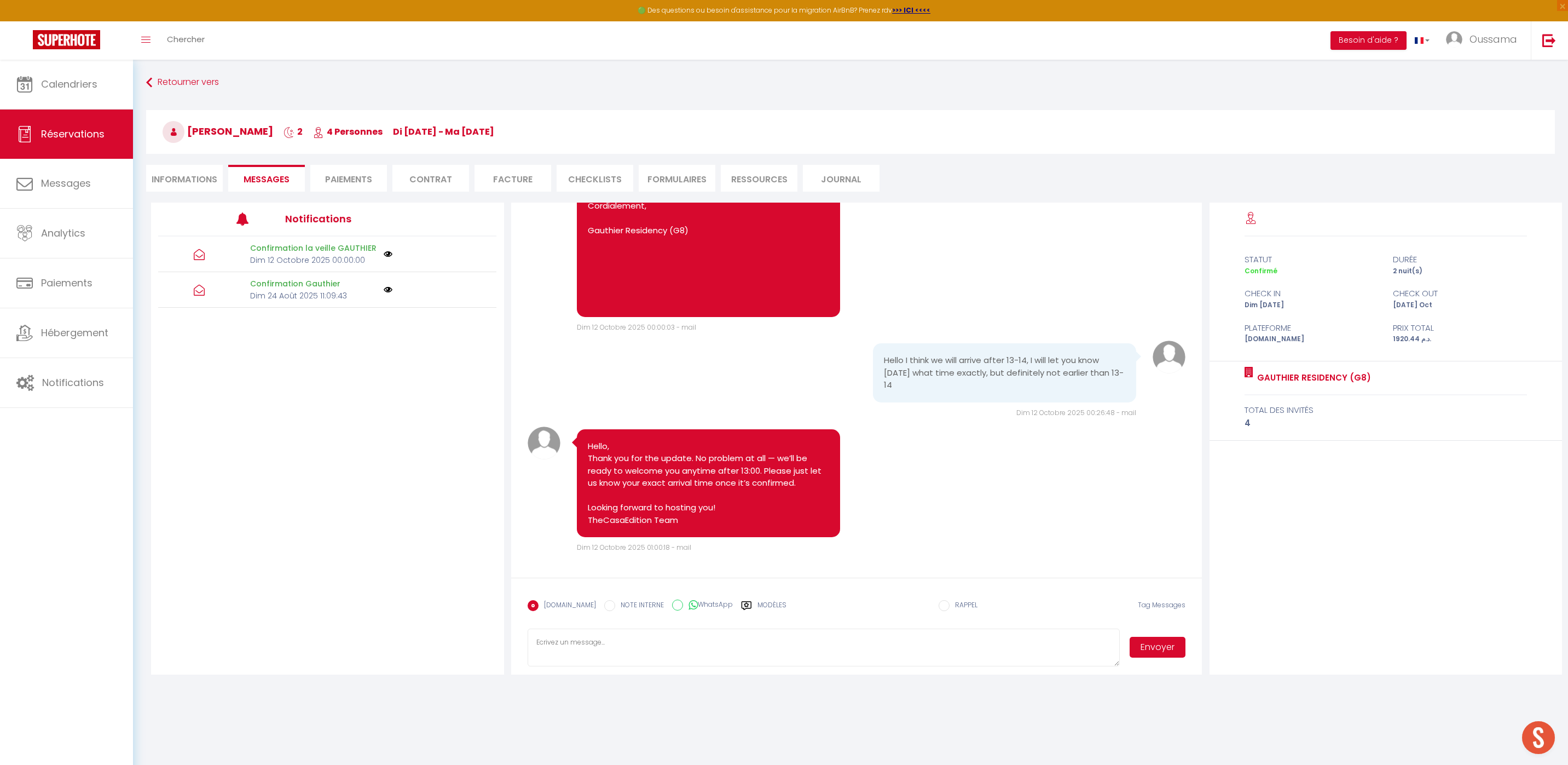
click at [672, 609] on input "WhatsApp" at bounding box center [677, 605] width 11 height 11
radio input "true"
radio input "false"
click at [757, 606] on label "Modèles" at bounding box center [771, 609] width 29 height 19
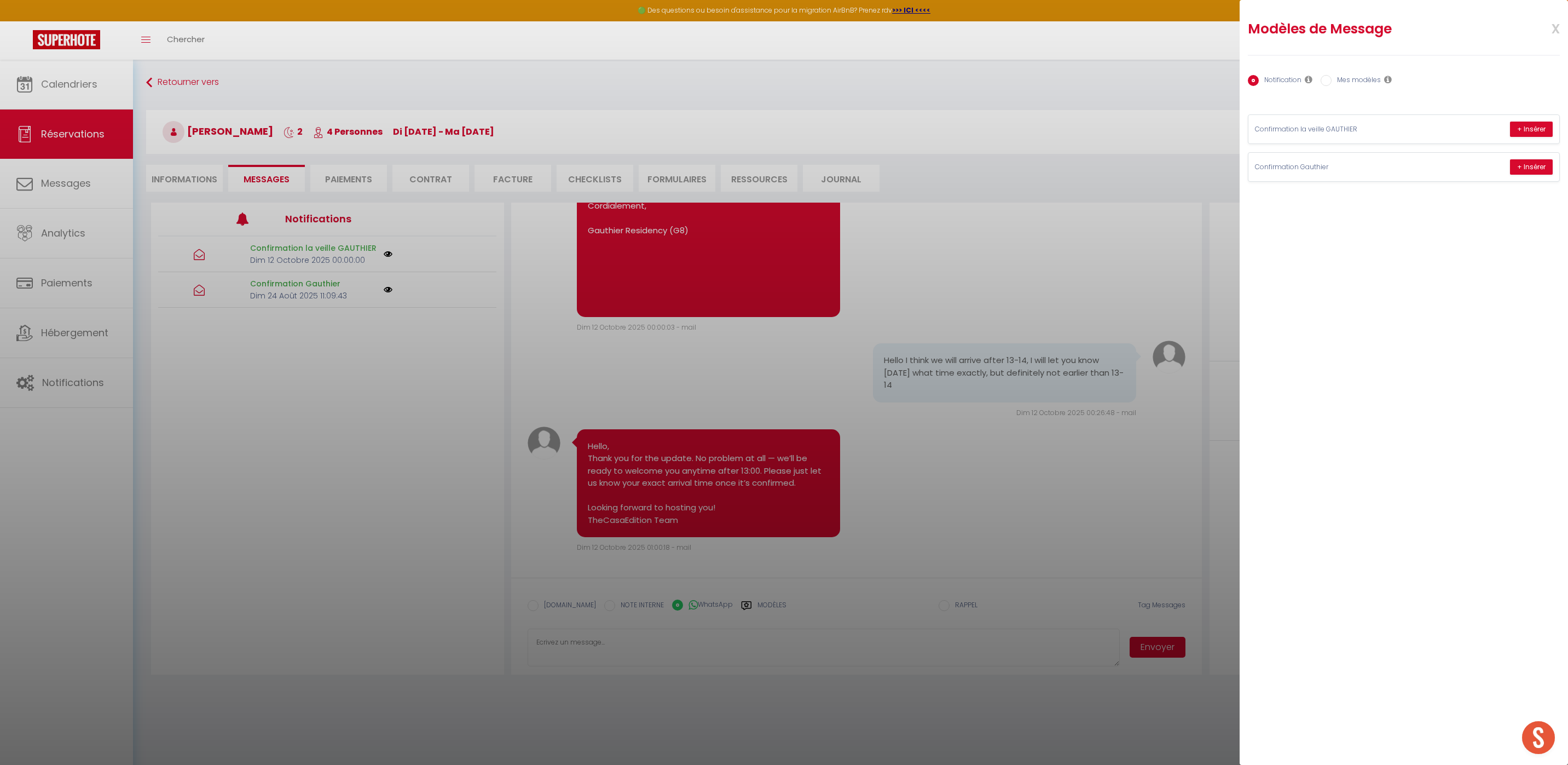
click at [1336, 80] on label "Mes modèles" at bounding box center [1356, 81] width 49 height 12
click at [1331, 80] on input "Mes modèles" at bounding box center [1326, 80] width 11 height 11
radio input "true"
radio input "false"
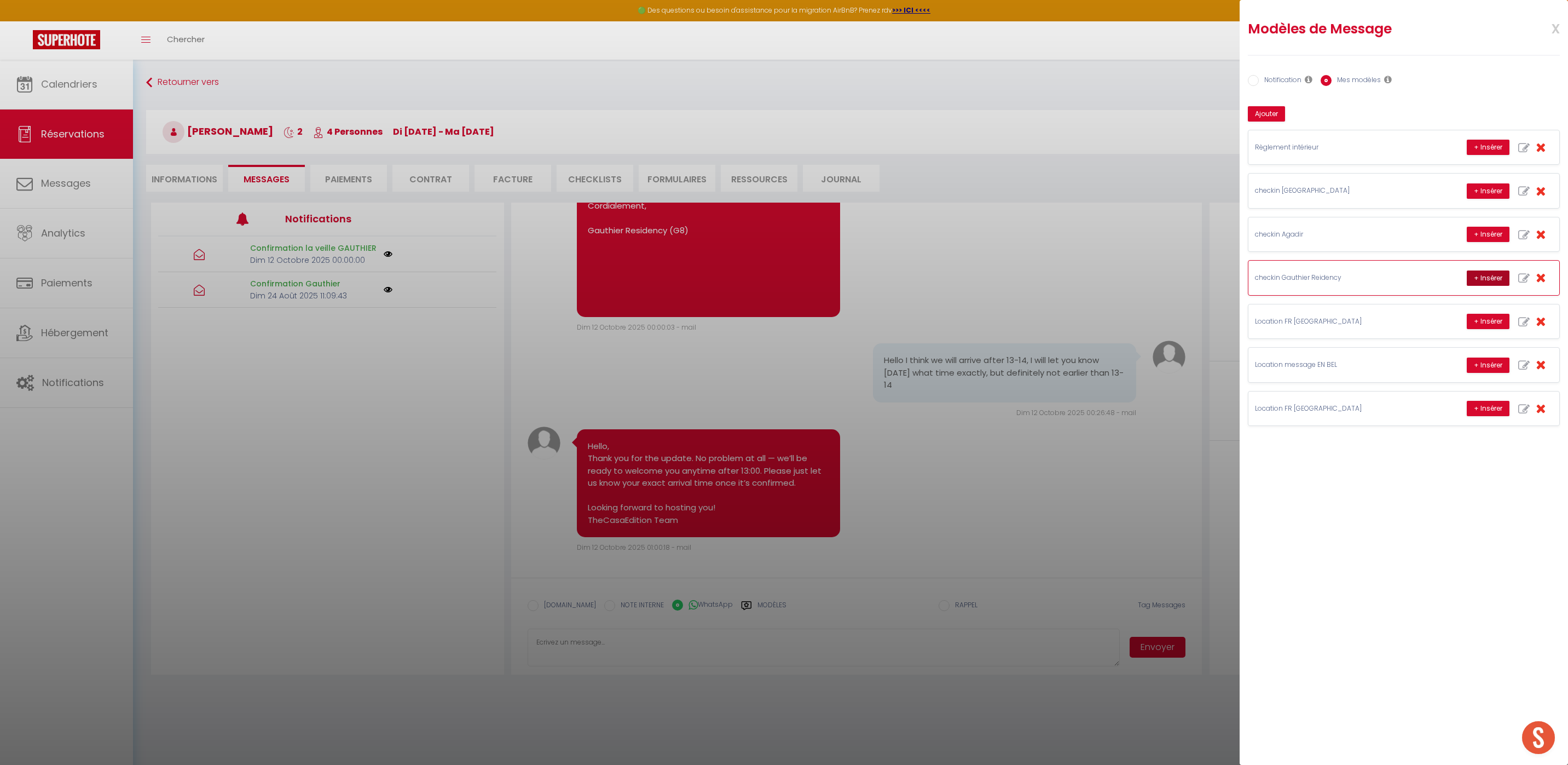
click at [1488, 277] on button "+ Insérer" at bounding box center [1488, 278] width 42 height 15
type textarea "Hello [PERSON_NAME], this is [PERSON_NAME] from Thecasaedition, the apartment t…"
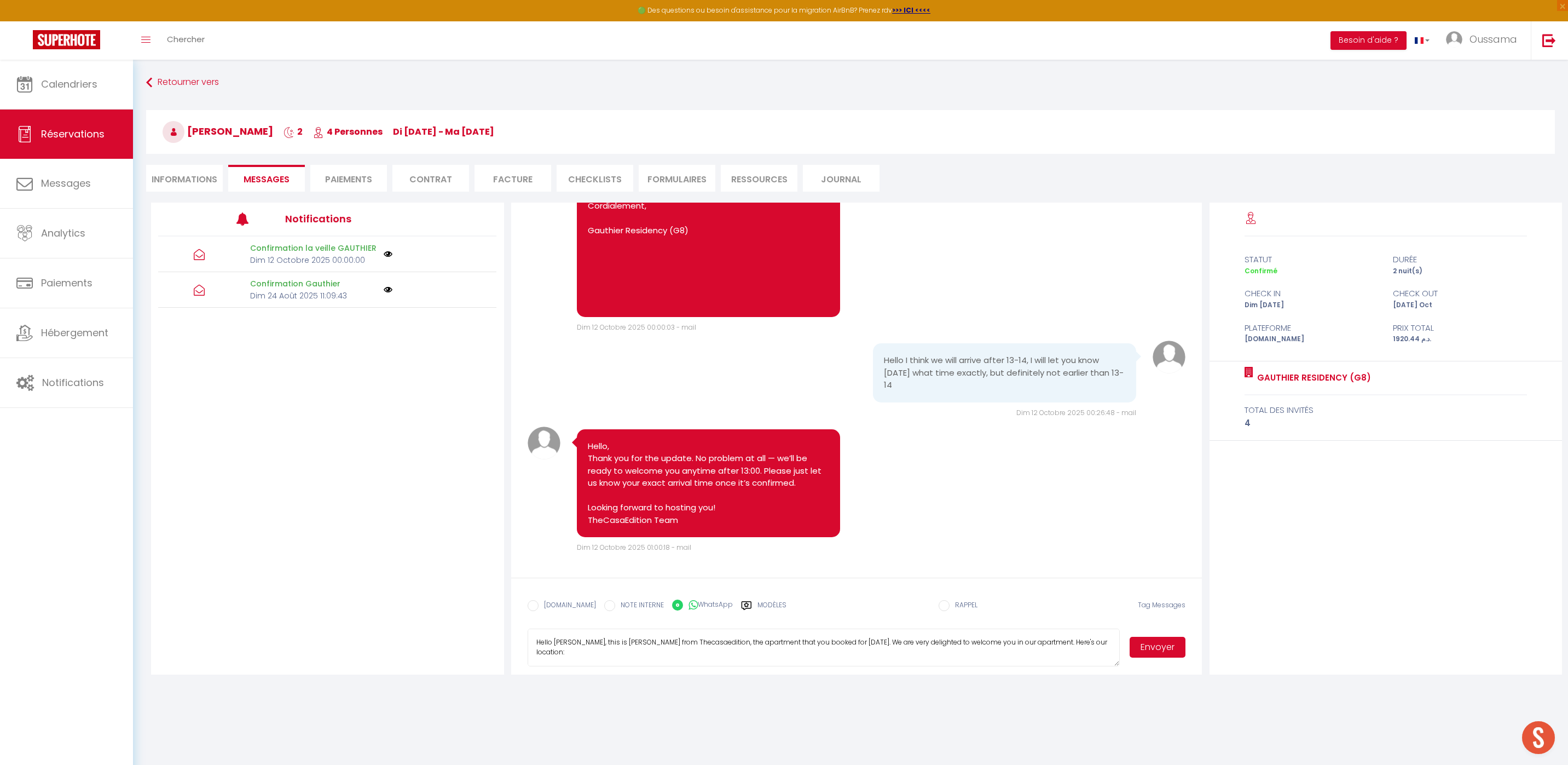
click at [1170, 650] on button "Envoyer" at bounding box center [1158, 647] width 56 height 20
click at [114, 94] on link "Calendriers" at bounding box center [66, 84] width 133 height 49
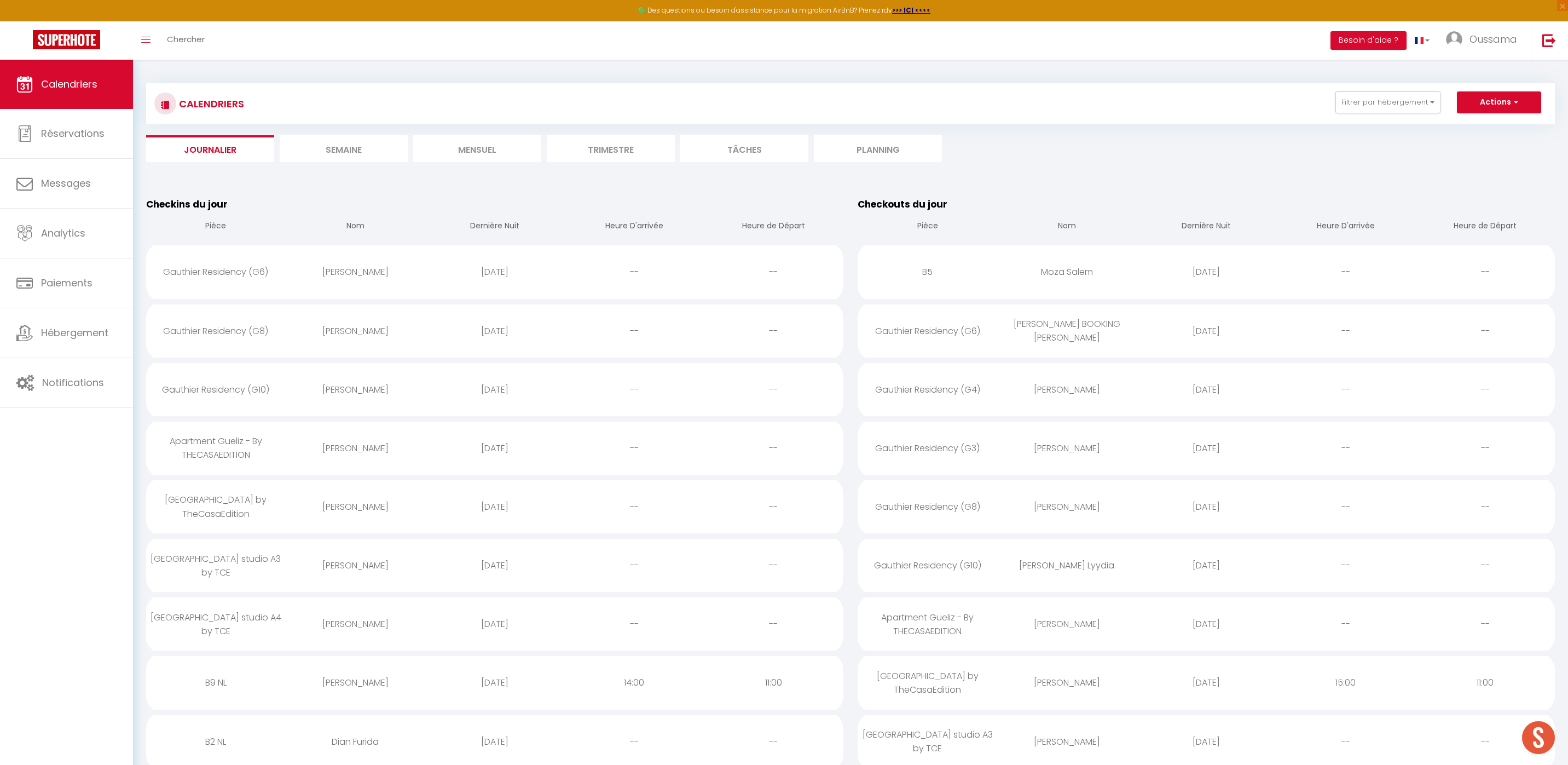
click at [342, 394] on div "[PERSON_NAME]" at bounding box center [356, 389] width 140 height 36
select select "0"
select select "1"
select select
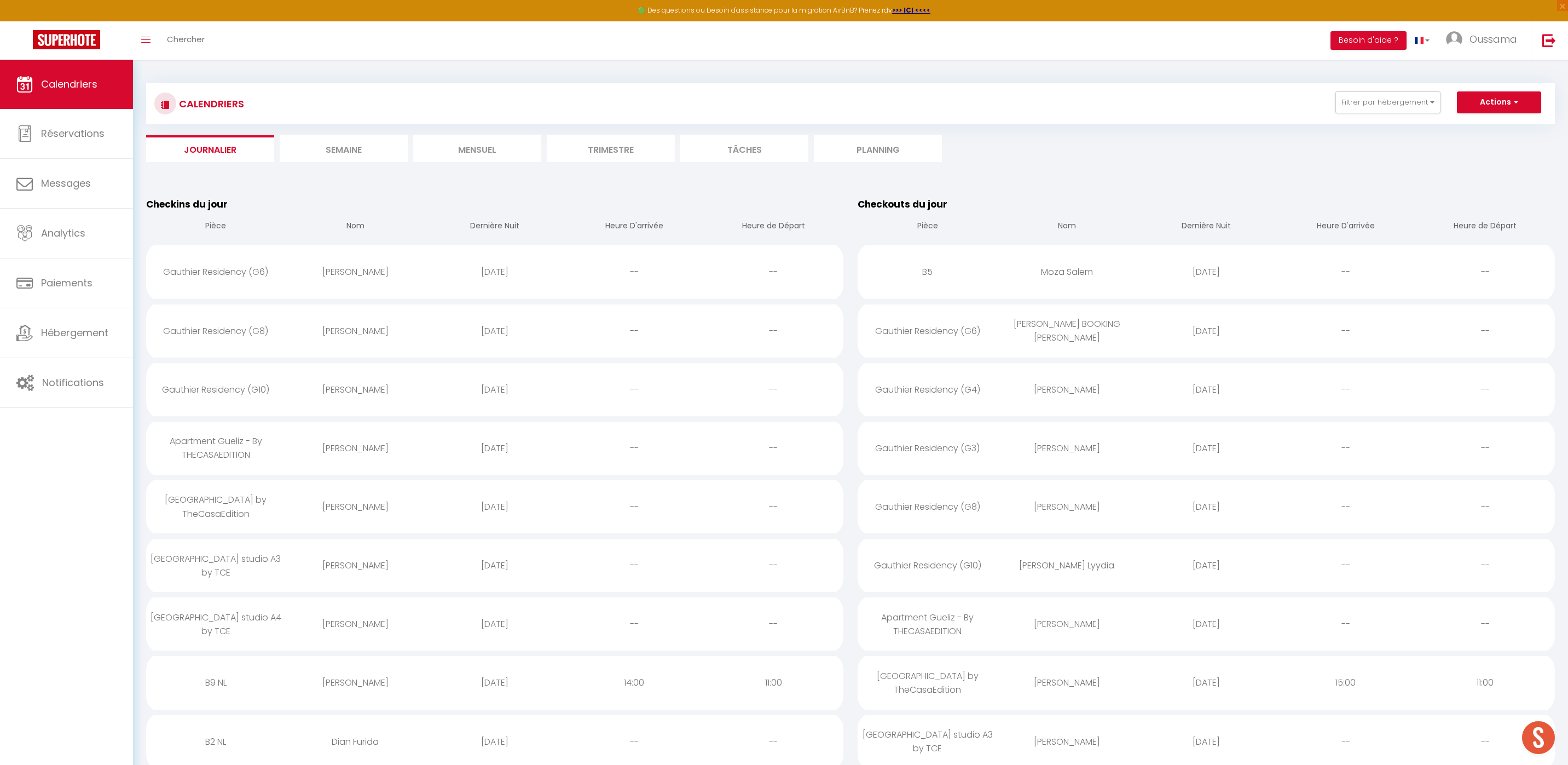
select select
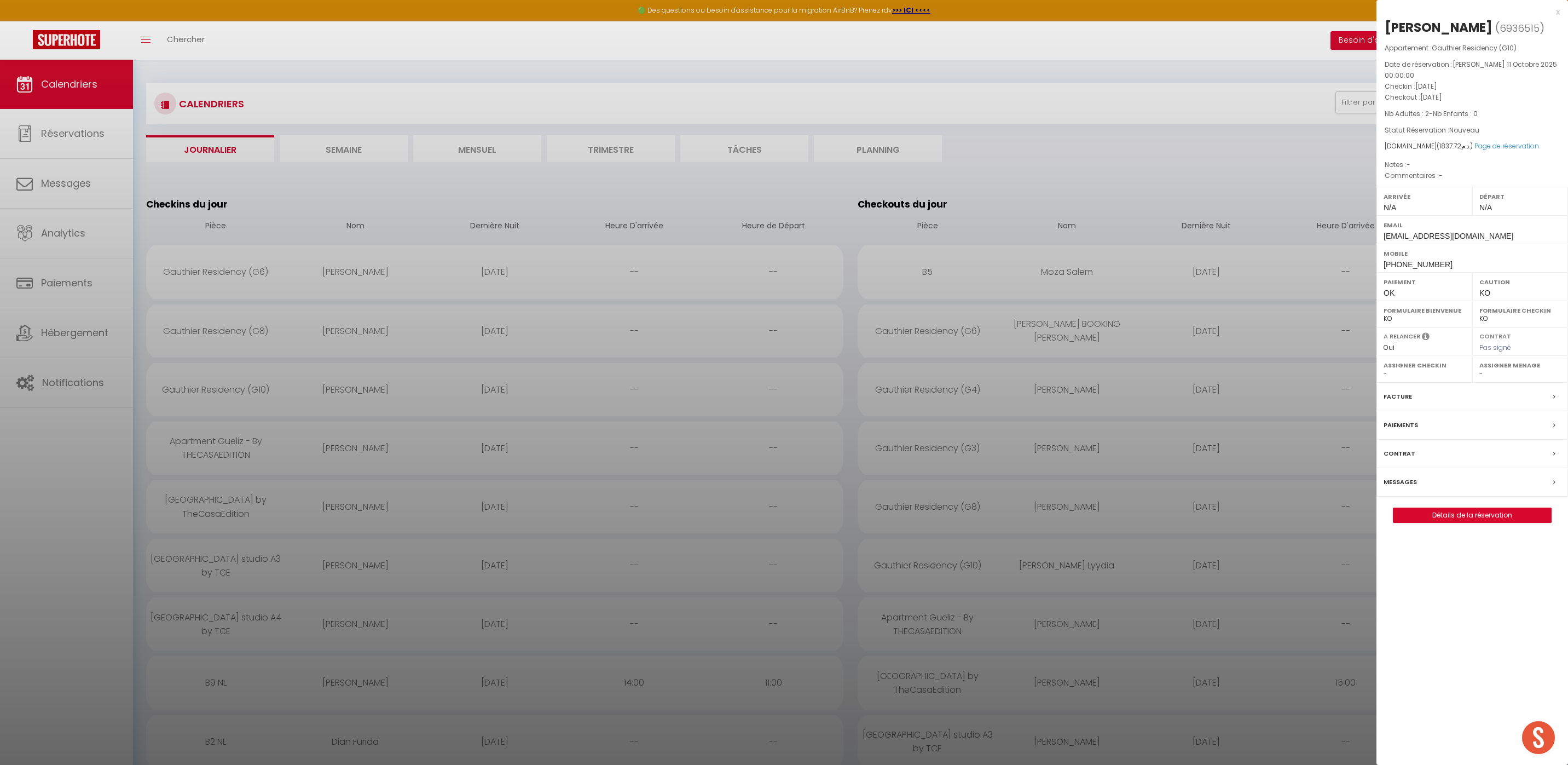
click at [1401, 488] on label "Messages" at bounding box center [1400, 482] width 33 height 11
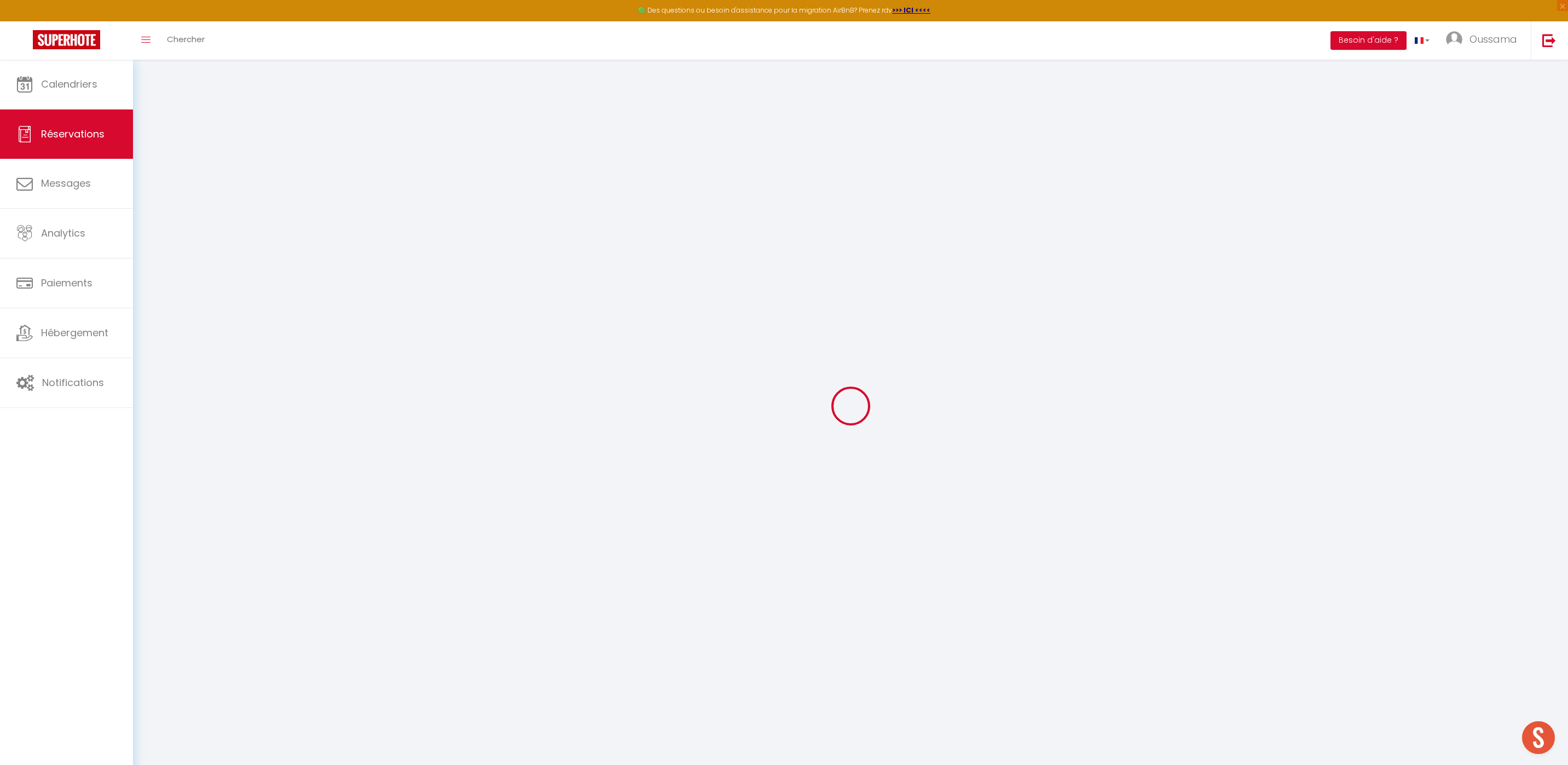
select select
checkbox input "false"
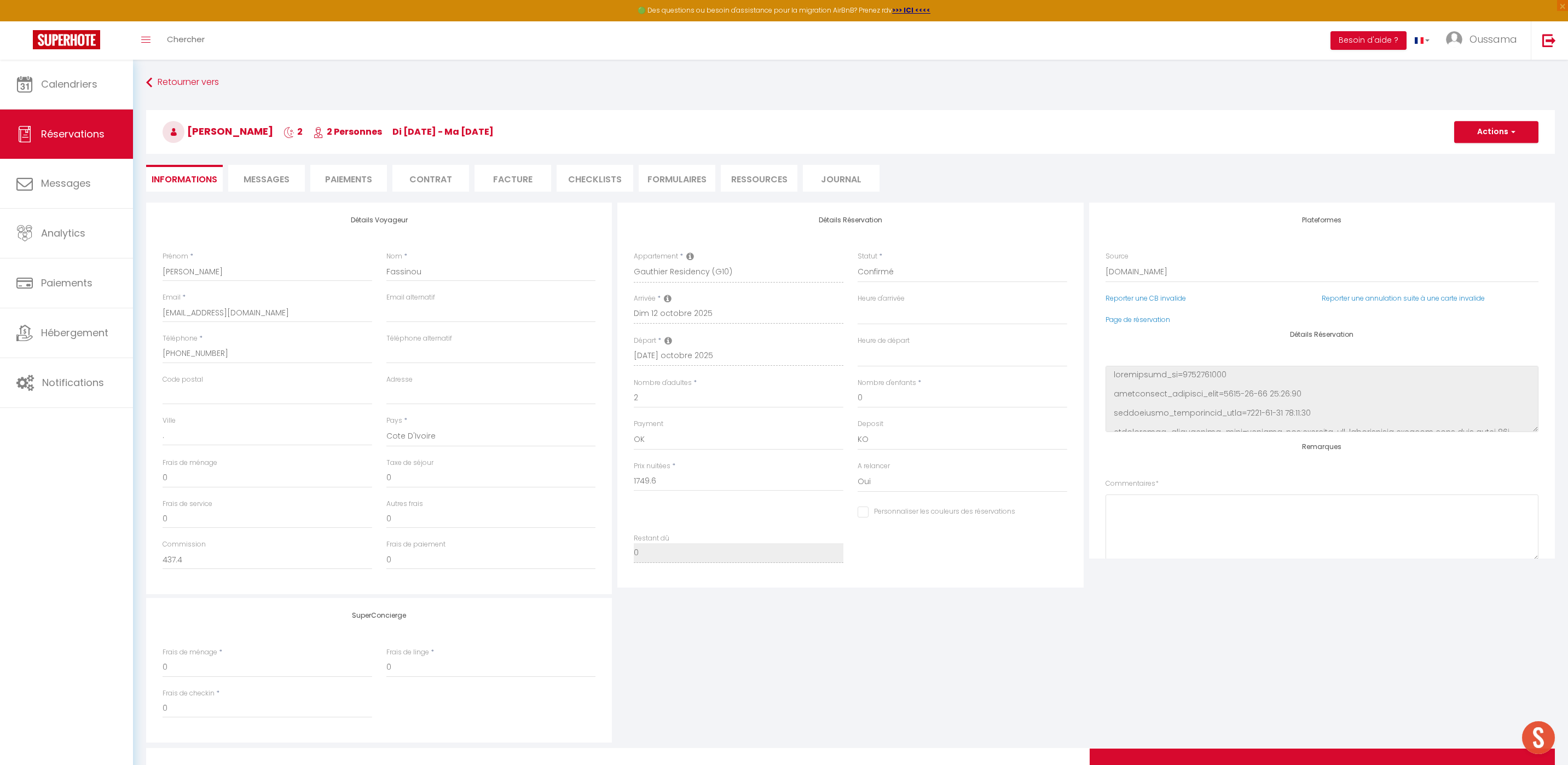
select select
checkbox input "false"
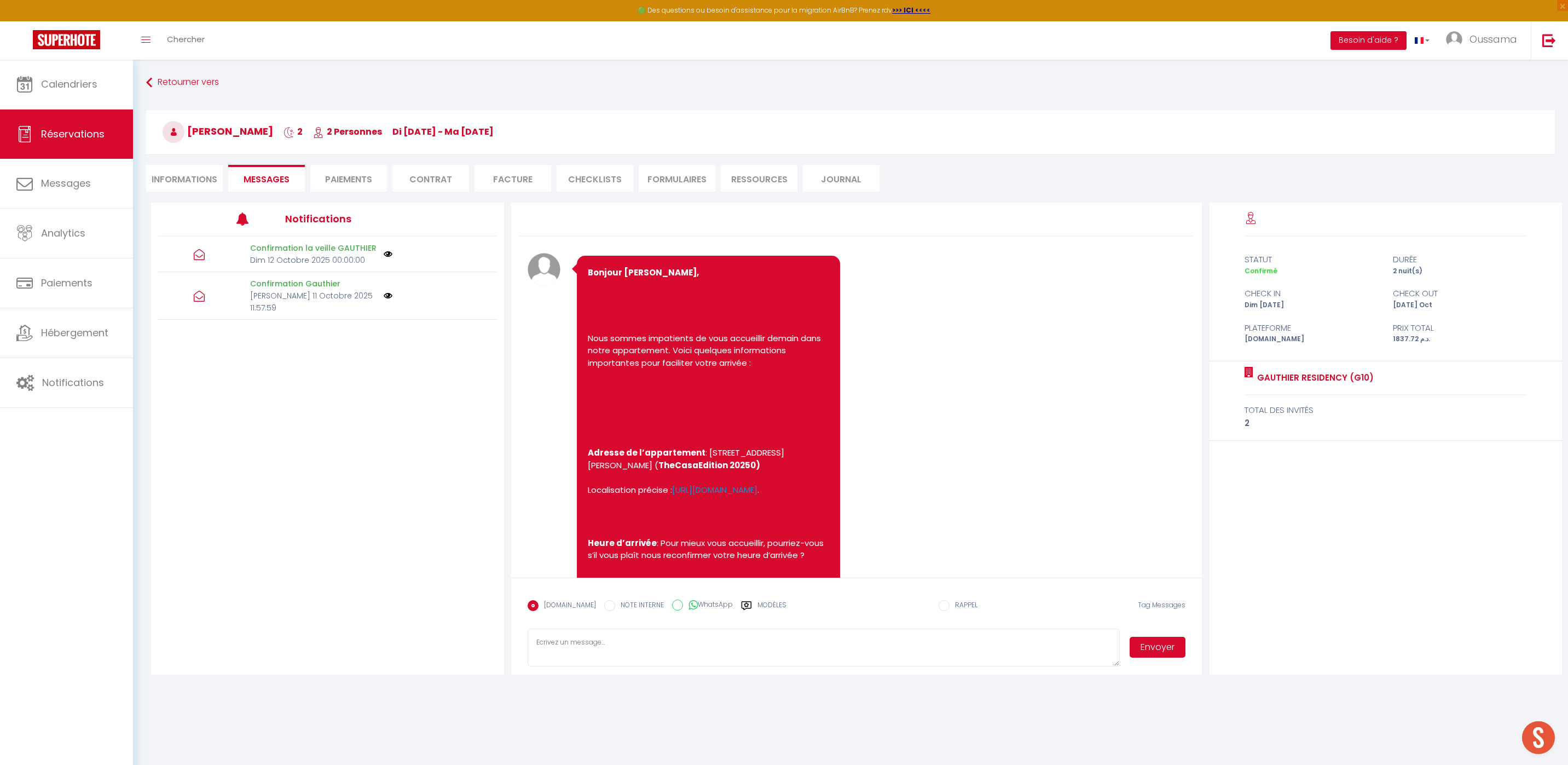
scroll to position [464, 0]
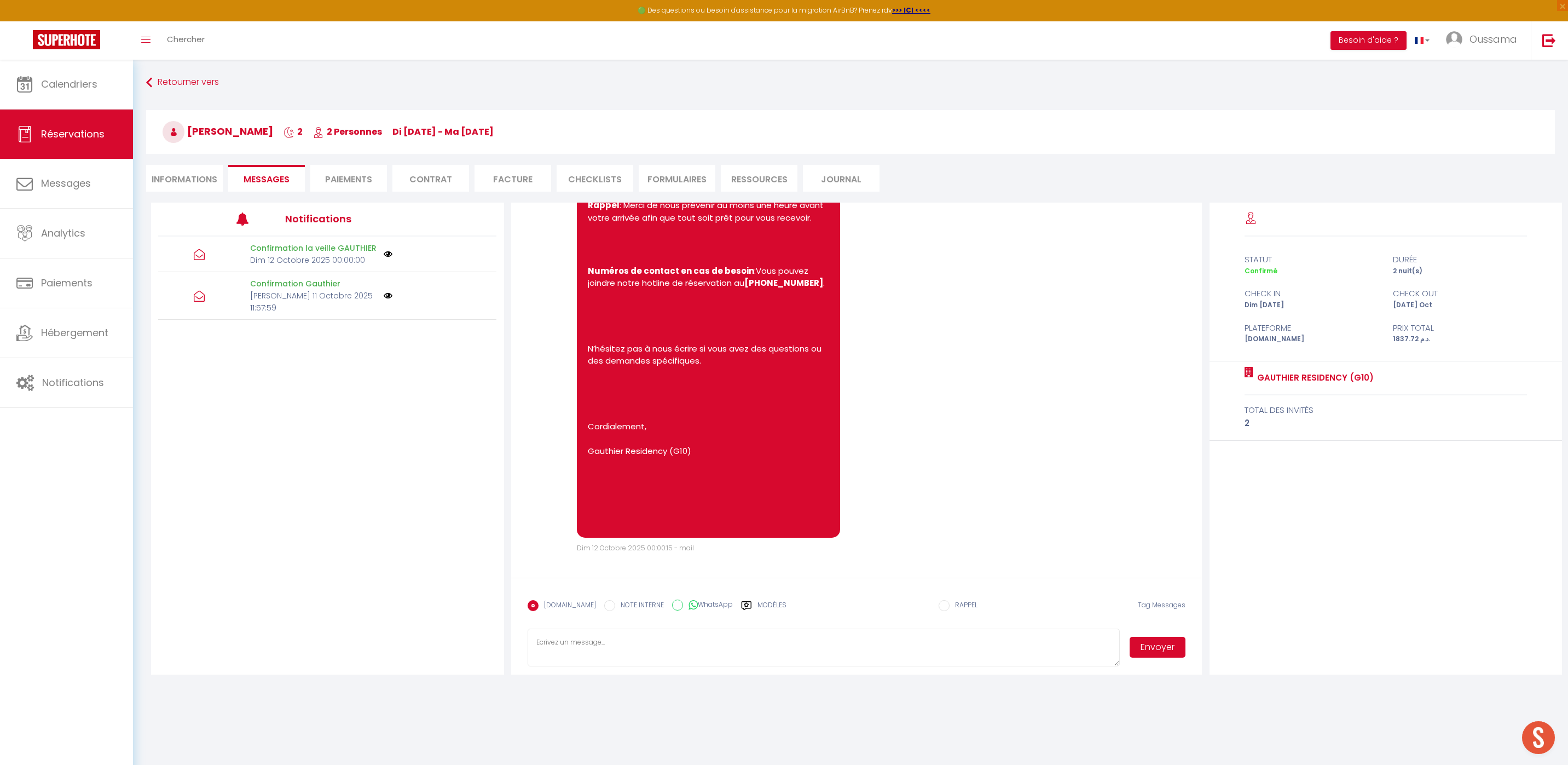
click at [672, 606] on input "WhatsApp" at bounding box center [677, 605] width 11 height 11
radio input "true"
radio input "false"
click at [768, 606] on label "Modèles" at bounding box center [771, 609] width 29 height 19
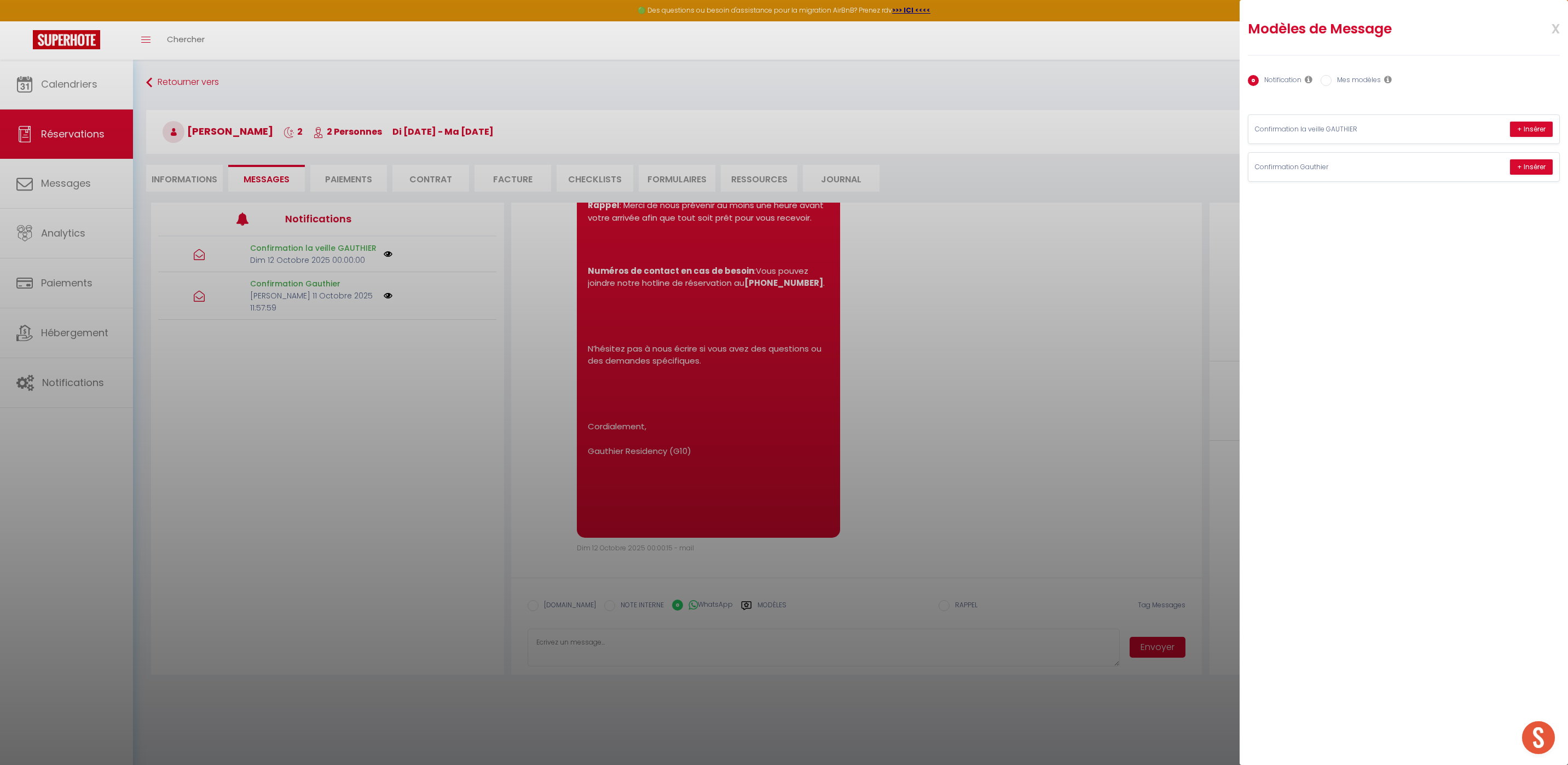
click at [1343, 83] on label "Mes modèles" at bounding box center [1356, 81] width 49 height 12
click at [1331, 83] on input "Mes modèles" at bounding box center [1326, 80] width 11 height 11
radio input "true"
radio input "false"
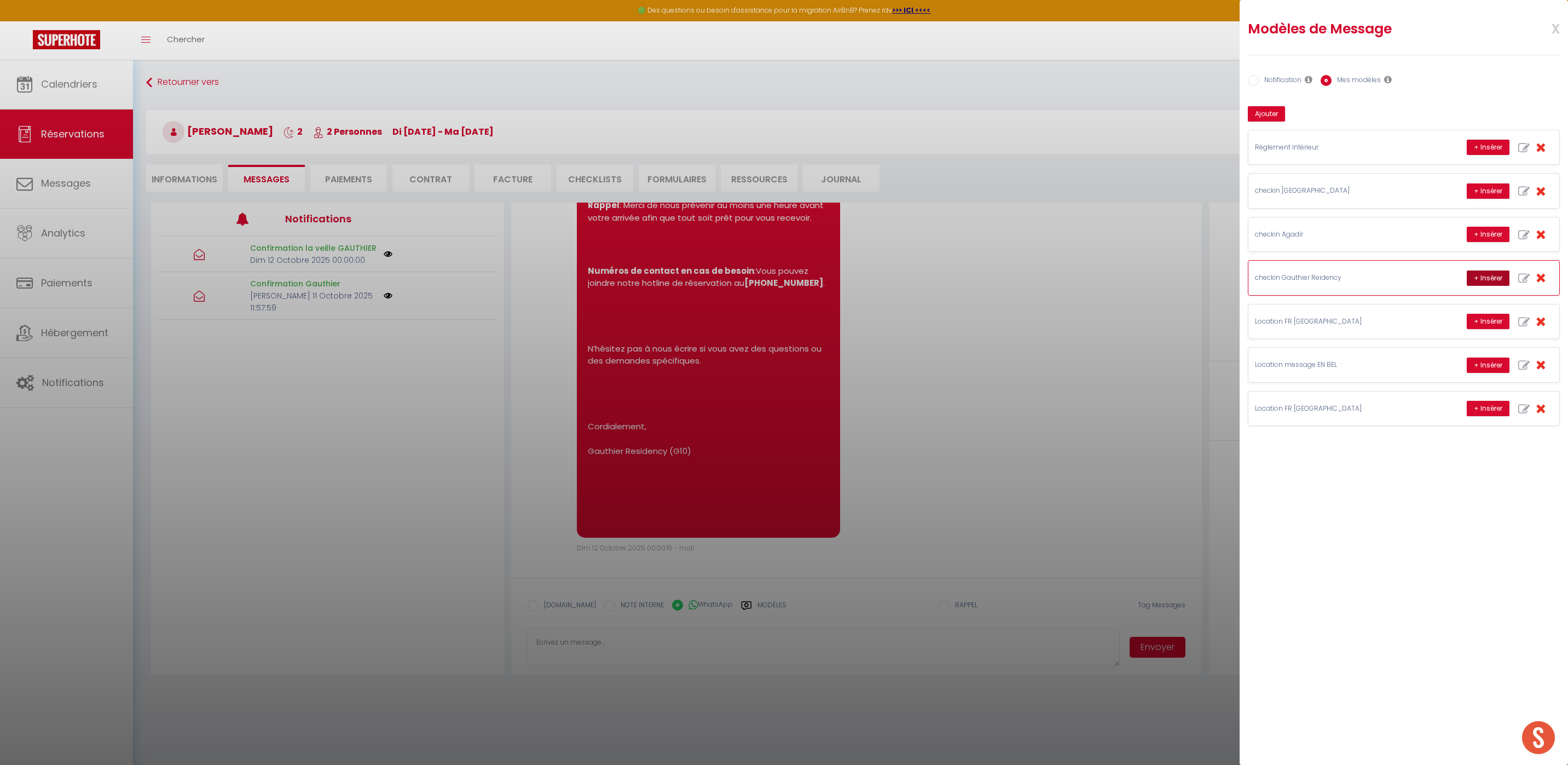
click at [1487, 285] on button "+ Insérer" at bounding box center [1488, 278] width 42 height 15
type textarea "Hello [PERSON_NAME], this is [PERSON_NAME] from Thecasaedition, the apartment t…"
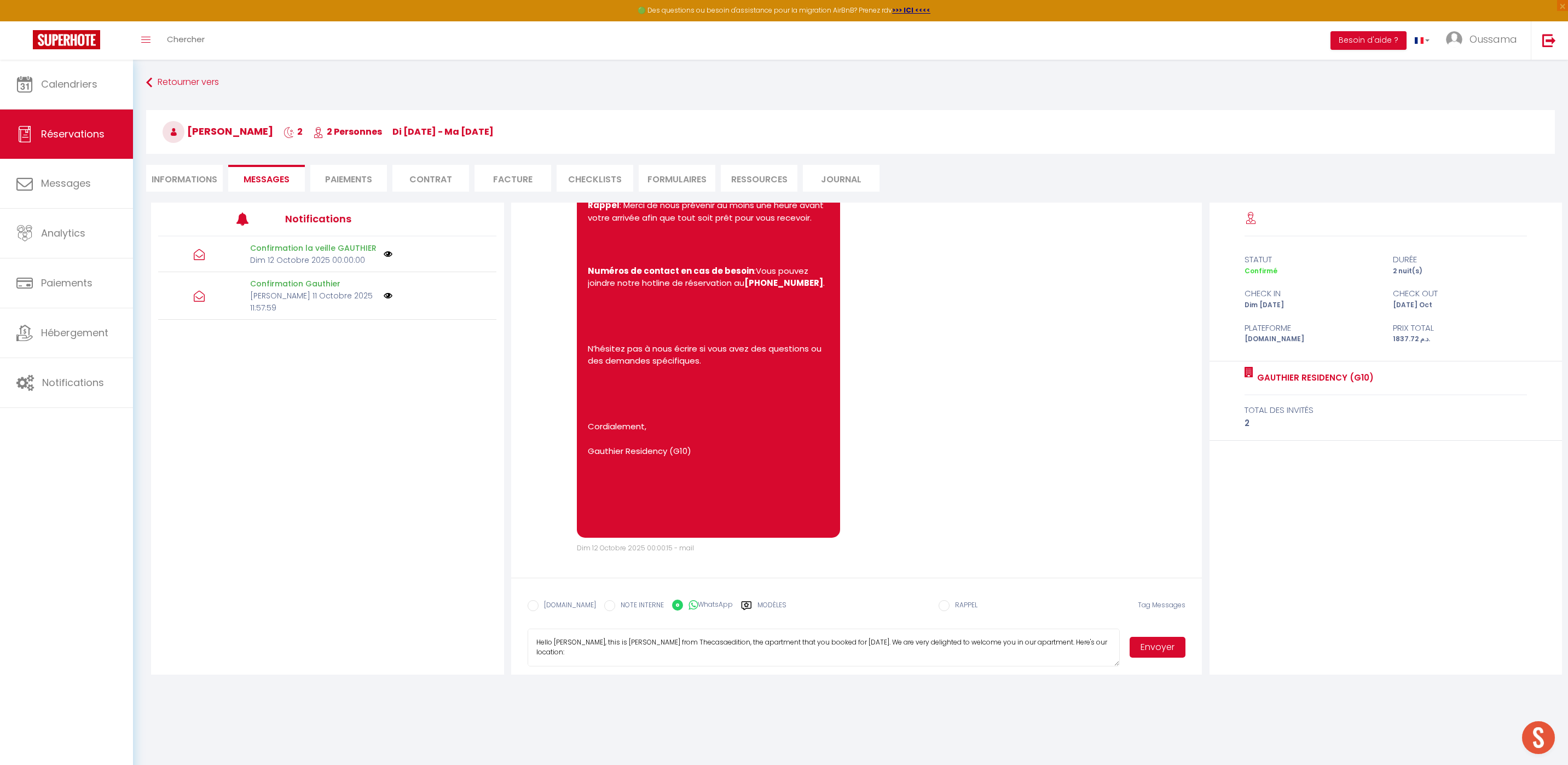
click at [1165, 649] on button "Envoyer" at bounding box center [1158, 647] width 56 height 20
click at [91, 91] on span "Calendriers" at bounding box center [69, 84] width 56 height 14
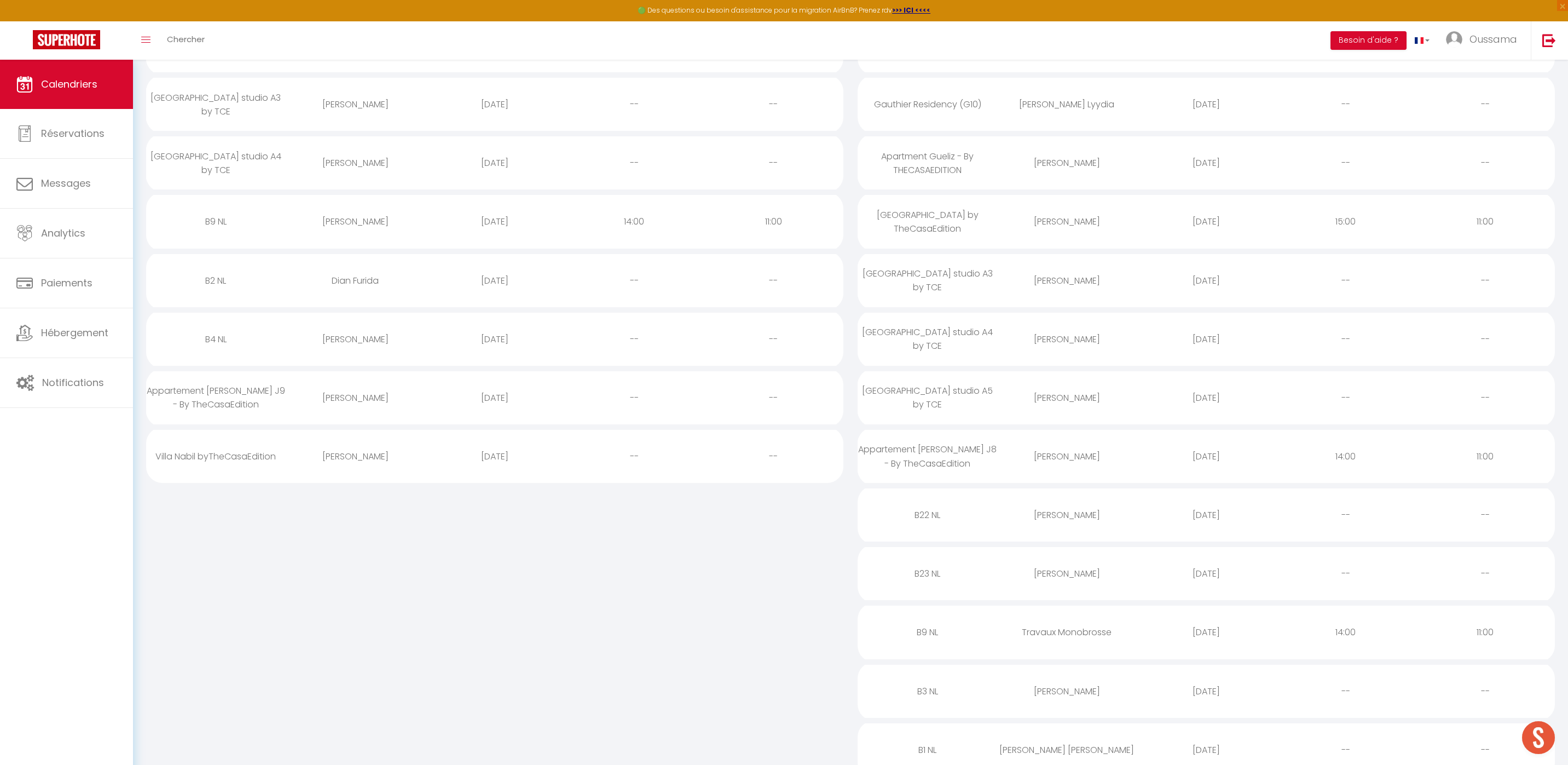
scroll to position [367, 0]
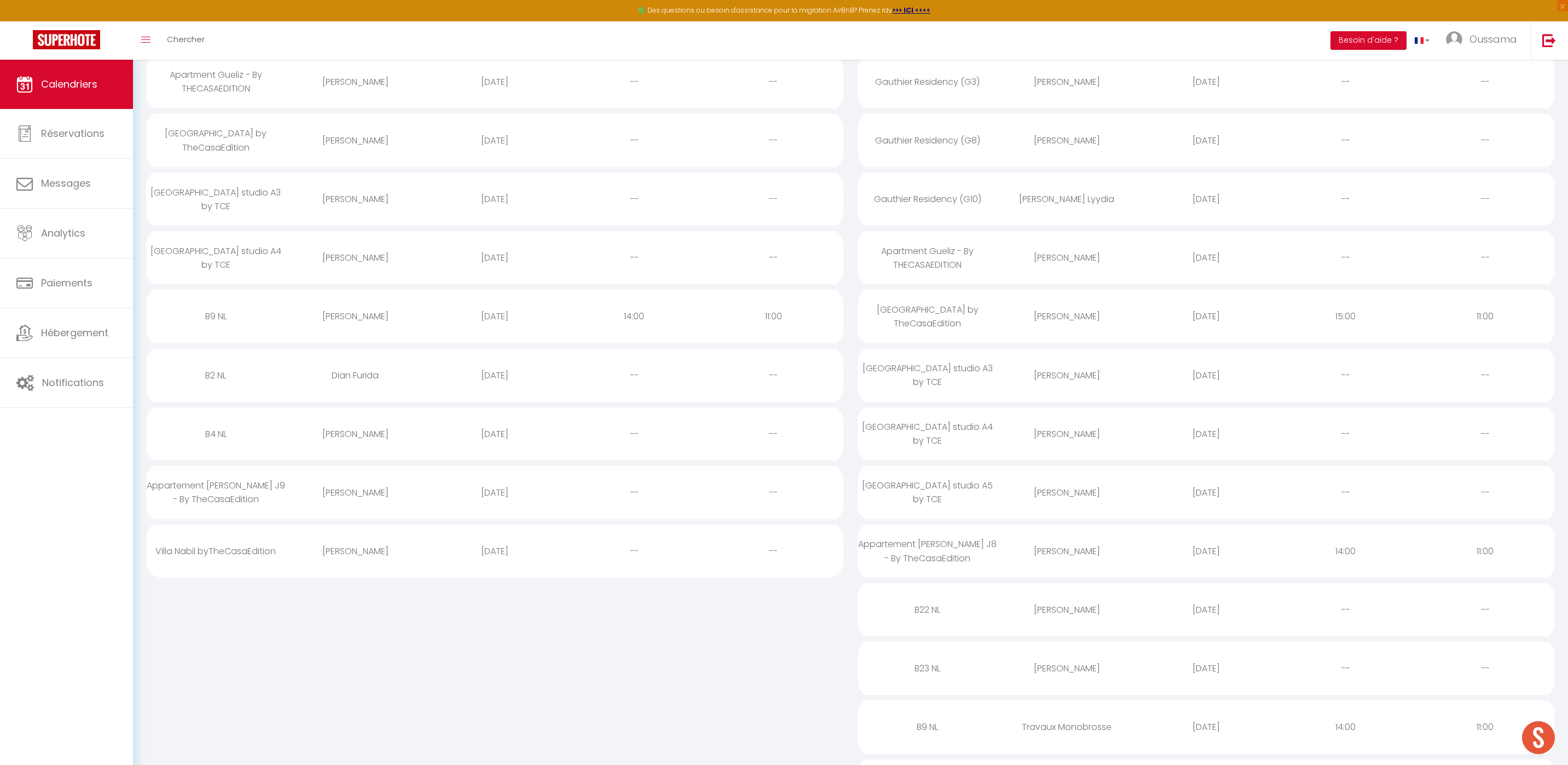
click at [369, 321] on div "[PERSON_NAME]" at bounding box center [356, 316] width 140 height 36
select select "0"
select select "1"
select select
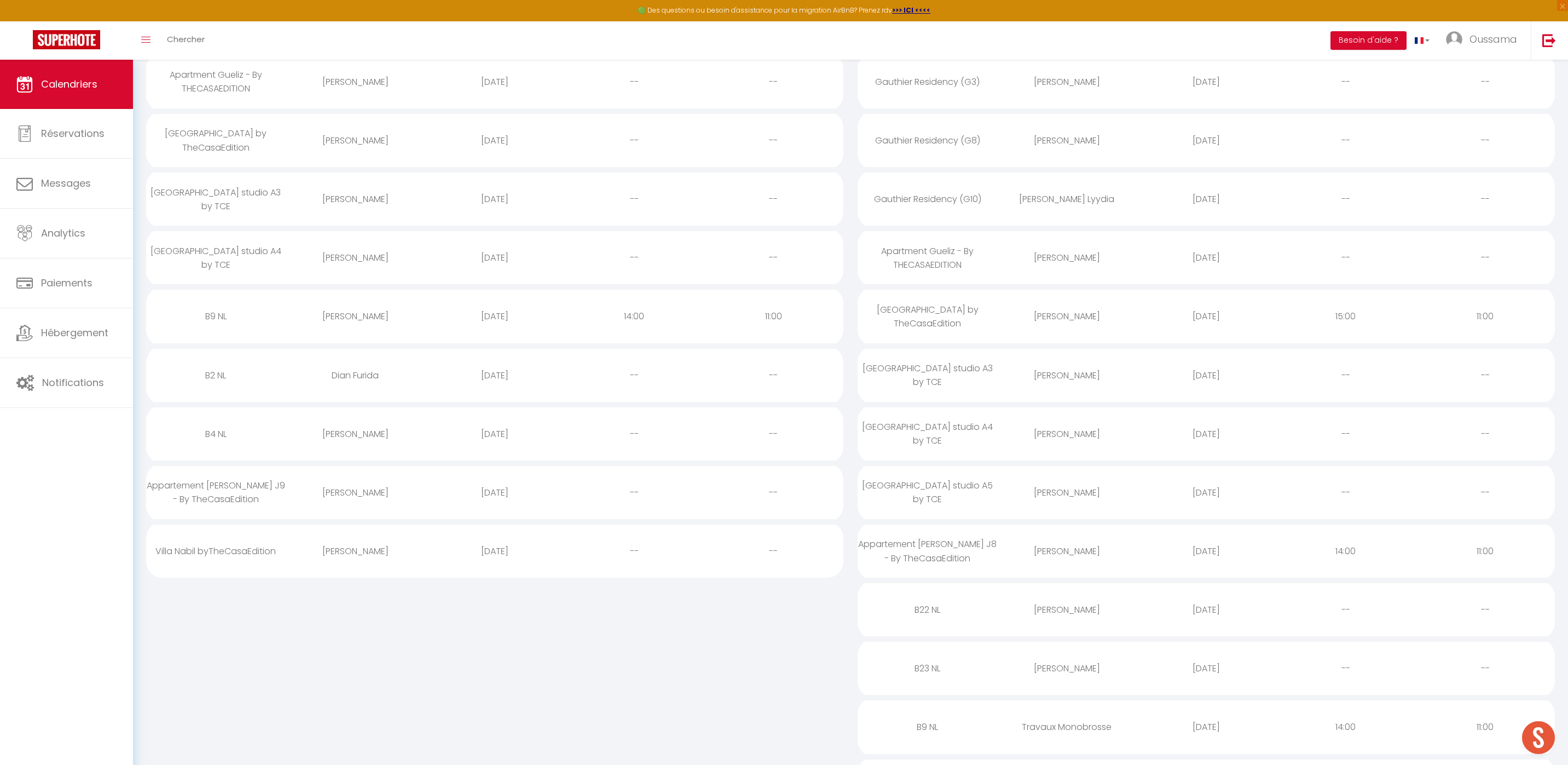
select select
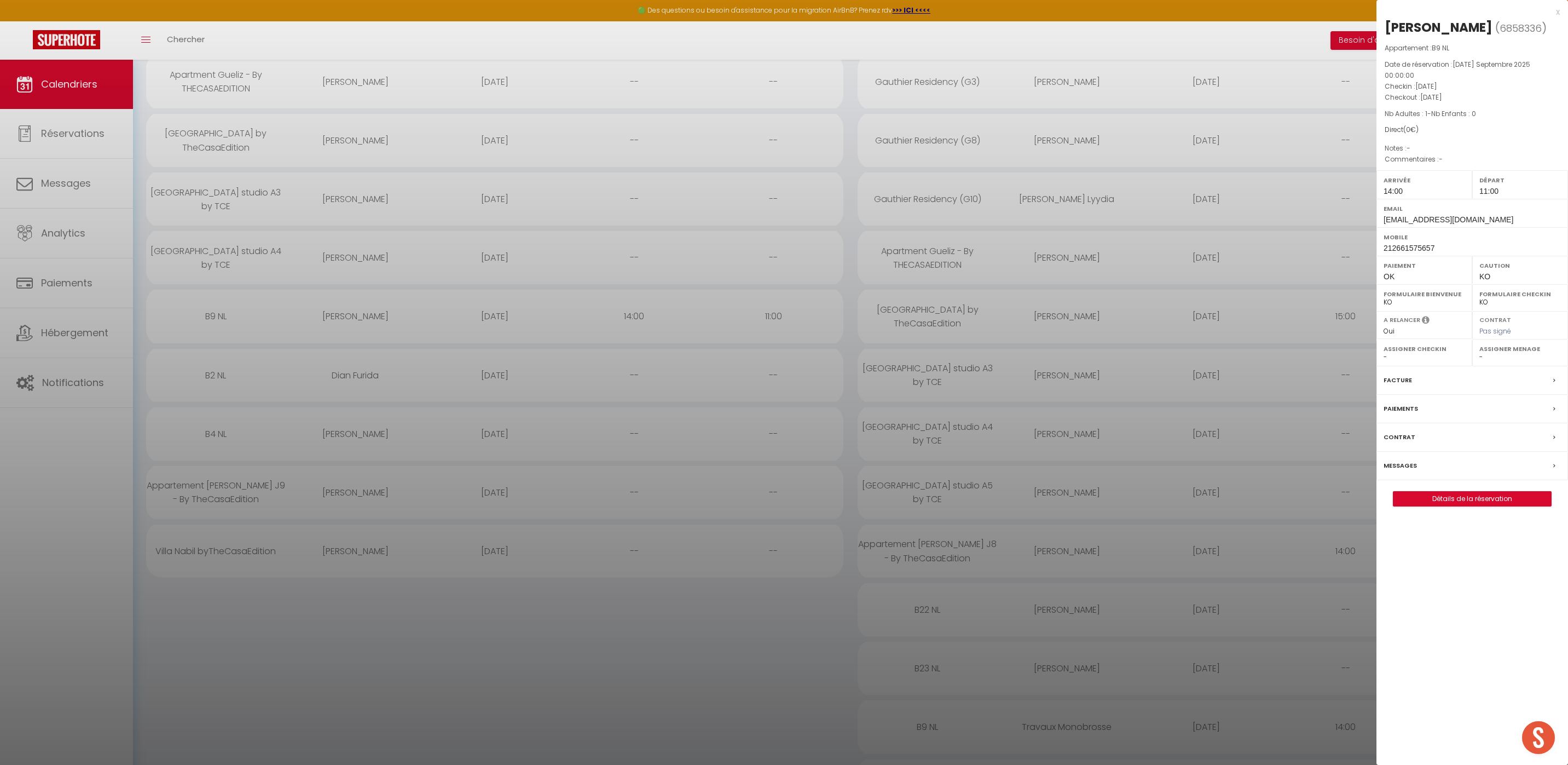
click at [1406, 466] on label "Messages" at bounding box center [1400, 465] width 33 height 11
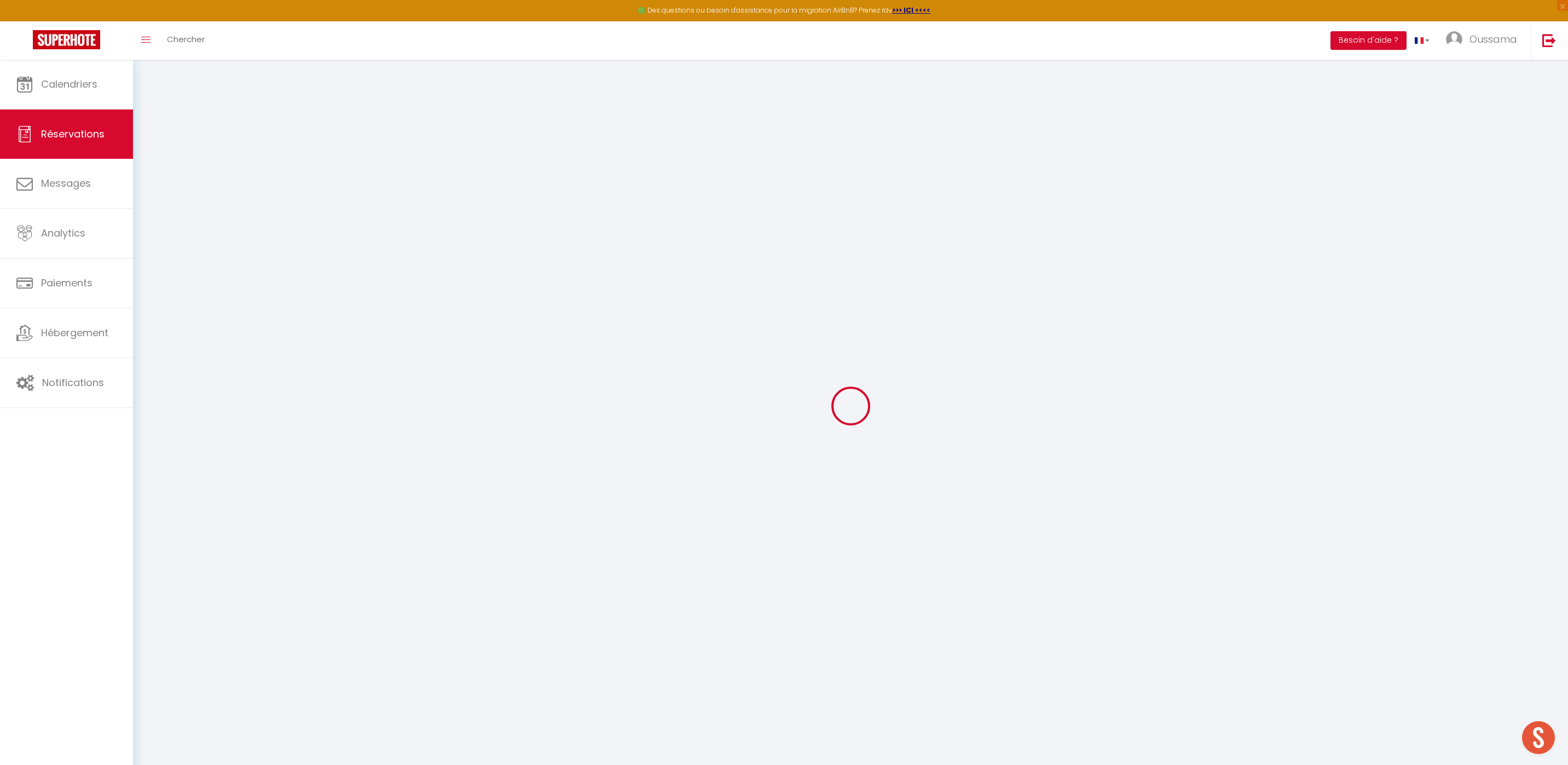
select select
checkbox input "false"
select select
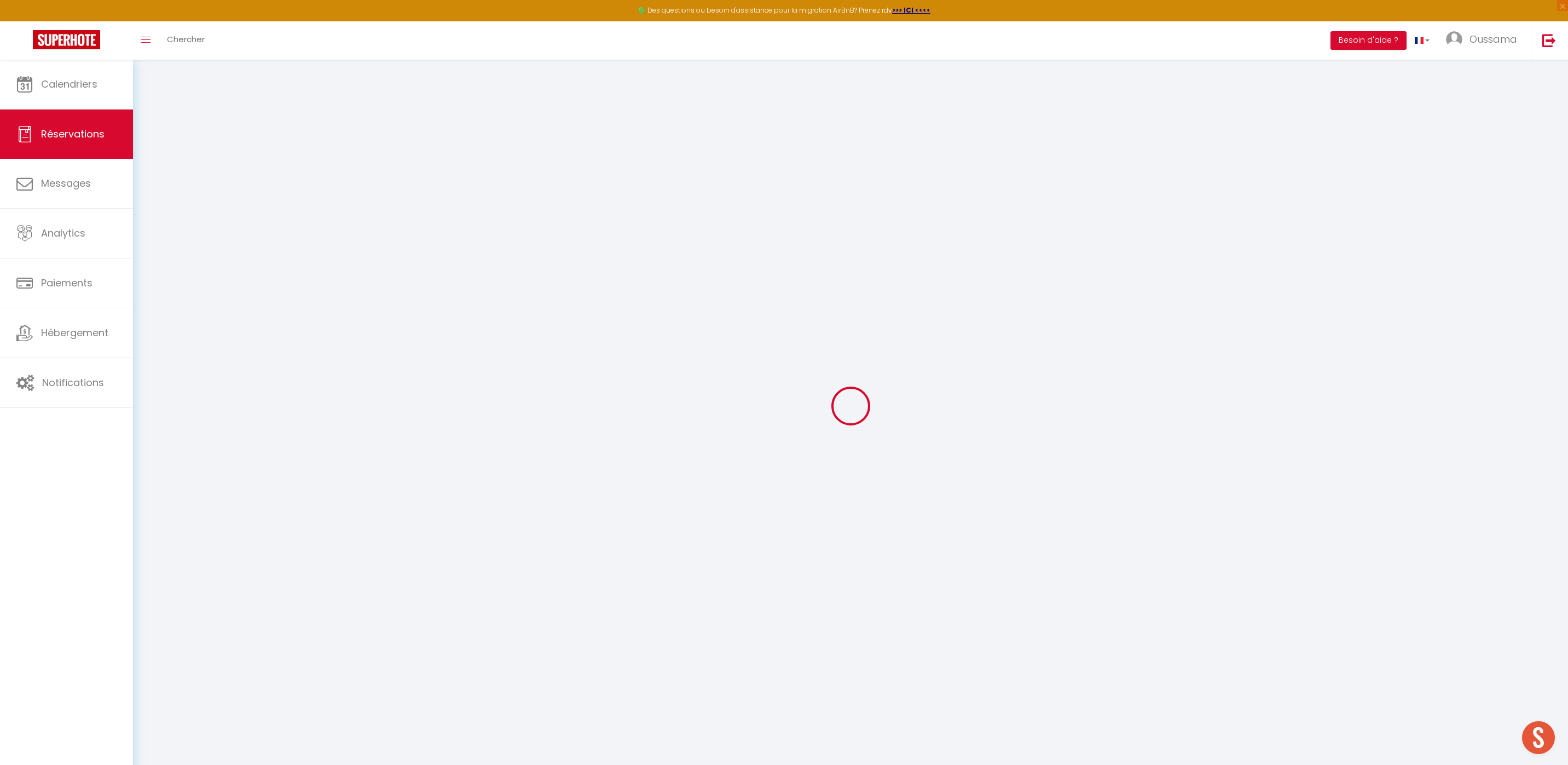
select select
checkbox input "false"
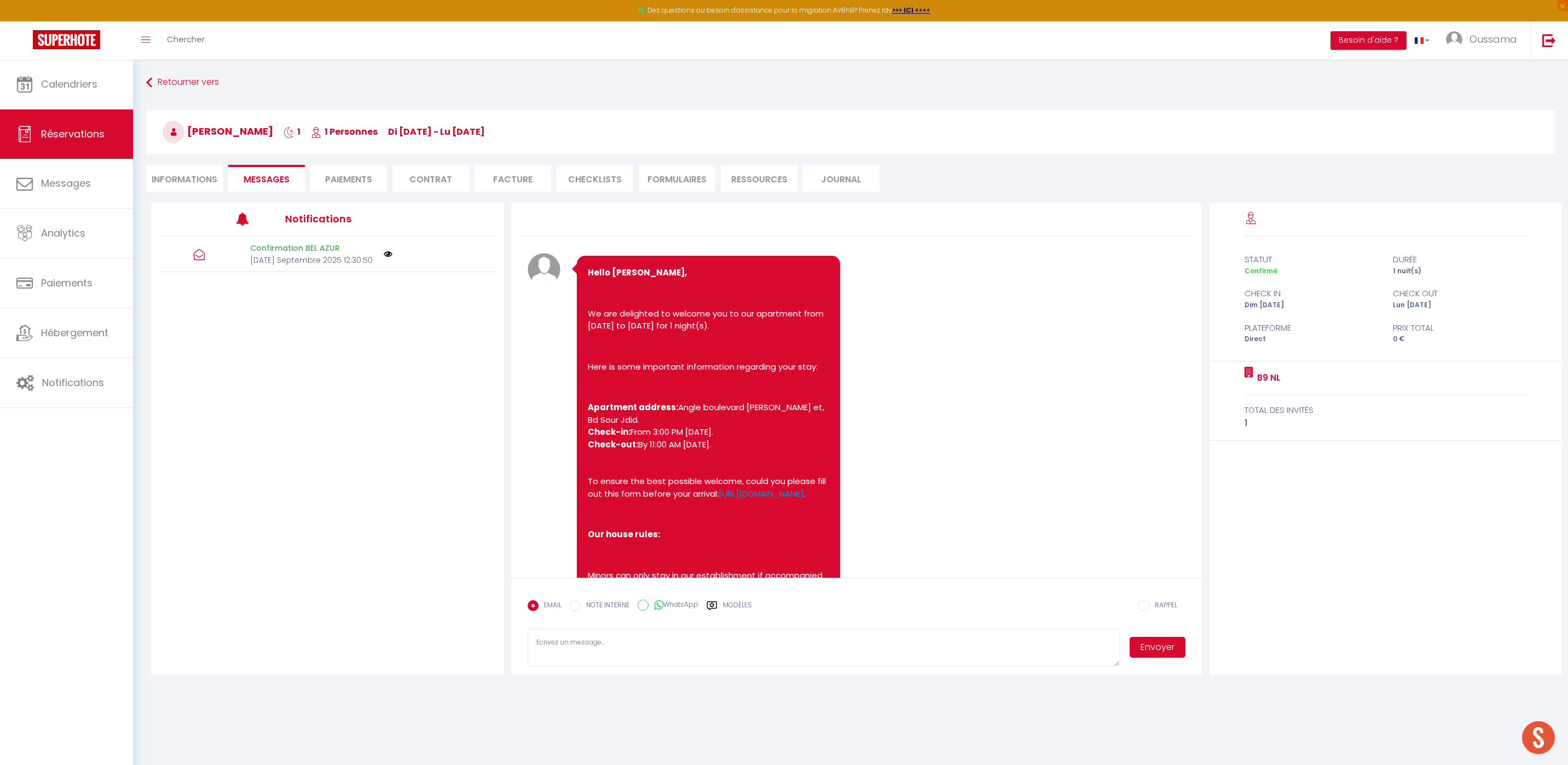
scroll to position [298, 0]
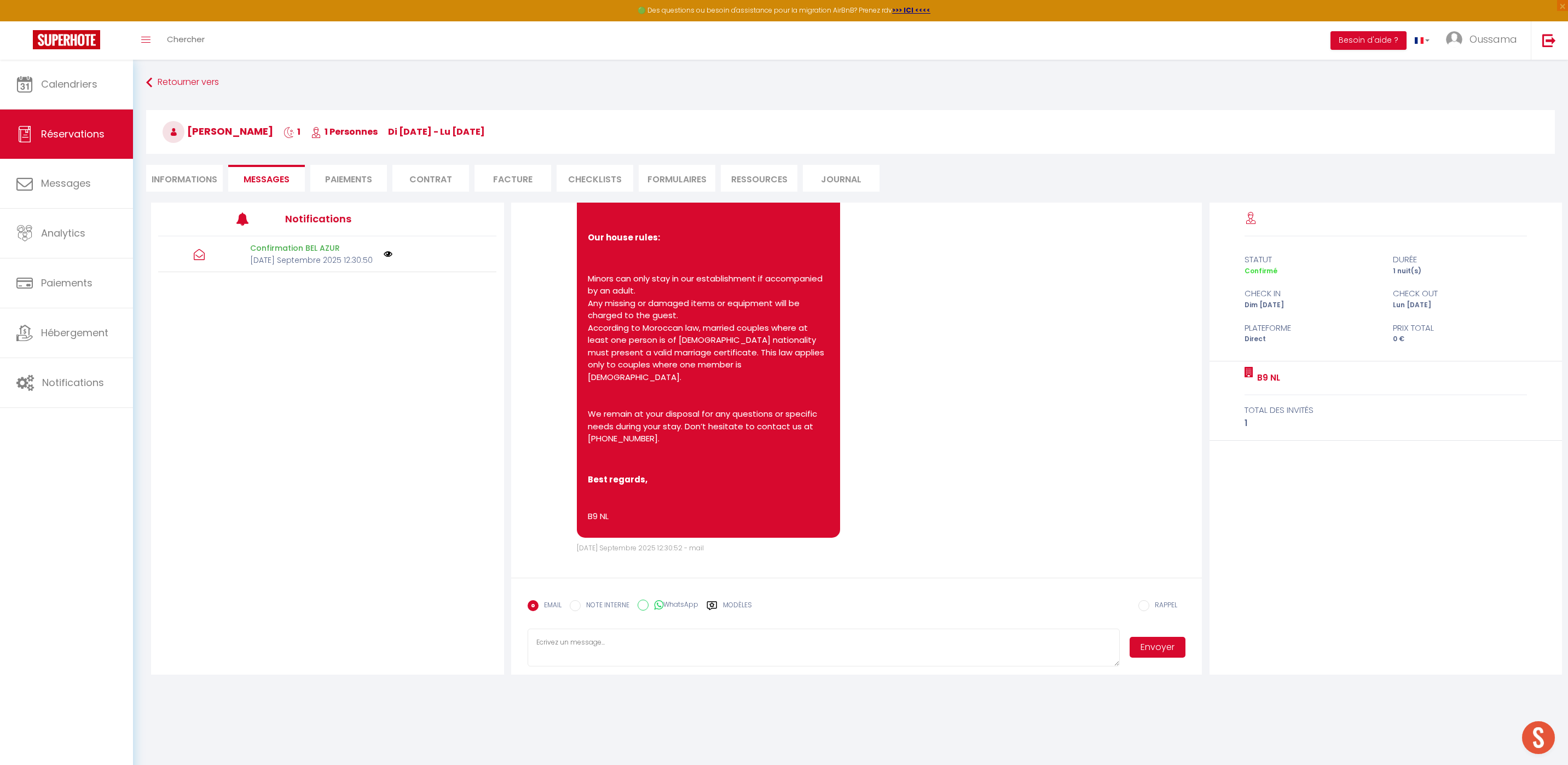
click at [646, 606] on input "WhatsApp" at bounding box center [643, 605] width 11 height 11
radio input "true"
radio input "false"
click at [715, 608] on icon at bounding box center [711, 606] width 10 height 9
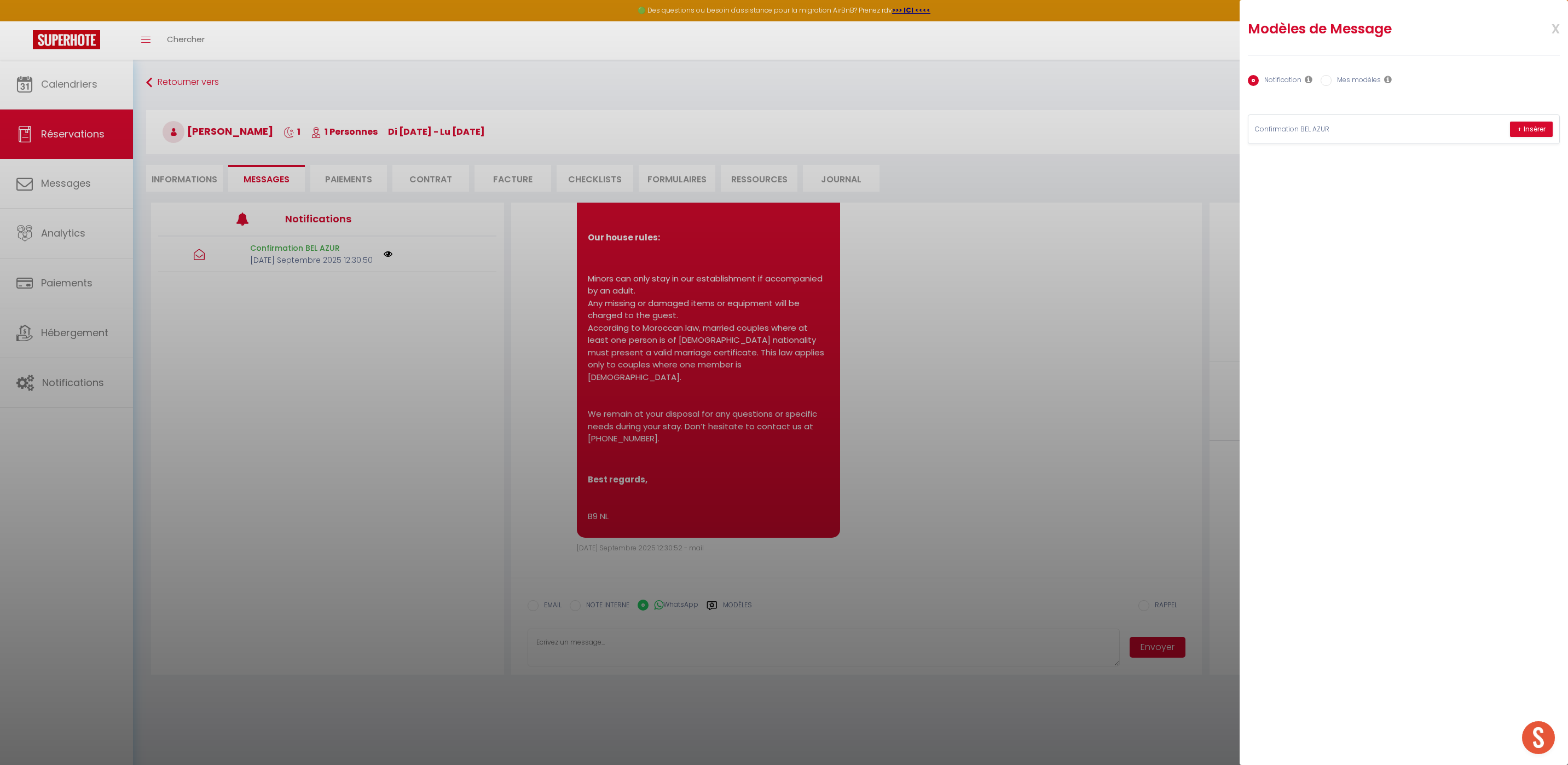
click at [1341, 83] on label "Mes modèles" at bounding box center [1356, 81] width 49 height 12
click at [1331, 83] on input "Mes modèles" at bounding box center [1326, 80] width 11 height 11
radio input "true"
radio input "false"
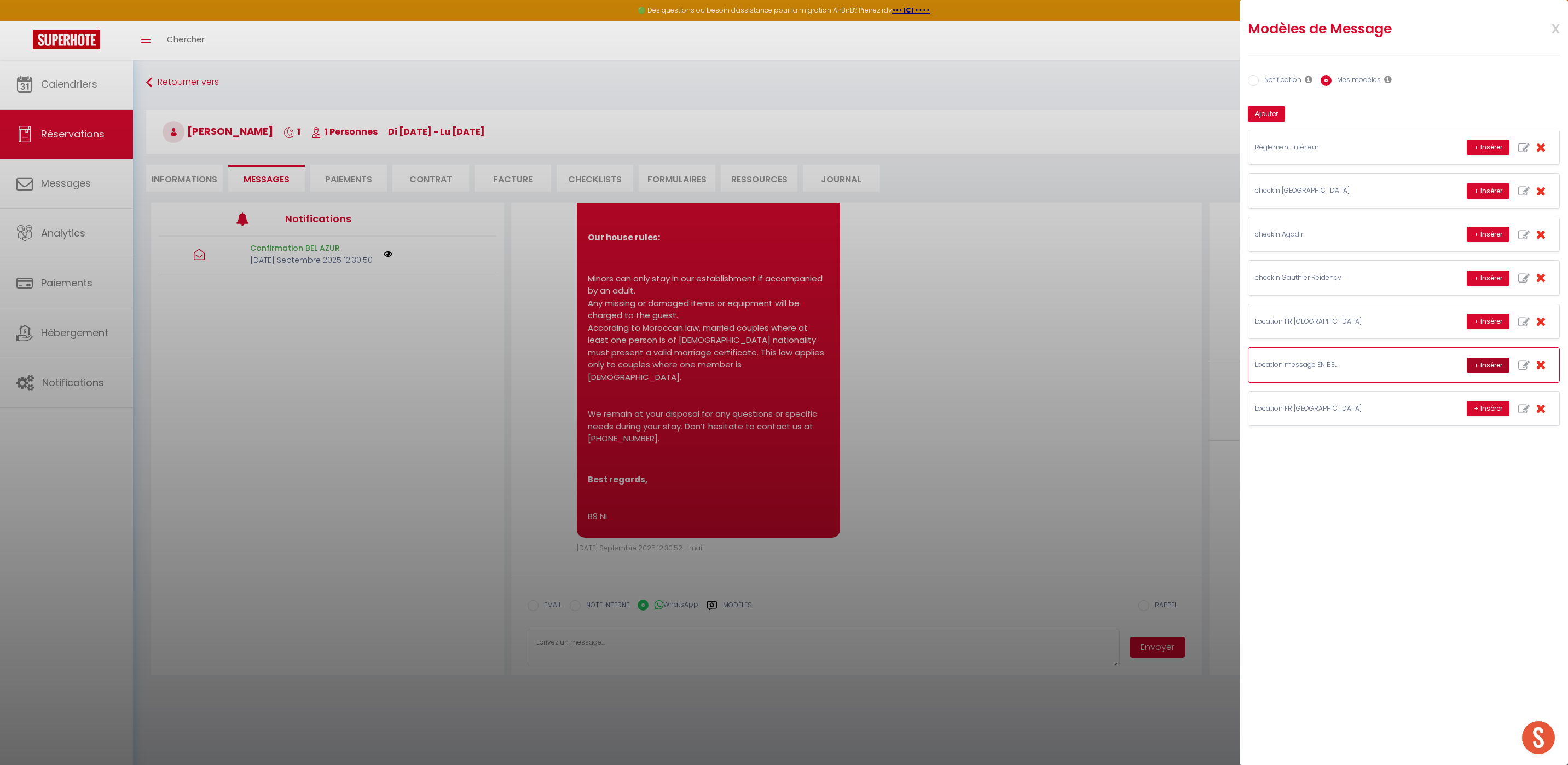
click at [1482, 365] on button "+ Insérer" at bounding box center [1488, 365] width 42 height 15
type textarea "Hello [PERSON_NAME], this is [PERSON_NAME] from Thecasaedition, the apartment t…"
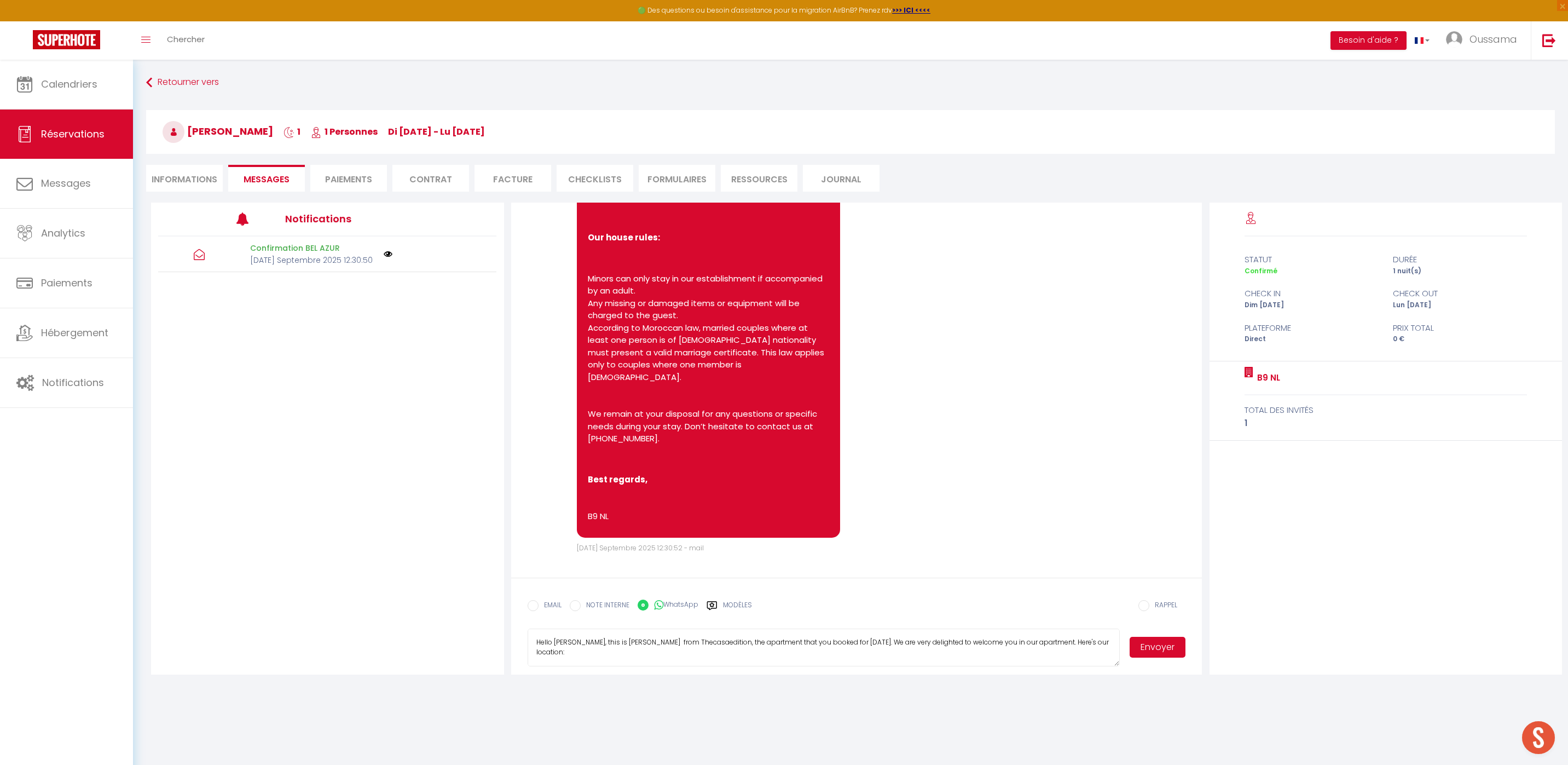
click at [1166, 648] on button "Envoyer" at bounding box center [1158, 647] width 56 height 20
click at [74, 93] on link "Calendriers" at bounding box center [66, 84] width 133 height 49
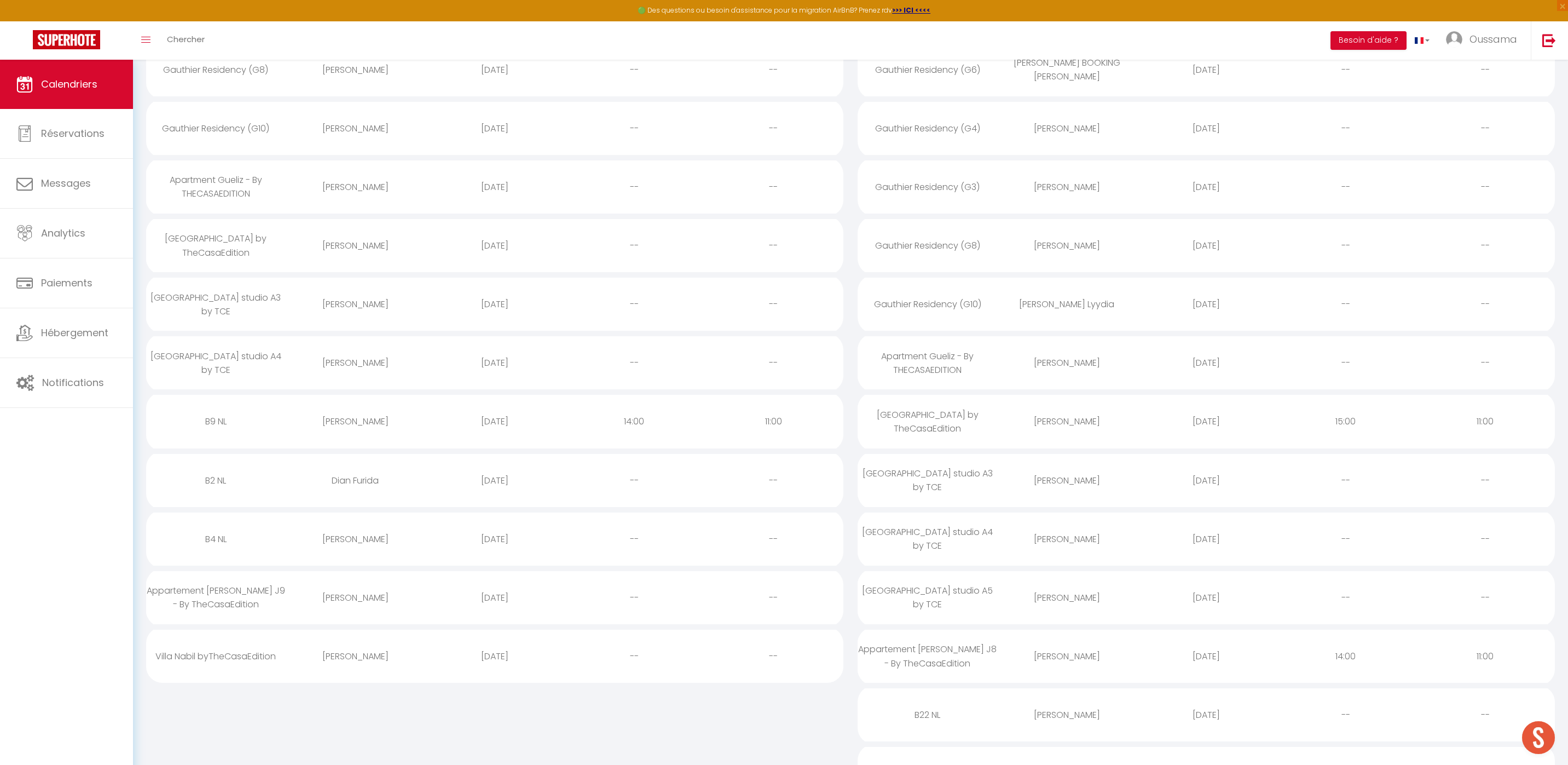
scroll to position [326, 0]
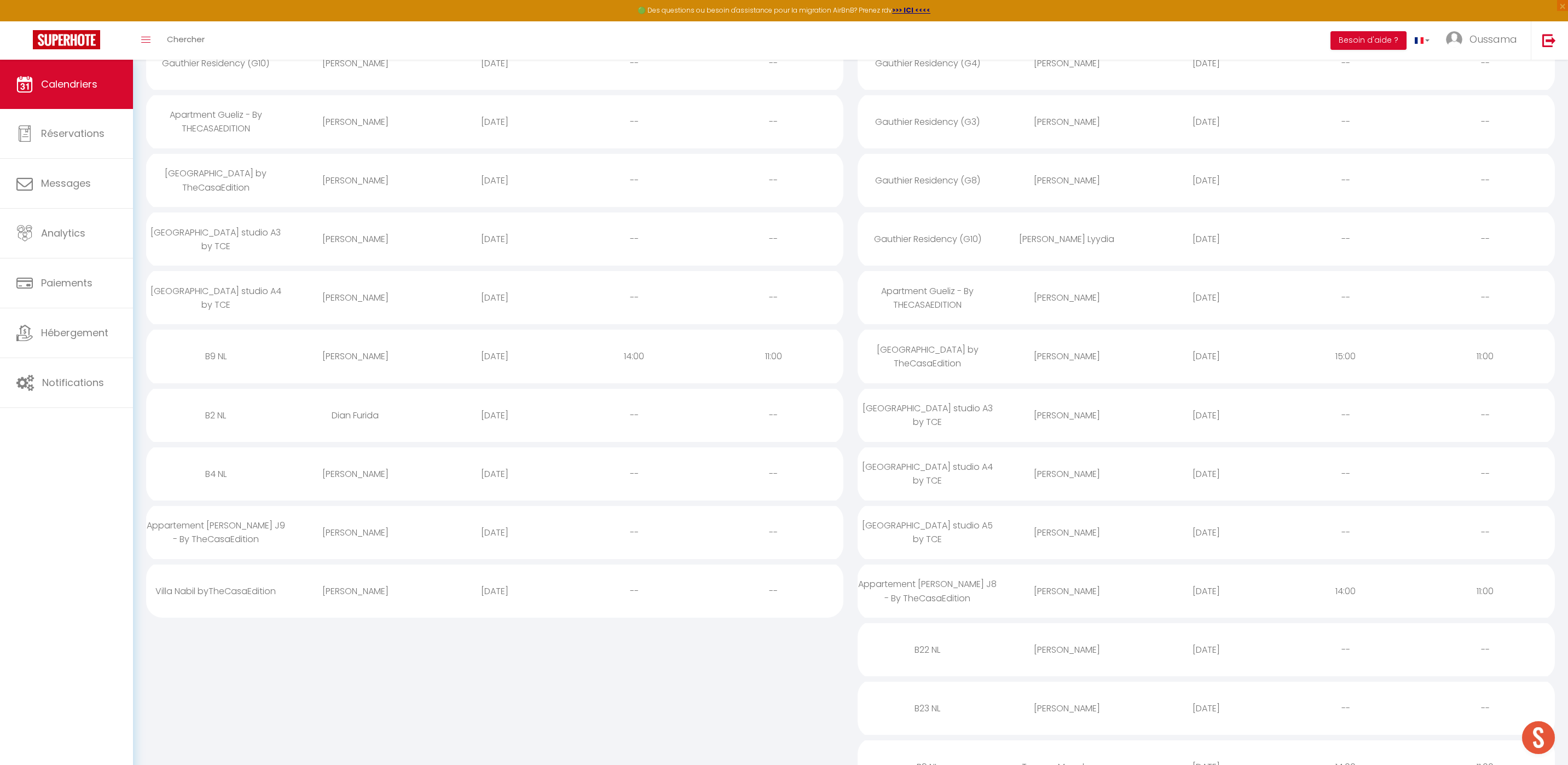
click at [354, 415] on div "Dian Furida" at bounding box center [356, 415] width 140 height 36
select select "0"
select select "1"
select select
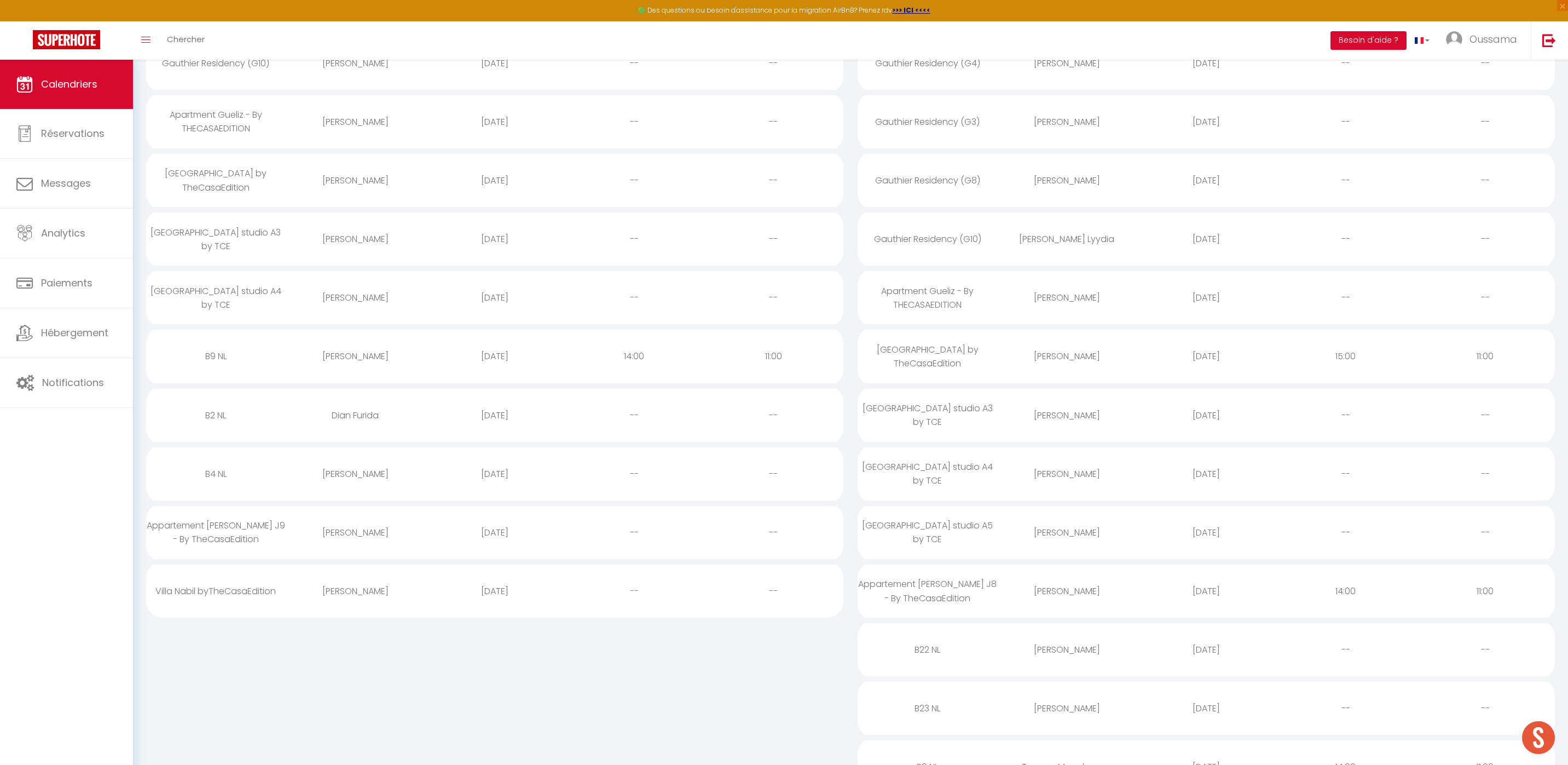
select select
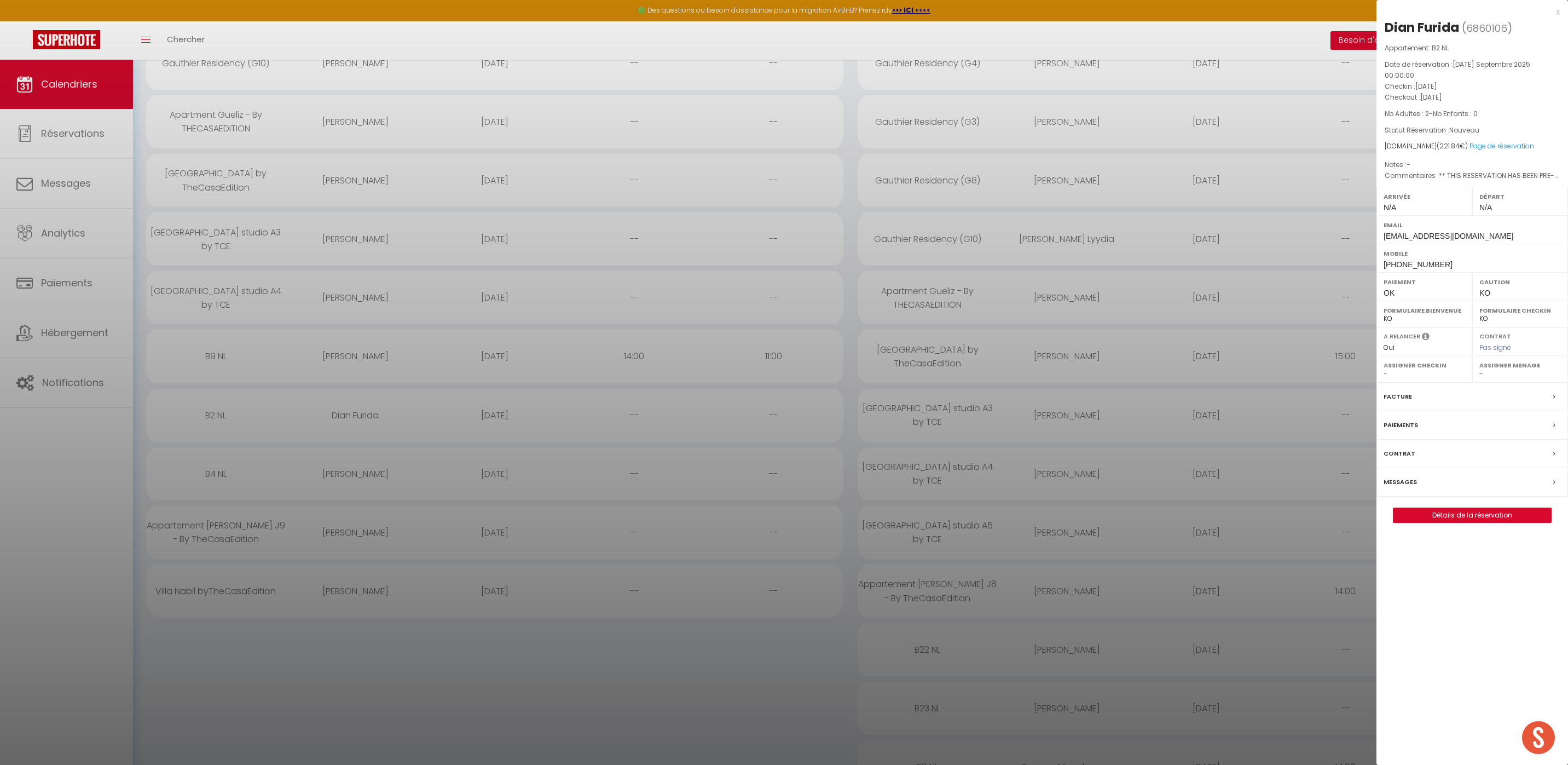
click at [1403, 478] on label "Messages" at bounding box center [1400, 482] width 33 height 11
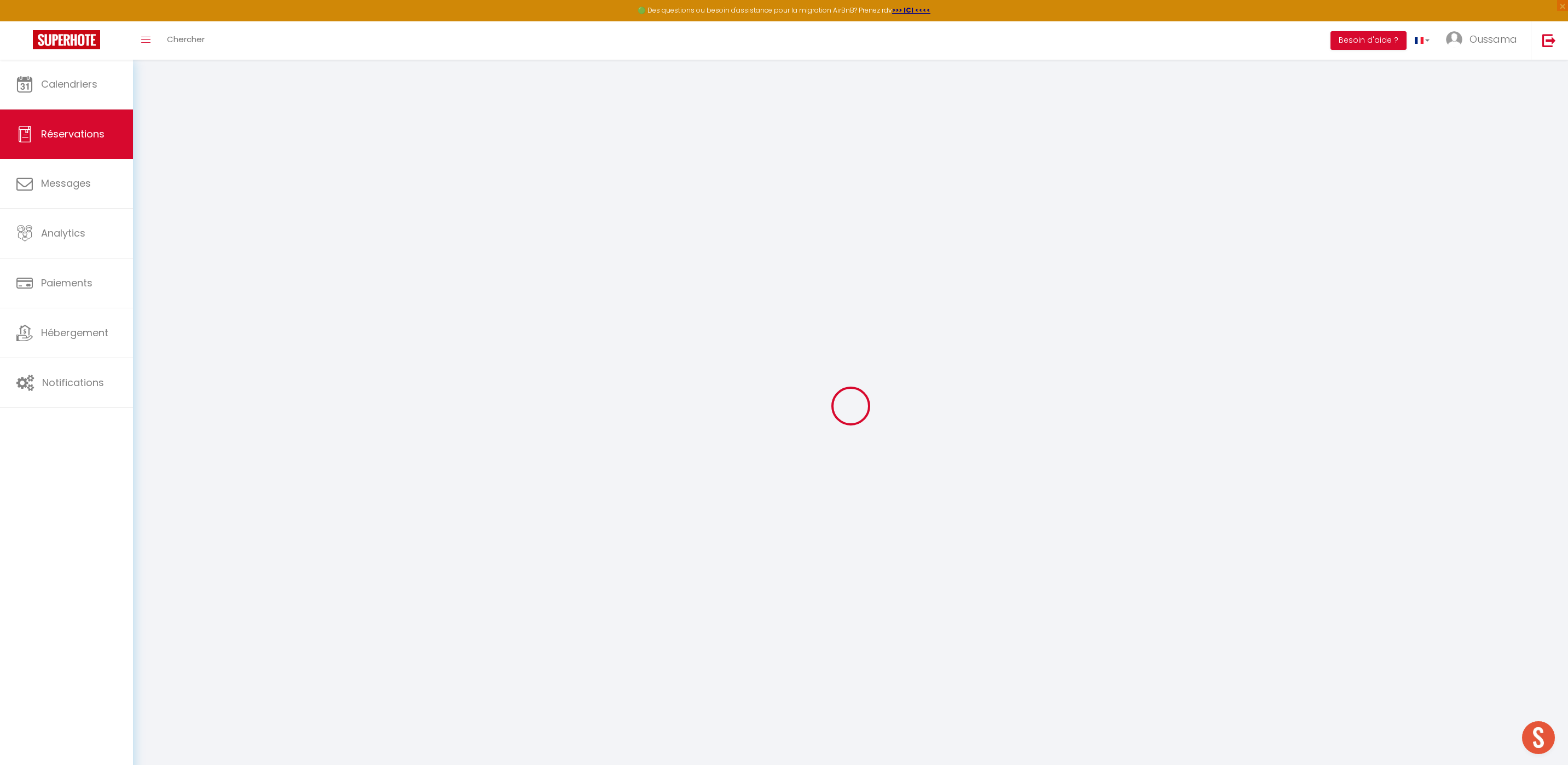
select select
checkbox input "false"
type textarea "** THIS RESERVATION HAS BEEN PRE-PAID ** Reservation has a cancellation grace p…"
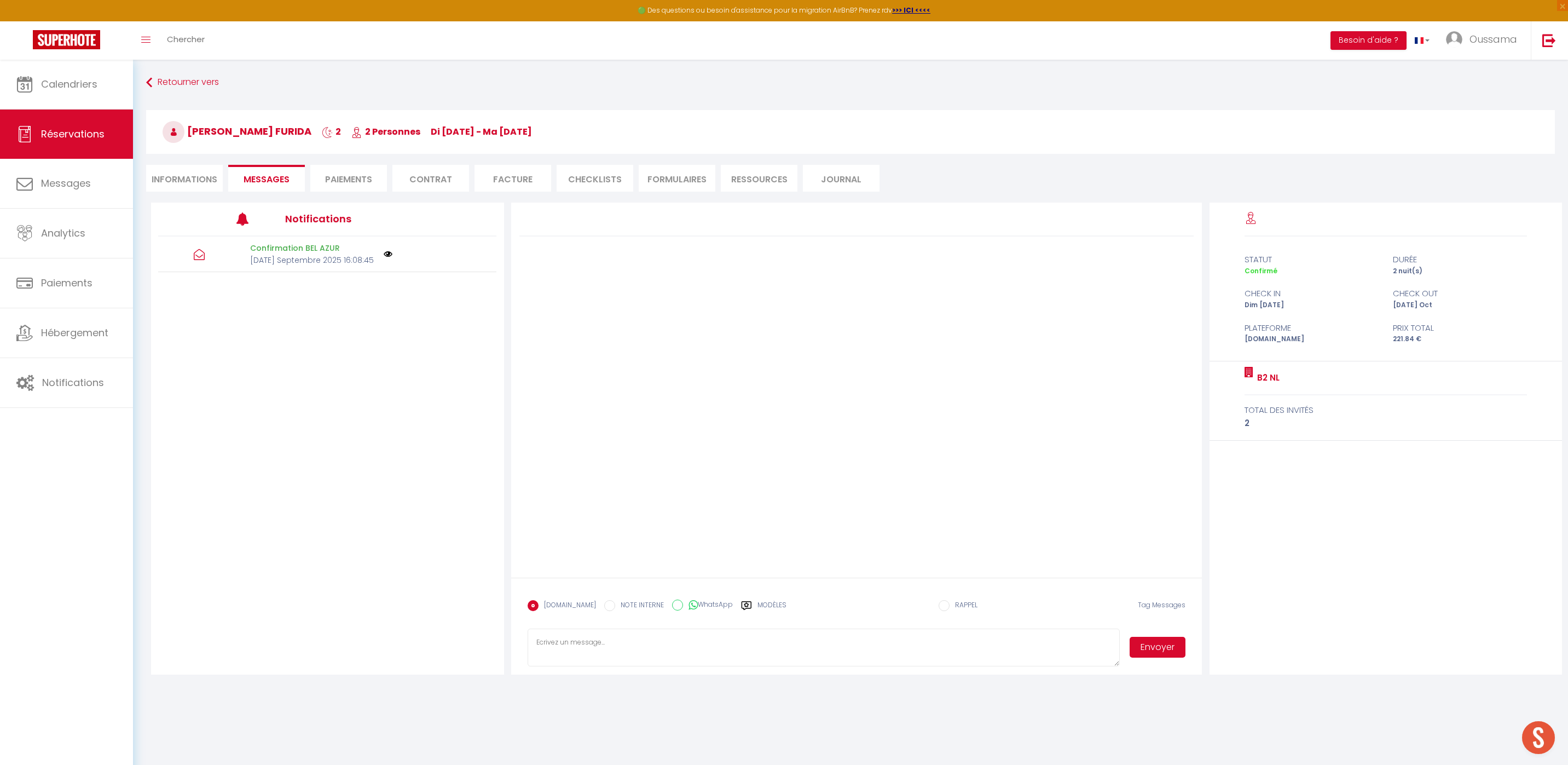
click at [672, 606] on input "WhatsApp" at bounding box center [677, 605] width 11 height 11
radio input "true"
radio input "false"
click at [757, 606] on label "Modèles" at bounding box center [771, 609] width 29 height 19
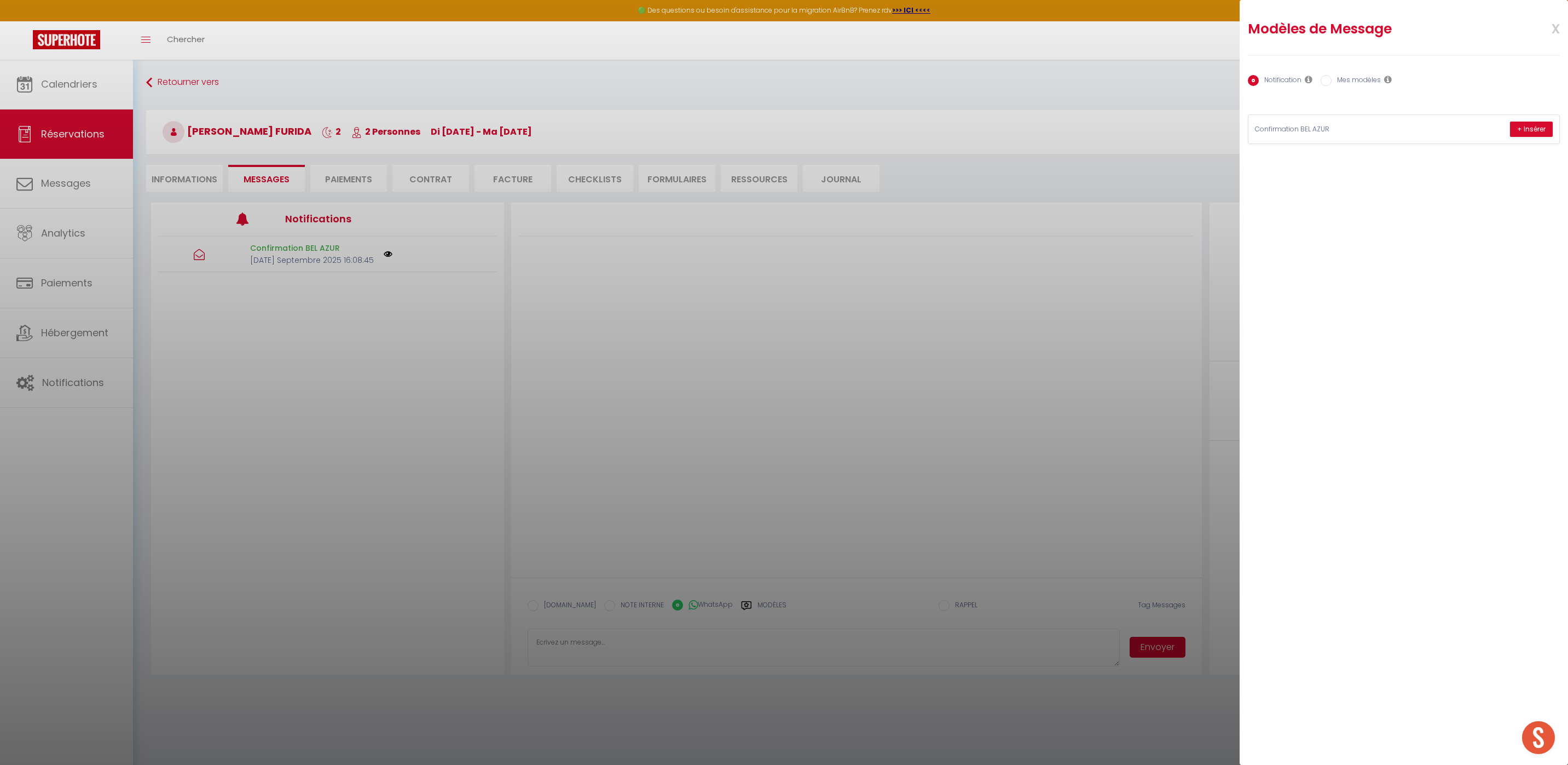
click at [1336, 80] on label "Mes modèles" at bounding box center [1356, 81] width 49 height 12
click at [1331, 80] on input "Mes modèles" at bounding box center [1326, 80] width 11 height 11
radio input "true"
radio input "false"
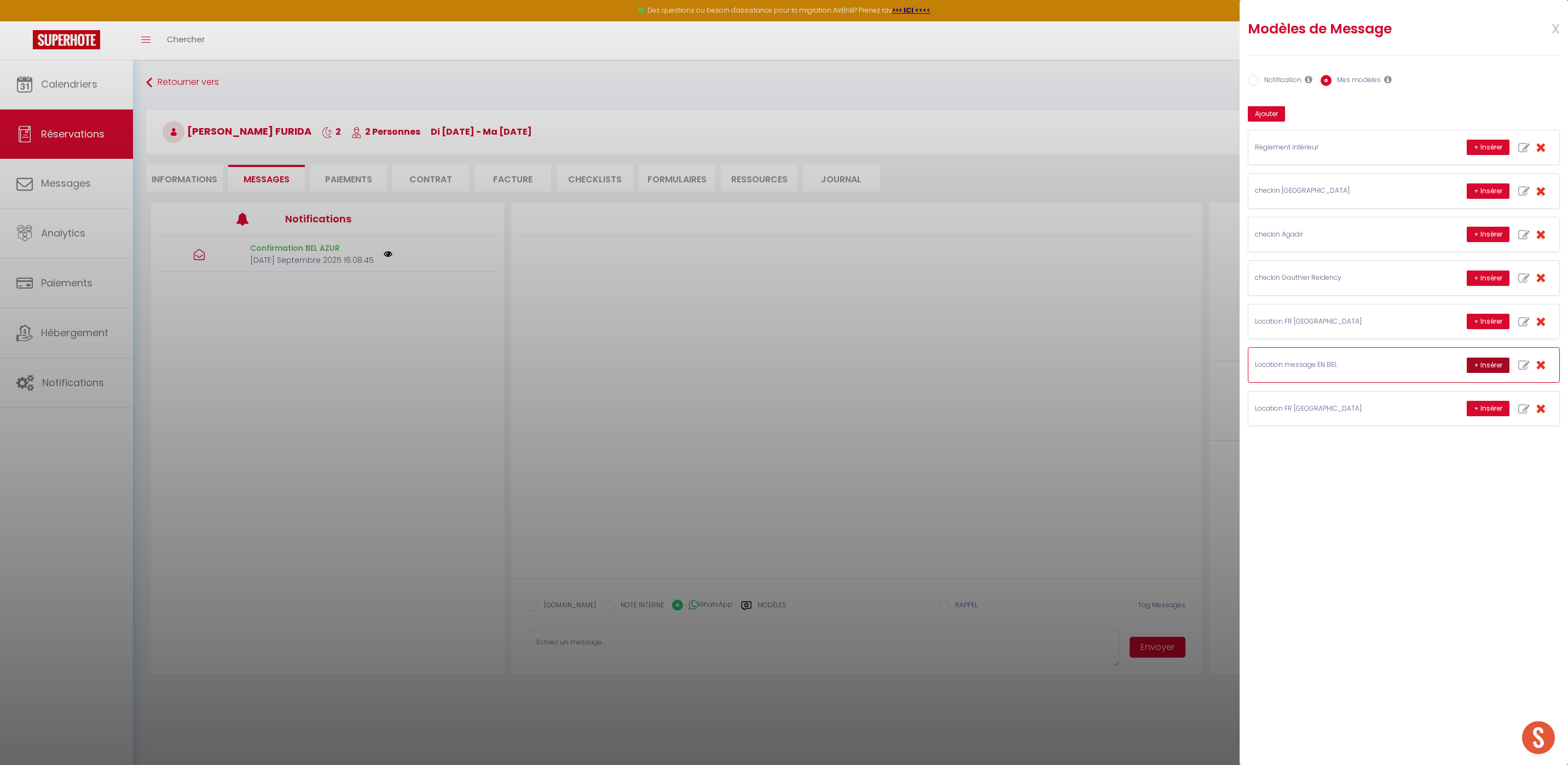
click at [1475, 365] on button "+ Insérer" at bounding box center [1488, 365] width 42 height 15
type textarea "Hello [PERSON_NAME], this is [PERSON_NAME] from Thecasaedition, the apartment t…"
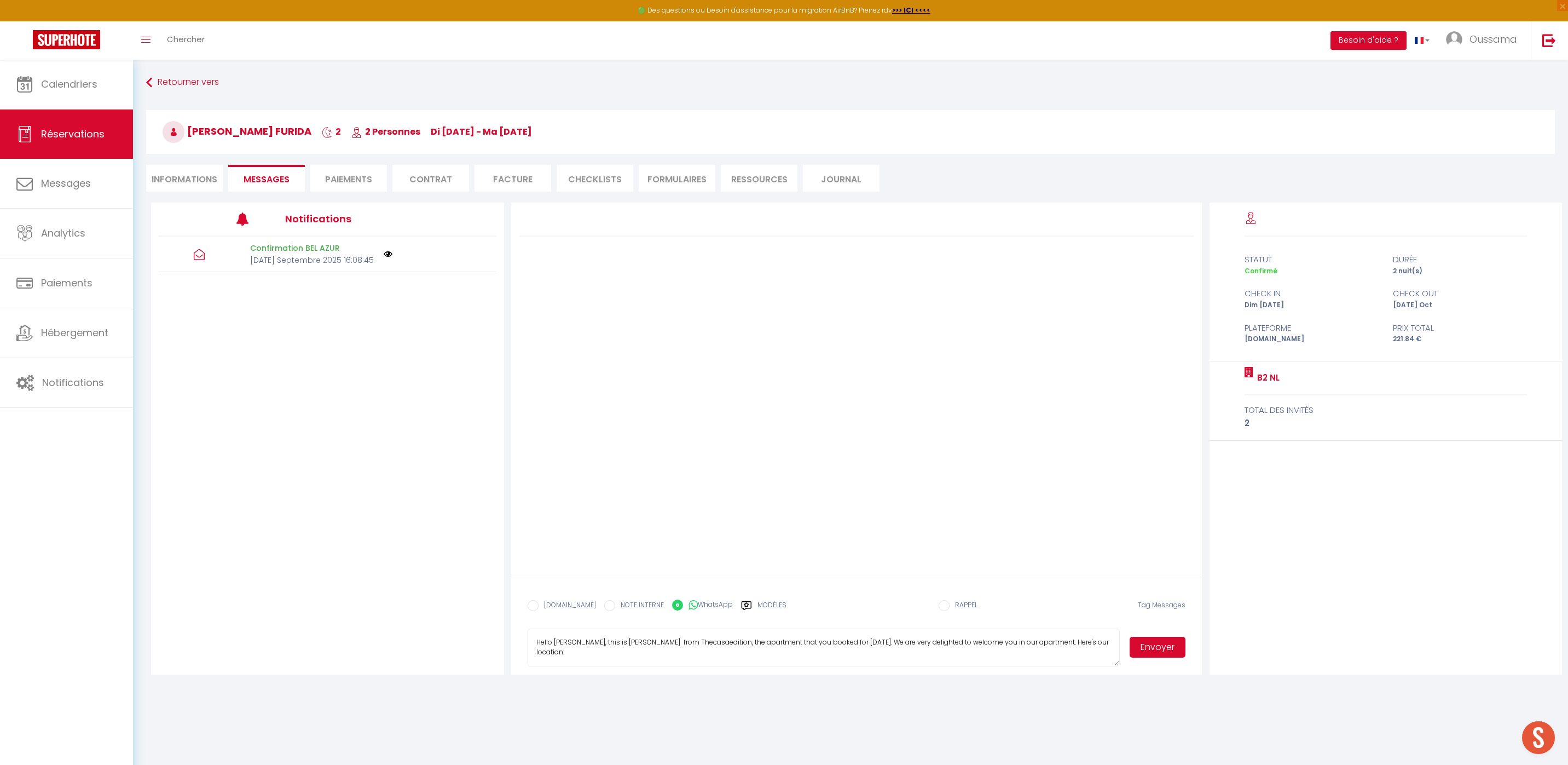
click at [1144, 652] on button "Envoyer" at bounding box center [1158, 647] width 56 height 20
click at [545, 606] on label "[DOMAIN_NAME]" at bounding box center [567, 606] width 58 height 12
click at [539, 606] on input "EMAIL" at bounding box center [533, 606] width 11 height 11
radio input "true"
radio input "false"
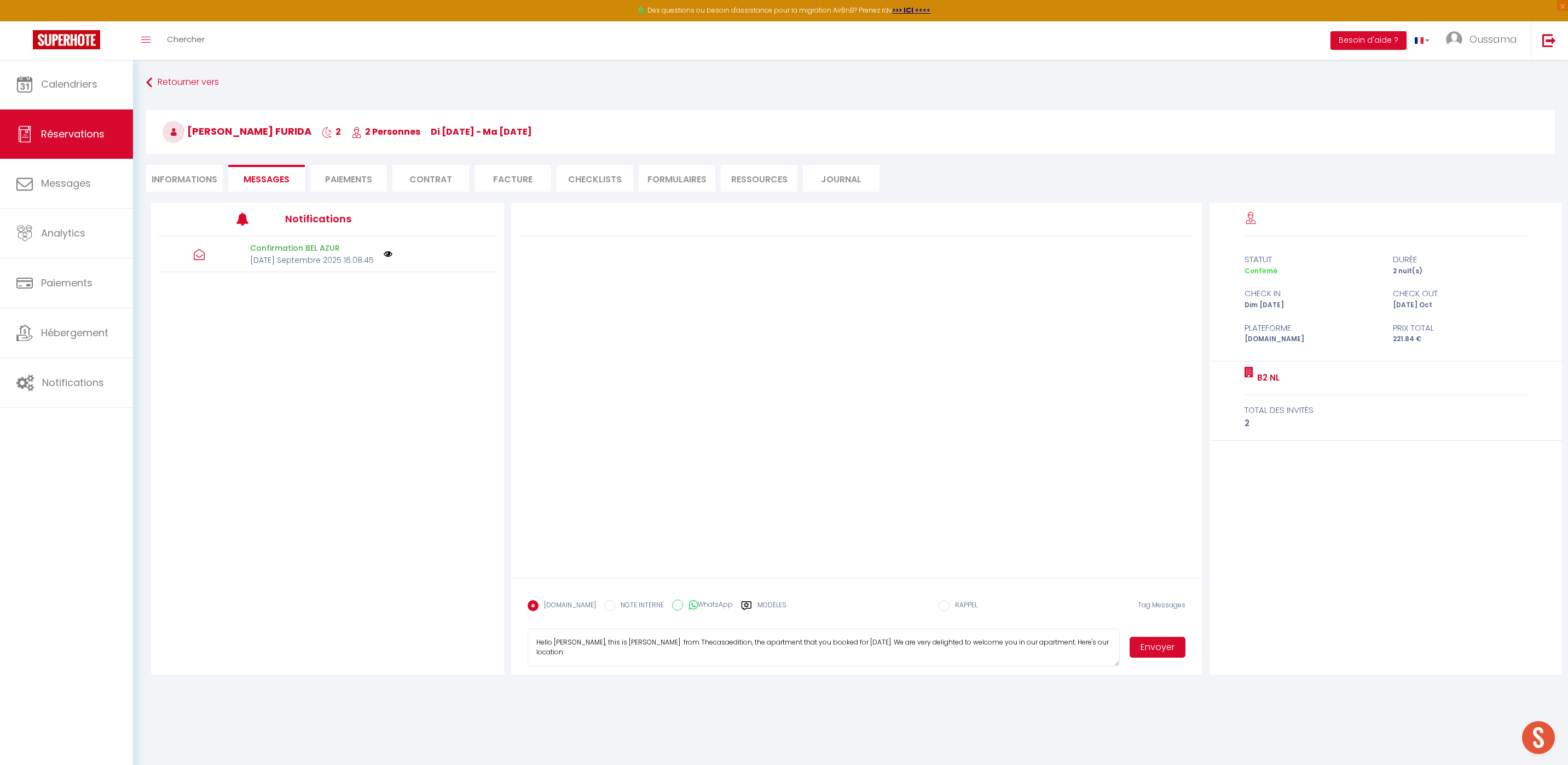
click at [1155, 651] on button "Envoyer" at bounding box center [1158, 647] width 56 height 20
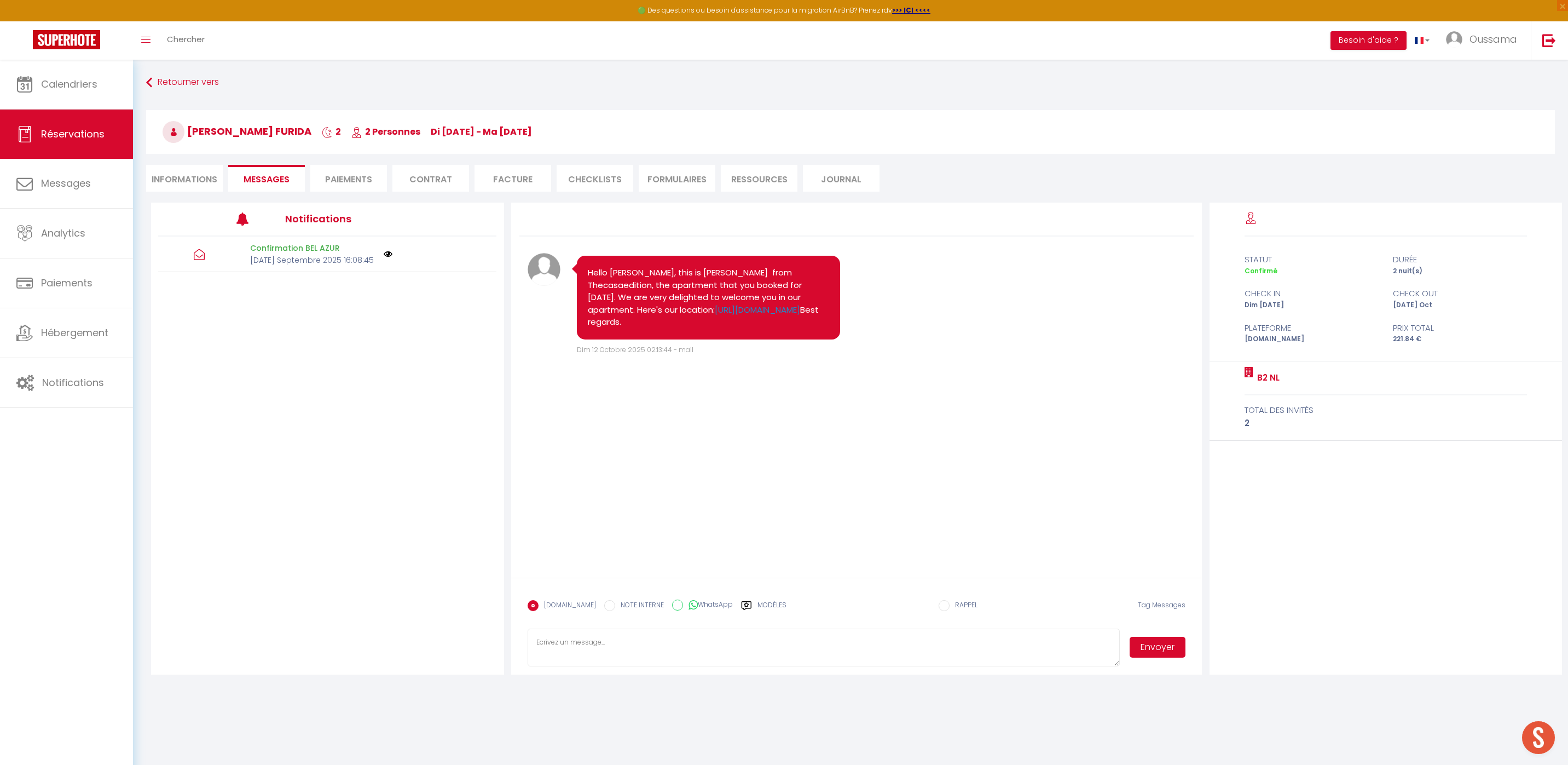
paste textarea "Hi, kindly share with us your arrival time."
type textarea "Hi, kindly share with us your arrival time."
click at [1139, 646] on button "Envoyer" at bounding box center [1158, 647] width 56 height 20
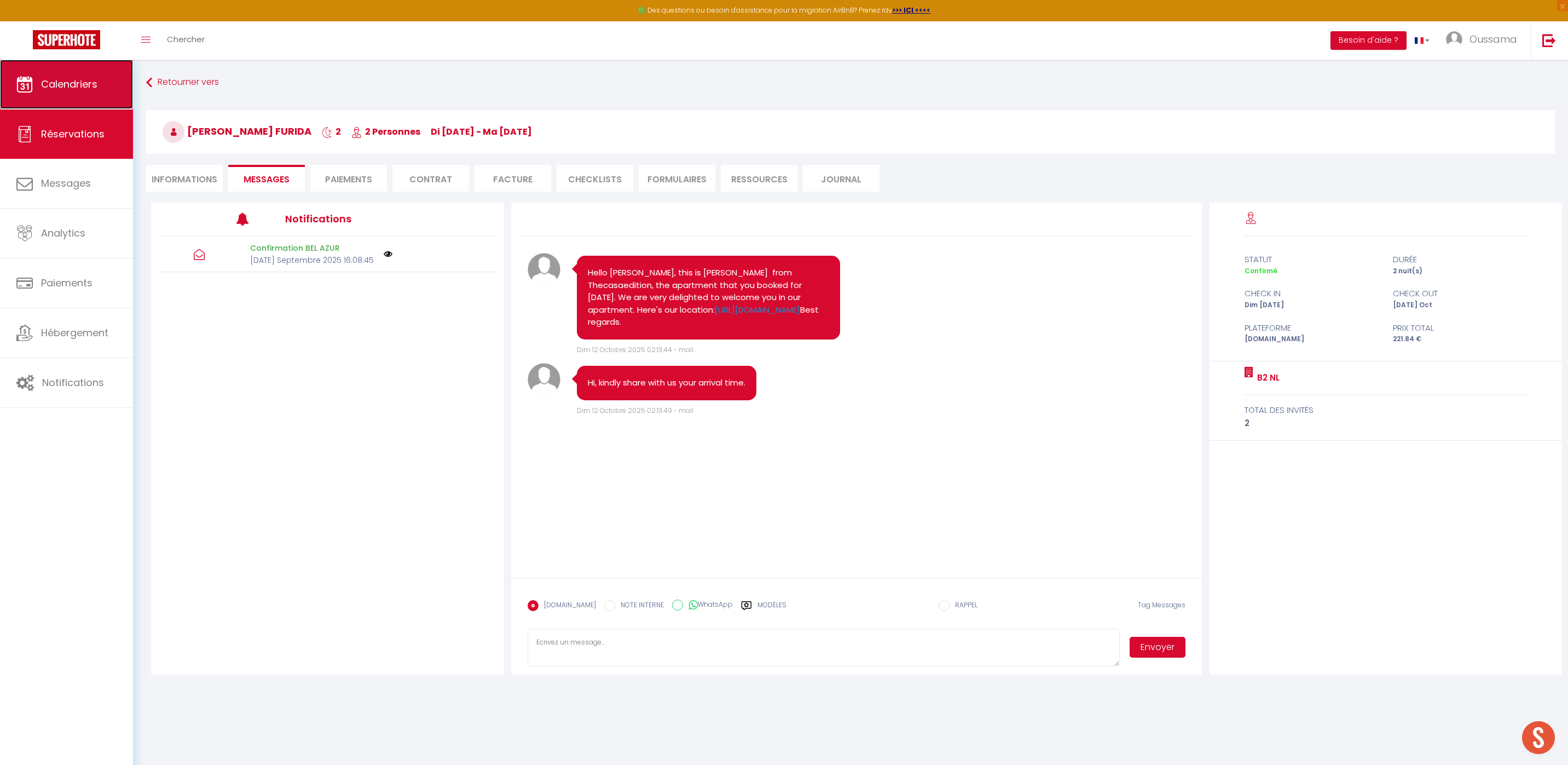
click at [80, 96] on link "Calendriers" at bounding box center [66, 84] width 133 height 49
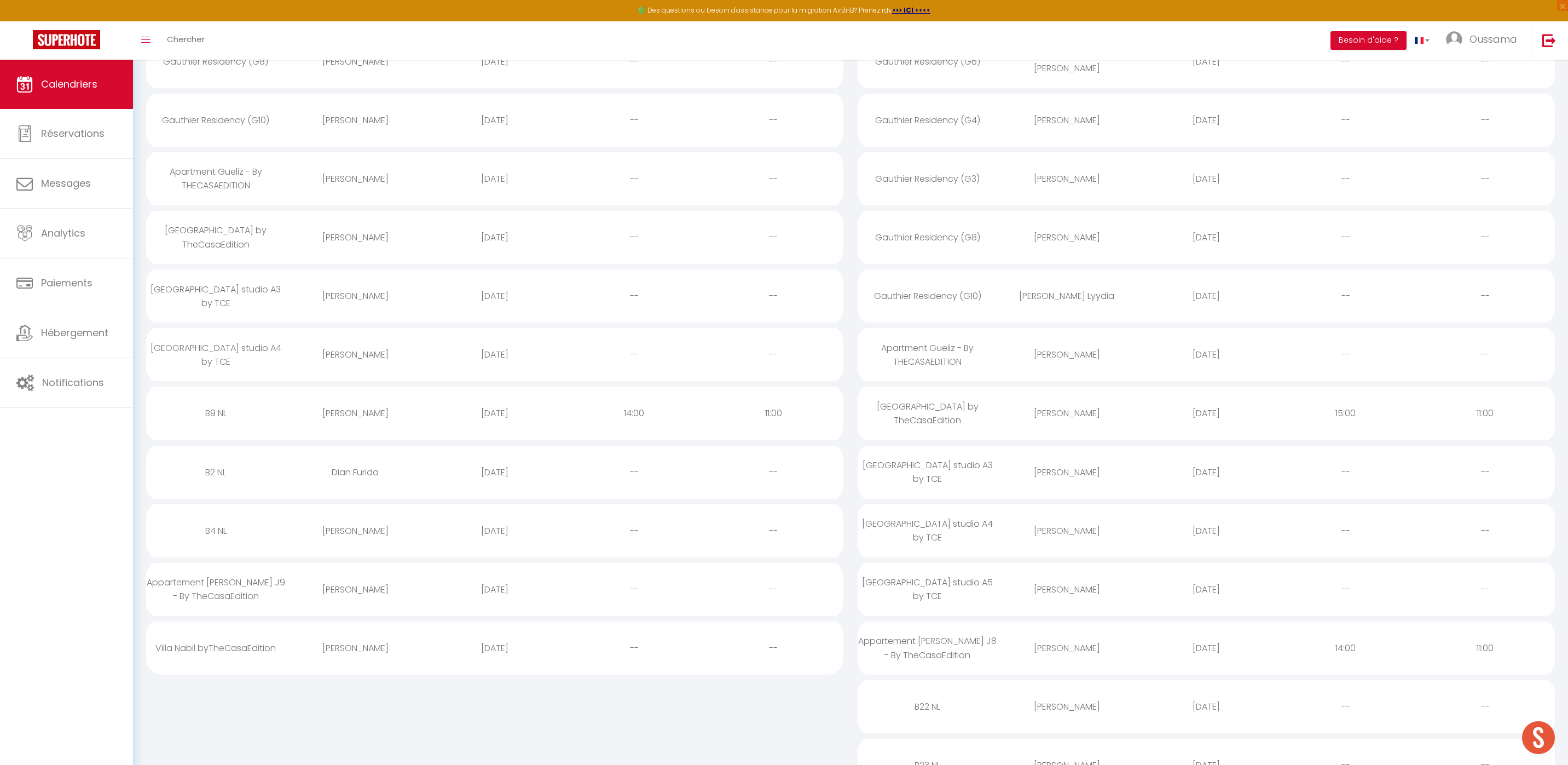
scroll to position [438, 0]
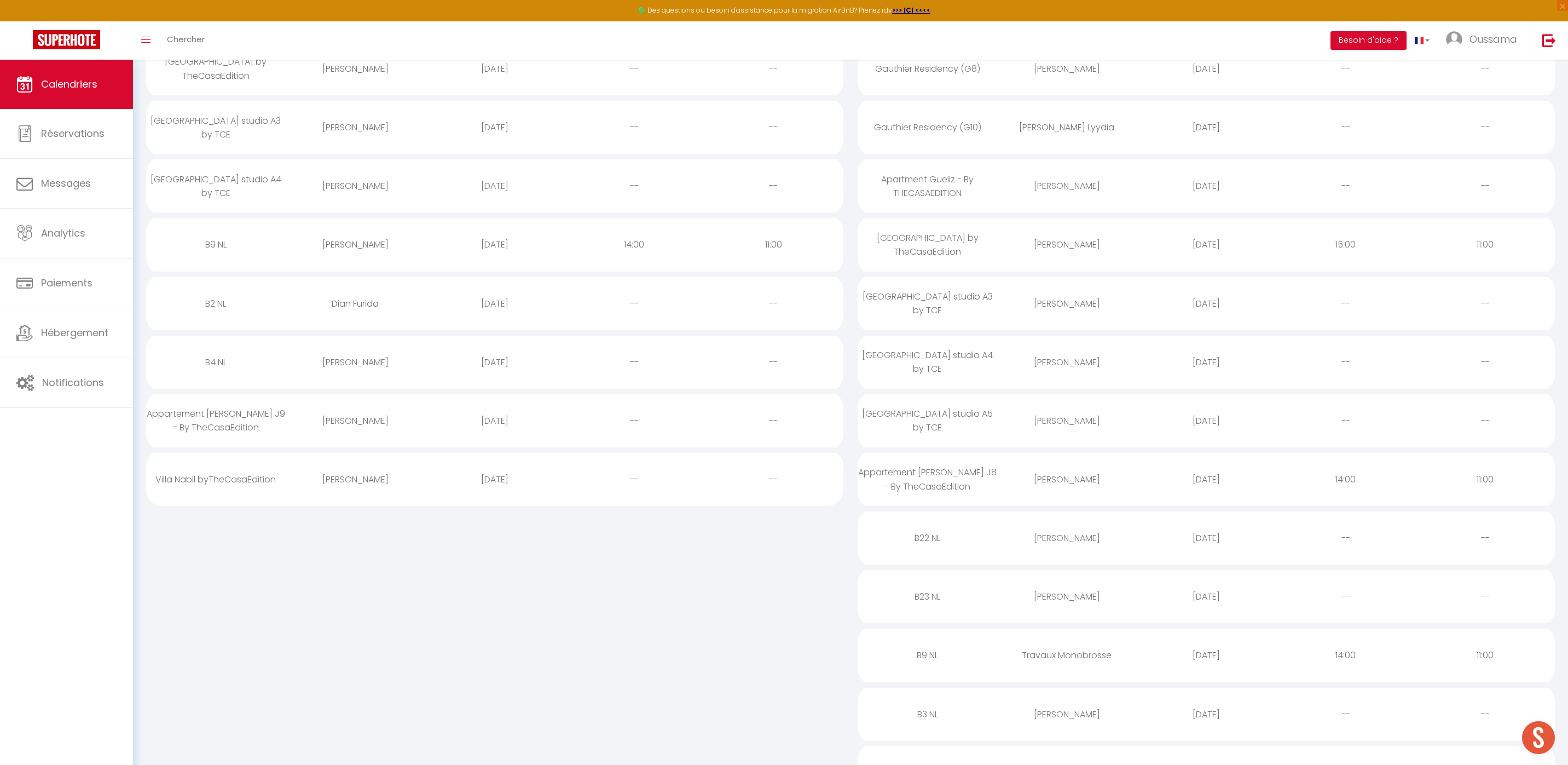
click at [343, 362] on div "[PERSON_NAME]" at bounding box center [356, 362] width 140 height 36
select select "0"
select select "1"
select select
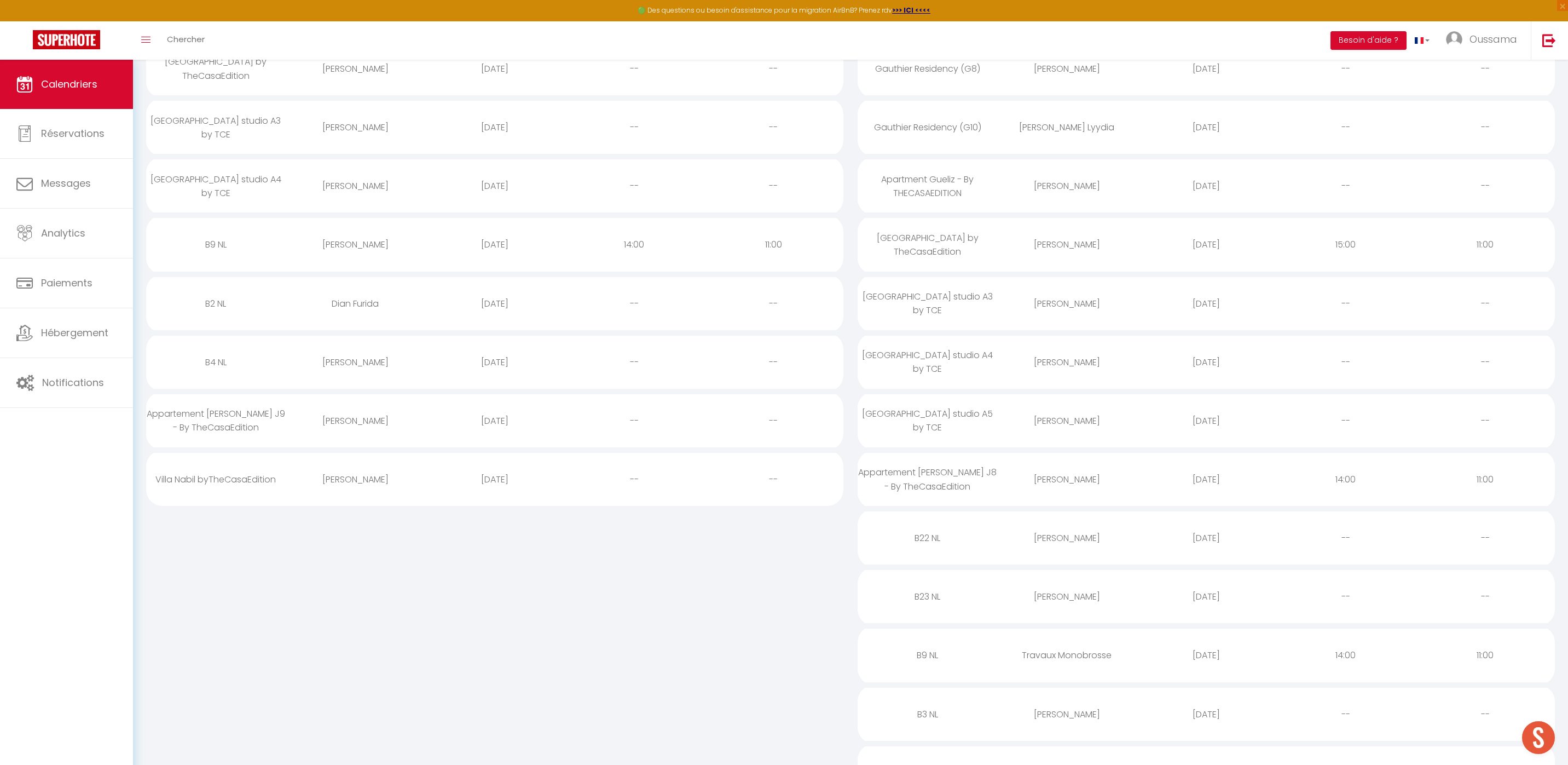
select select
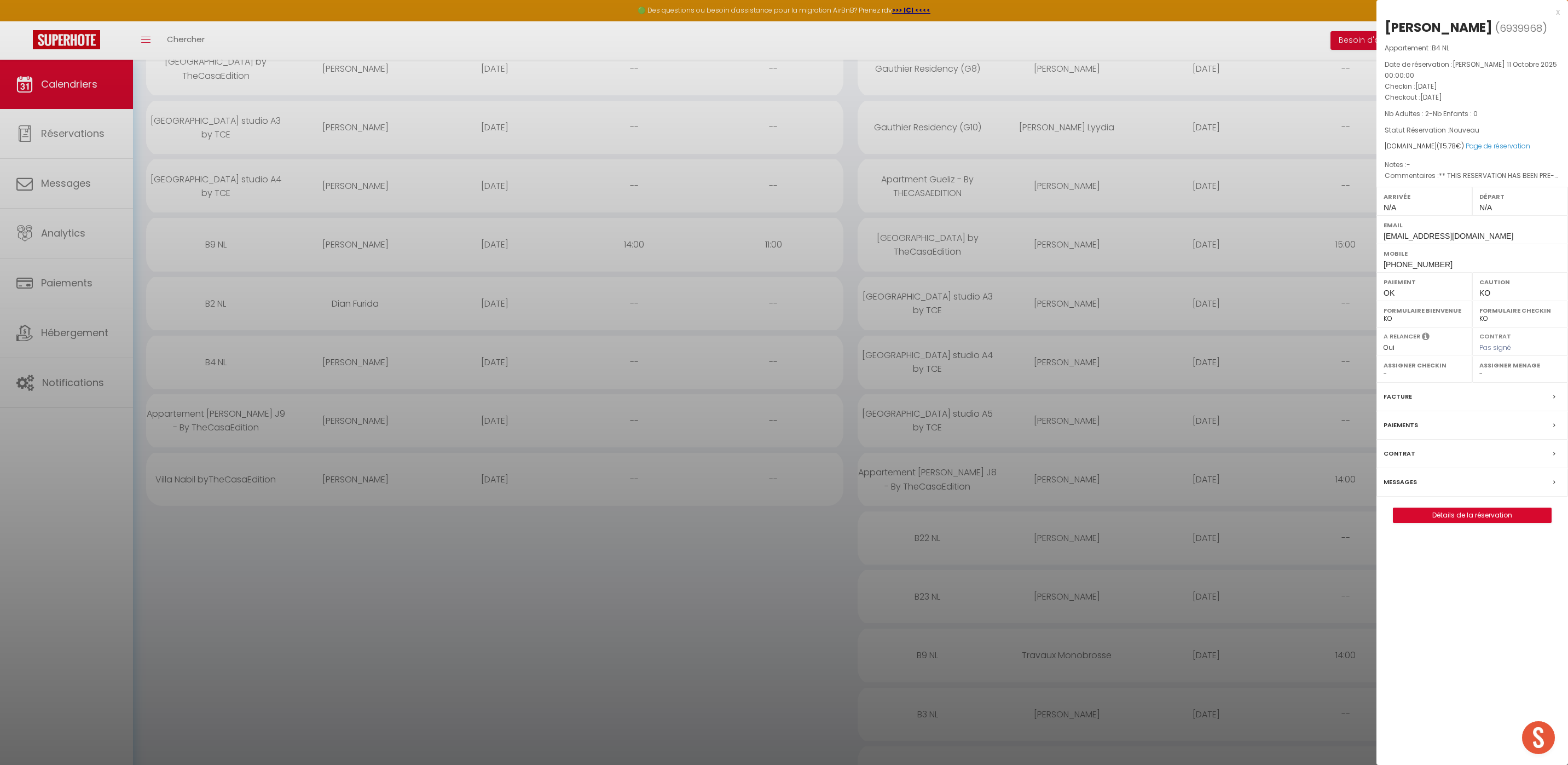
click at [1406, 477] on label "Messages" at bounding box center [1400, 482] width 33 height 11
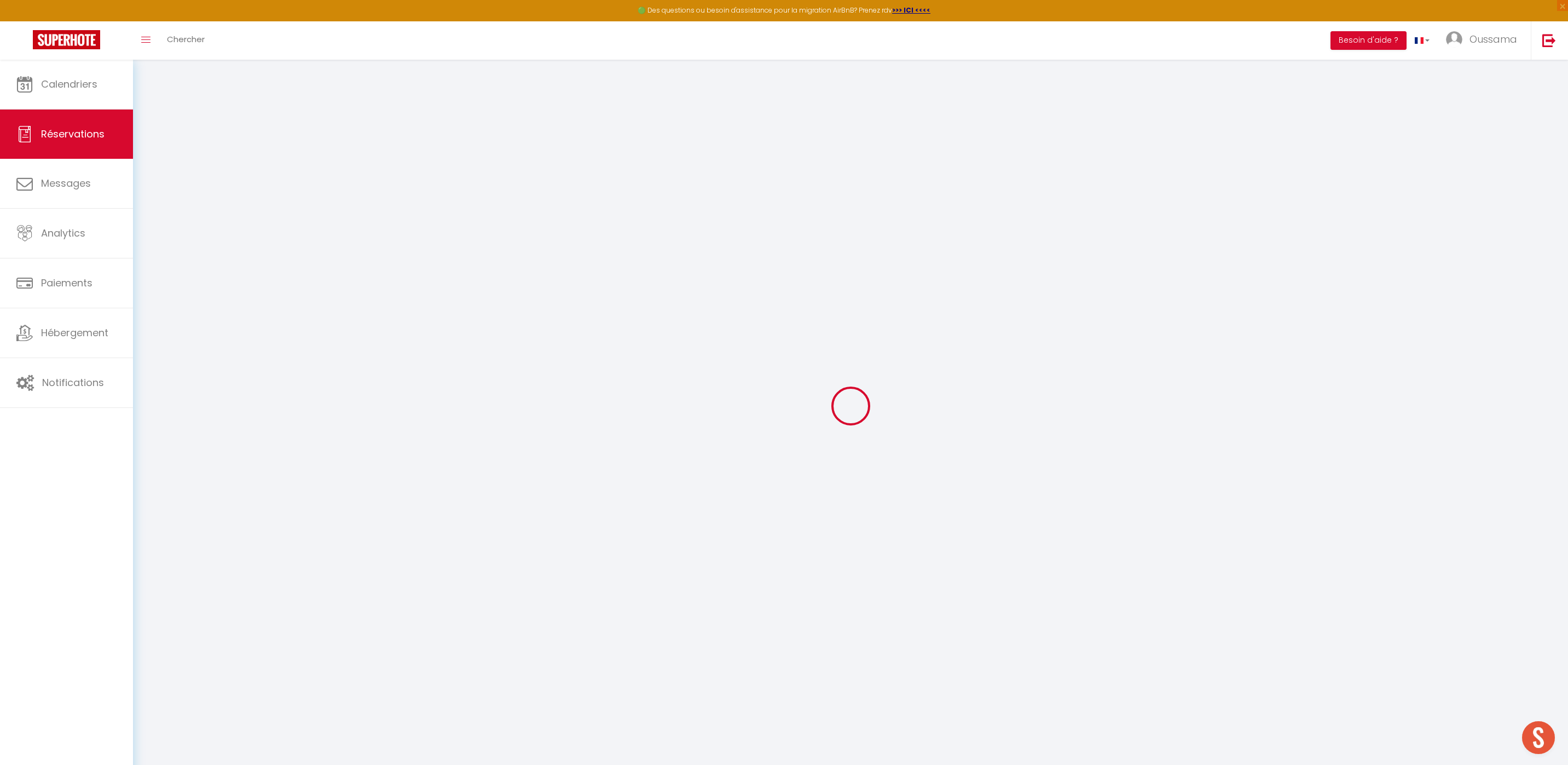
select select
checkbox input "false"
select select
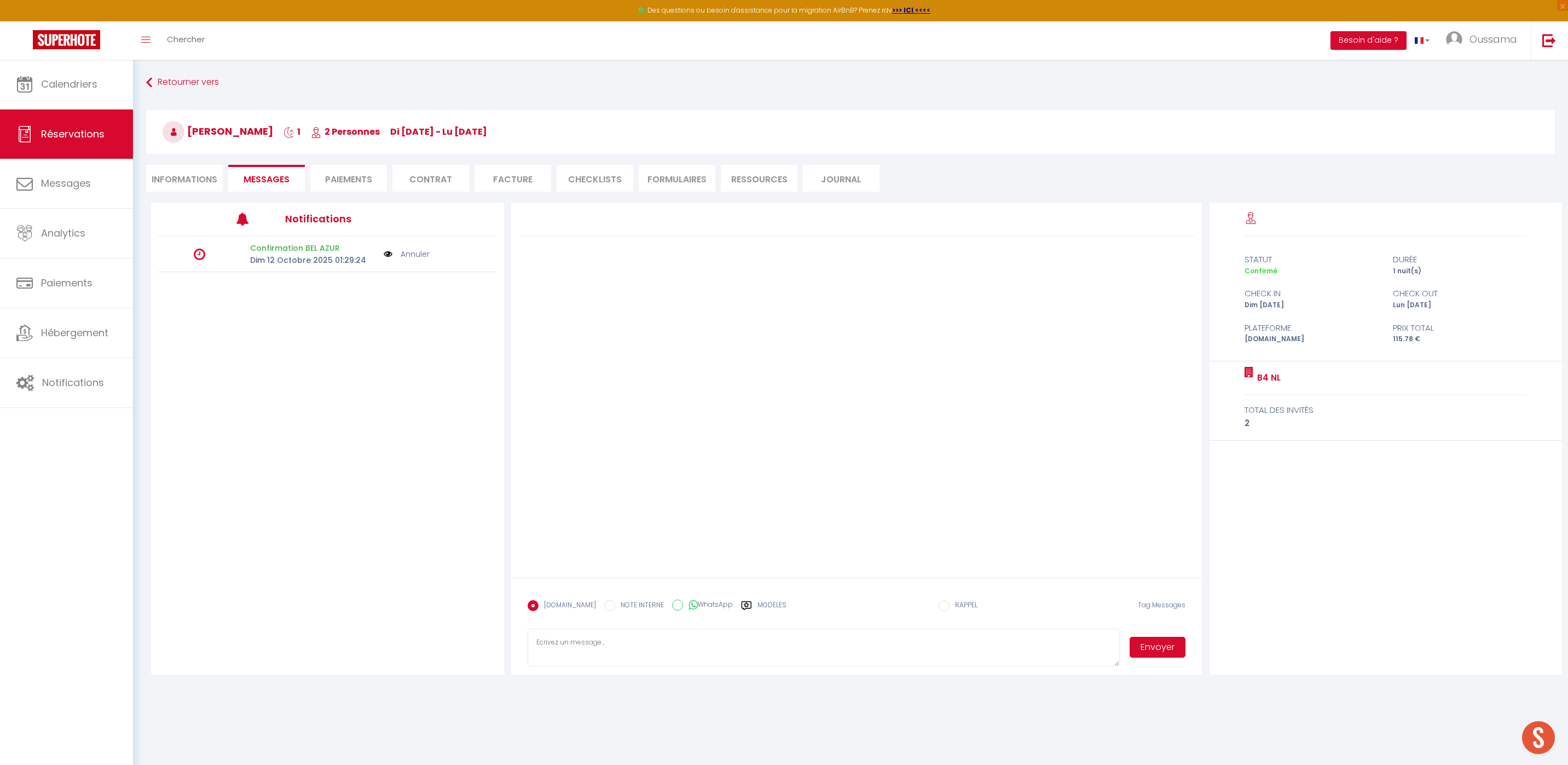
drag, startPoint x: 667, startPoint y: 606, endPoint x: 718, endPoint y: 599, distance: 51.5
click at [672, 606] on input "WhatsApp" at bounding box center [677, 605] width 11 height 11
click at [761, 603] on label "Modèles" at bounding box center [771, 609] width 29 height 19
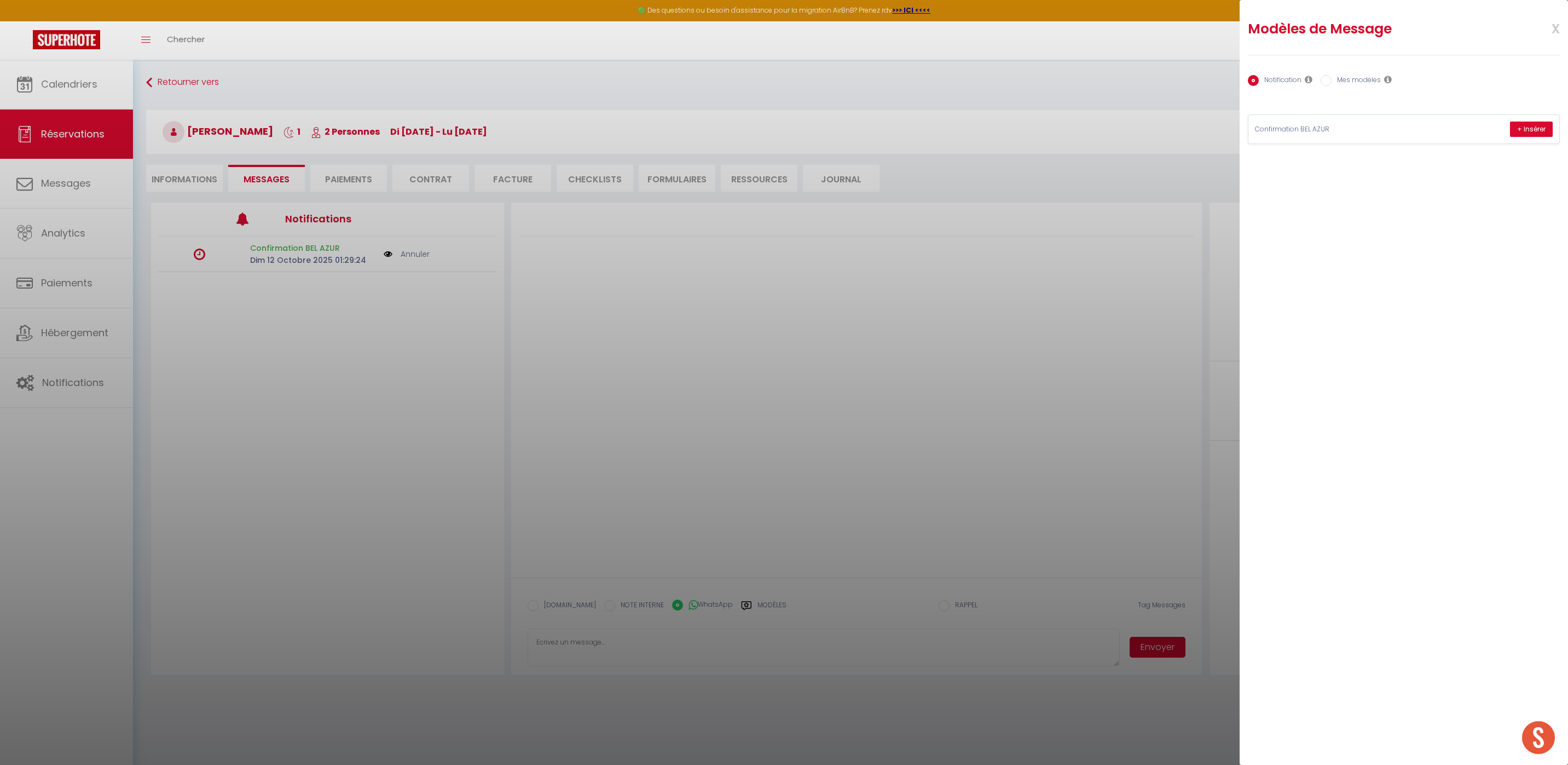
click at [1362, 79] on label "Mes modèles" at bounding box center [1356, 81] width 49 height 12
click at [1331, 79] on input "Mes modèles" at bounding box center [1326, 80] width 11 height 11
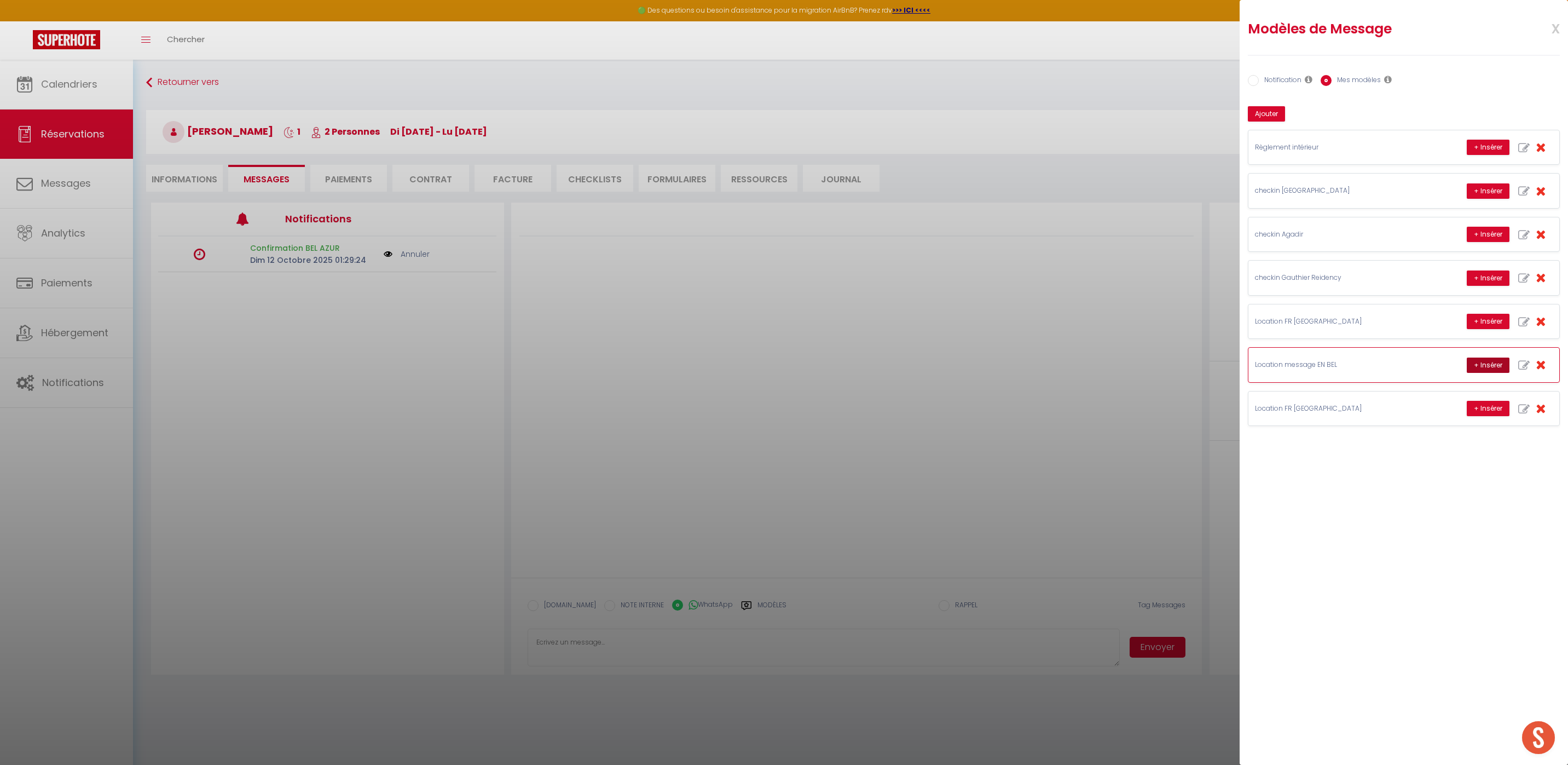
click at [1493, 369] on button "+ Insérer" at bounding box center [1488, 365] width 42 height 15
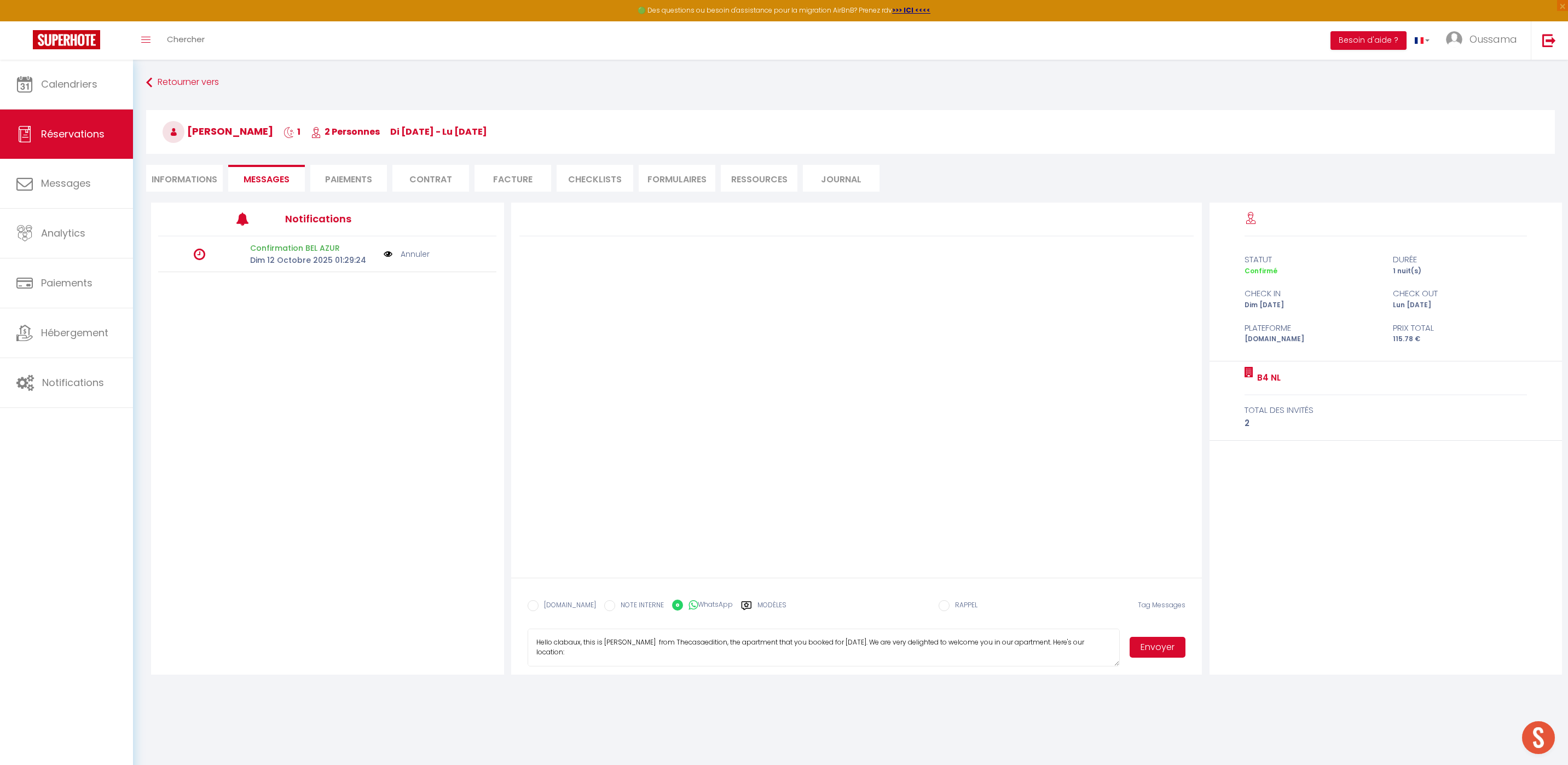
click at [1170, 645] on button "Envoyer" at bounding box center [1158, 647] width 56 height 20
click at [89, 96] on link "Calendriers" at bounding box center [66, 84] width 133 height 49
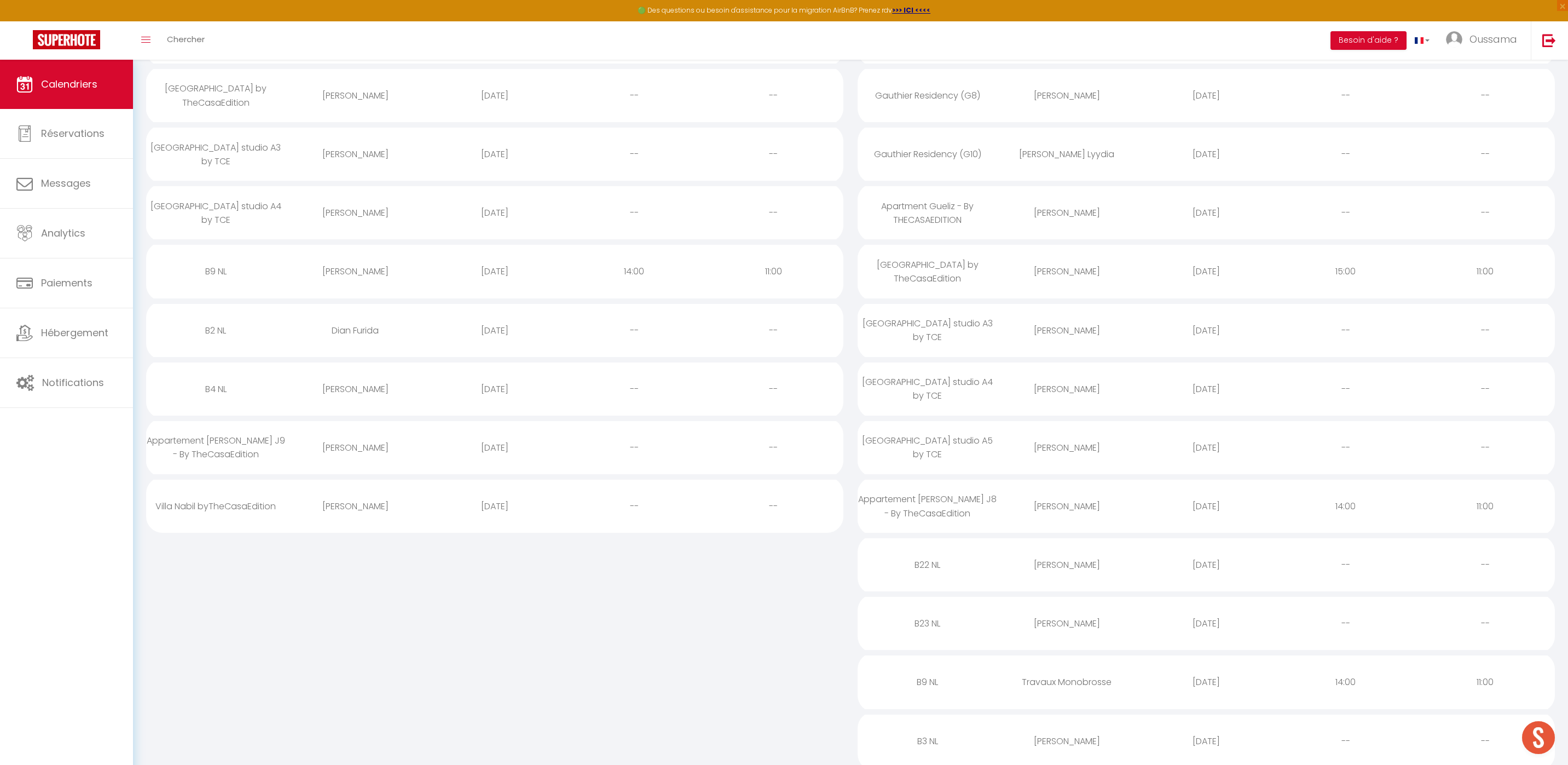
scroll to position [414, 0]
